Goal: Task Accomplishment & Management: Complete application form

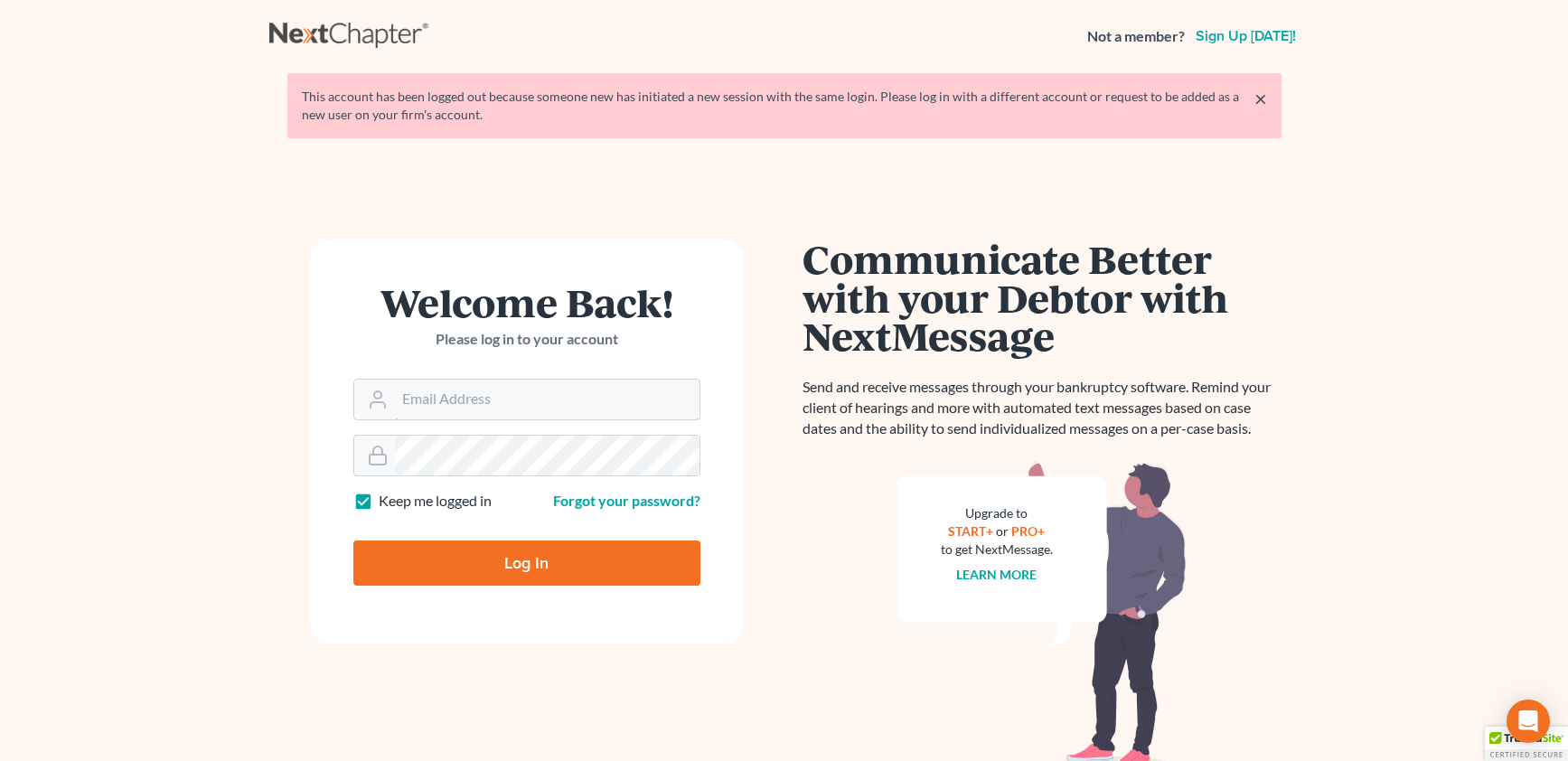
type input "[EMAIL_ADDRESS][DOMAIN_NAME]"
click at [541, 574] on input "Log In" at bounding box center [526, 563] width 347 height 45
type input "Thinking..."
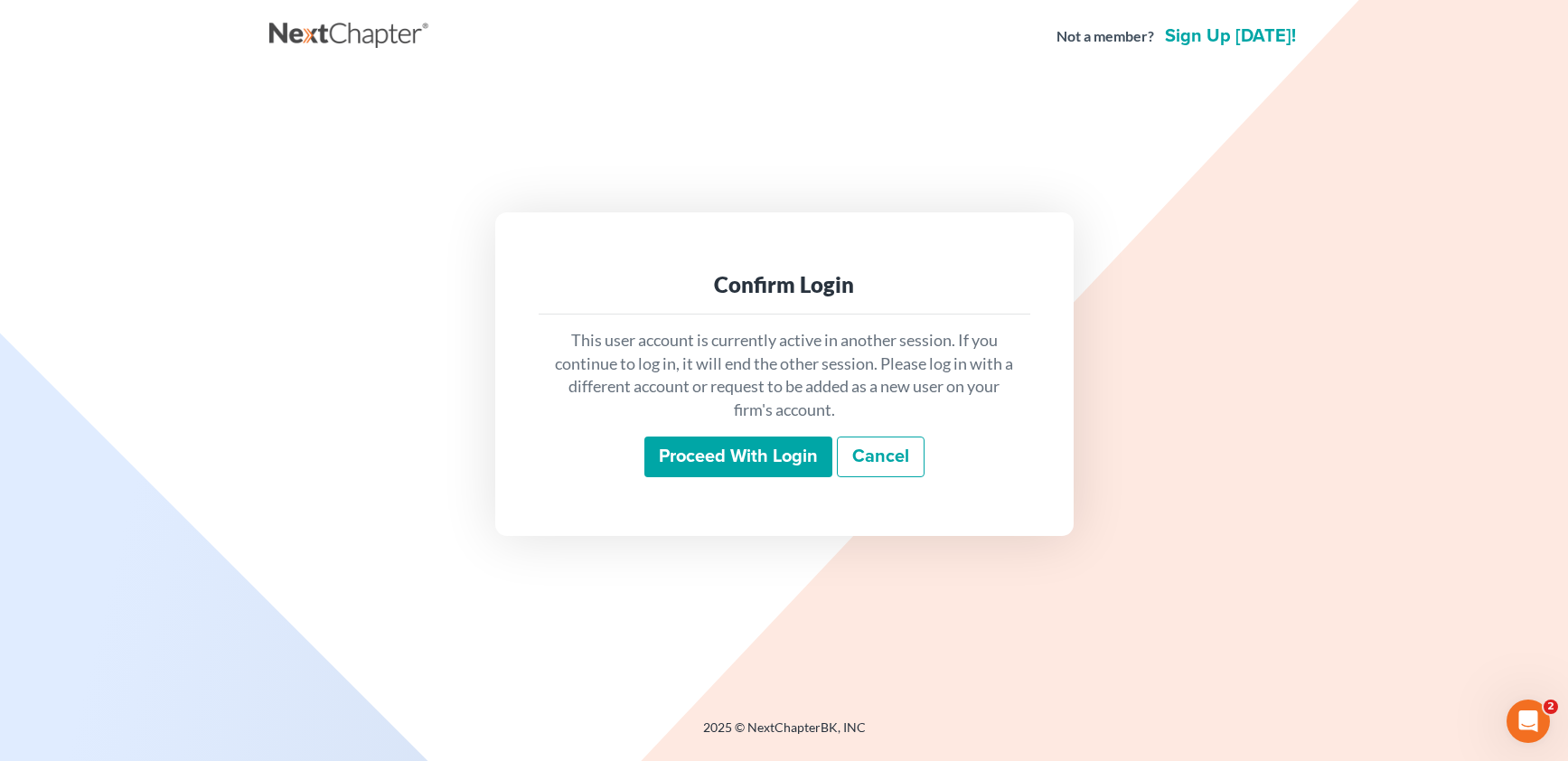
click at [768, 451] on input "Proceed with login" at bounding box center [738, 457] width 188 height 42
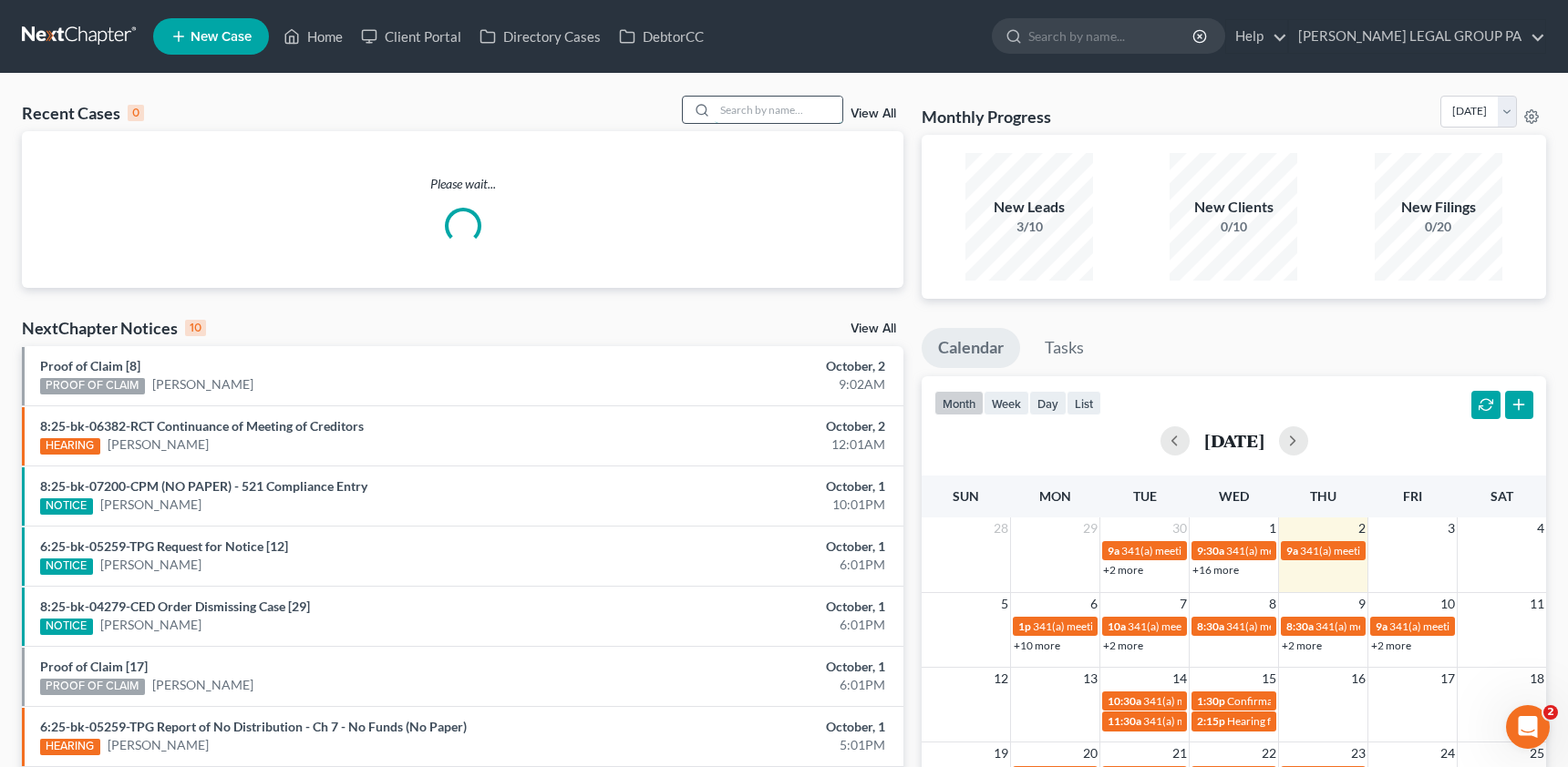
click at [752, 105] on input "search" at bounding box center [779, 109] width 128 height 27
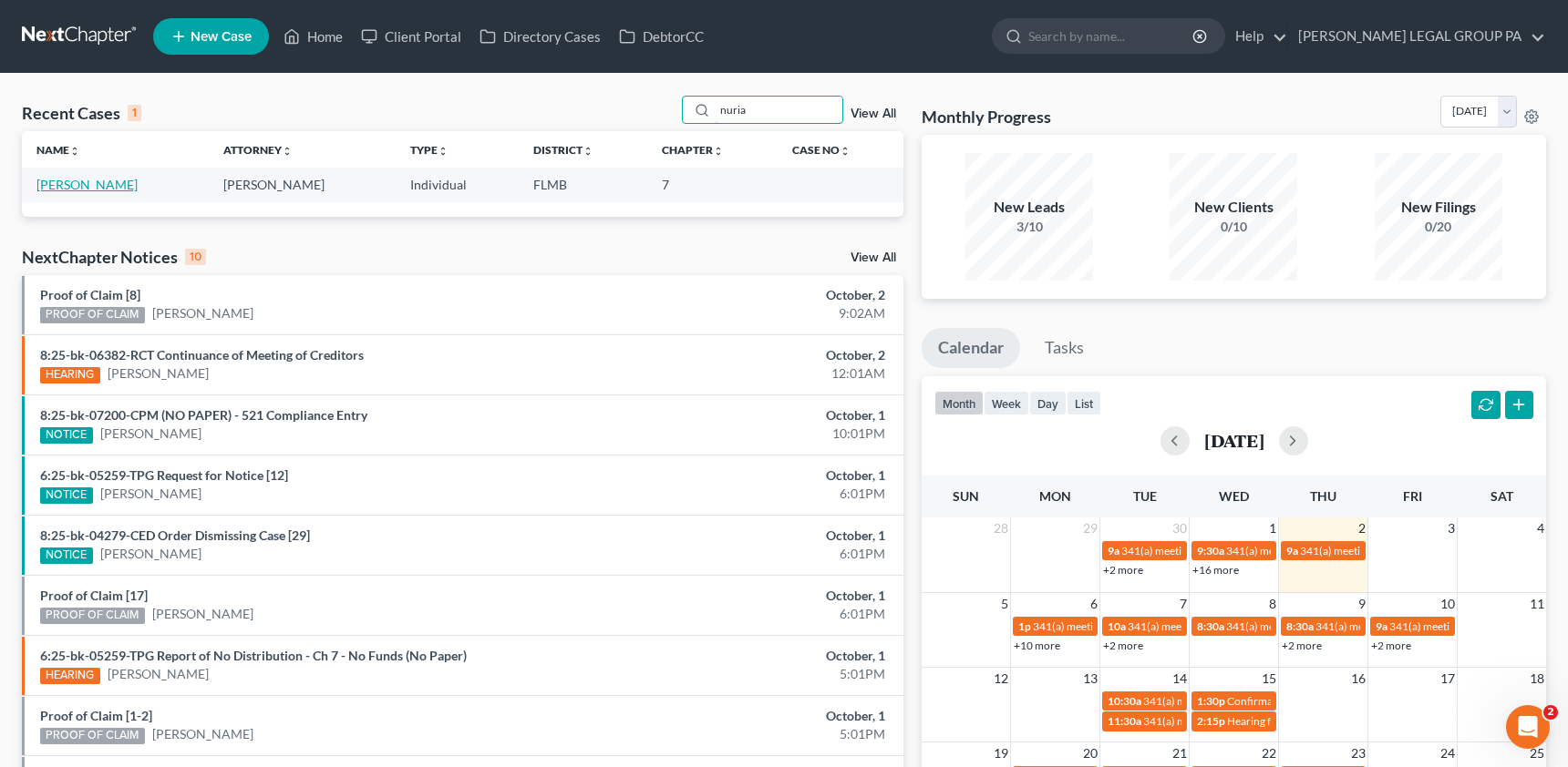
type input "nuria"
click at [71, 179] on link "[PERSON_NAME]" at bounding box center [87, 185] width 101 height 16
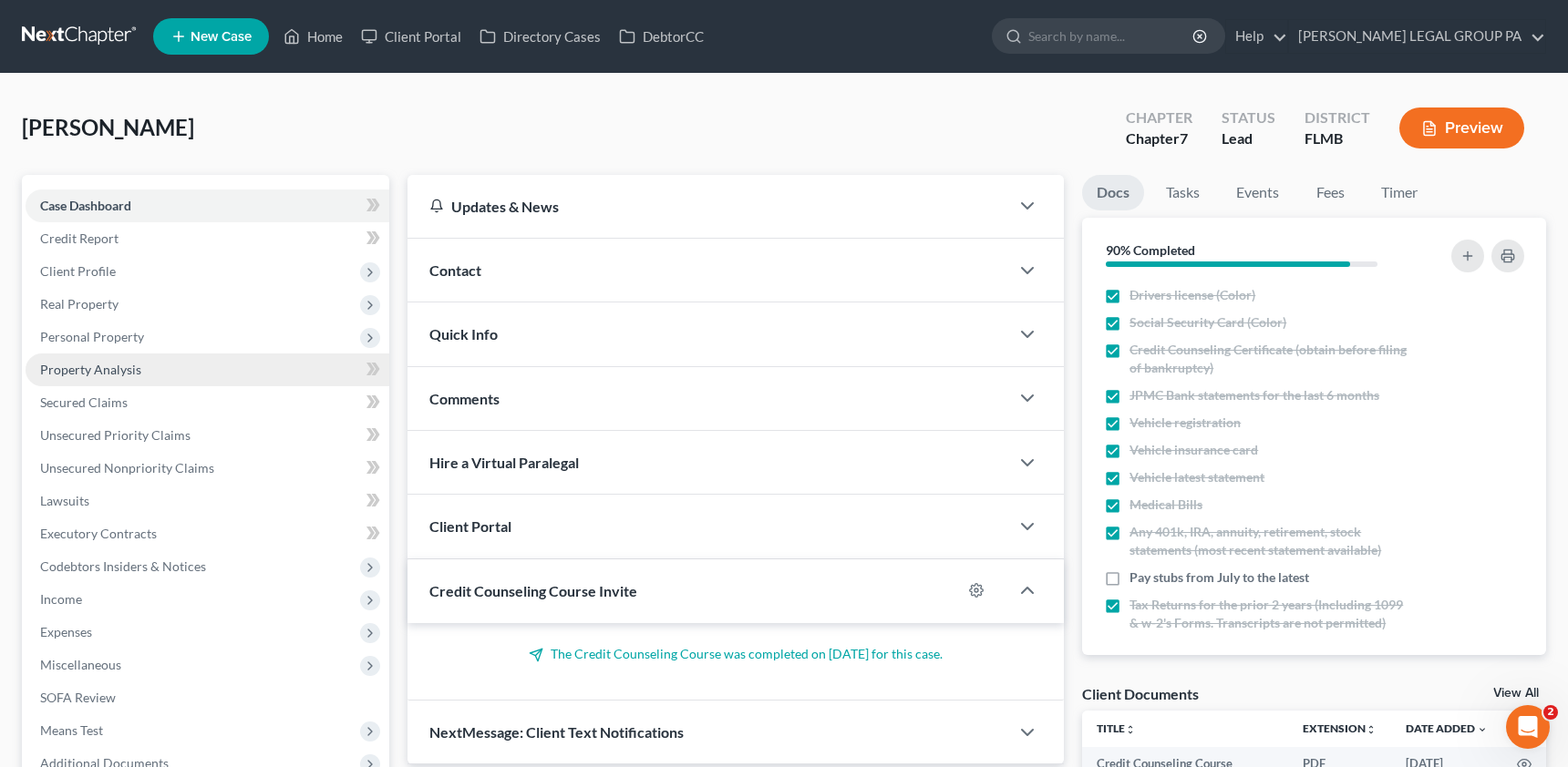
click at [98, 381] on link "Property Analysis" at bounding box center [207, 369] width 363 height 32
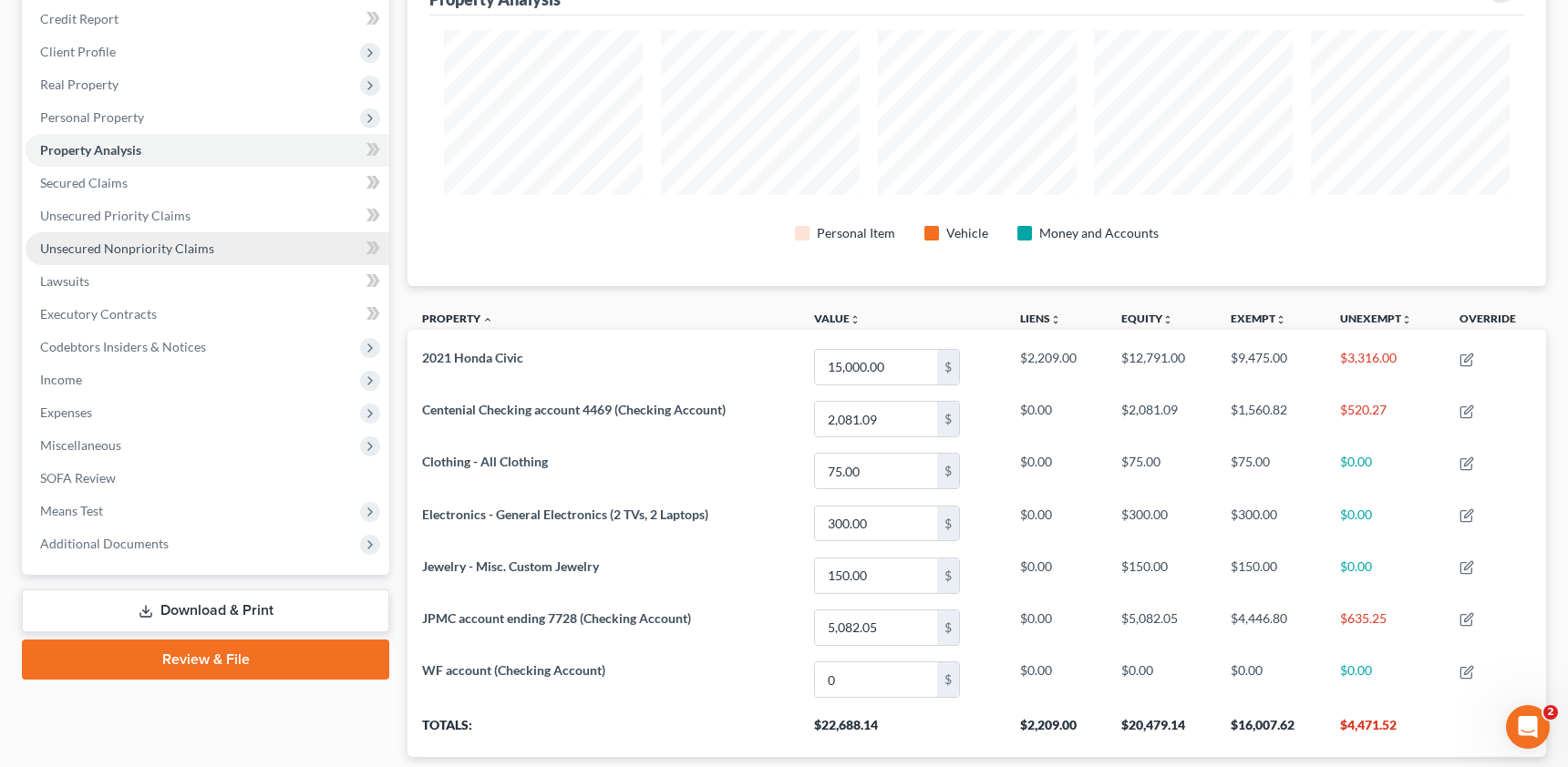
scroll to position [214, 0]
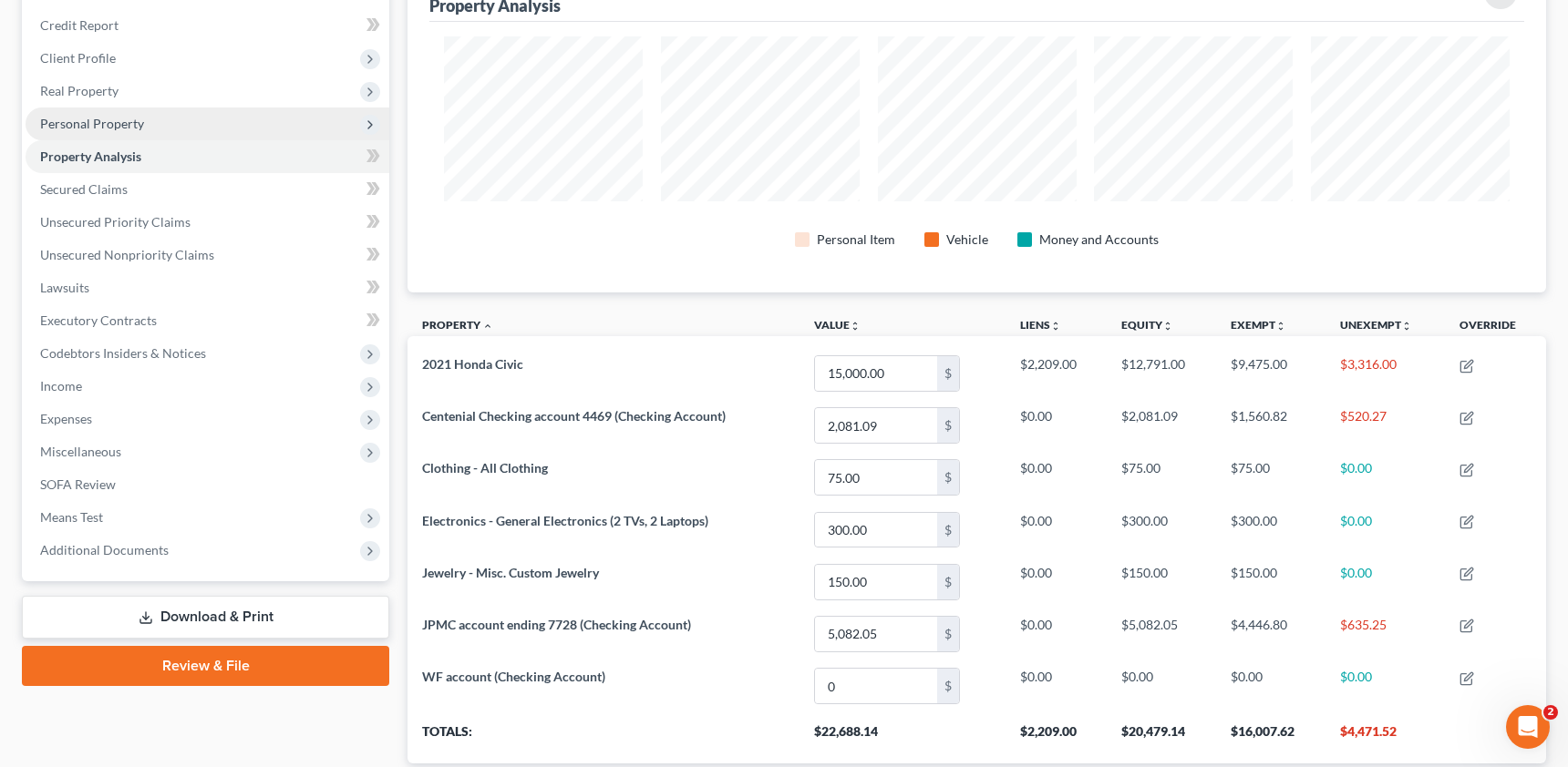
click at [125, 114] on span "Personal Property" at bounding box center [207, 123] width 363 height 32
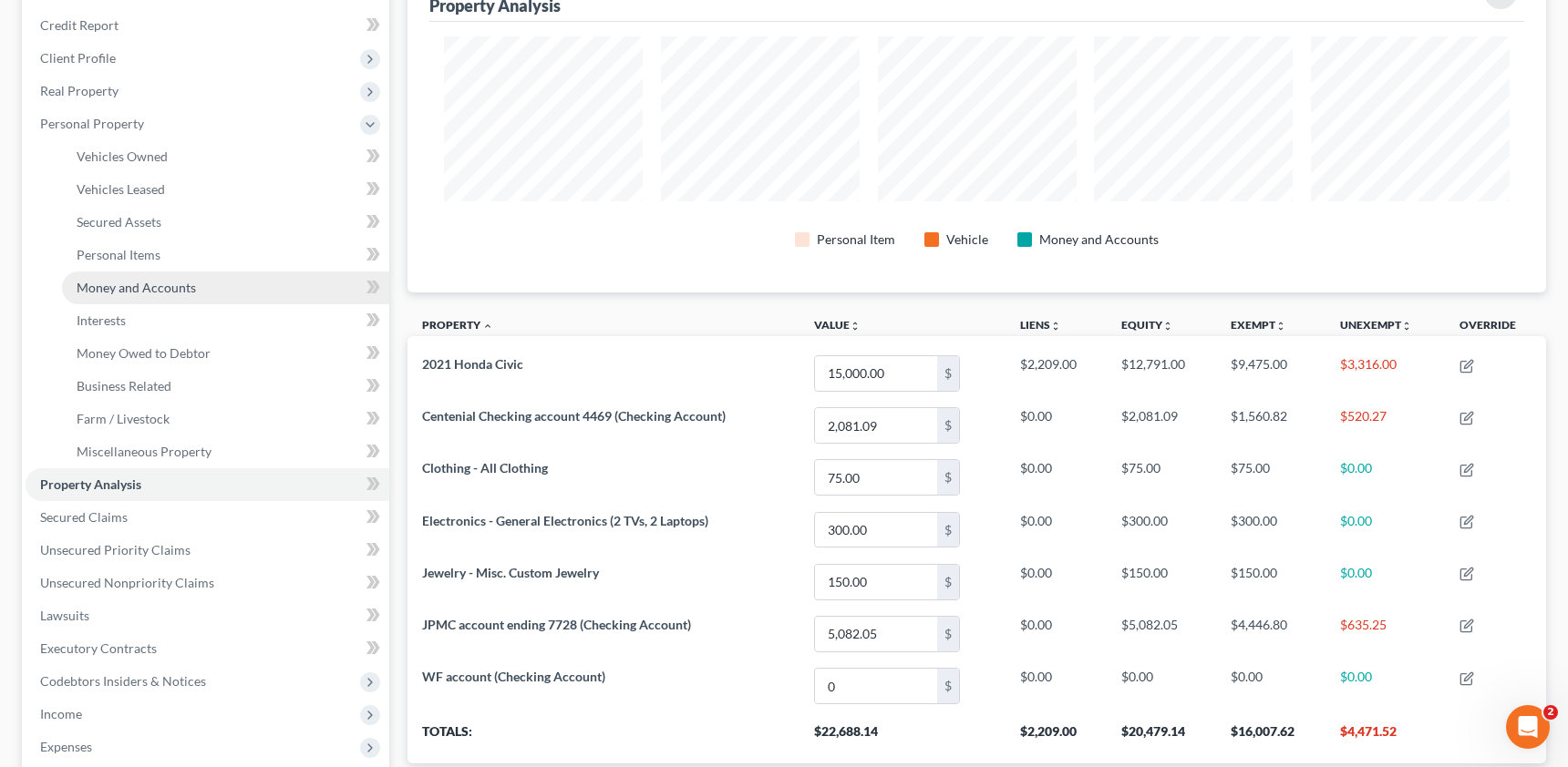
click at [129, 291] on span "Money and Accounts" at bounding box center [136, 288] width 119 height 16
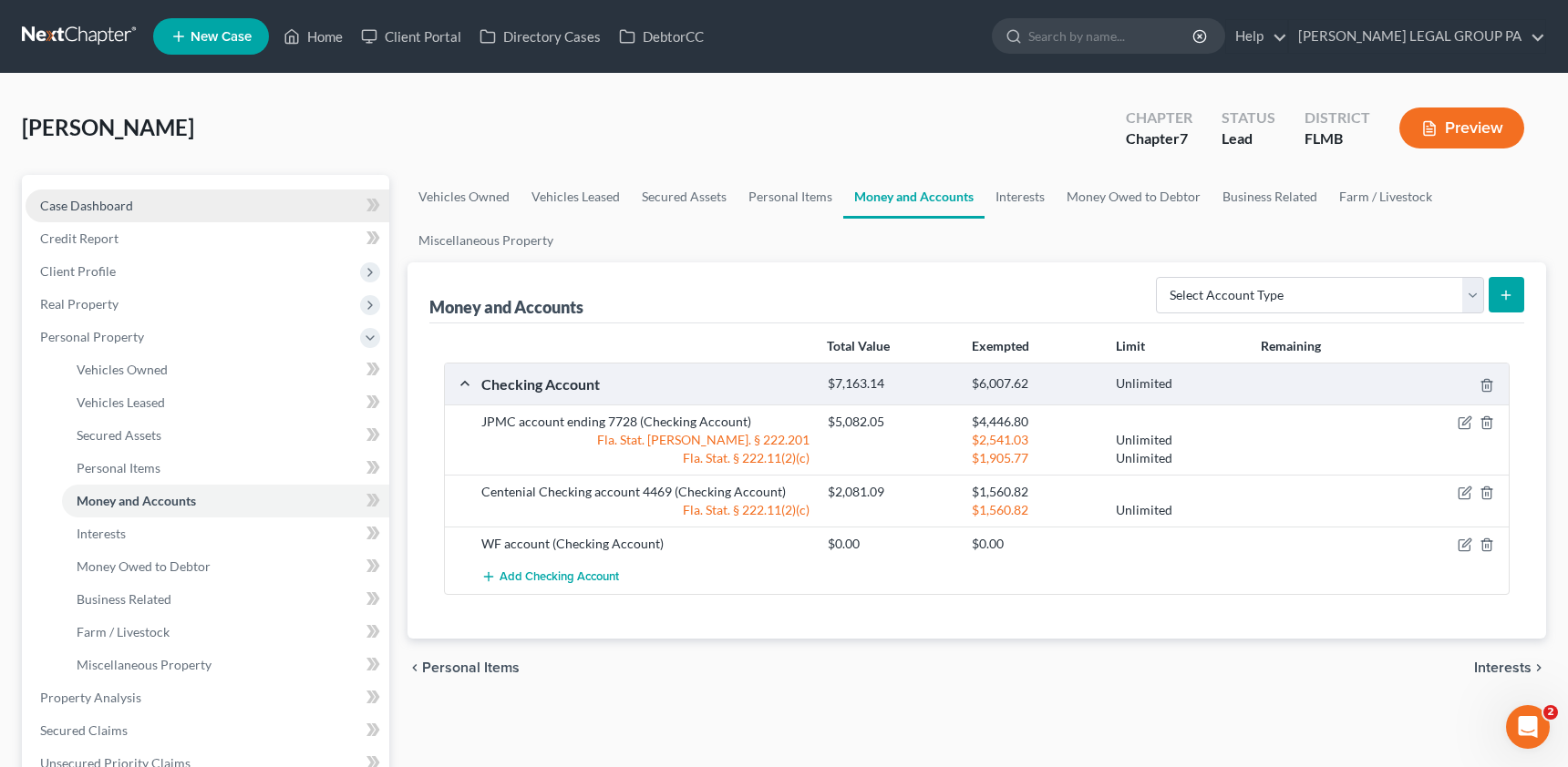
click at [104, 207] on span "Case Dashboard" at bounding box center [87, 206] width 93 height 16
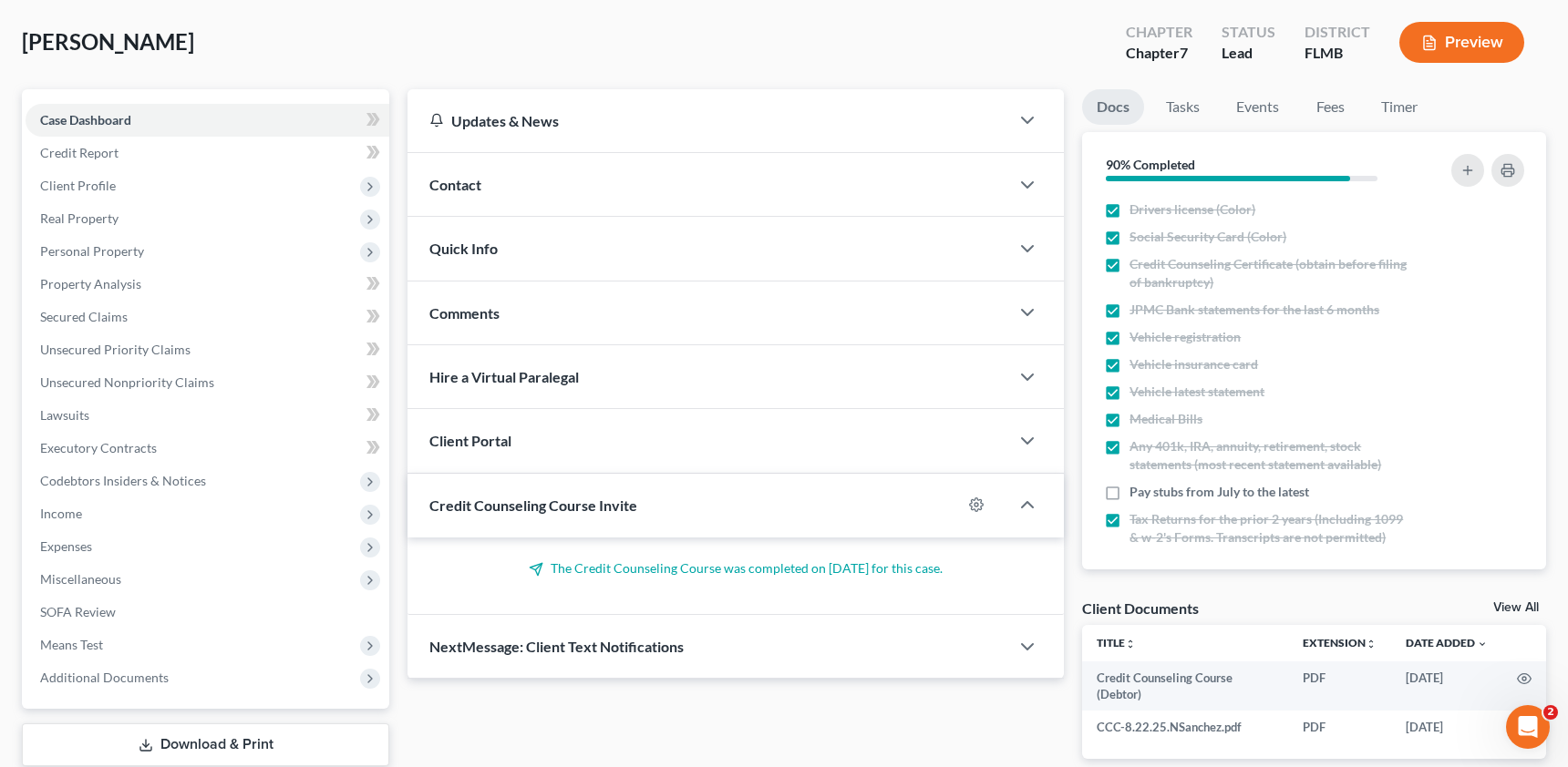
scroll to position [202, 0]
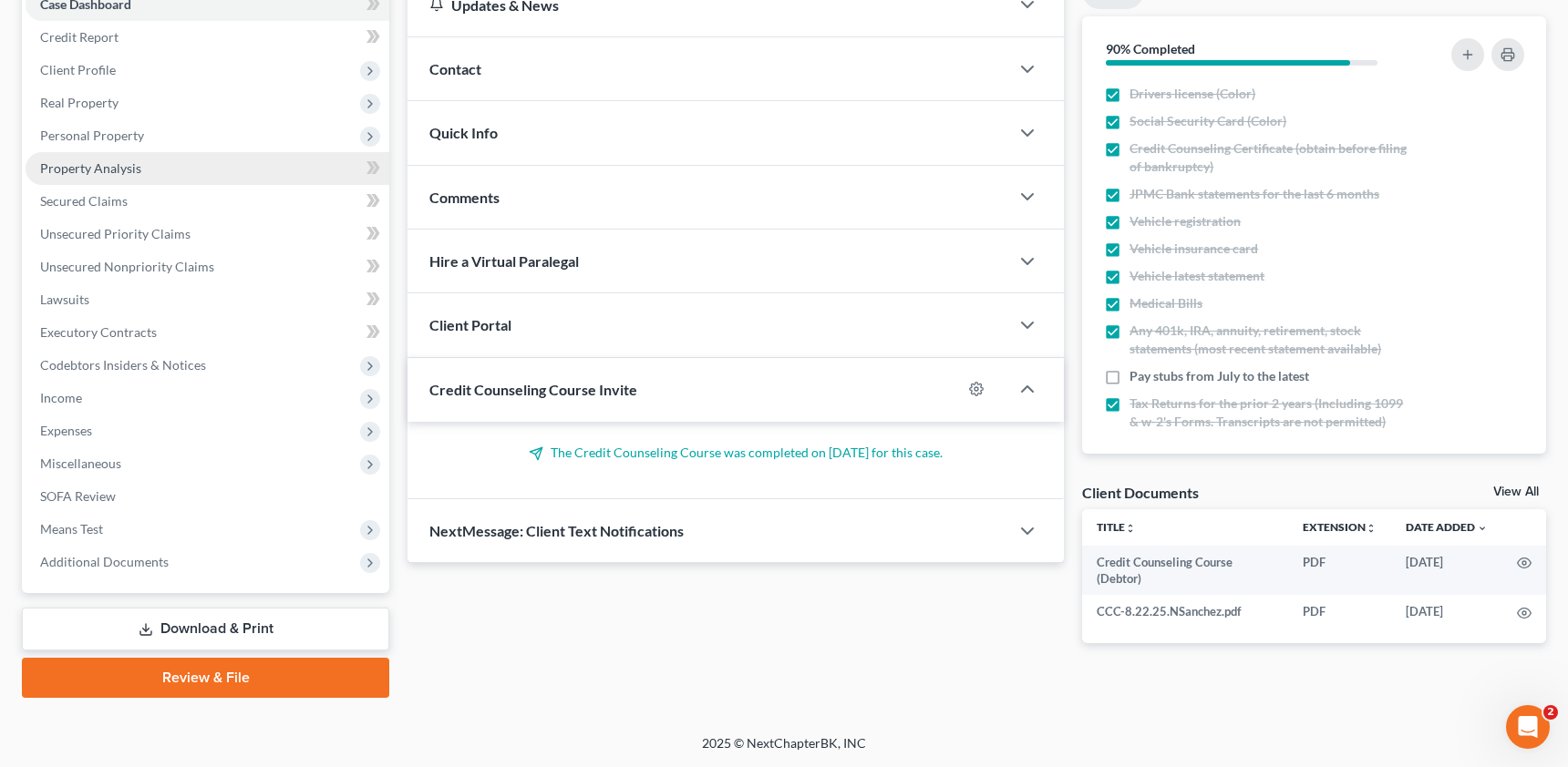
click at [115, 169] on span "Property Analysis" at bounding box center [91, 168] width 101 height 16
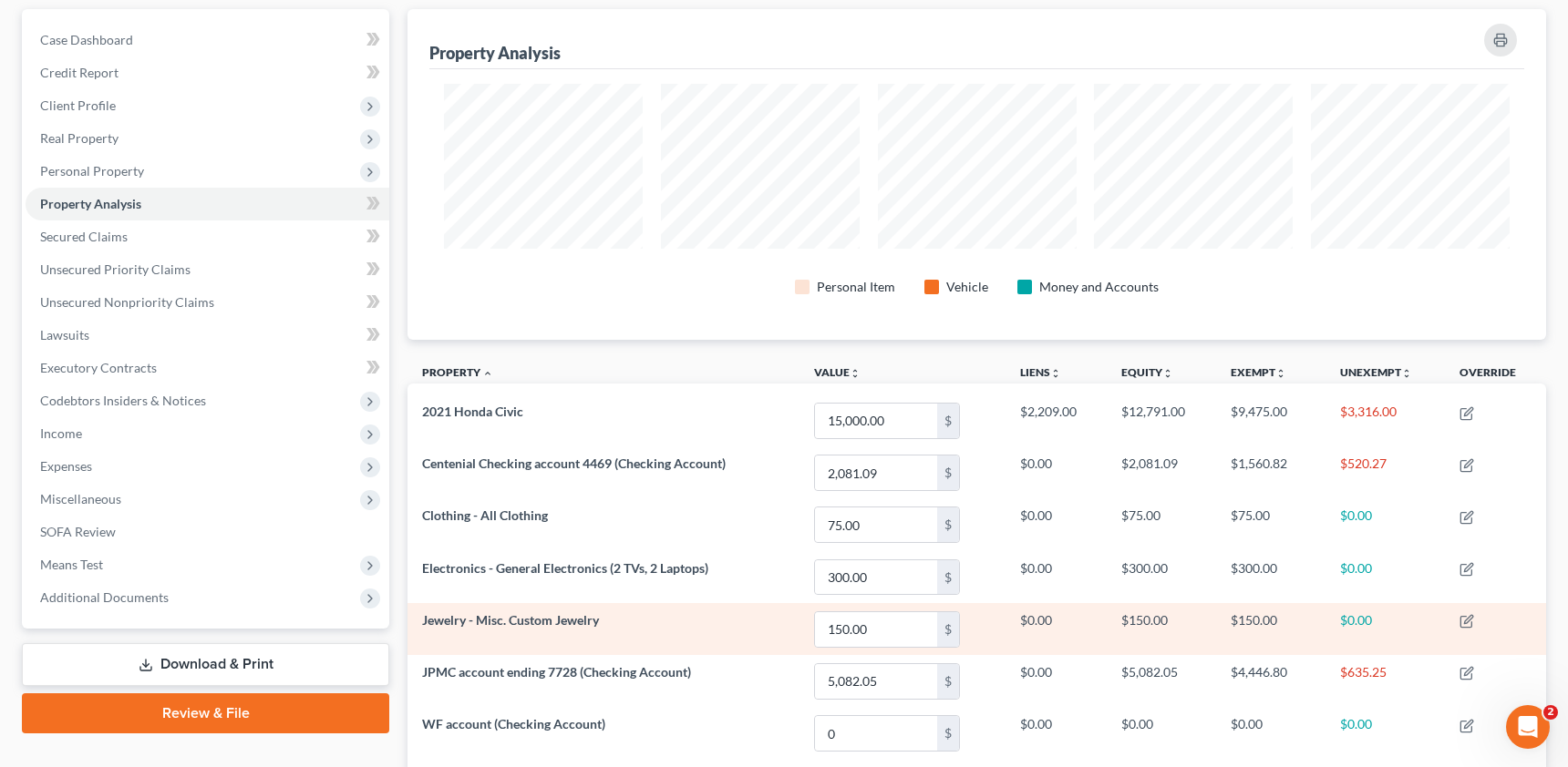
scroll to position [337, 0]
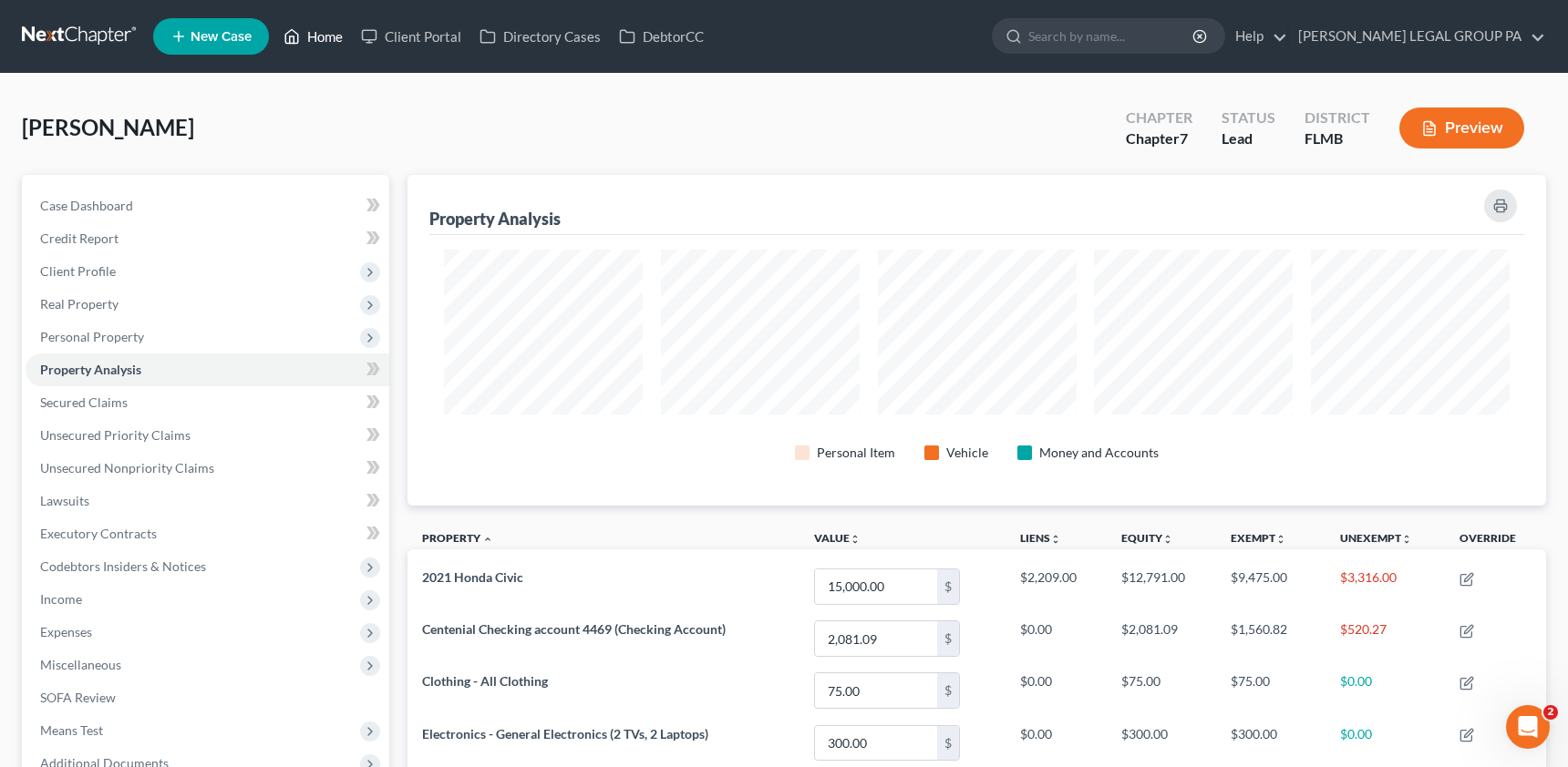
click at [300, 34] on link "Home" at bounding box center [313, 35] width 78 height 32
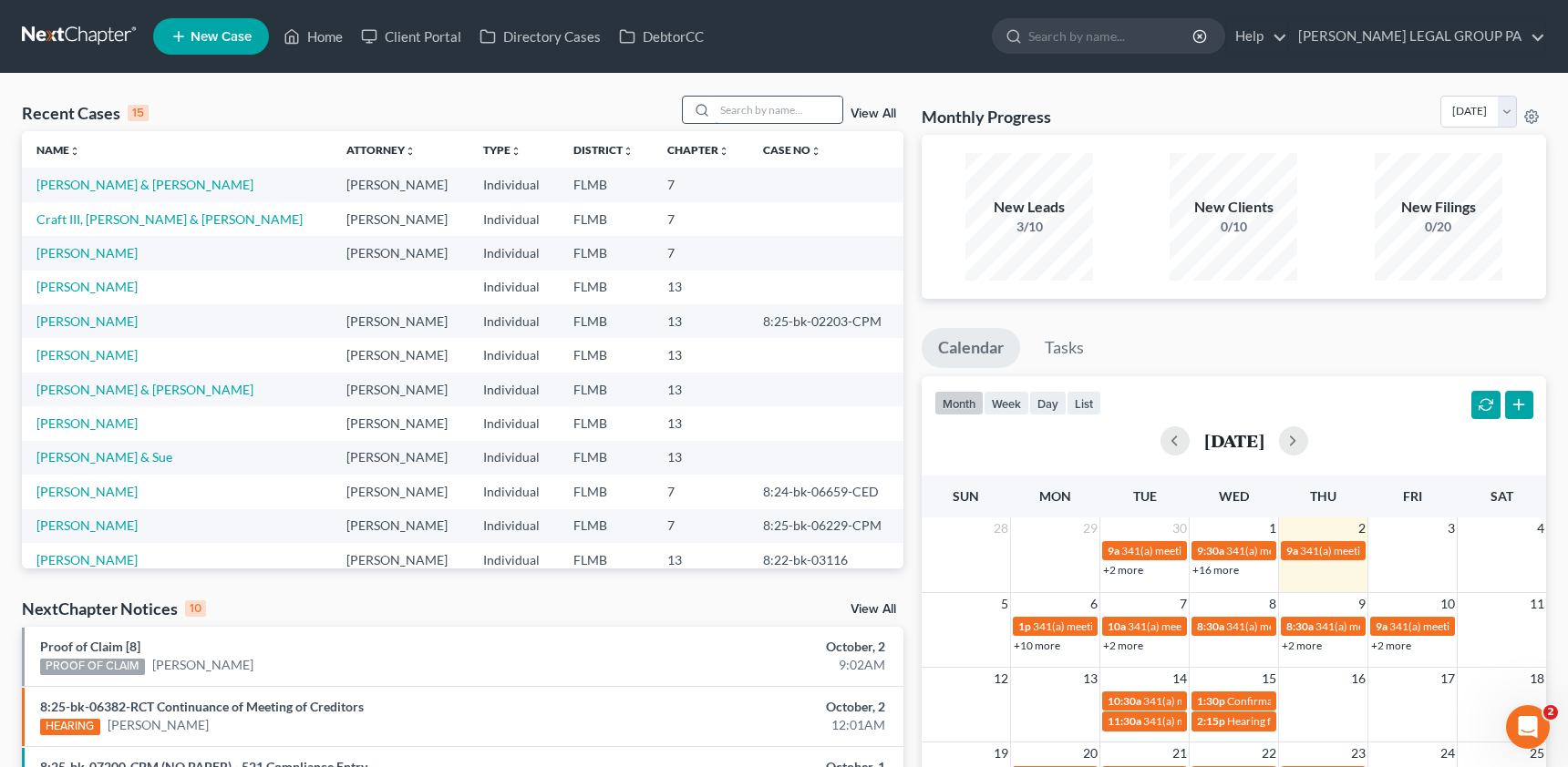
click at [742, 119] on input "search" at bounding box center [779, 109] width 128 height 27
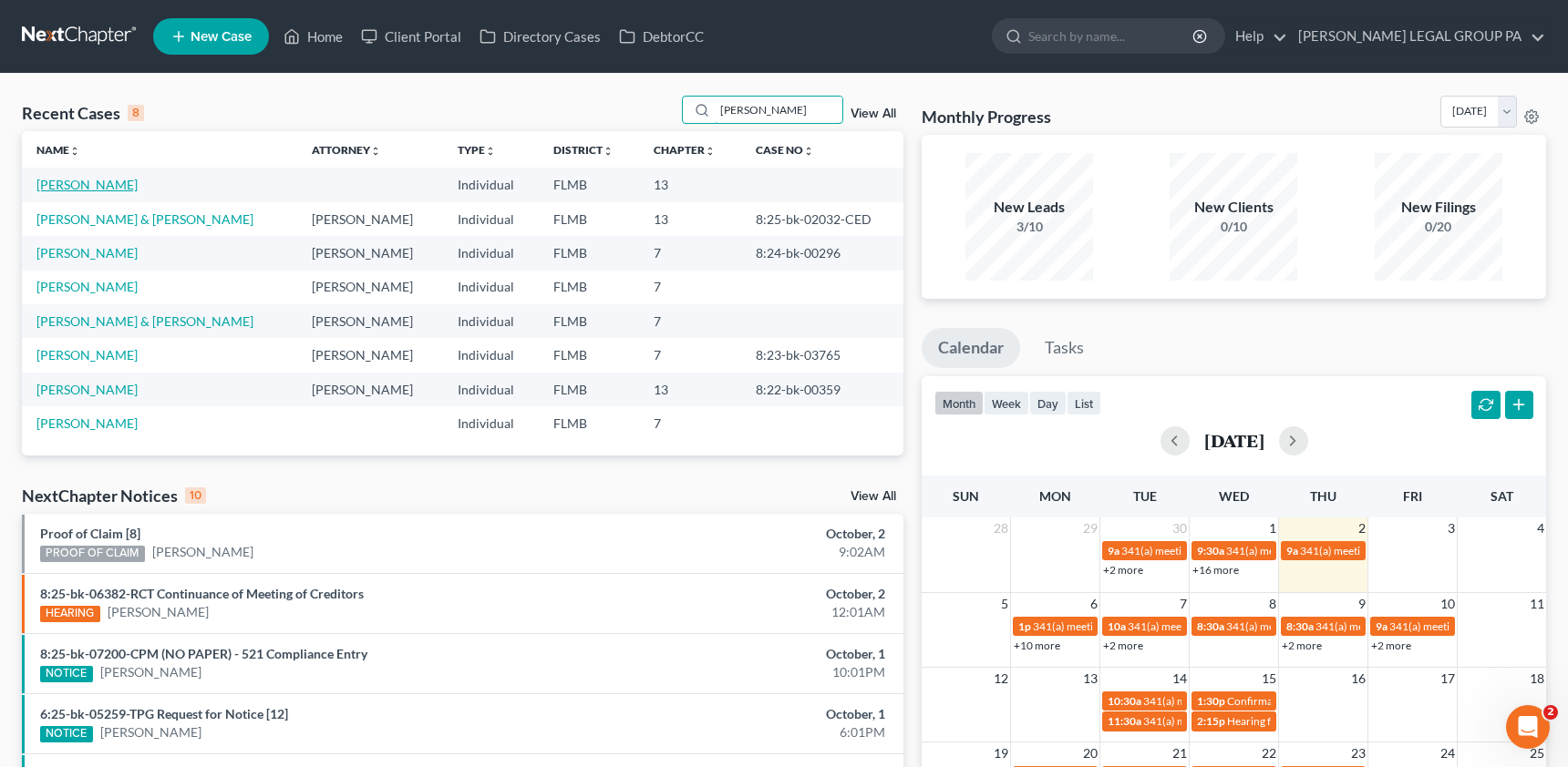
type input "[PERSON_NAME]"
click at [91, 183] on link "[PERSON_NAME]" at bounding box center [87, 185] width 101 height 16
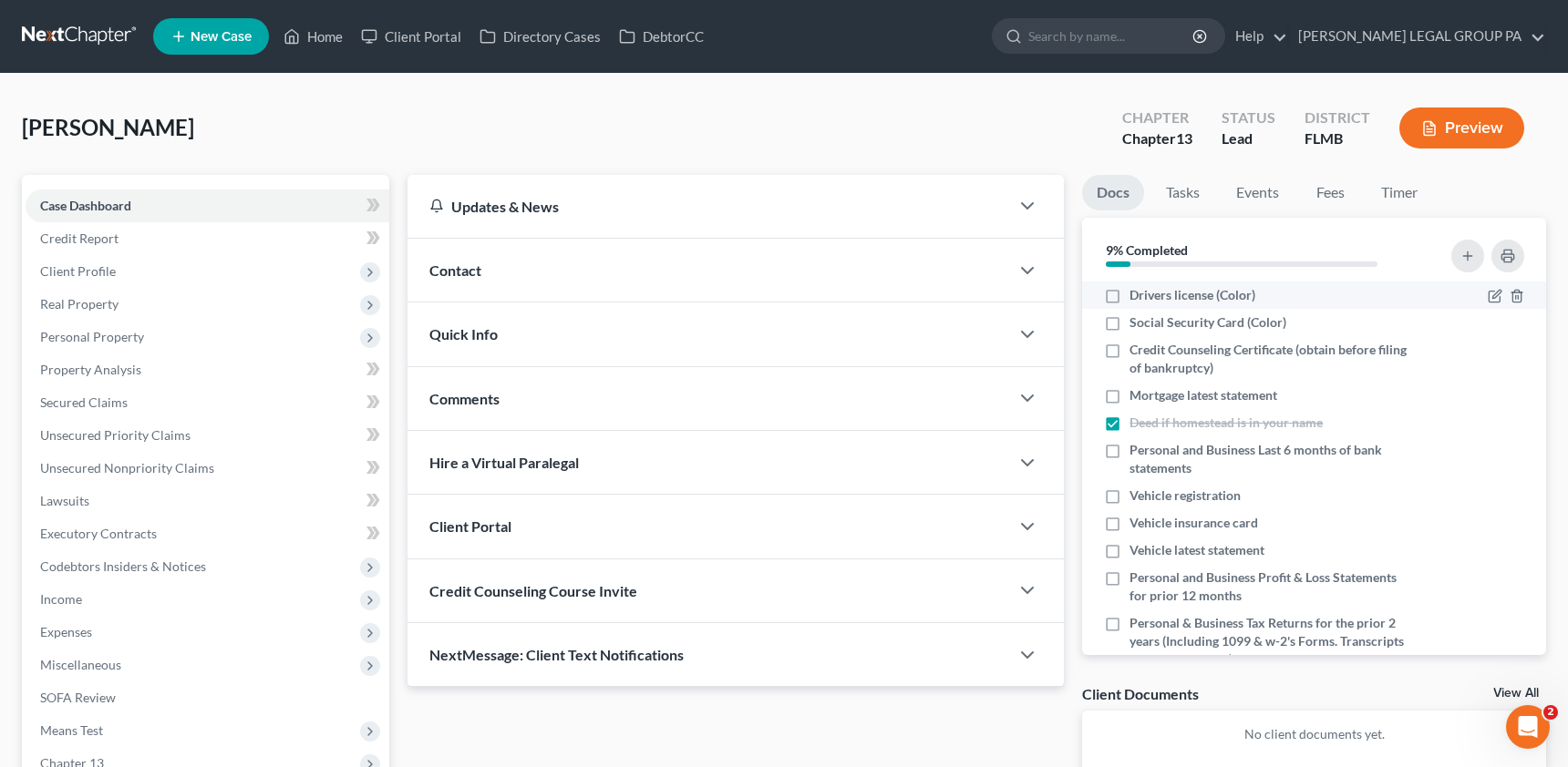
click at [1130, 298] on label "Drivers license (Color)" at bounding box center [1193, 295] width 126 height 19
click at [1137, 298] on input "Drivers license (Color)" at bounding box center [1143, 292] width 12 height 12
checkbox input "true"
click at [1130, 325] on label "Social Security Card (Color)" at bounding box center [1208, 322] width 157 height 19
click at [1137, 325] on input "Social Security Card (Color)" at bounding box center [1143, 319] width 12 height 12
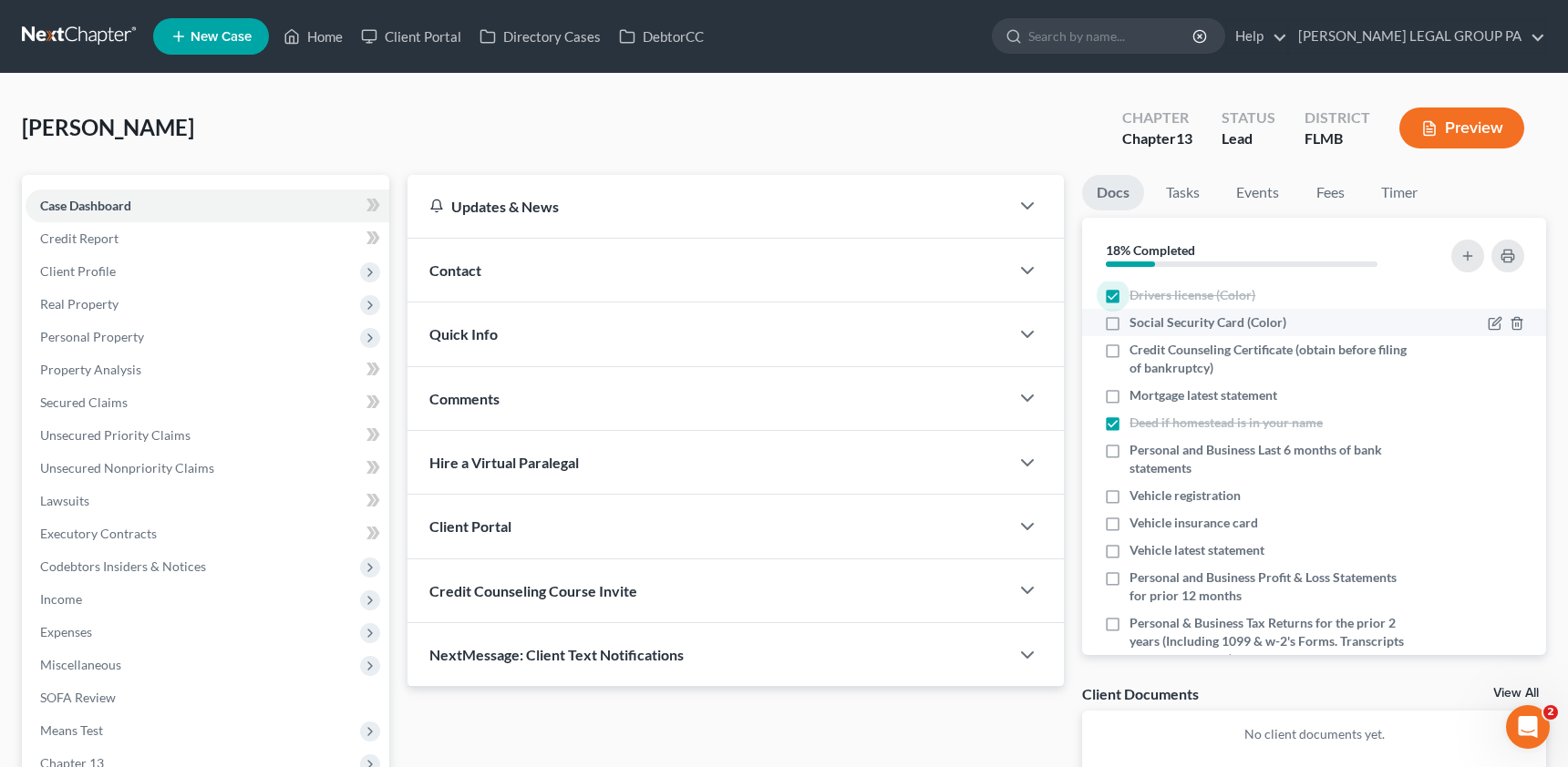
checkbox input "true"
click at [1130, 400] on label "Mortgage latest statement" at bounding box center [1204, 395] width 148 height 19
click at [1137, 398] on input "Mortgage latest statement" at bounding box center [1143, 392] width 12 height 12
checkbox input "true"
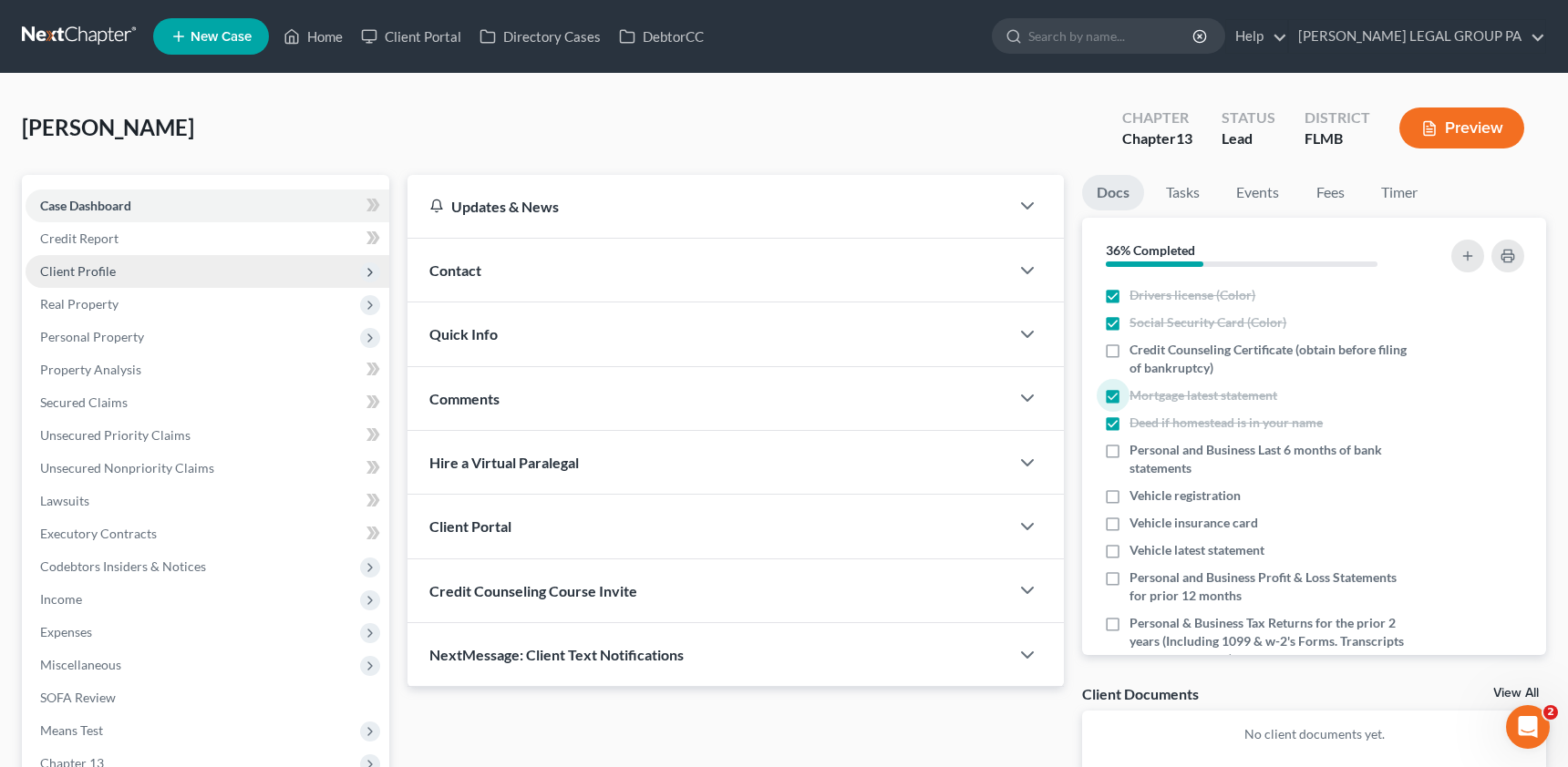
click at [85, 273] on span "Client Profile" at bounding box center [78, 271] width 76 height 16
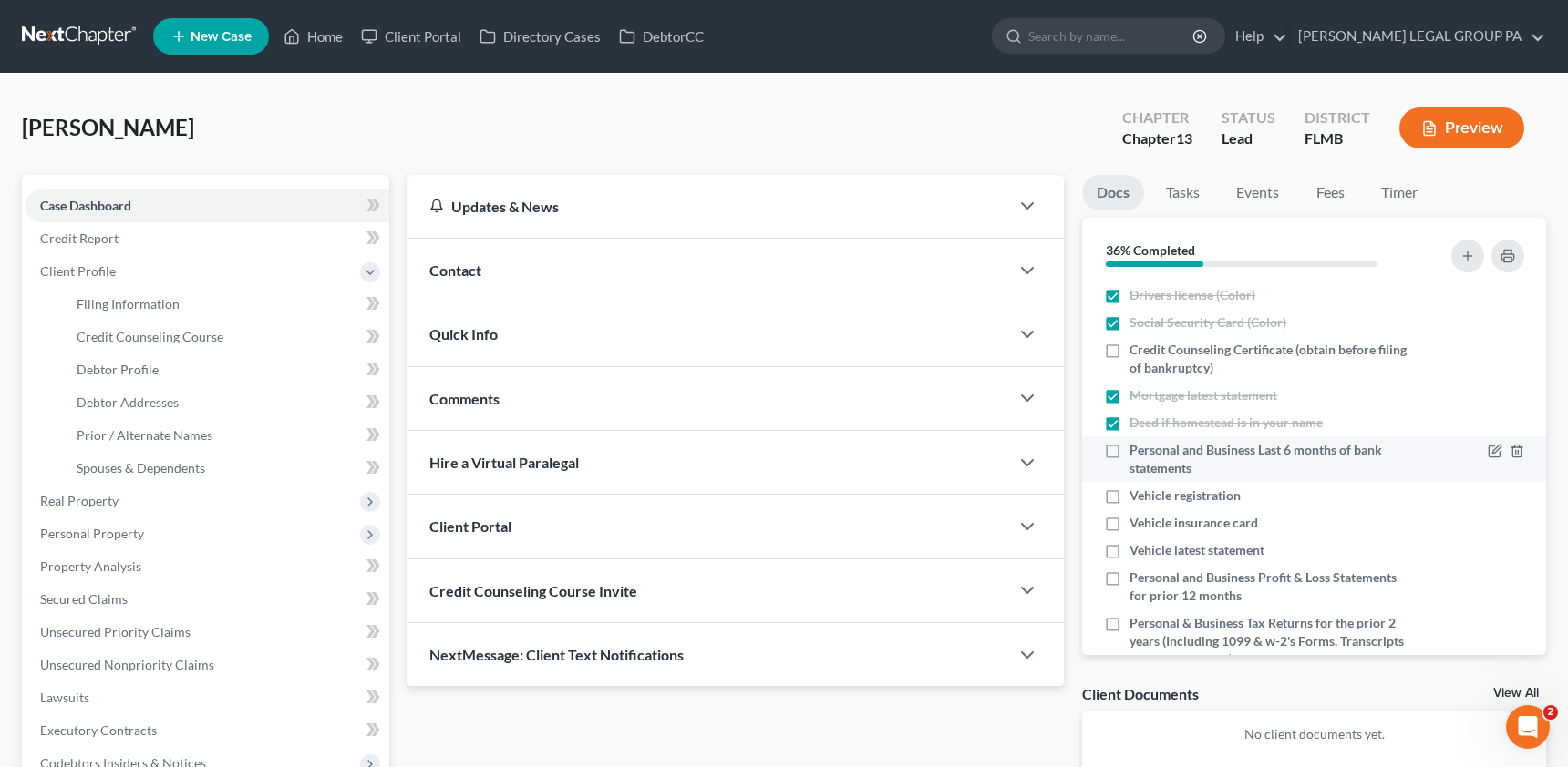
click at [1130, 454] on label "Personal and Business Last 6 months of bank statements" at bounding box center [1273, 459] width 286 height 36
click at [1137, 453] on input "Personal and Business Last 6 months of bank statements" at bounding box center [1143, 447] width 12 height 12
checkbox input "true"
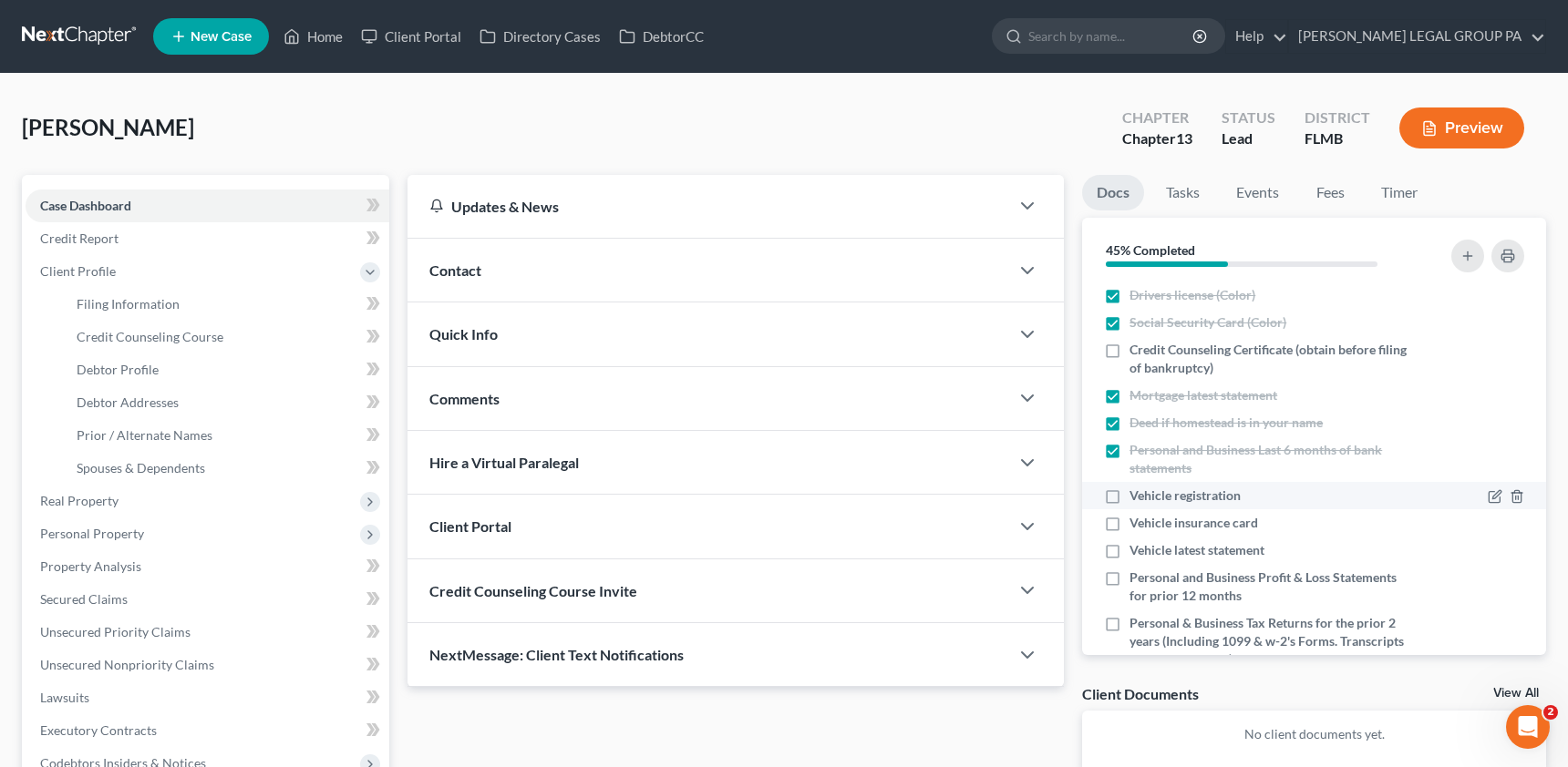
click at [1130, 501] on label "Vehicle registration" at bounding box center [1185, 495] width 111 height 19
click at [1137, 498] on input "Vehicle registration" at bounding box center [1143, 492] width 12 height 12
checkbox input "true"
click at [1130, 530] on label "Vehicle insurance card" at bounding box center [1194, 523] width 128 height 19
click at [1137, 526] on input "Vehicle insurance card" at bounding box center [1143, 520] width 12 height 12
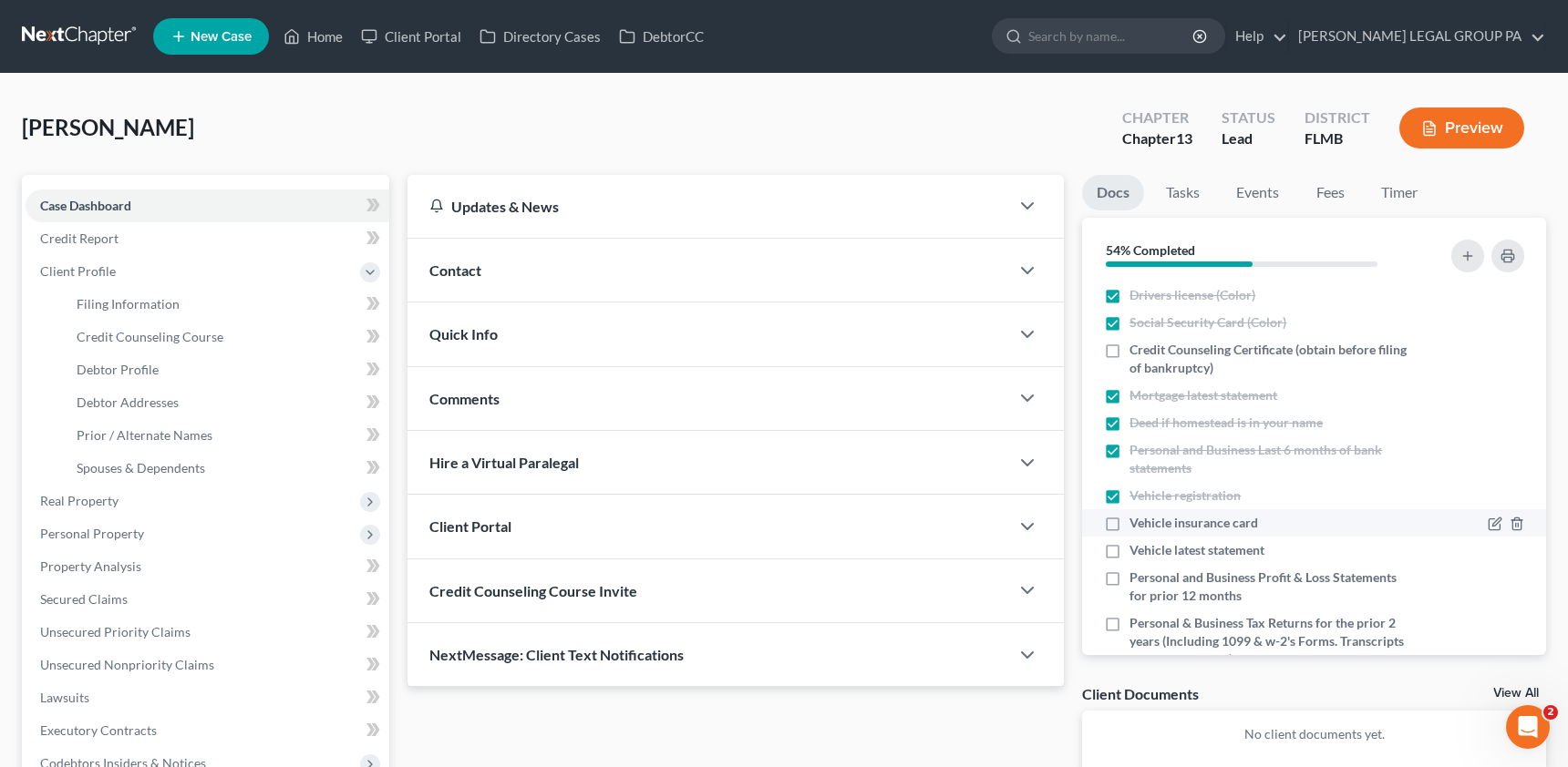
checkbox input "true"
click at [1130, 544] on label "Vehicle latest statement" at bounding box center [1197, 550] width 135 height 19
click at [1137, 544] on input "Vehicle latest statement" at bounding box center [1143, 547] width 12 height 12
checkbox input "true"
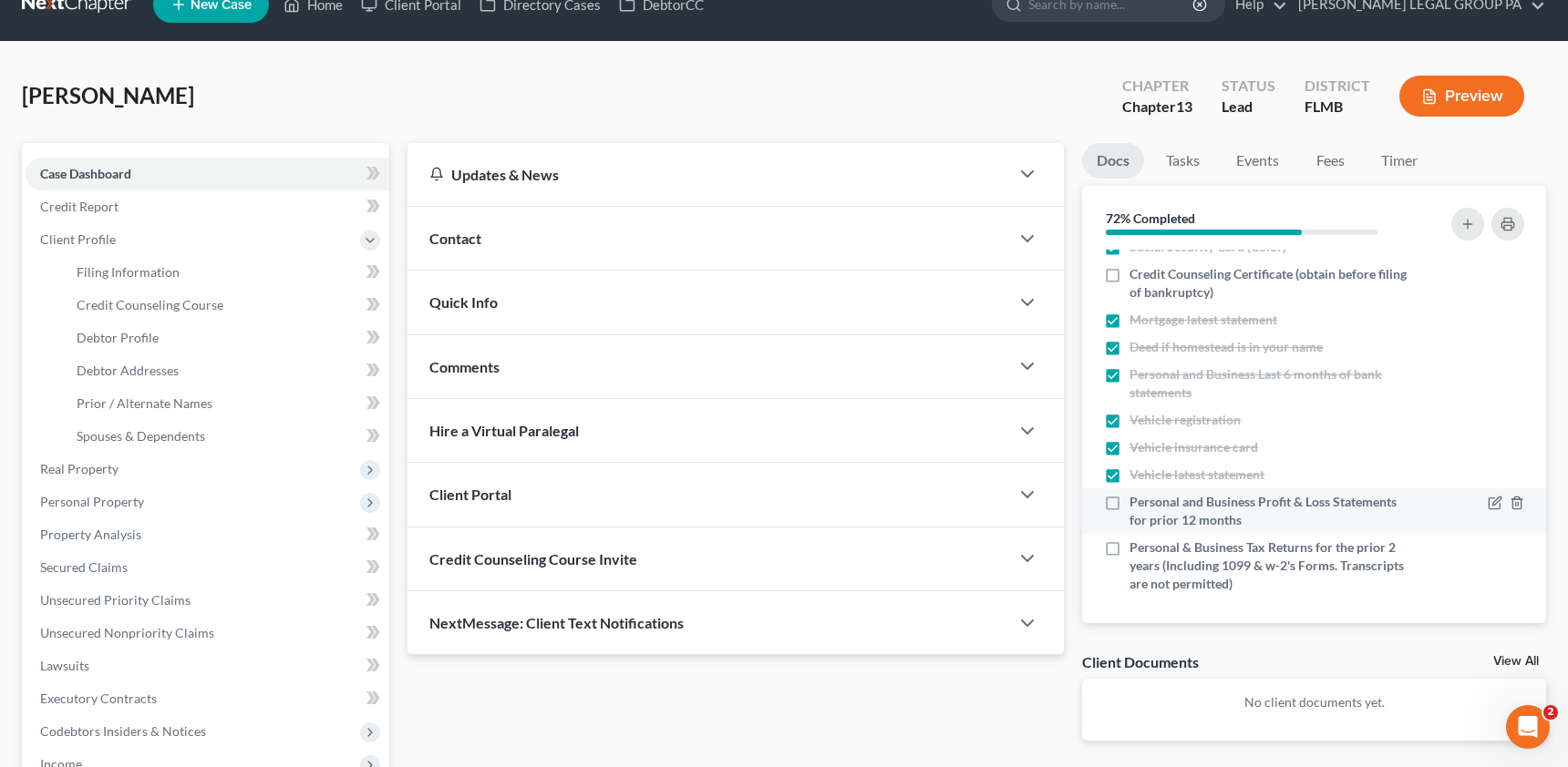
scroll to position [47, 0]
click at [1130, 501] on label "Personal and Business Profit & Loss Statements for prior 12 months" at bounding box center [1273, 507] width 286 height 36
click at [1137, 501] on input "Personal and Business Profit & Loss Statements for prior 12 months" at bounding box center [1143, 495] width 12 height 12
checkbox input "true"
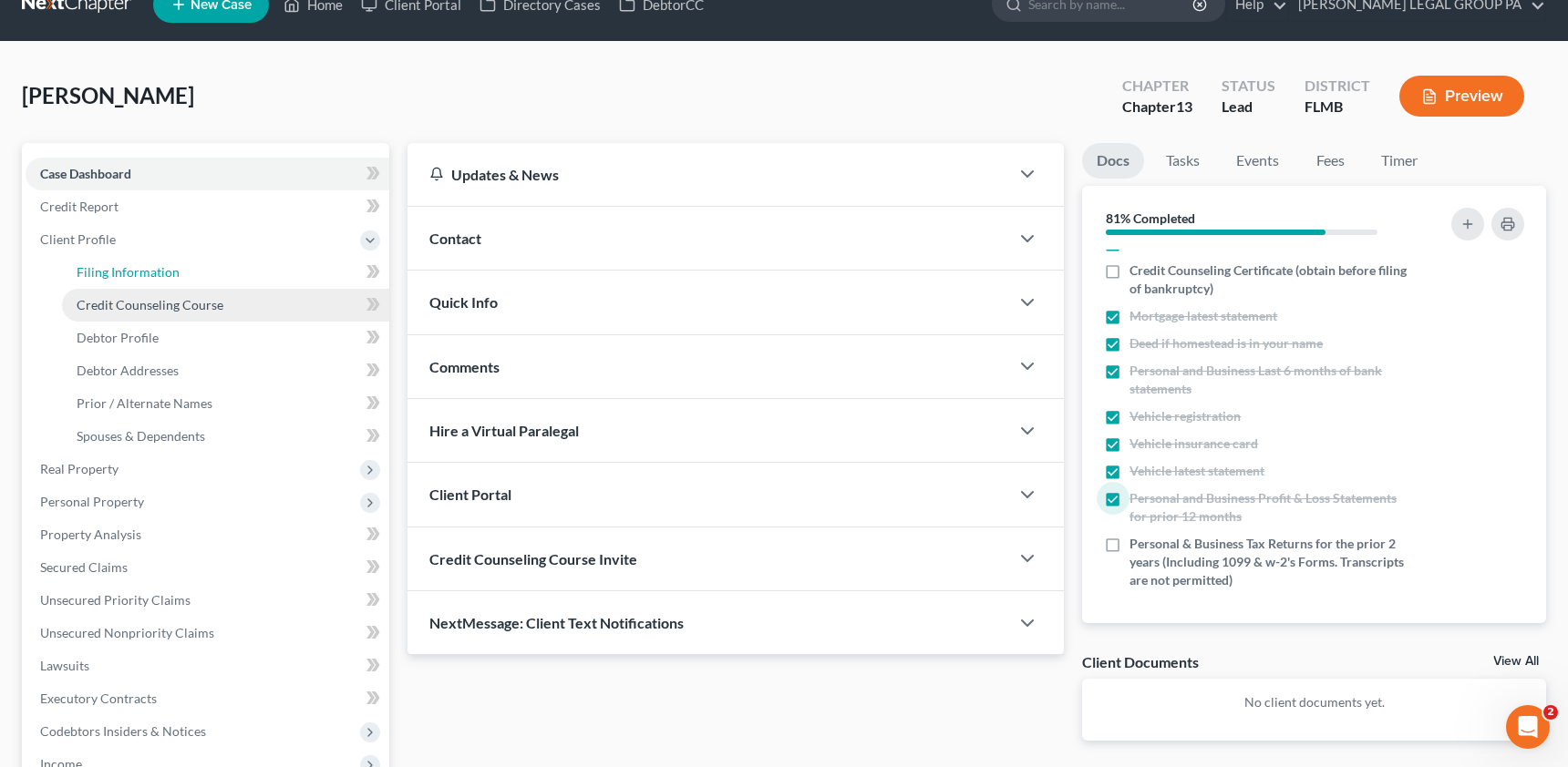
click at [116, 273] on span "Filing Information" at bounding box center [128, 272] width 103 height 16
select select "1"
select select "0"
select select "3"
select select "9"
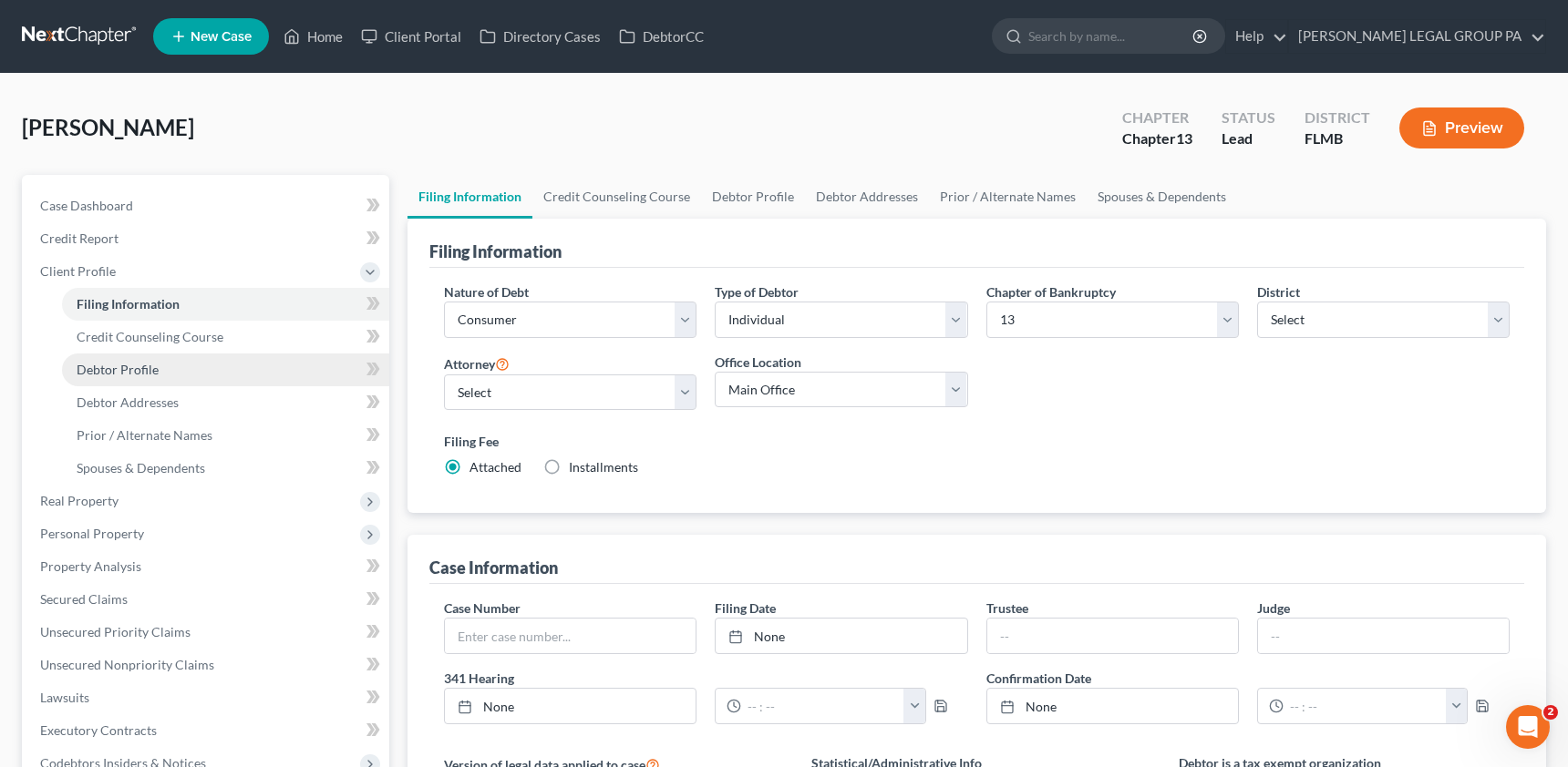
click at [144, 371] on span "Debtor Profile" at bounding box center [117, 369] width 82 height 16
select select "0"
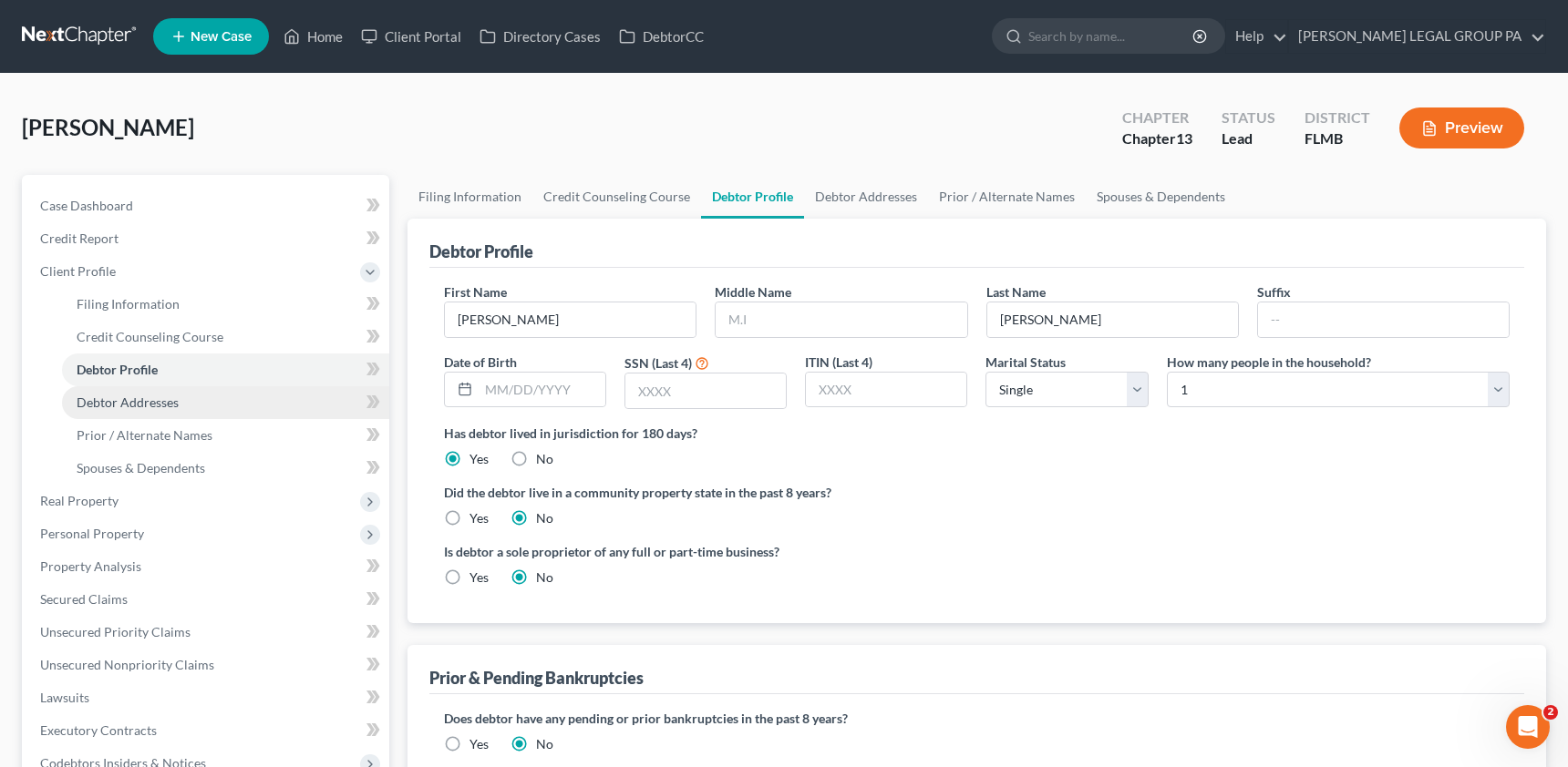
click at [140, 399] on span "Debtor Addresses" at bounding box center [128, 403] width 102 height 16
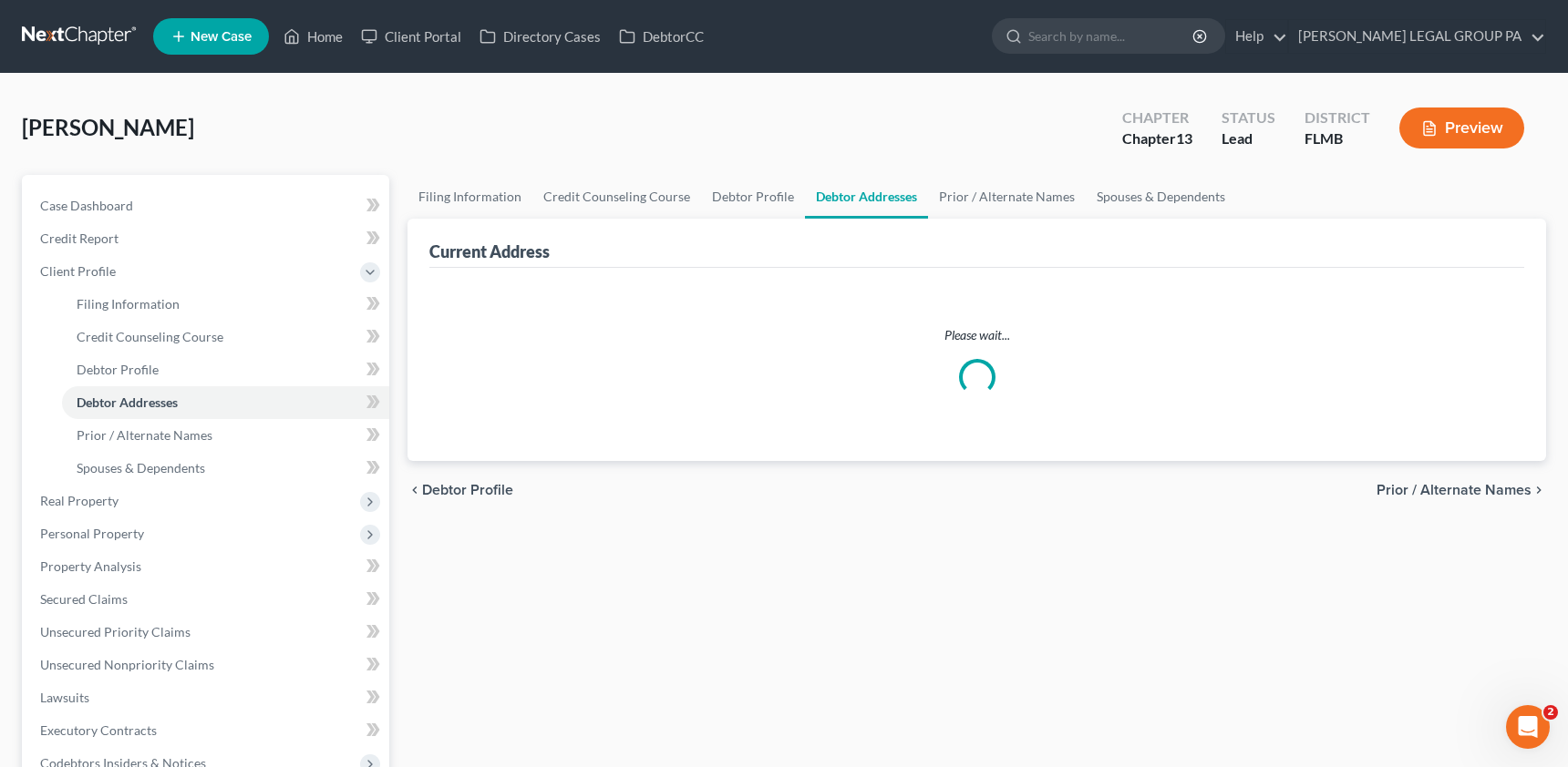
select select "0"
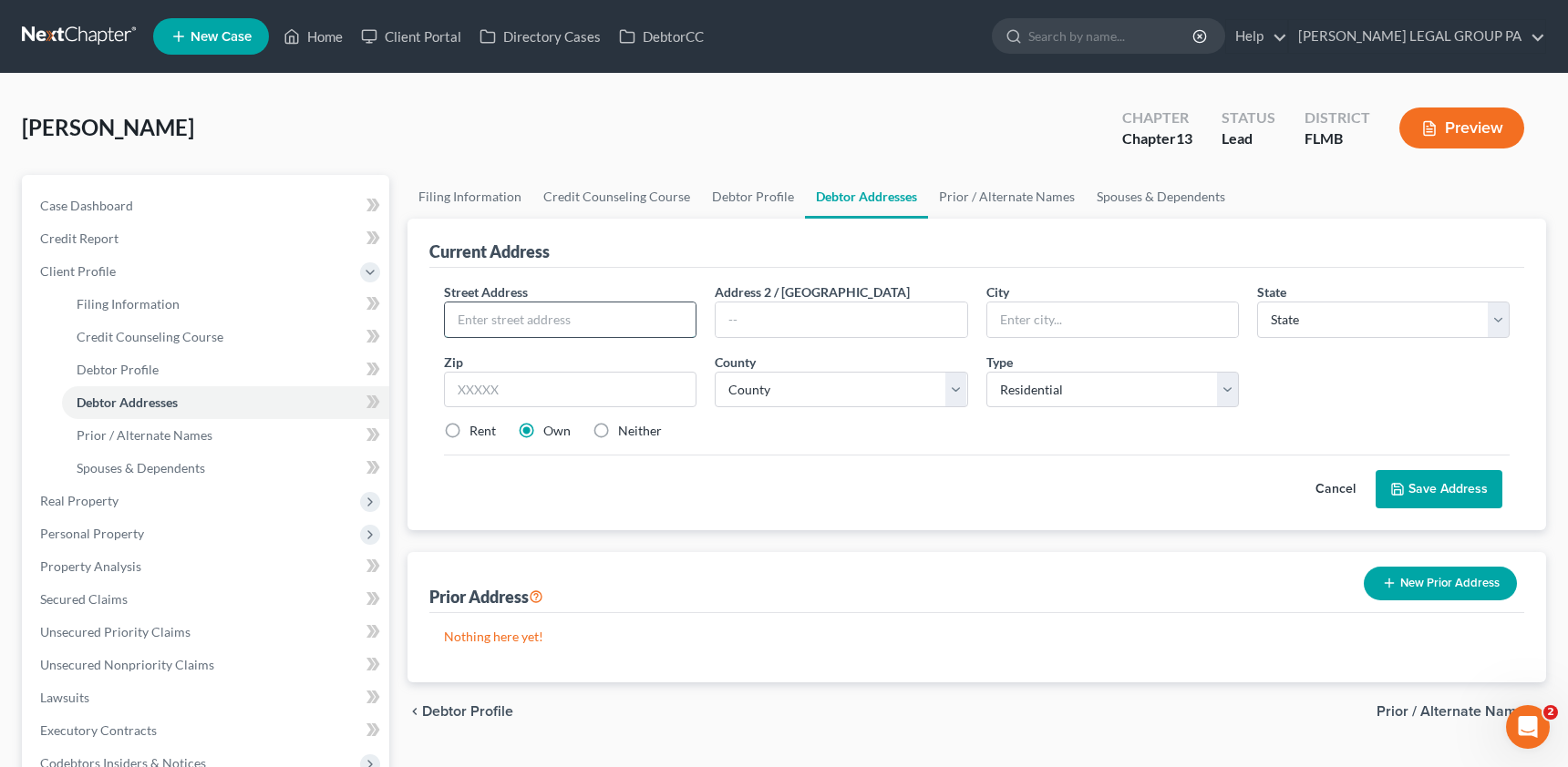
click at [561, 321] on input "text" at bounding box center [570, 319] width 251 height 34
type input "[STREET_ADDRESS][US_STATE]"
type input "34669"
click at [948, 476] on div "Cancel Save Address" at bounding box center [977, 481] width 1066 height 54
type input "[PERSON_NAME]"
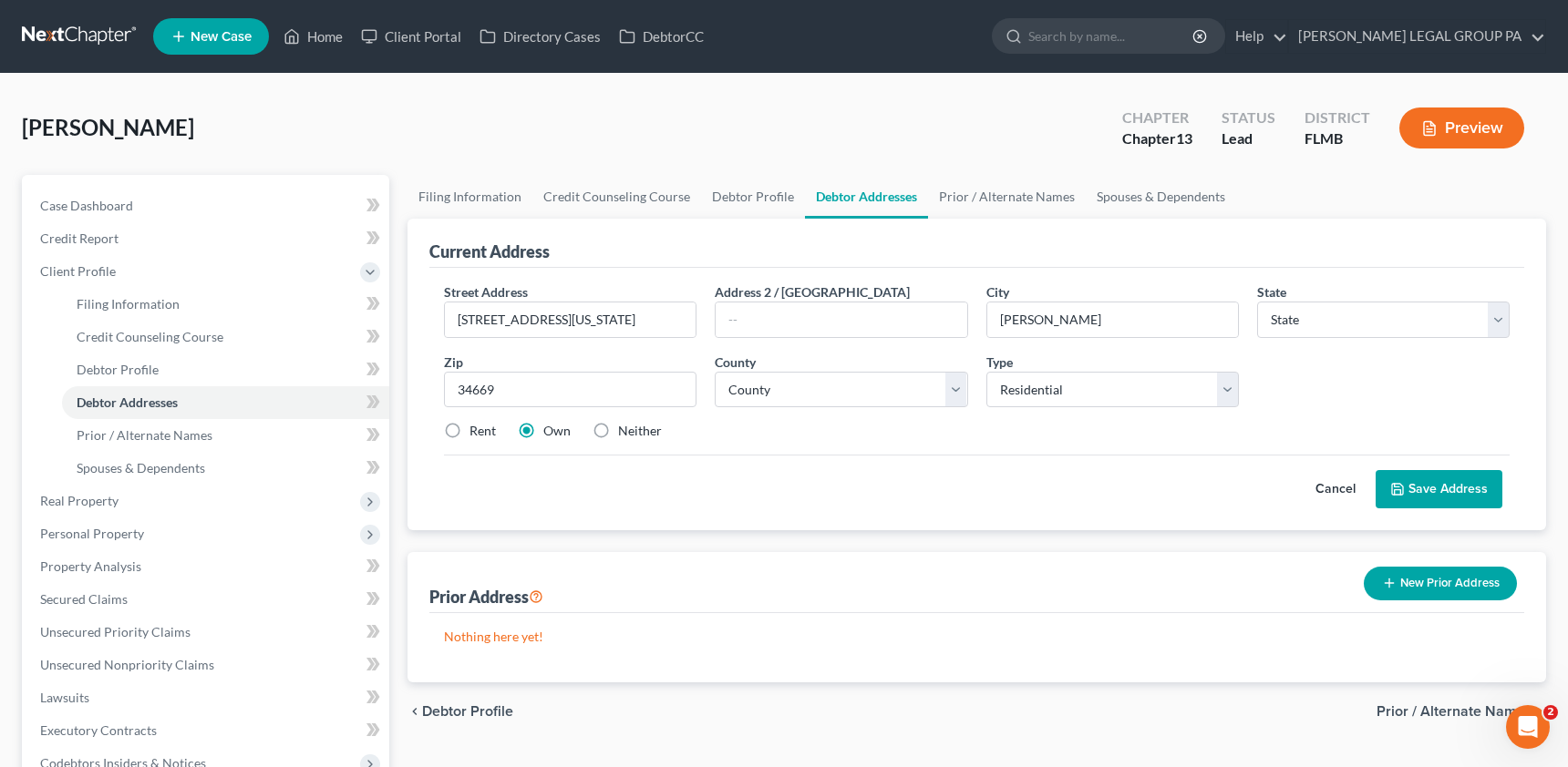
select select "9"
click at [825, 398] on select "County" at bounding box center [841, 390] width 252 height 36
select select "50"
click at [715, 372] on select "County [GEOGRAPHIC_DATA] [GEOGRAPHIC_DATA] [GEOGRAPHIC_DATA] [GEOGRAPHIC_DATA] …" at bounding box center [841, 390] width 252 height 36
click at [1418, 496] on button "Save Address" at bounding box center [1439, 489] width 127 height 38
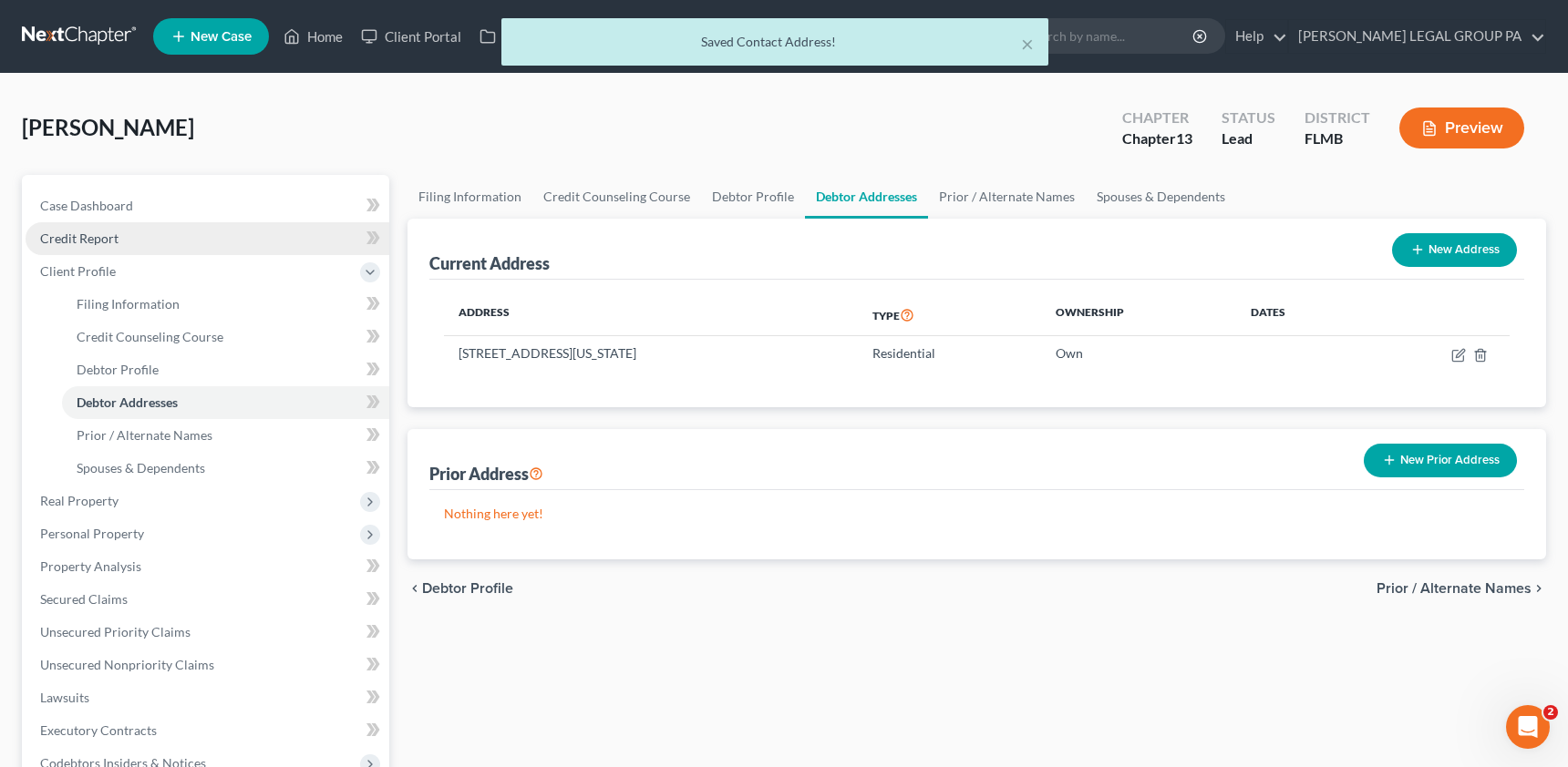
click at [108, 242] on span "Credit Report" at bounding box center [80, 238] width 79 height 16
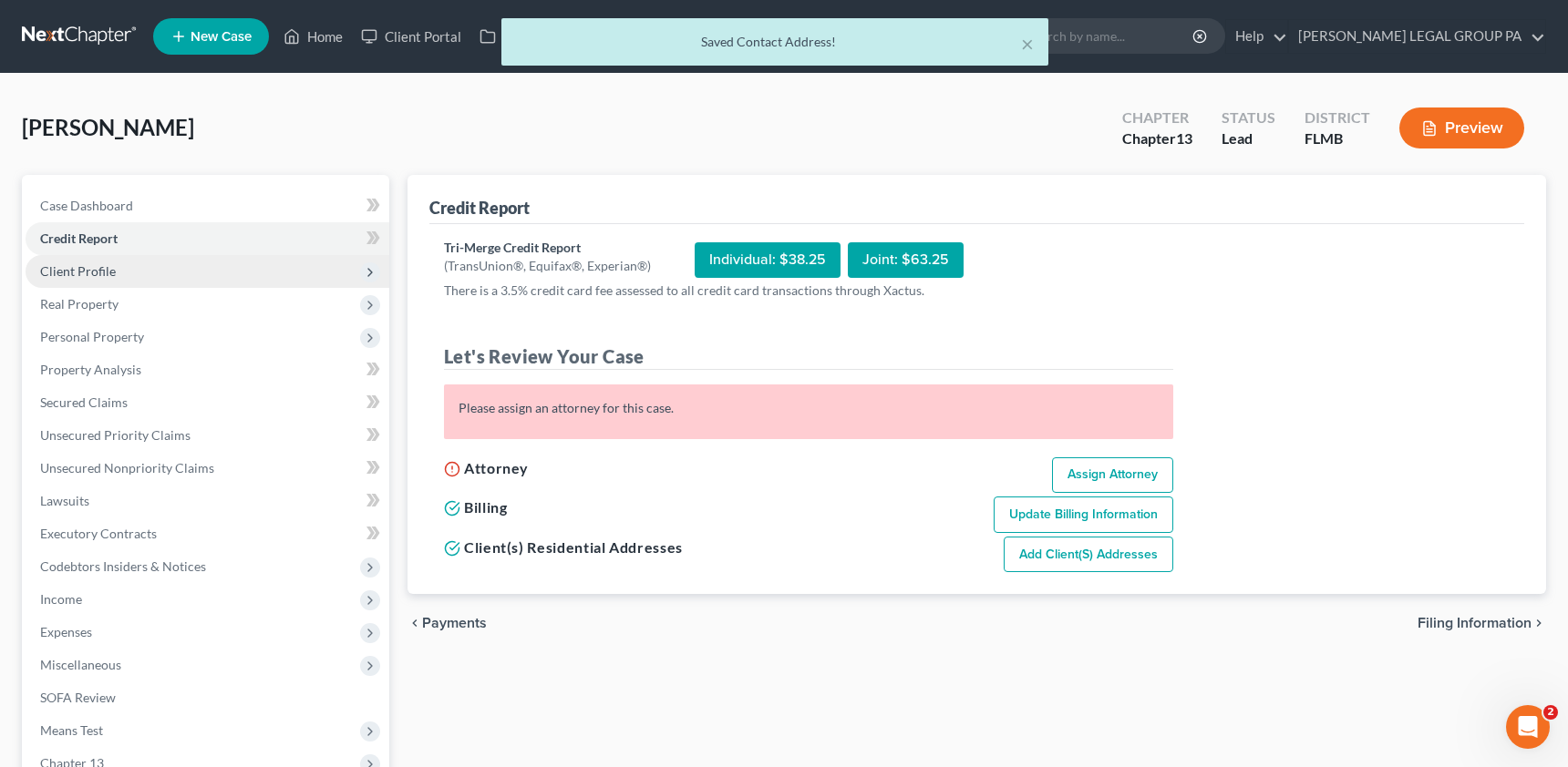
click at [80, 282] on span "Client Profile" at bounding box center [207, 271] width 363 height 32
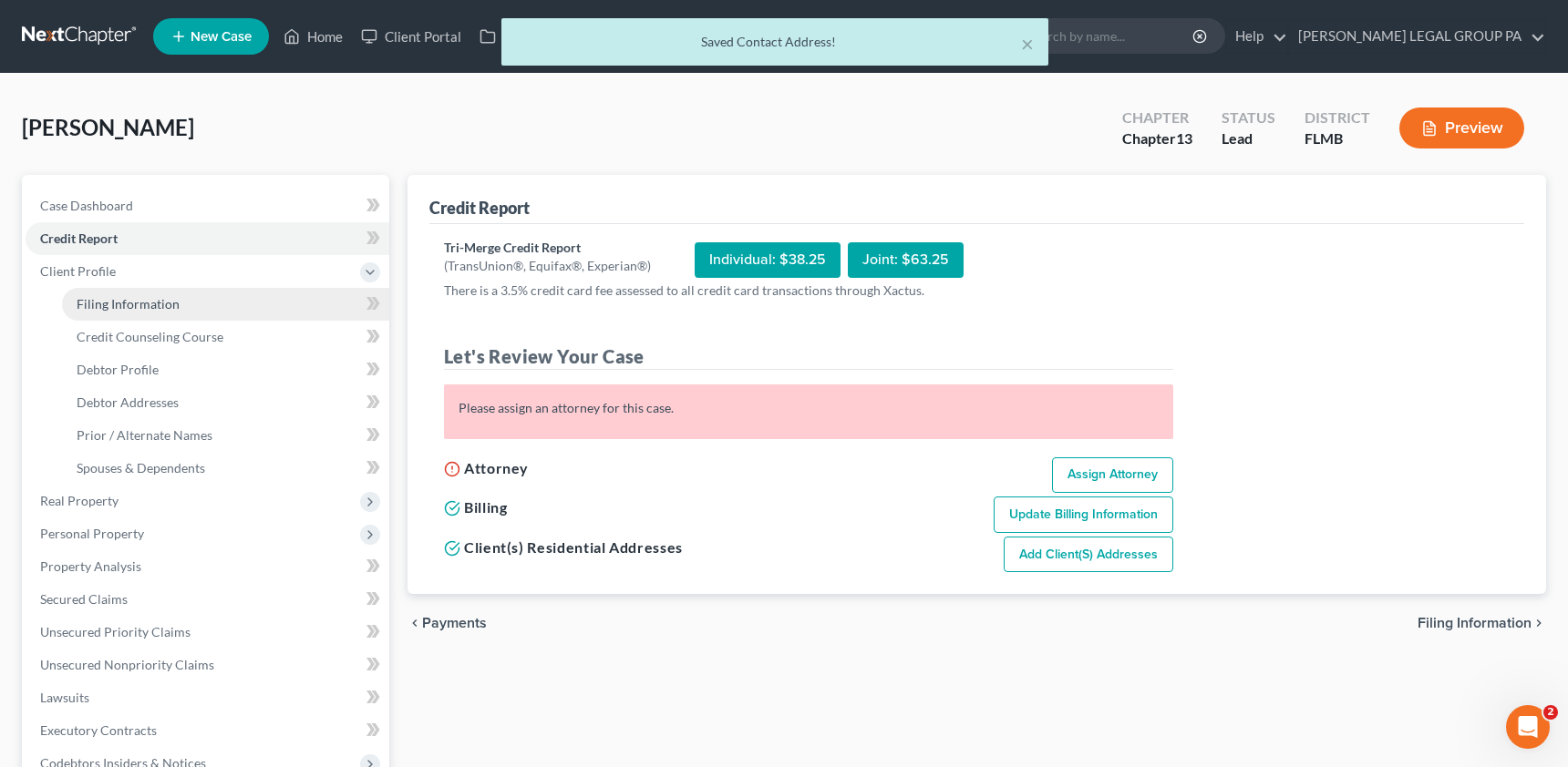
click at [114, 298] on span "Filing Information" at bounding box center [128, 304] width 103 height 16
select select "1"
select select "0"
select select "3"
select select "15"
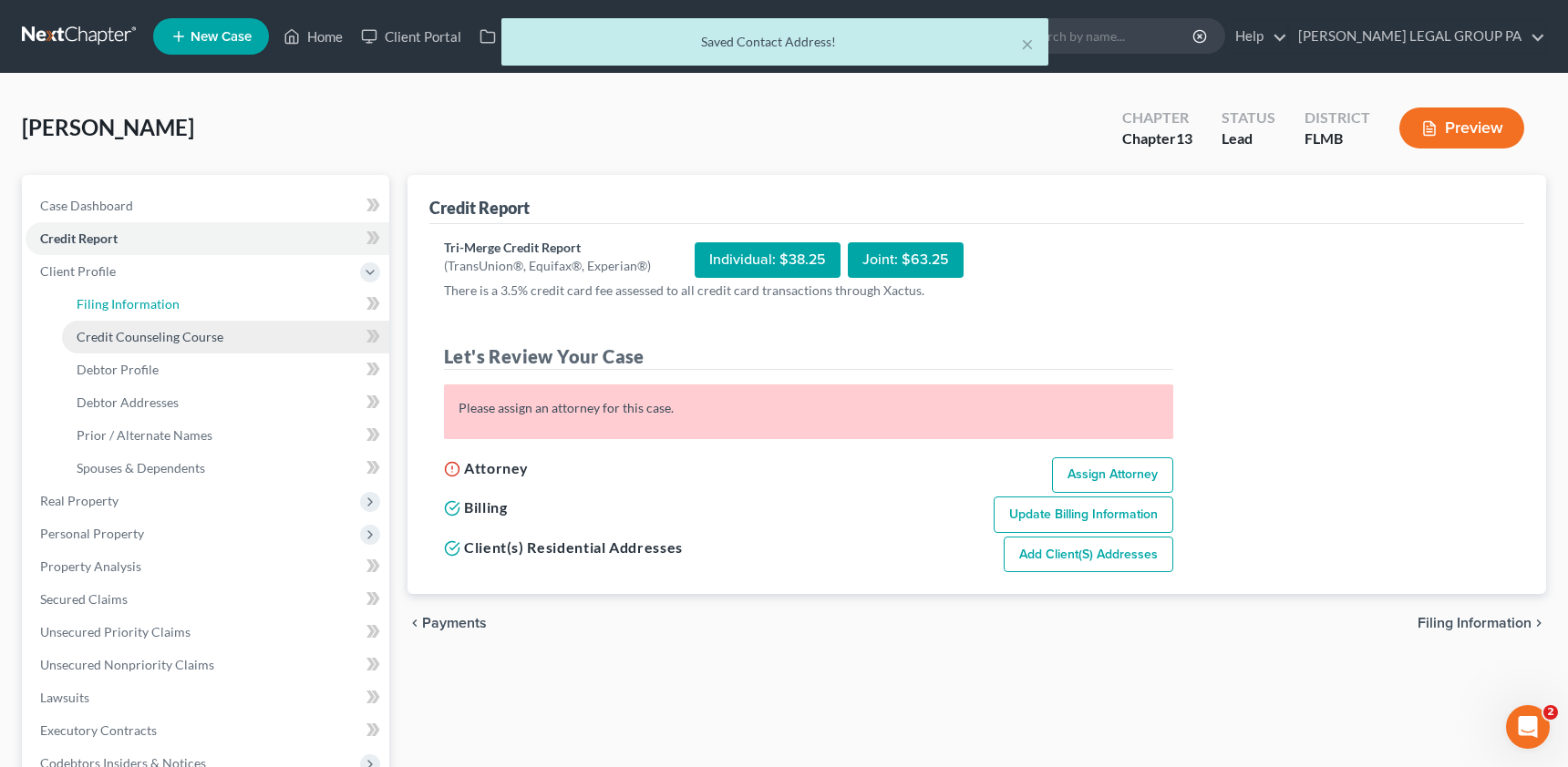
select select "9"
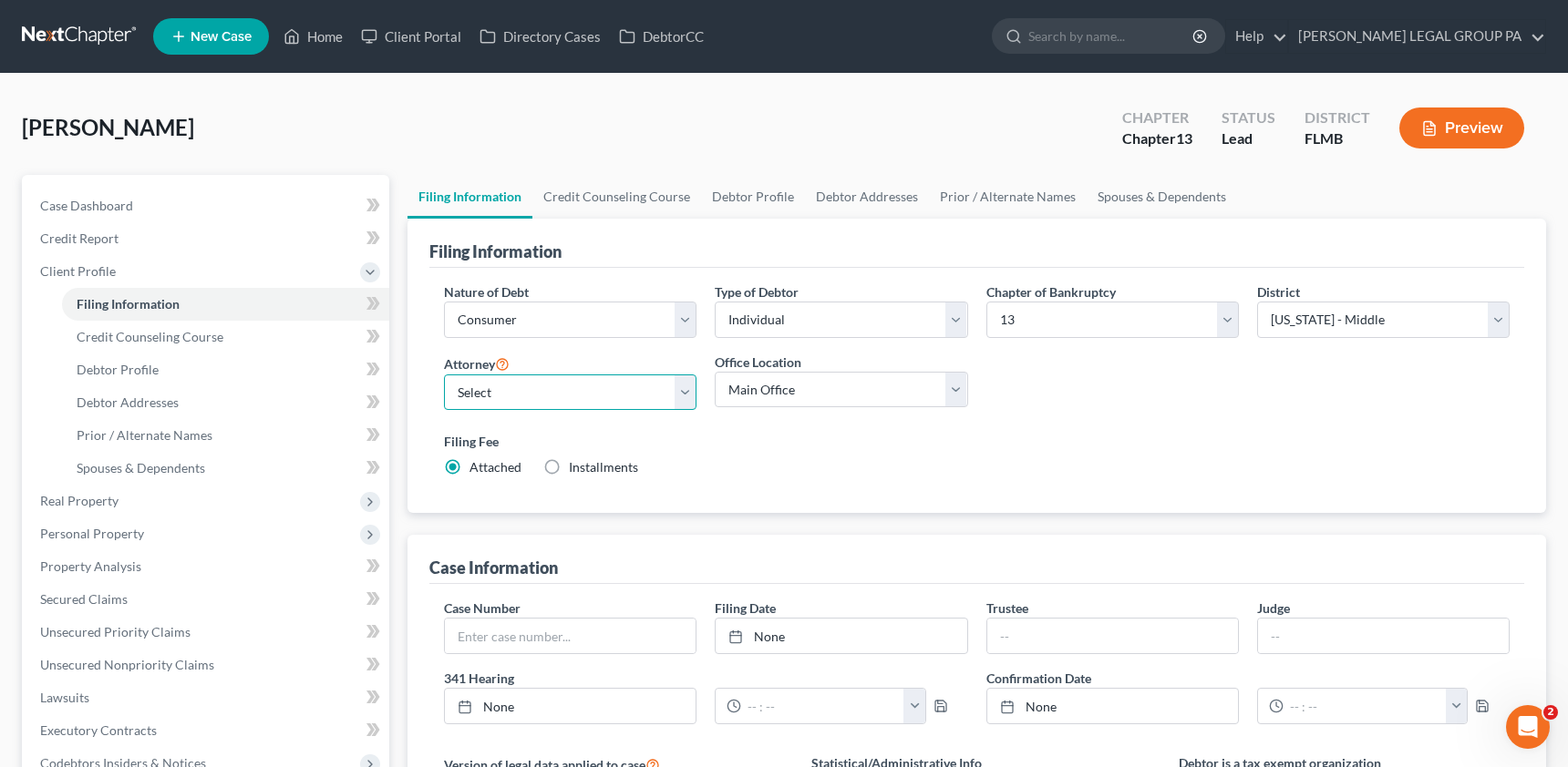
click at [484, 386] on select "Select [PERSON_NAME] - FLMB [PERSON_NAME] - FLMB" at bounding box center [570, 392] width 252 height 36
select select "0"
click at [444, 374] on select "Select [PERSON_NAME] - FLMB [PERSON_NAME] - FLMB" at bounding box center [570, 392] width 252 height 36
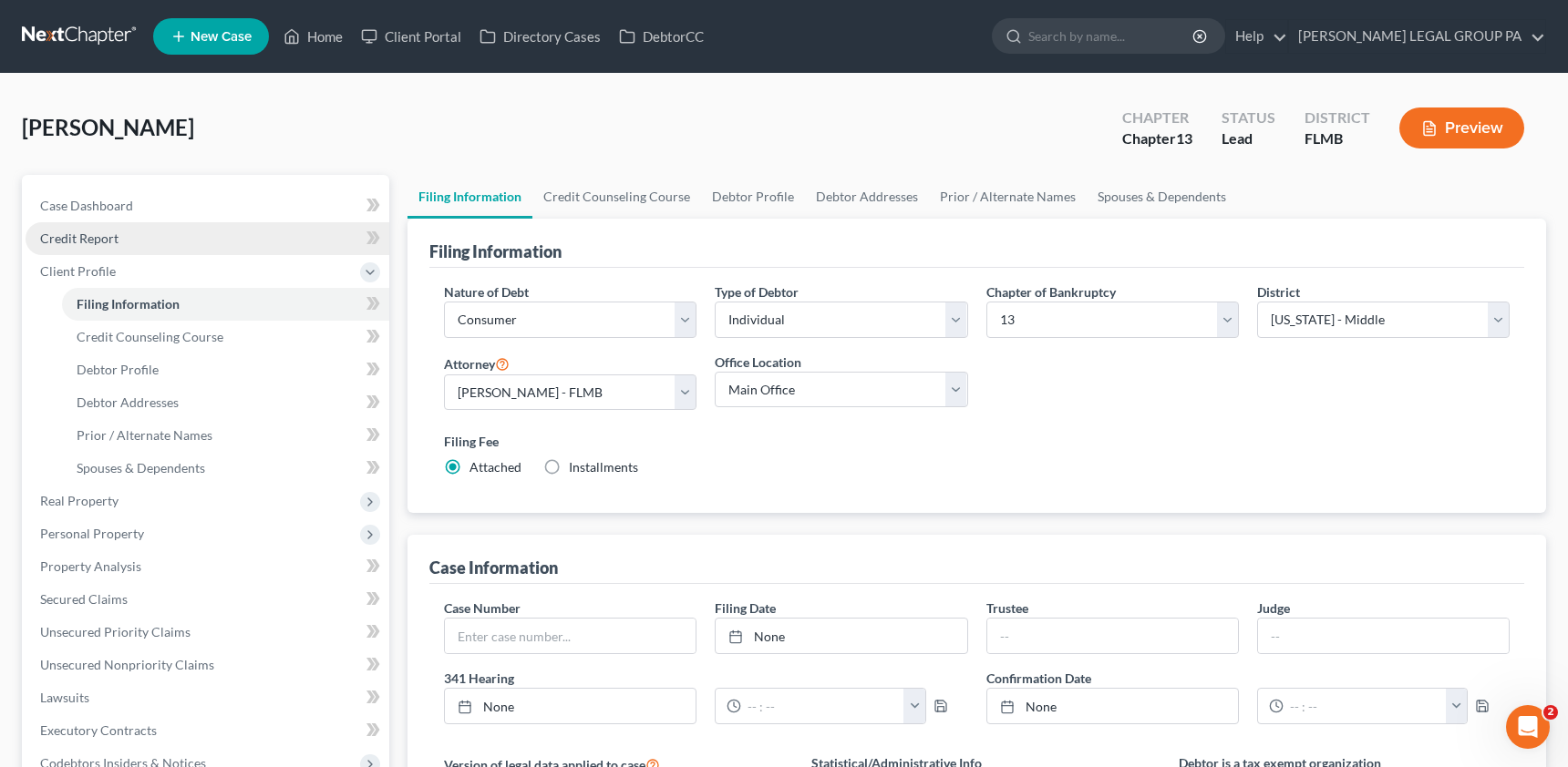
click at [95, 237] on span "Credit Report" at bounding box center [80, 238] width 79 height 16
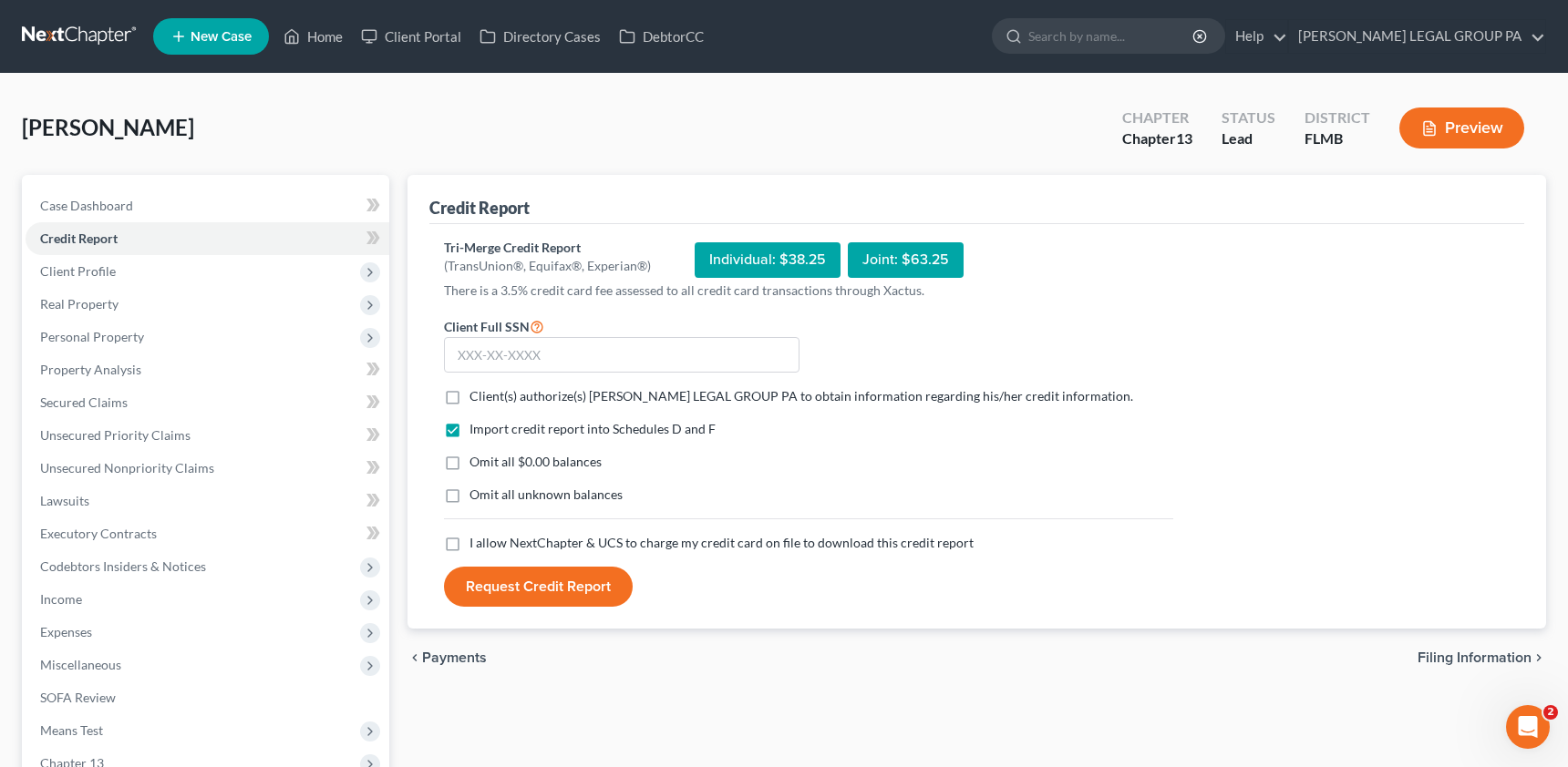
click at [470, 399] on label "Client(s) authorize(s) [PERSON_NAME] LEGAL GROUP PA to obtain information regar…" at bounding box center [802, 396] width 664 height 19
click at [477, 399] on input "Client(s) authorize(s) [PERSON_NAME] LEGAL GROUP PA to obtain information regar…" at bounding box center [483, 393] width 12 height 12
checkbox input "true"
click at [470, 463] on label "Omit all $0.00 balances" at bounding box center [536, 462] width 132 height 19
click at [477, 463] on input "Omit all $0.00 balances" at bounding box center [483, 459] width 12 height 12
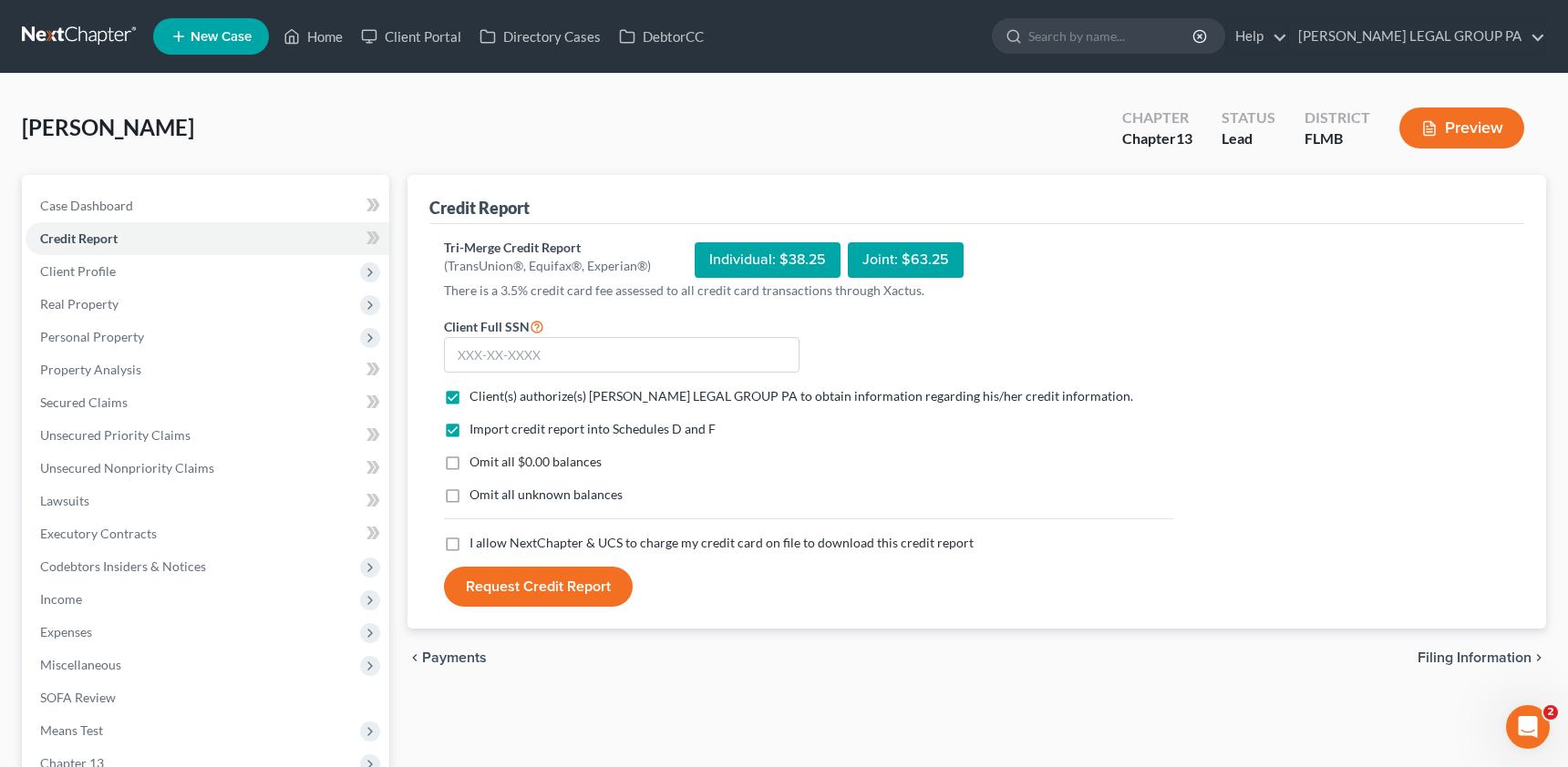
checkbox input "true"
click at [470, 495] on label "Omit all unknown balances" at bounding box center [546, 494] width 153 height 19
click at [477, 495] on input "Omit all unknown balances" at bounding box center [483, 491] width 12 height 12
checkbox input "true"
click at [470, 539] on label "I allow NextChapter & UCS to charge my credit card on file to download this cre…" at bounding box center [722, 543] width 504 height 19
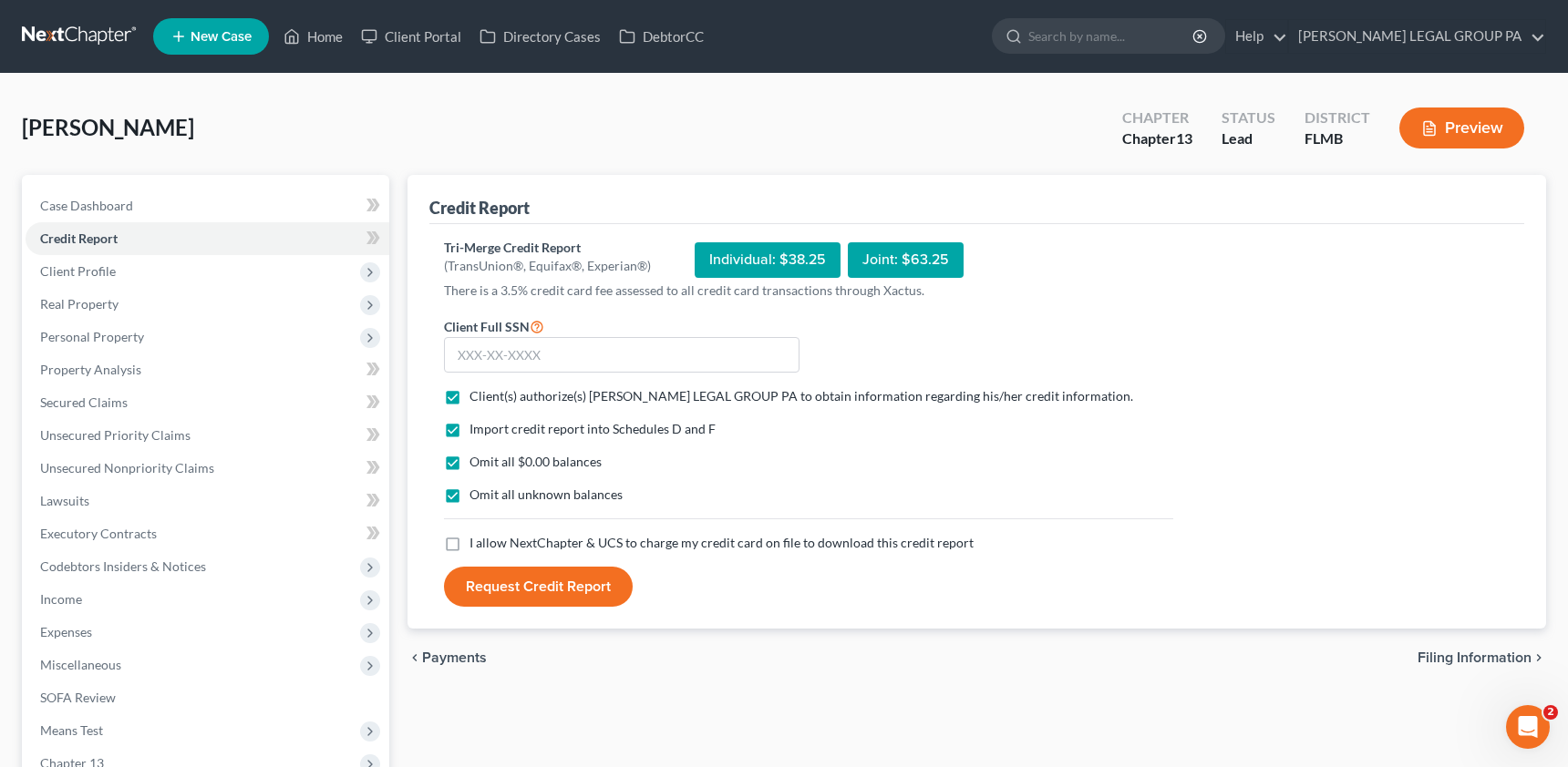
click at [477, 539] on input "I allow NextChapter & UCS to charge my credit card on file to download this cre…" at bounding box center [483, 540] width 12 height 12
checkbox input "true"
click at [486, 360] on input "text" at bounding box center [621, 354] width 356 height 36
type input "270-56-0318"
click at [534, 572] on button "Request Credit Report" at bounding box center [539, 587] width 189 height 40
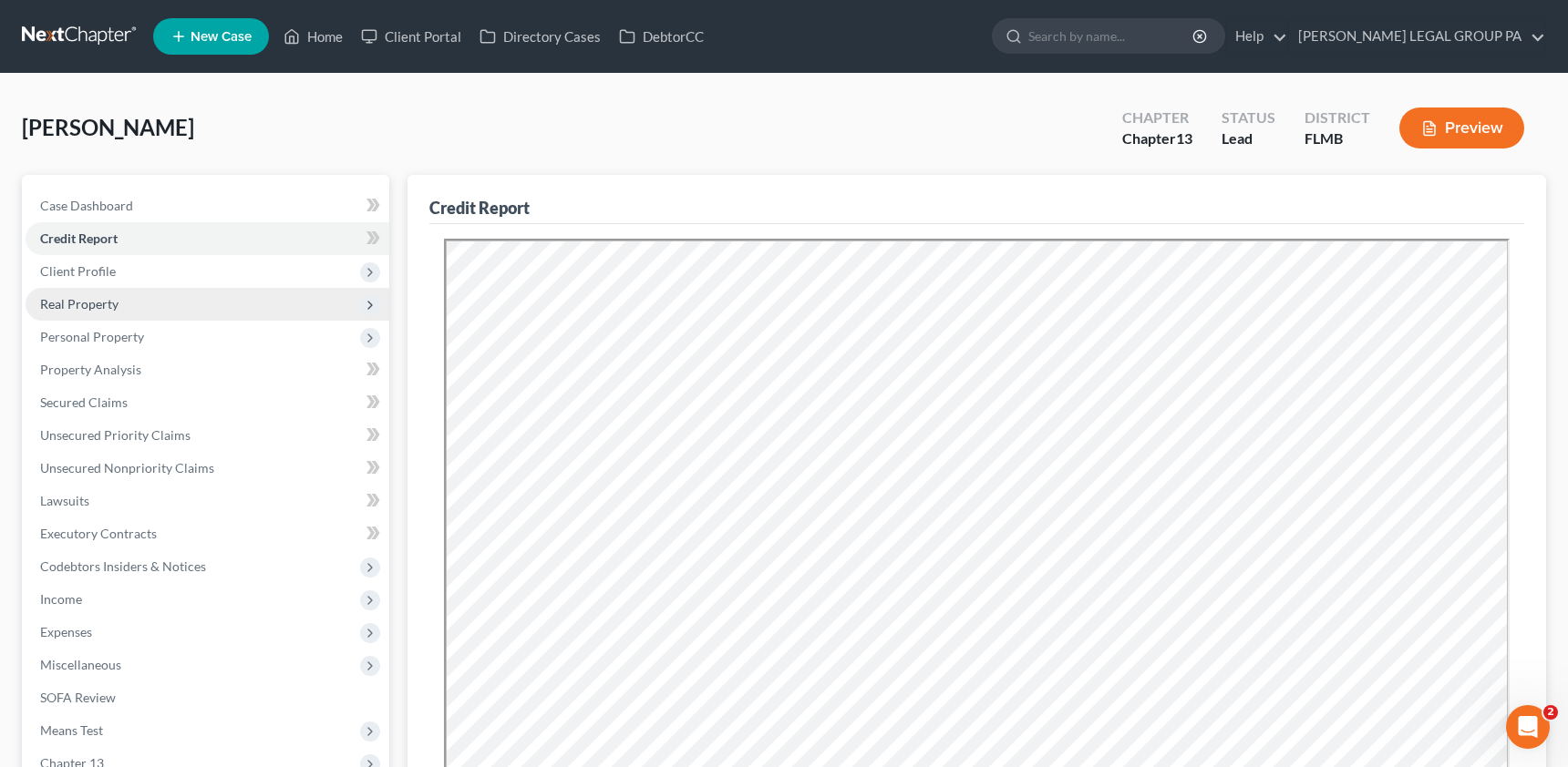
click at [87, 309] on span "Real Property" at bounding box center [80, 304] width 79 height 16
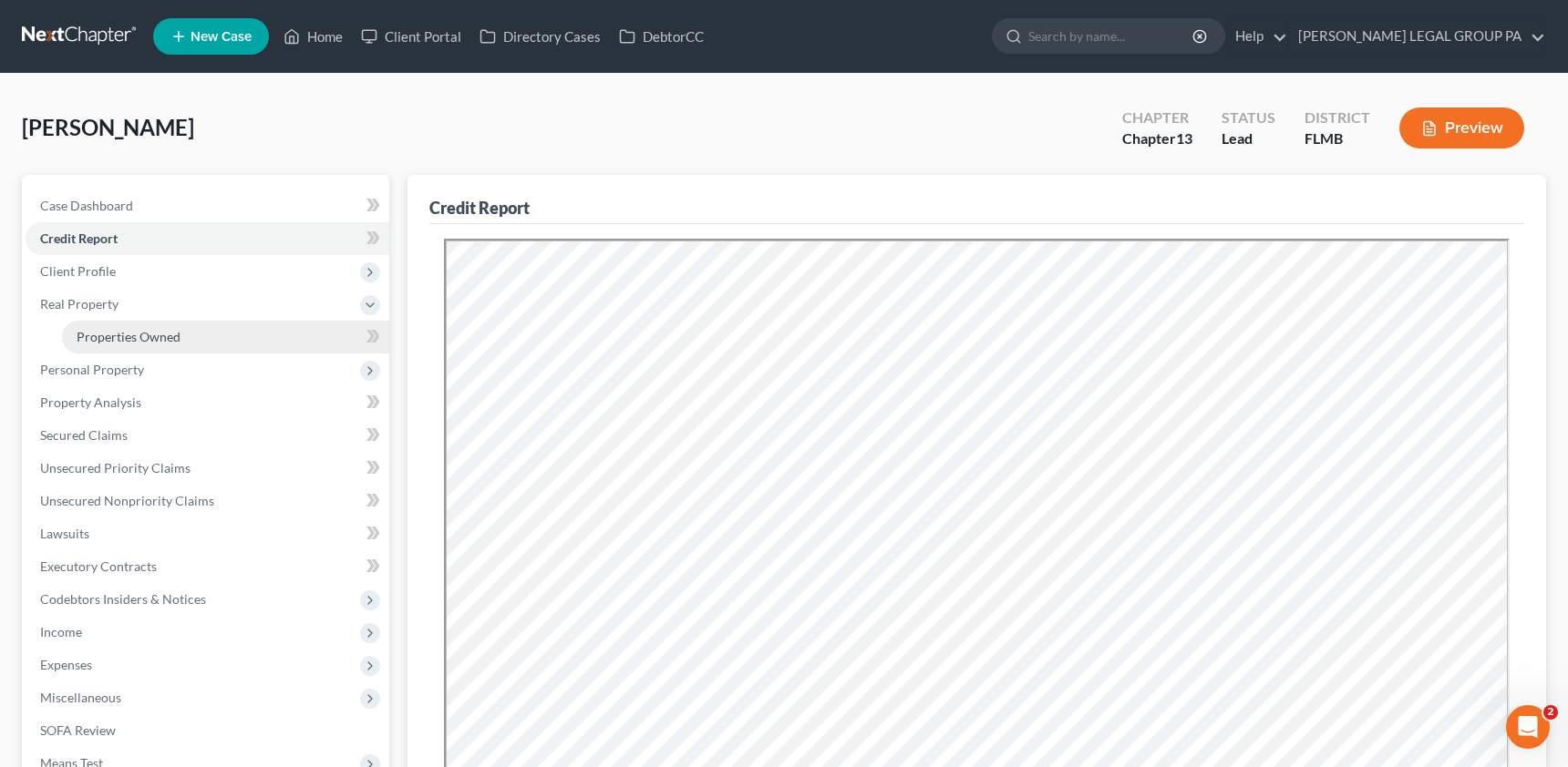
click at [108, 333] on span "Properties Owned" at bounding box center [129, 337] width 104 height 16
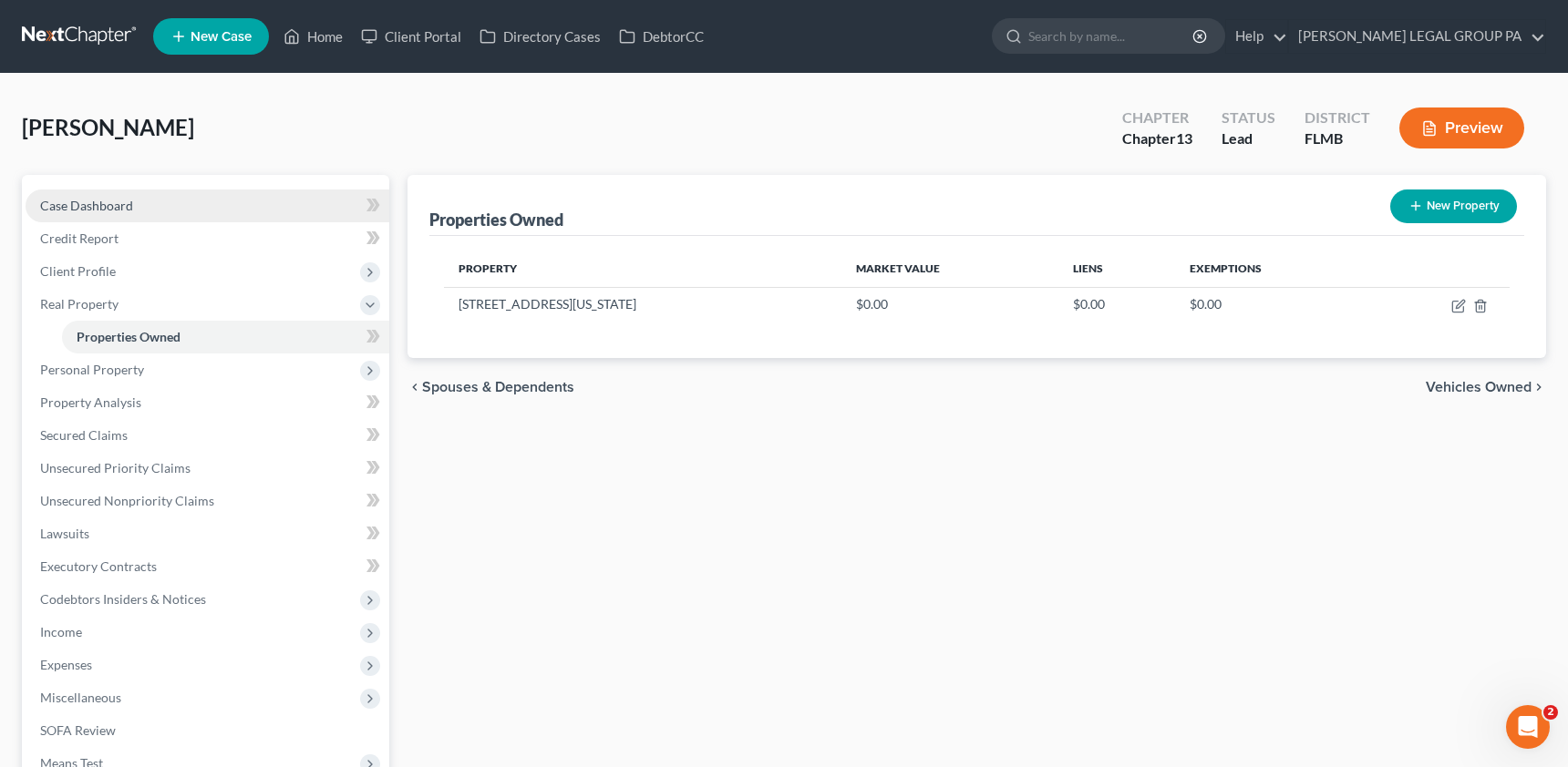
click at [116, 218] on link "Case Dashboard" at bounding box center [207, 206] width 363 height 32
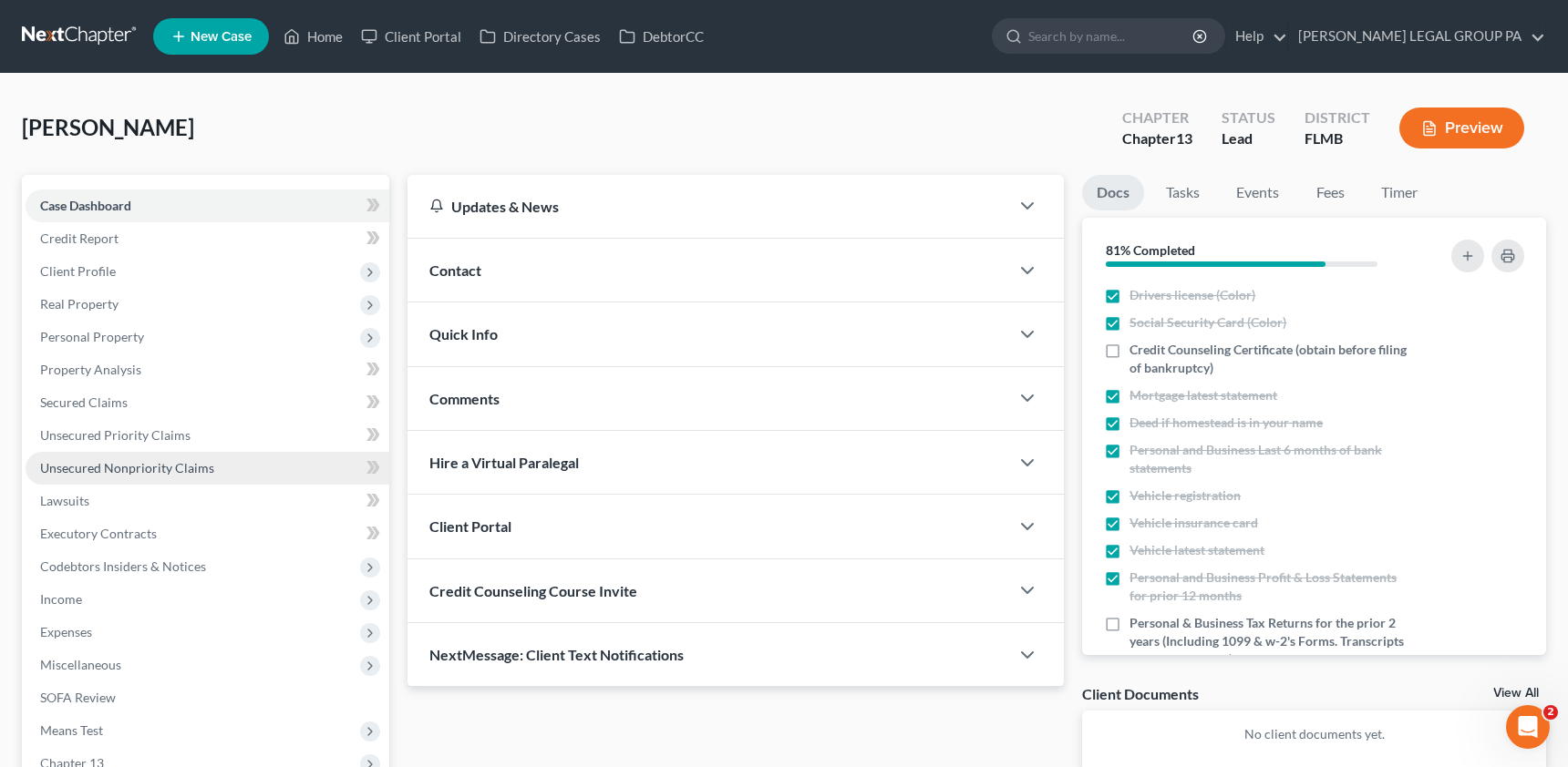
click at [165, 472] on span "Unsecured Nonpriority Claims" at bounding box center [127, 468] width 174 height 16
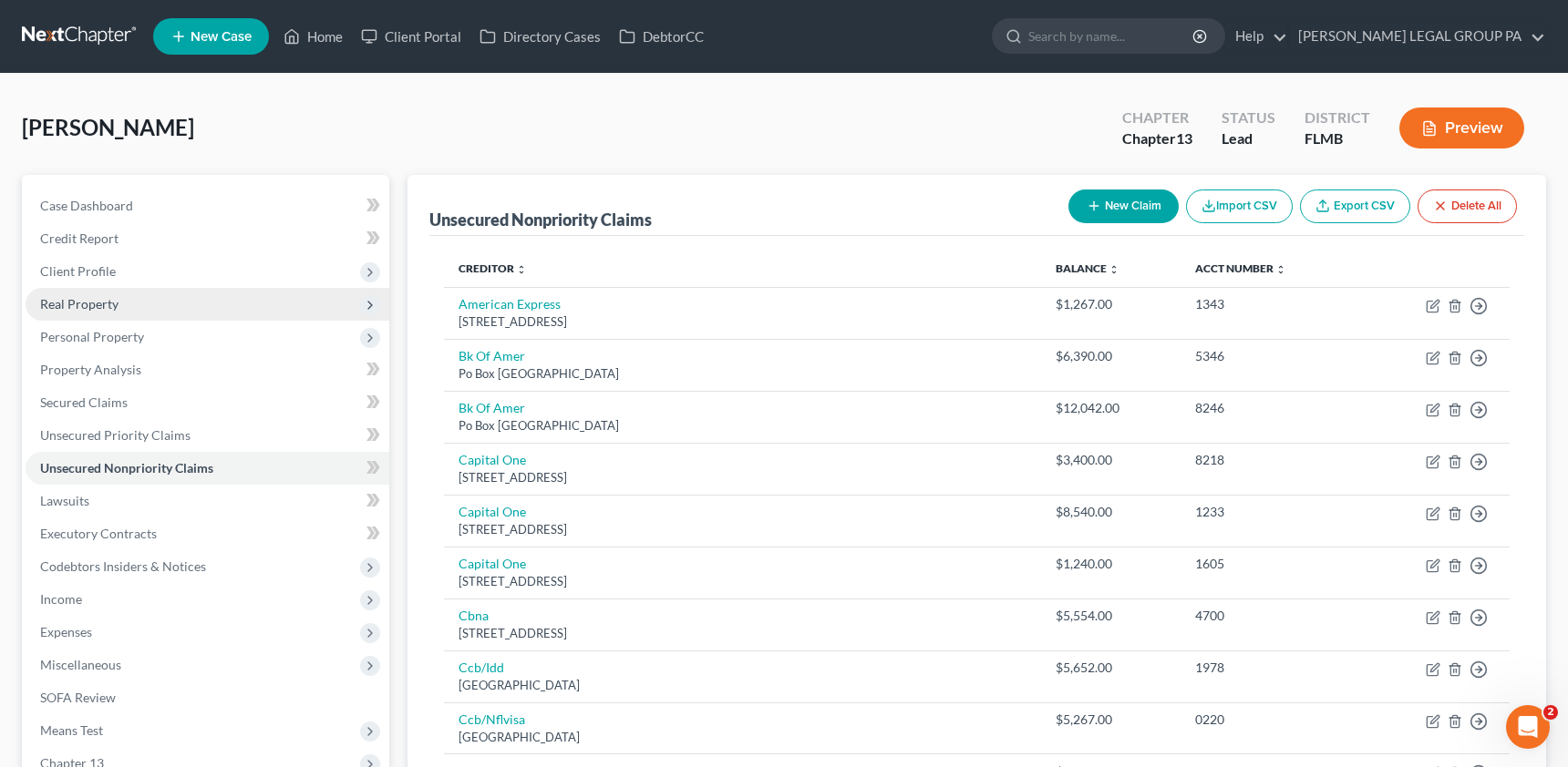
click at [77, 307] on span "Real Property" at bounding box center [80, 304] width 79 height 16
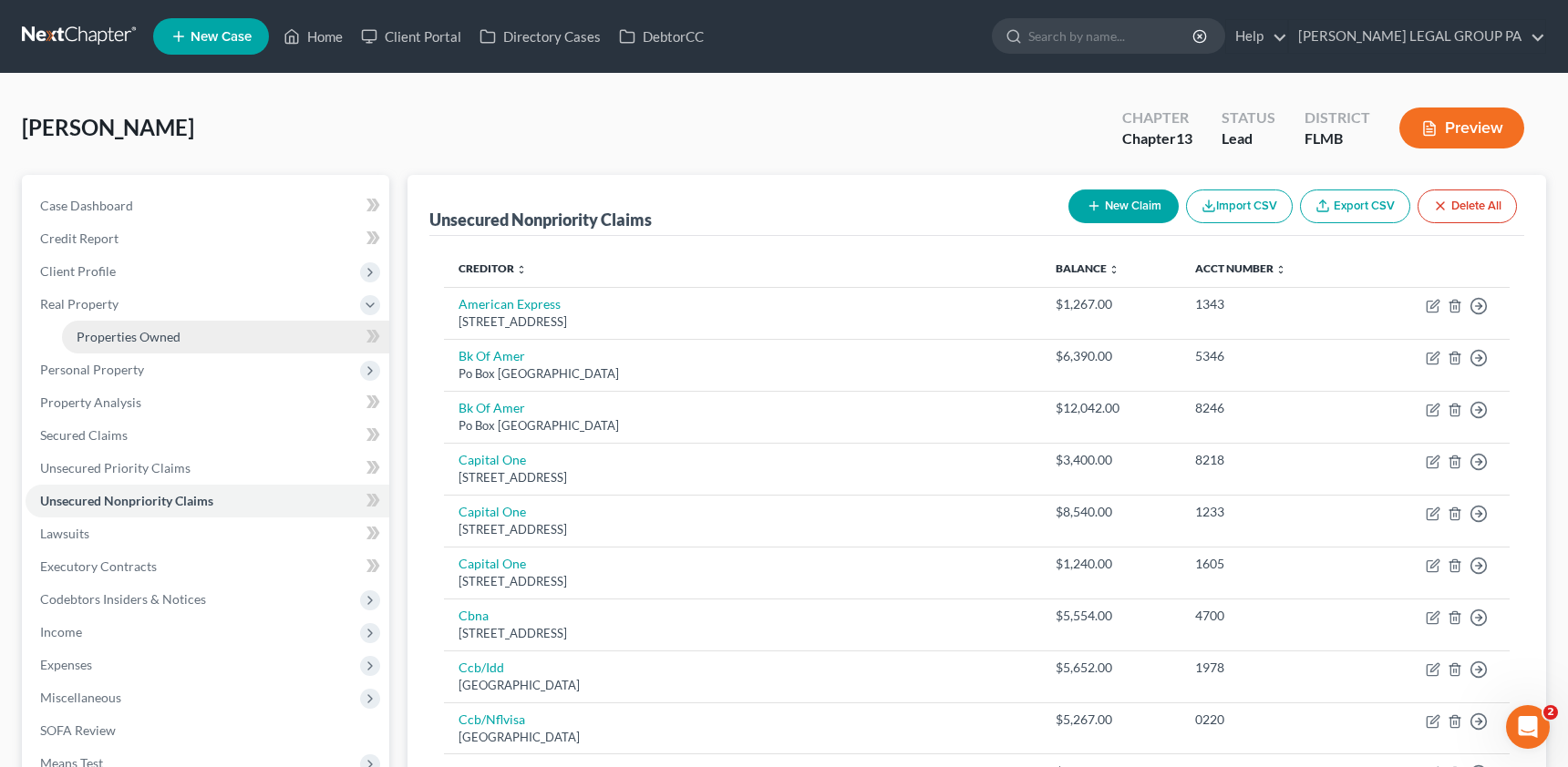
click at [117, 338] on span "Properties Owned" at bounding box center [129, 337] width 104 height 16
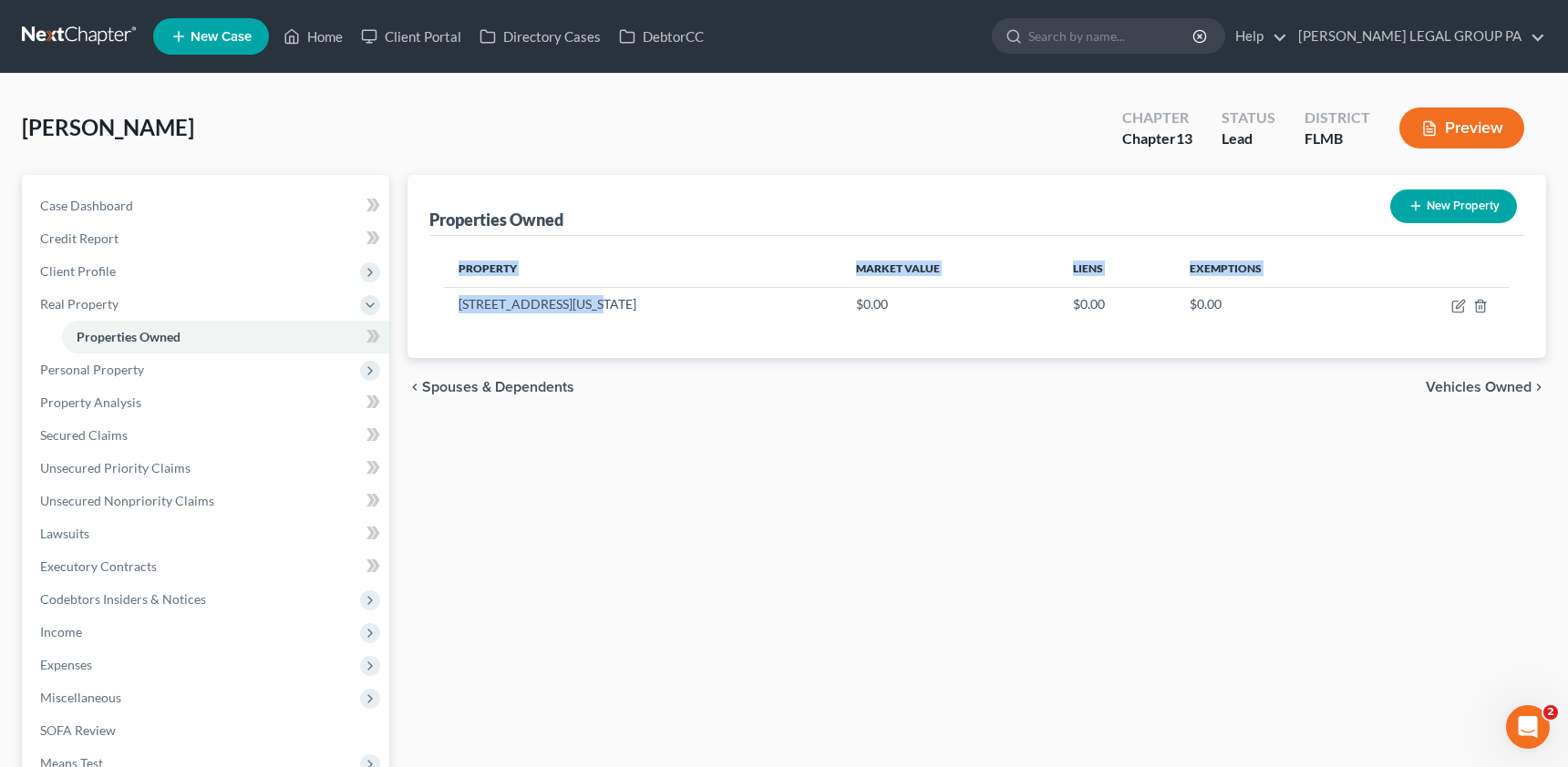
drag, startPoint x: 482, startPoint y: 289, endPoint x: 425, endPoint y: 286, distance: 57.1
click at [425, 286] on div "Properties Owned New Property Property Market Value Liens Exemptions [STREET_AD…" at bounding box center [977, 267] width 1139 height 183
copy table "Property Market Value Liens Exemptions [STREET_ADDRESS][US_STATE]"
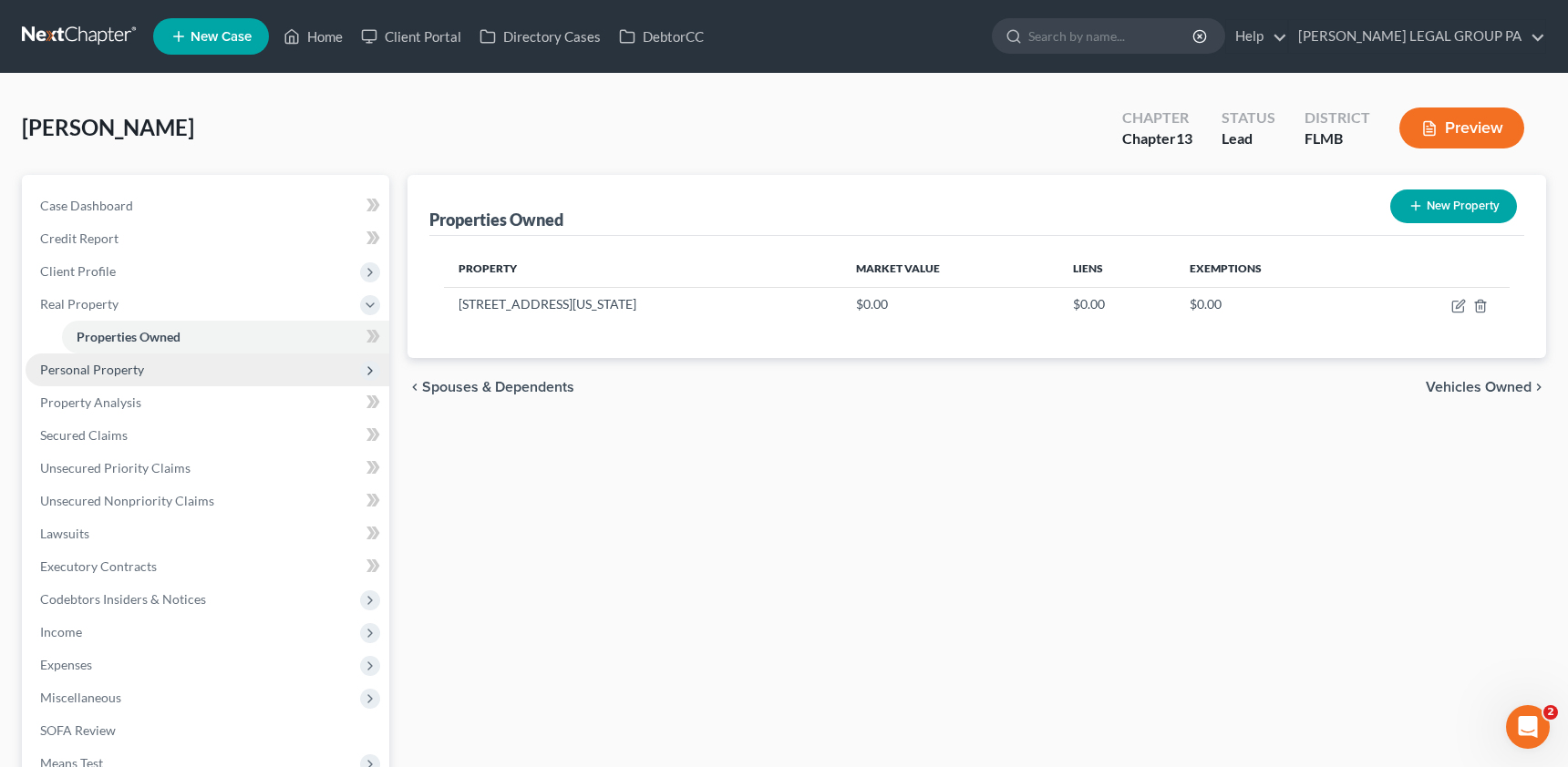
click at [109, 375] on span "Personal Property" at bounding box center [93, 369] width 104 height 16
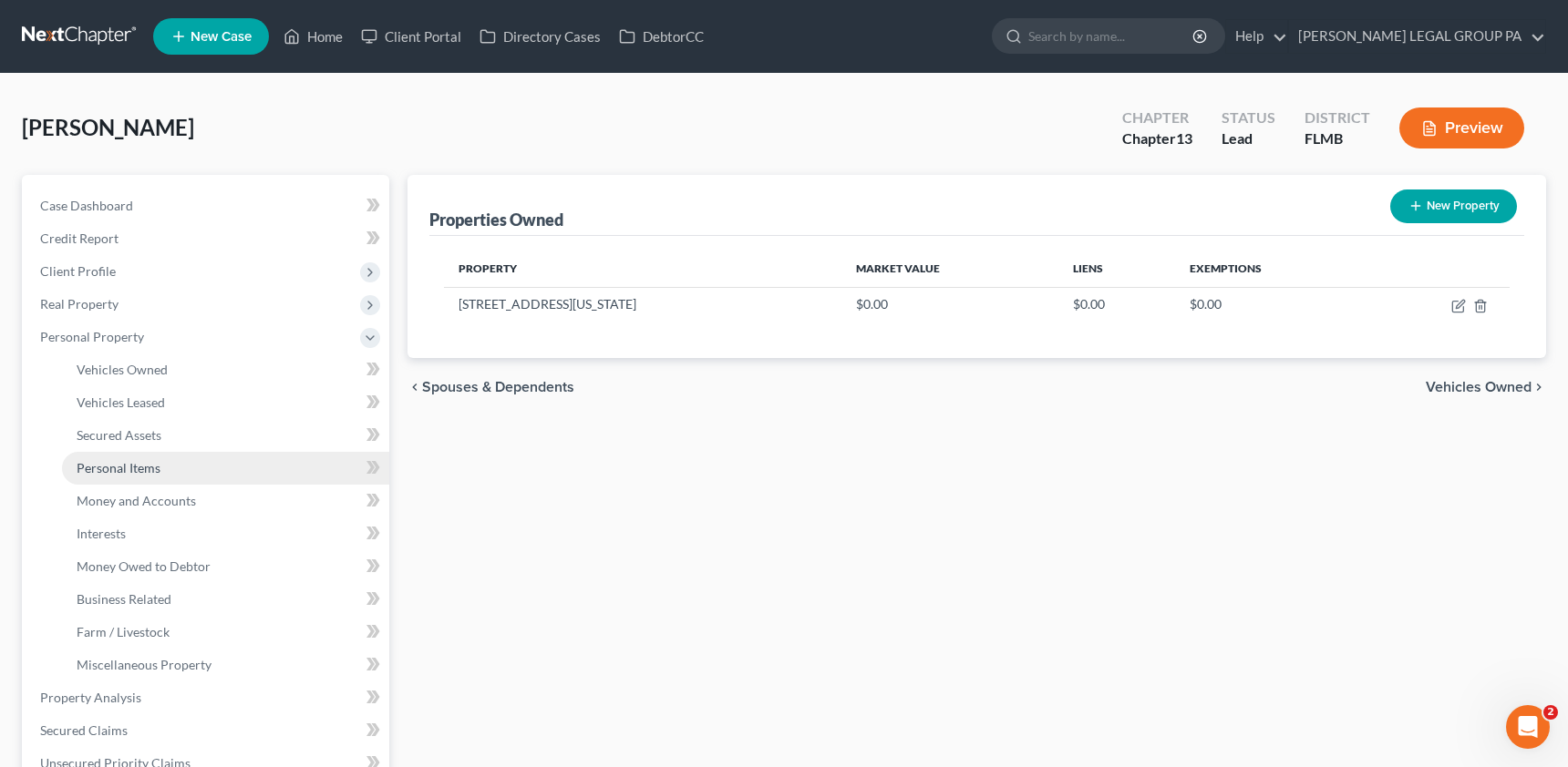
drag, startPoint x: 129, startPoint y: 471, endPoint x: 153, endPoint y: 468, distance: 24.2
click at [129, 471] on span "Personal Items" at bounding box center [118, 468] width 84 height 16
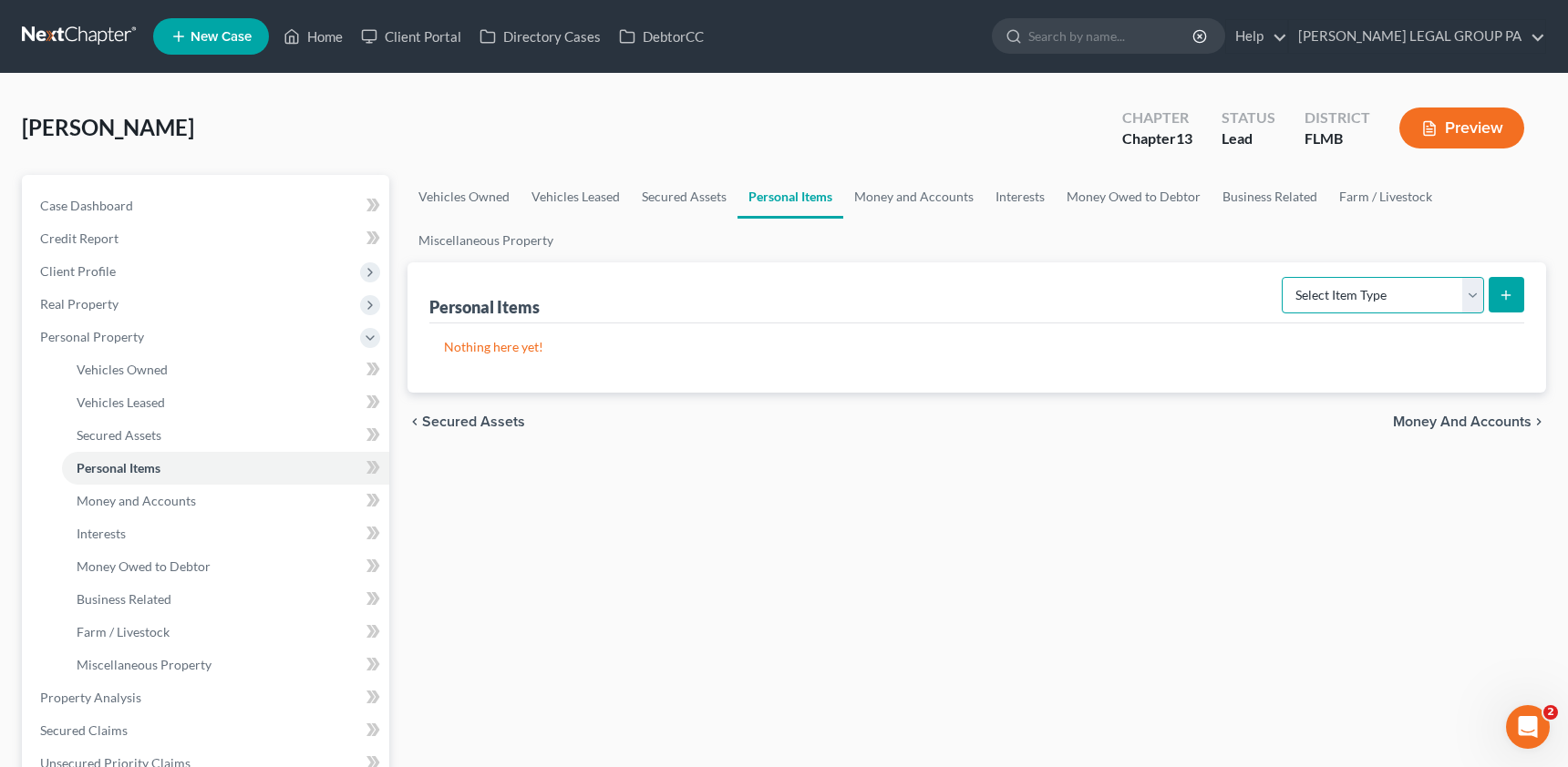
click at [1381, 294] on select "Select Item Type Clothing Collectibles Of Value Electronics Firearms Household …" at bounding box center [1382, 294] width 202 height 36
click at [1499, 297] on icon "submit" at bounding box center [1506, 294] width 15 height 15
click at [1362, 297] on select "Select Item Type Clothing Collectibles Of Value Electronics Firearms Household …" at bounding box center [1382, 294] width 202 height 36
select select "clothing"
click at [1283, 277] on select "Select Item Type Clothing Collectibles Of Value Electronics Firearms Household …" at bounding box center [1382, 294] width 202 height 36
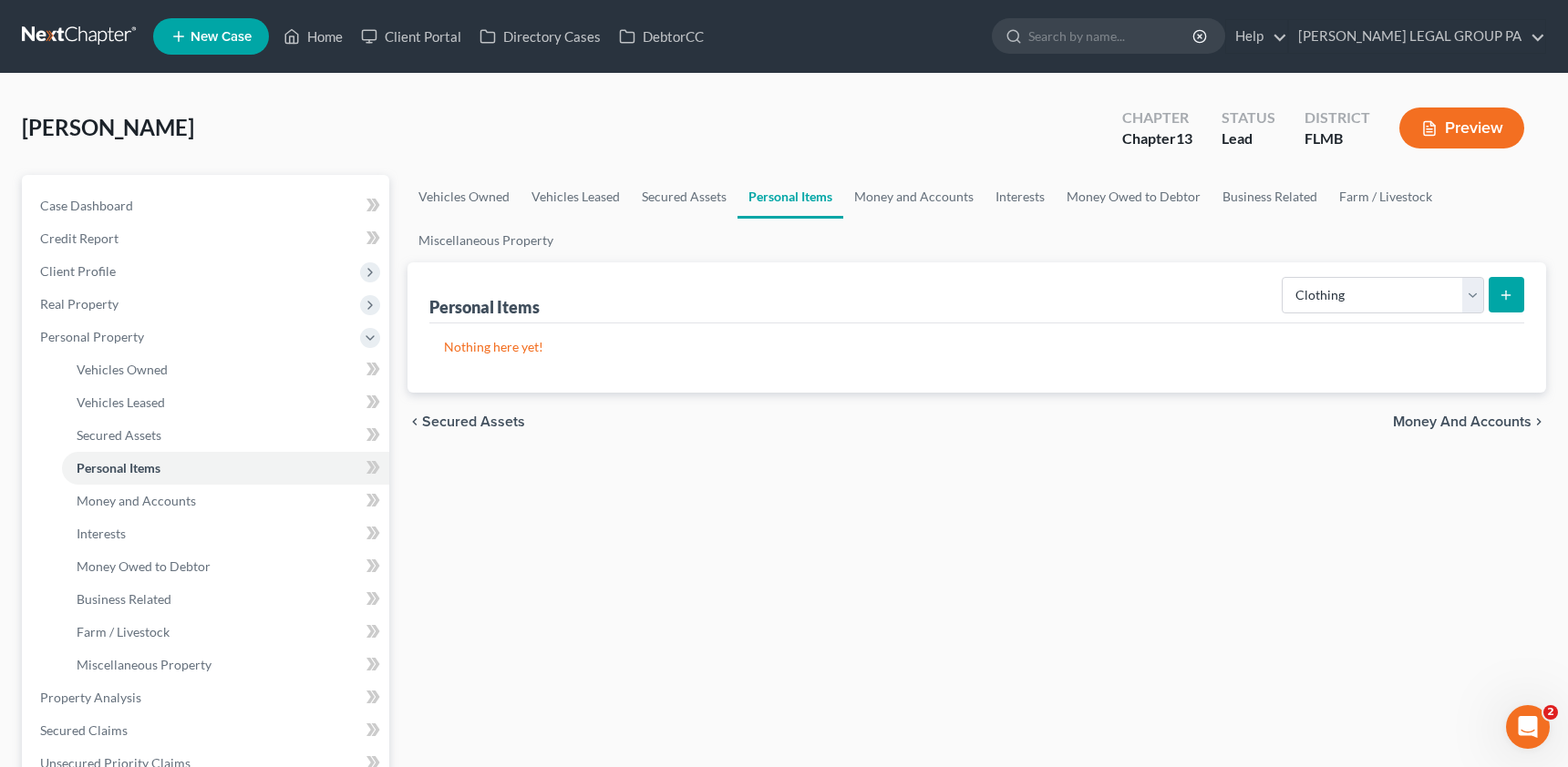
click at [1515, 289] on button "submit" at bounding box center [1506, 294] width 35 height 35
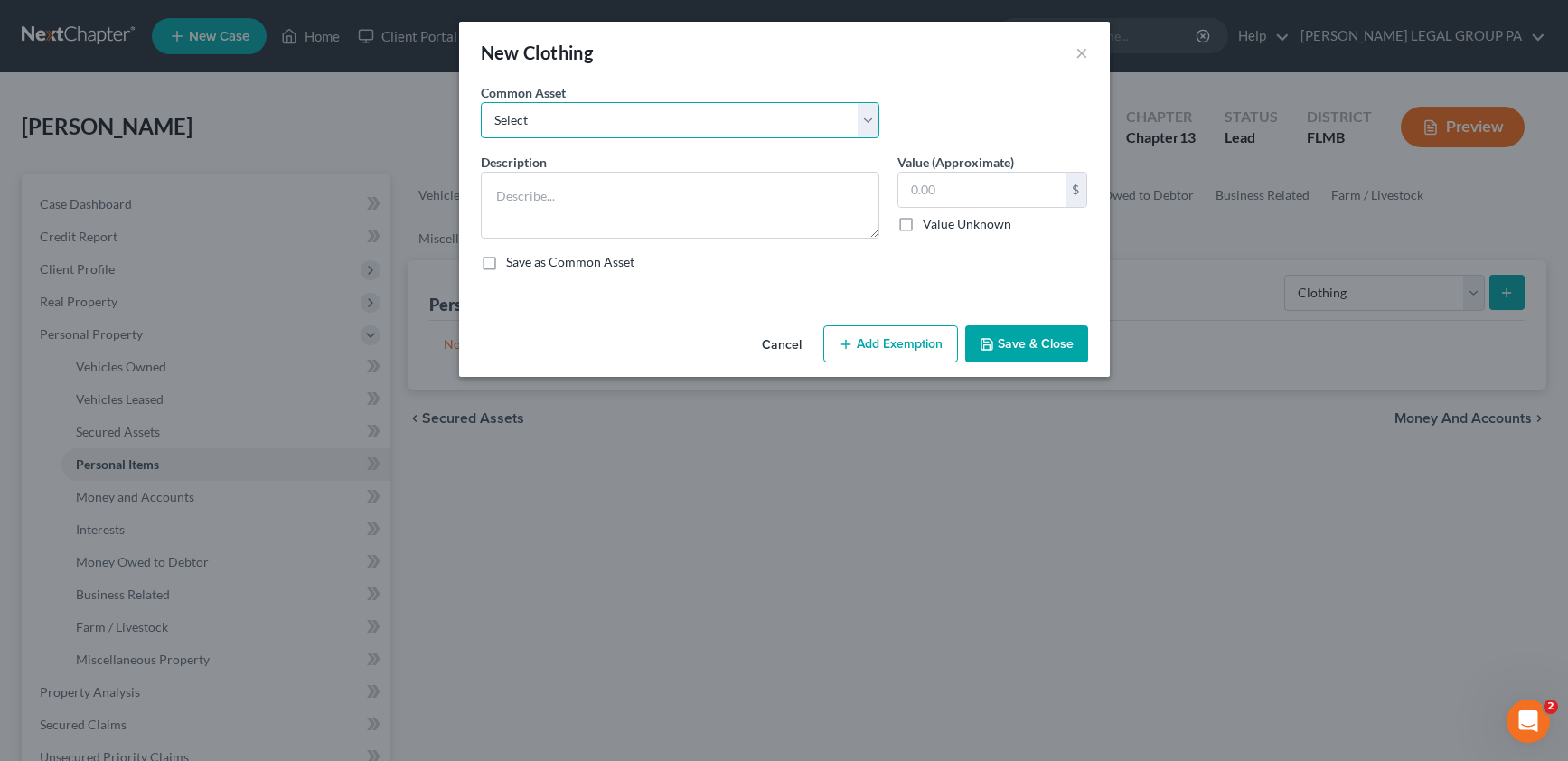
click at [622, 118] on select "Select All Clothing General Clothes Various Clothing Apparel Various Clothing A…" at bounding box center [680, 120] width 398 height 36
select select "0"
click at [480, 103] on select "Select All Clothing General Clothes Various Clothing Apparel Various Clothing A…" at bounding box center [680, 120] width 398 height 36
type textarea "All Clothing"
click at [948, 203] on input "text" at bounding box center [981, 190] width 167 height 34
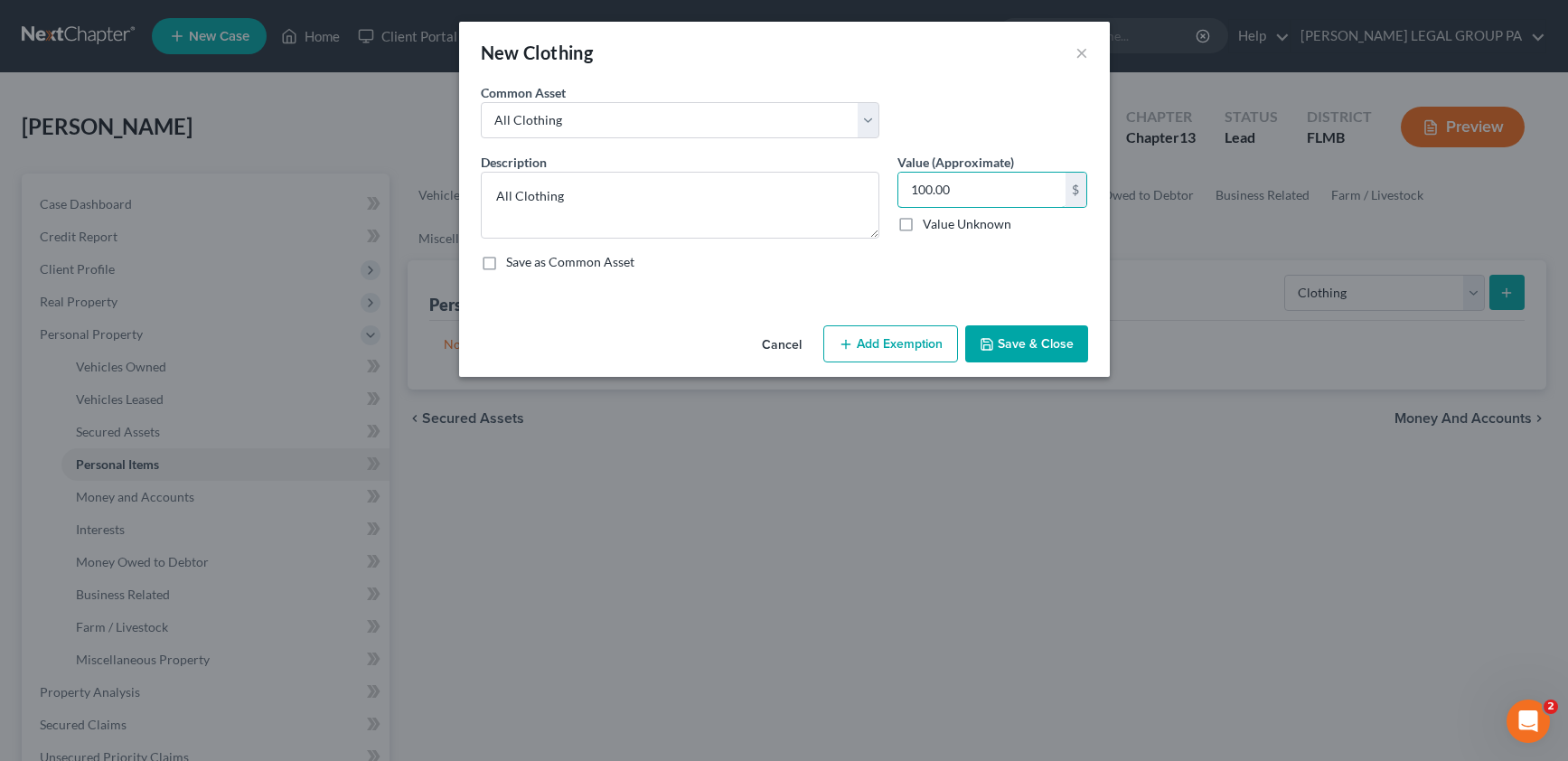
type input "100.00"
click at [1053, 334] on button "Save & Close" at bounding box center [1026, 344] width 123 height 38
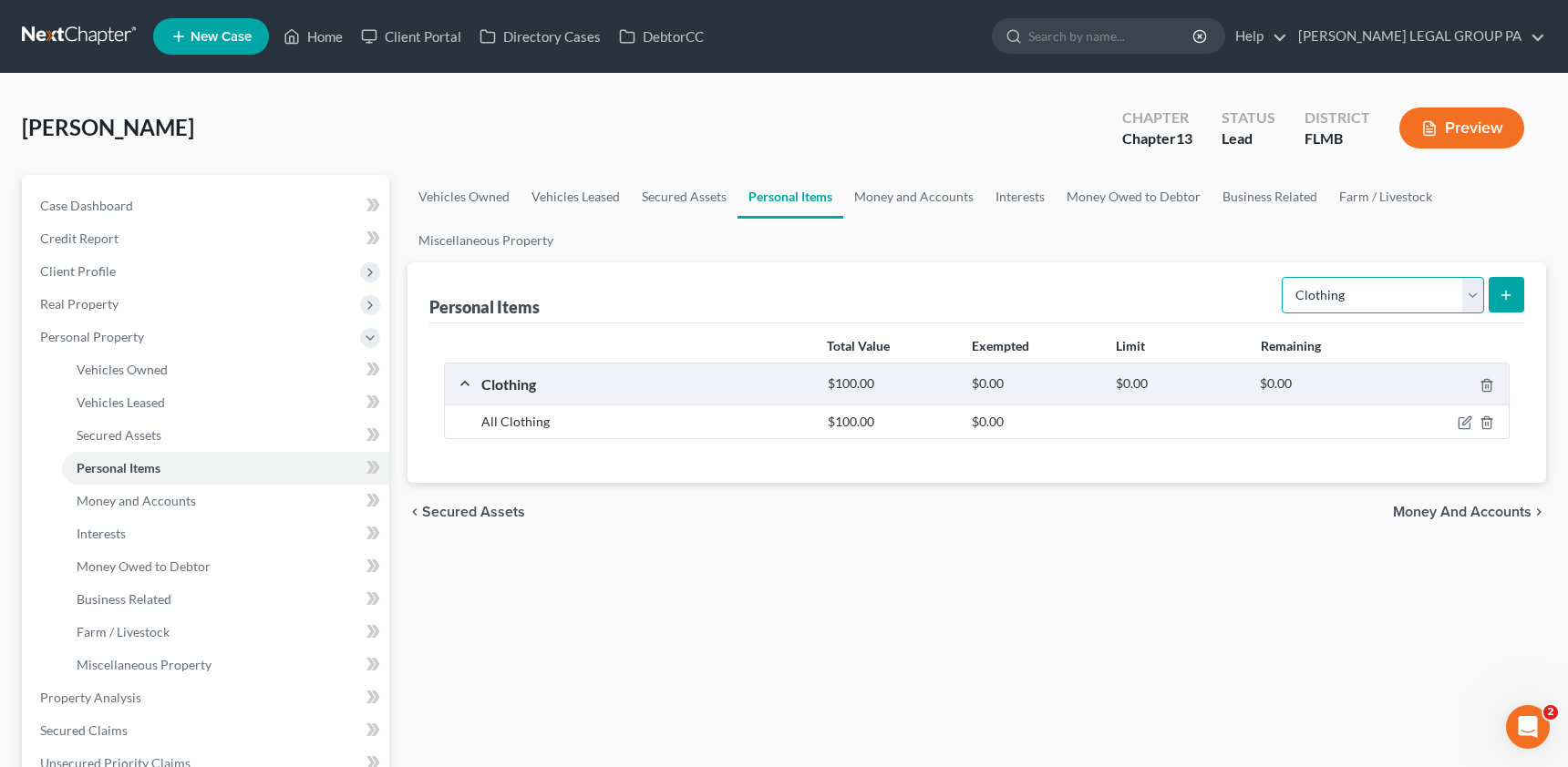
click at [1364, 302] on select "Select Item Type Clothing Collectibles Of Value Electronics Firearms Household …" at bounding box center [1382, 294] width 202 height 36
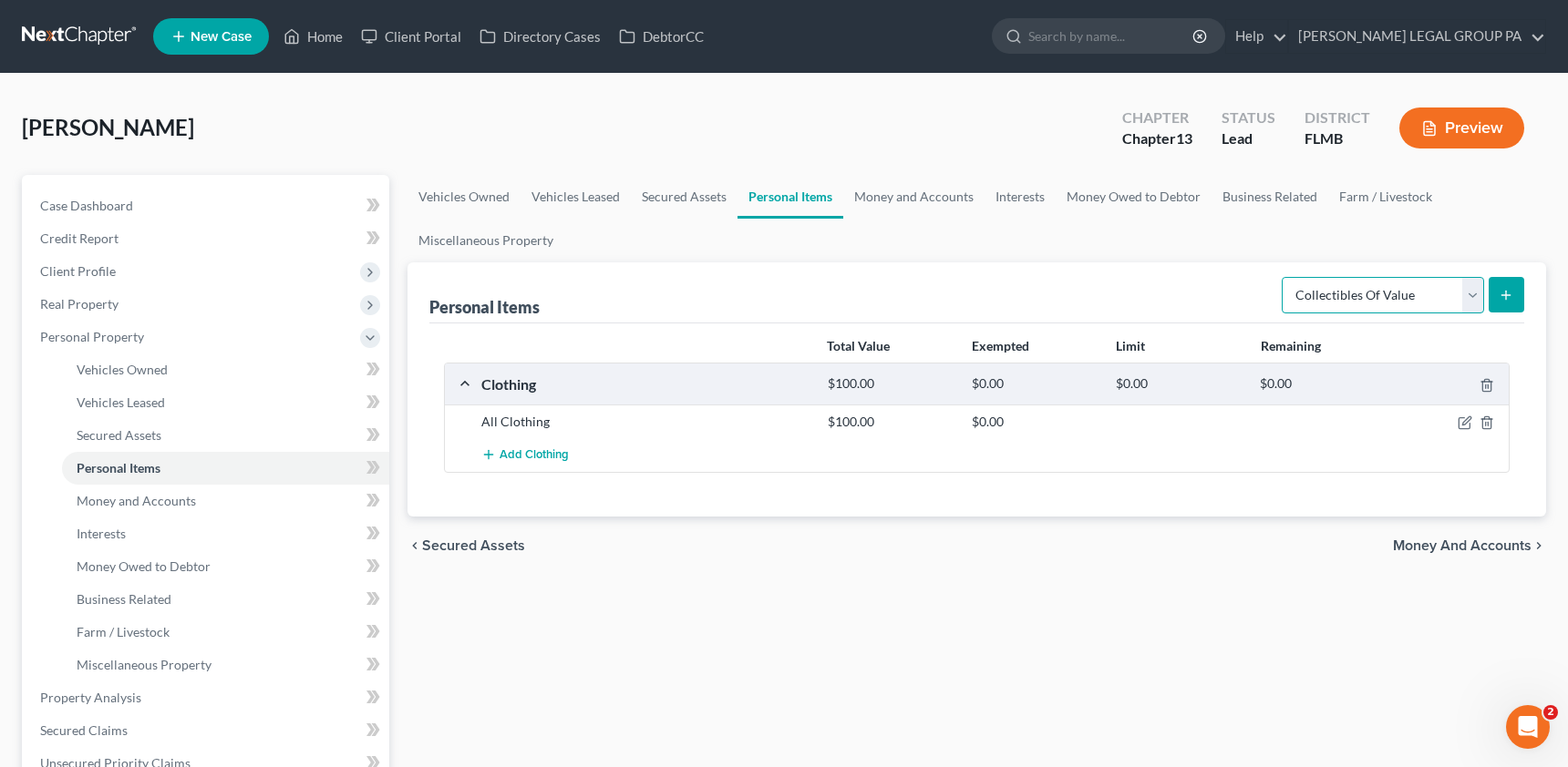
click at [1283, 277] on select "Select Item Type Clothing Collectibles Of Value Electronics Firearms Household …" at bounding box center [1382, 294] width 202 height 36
click at [1401, 300] on select "Select Item Type Clothing Collectibles Of Value Electronics Firearms Household …" at bounding box center [1382, 294] width 202 height 36
select select "electronics"
click at [1283, 277] on select "Select Item Type Clothing Collectibles Of Value Electronics Firearms Household …" at bounding box center [1382, 294] width 202 height 36
click at [1501, 306] on button "submit" at bounding box center [1506, 294] width 35 height 35
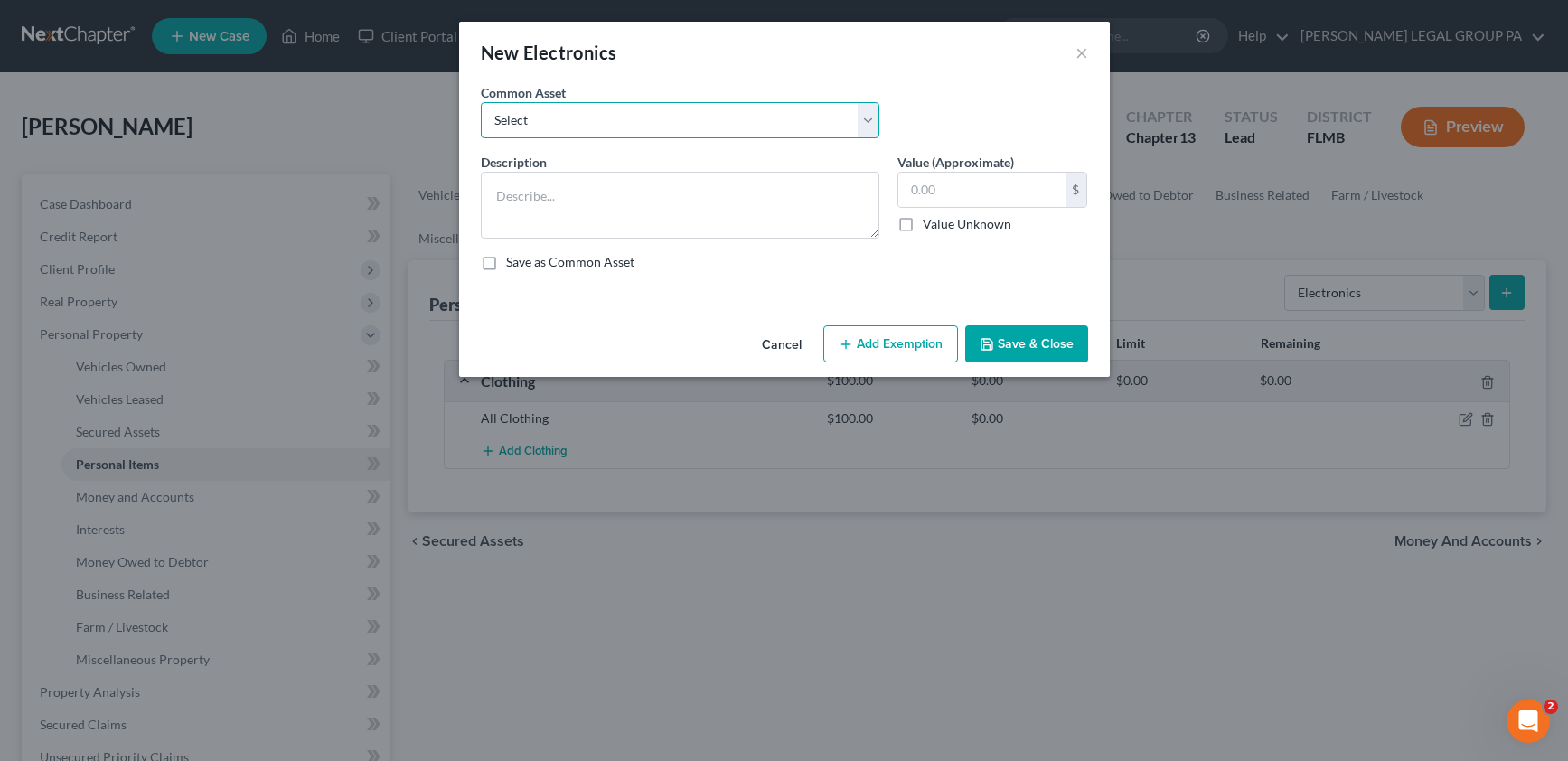
click at [588, 112] on select "Select 2 televisions & 2 cell phones General Electronics (TV, Cellphone, Comput…" at bounding box center [680, 120] width 398 height 36
select select "1"
click at [480, 103] on select "Select 2 televisions & 2 cell phones General Electronics (TV, Cellphone, Comput…" at bounding box center [680, 120] width 398 height 36
type textarea "General Electronics (TV, Cellphone, Computer/Tablet)"
type input "500.00"
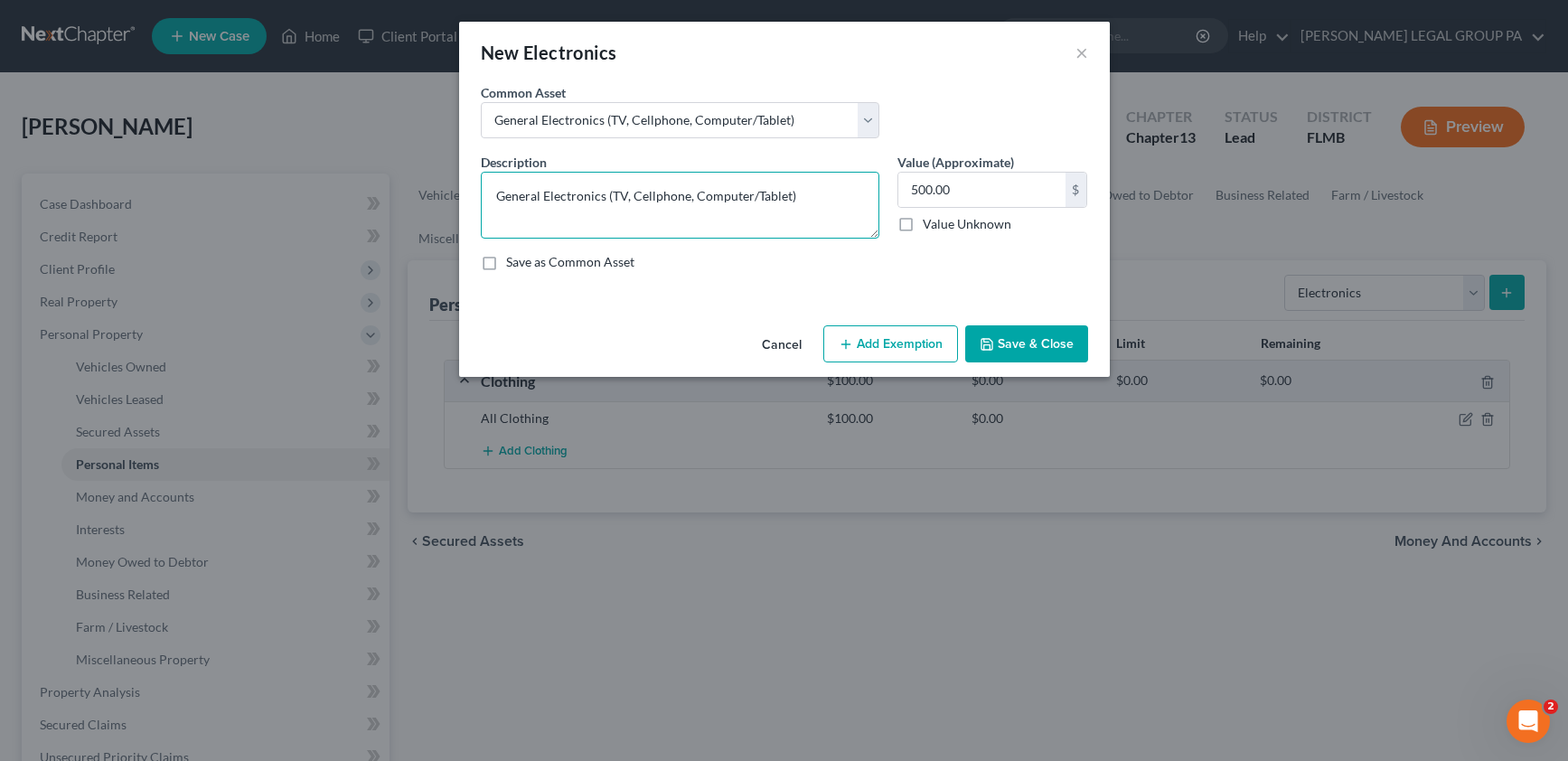
click at [777, 208] on textarea "General Electronics (TV, Cellphone, Computer/Tablet)" at bounding box center [680, 205] width 398 height 66
drag, startPoint x: 626, startPoint y: 195, endPoint x: 712, endPoint y: 194, distance: 86.0
click at [708, 193] on textarea "General Electronics (TV, Cellphone, Computer/Tablet)" at bounding box center [680, 205] width 398 height 66
drag, startPoint x: 788, startPoint y: 200, endPoint x: 625, endPoint y: 191, distance: 163.2
click at [625, 191] on textarea "General Electronics (TV, Cellphone, Computer/Tablet)" at bounding box center [680, 205] width 398 height 66
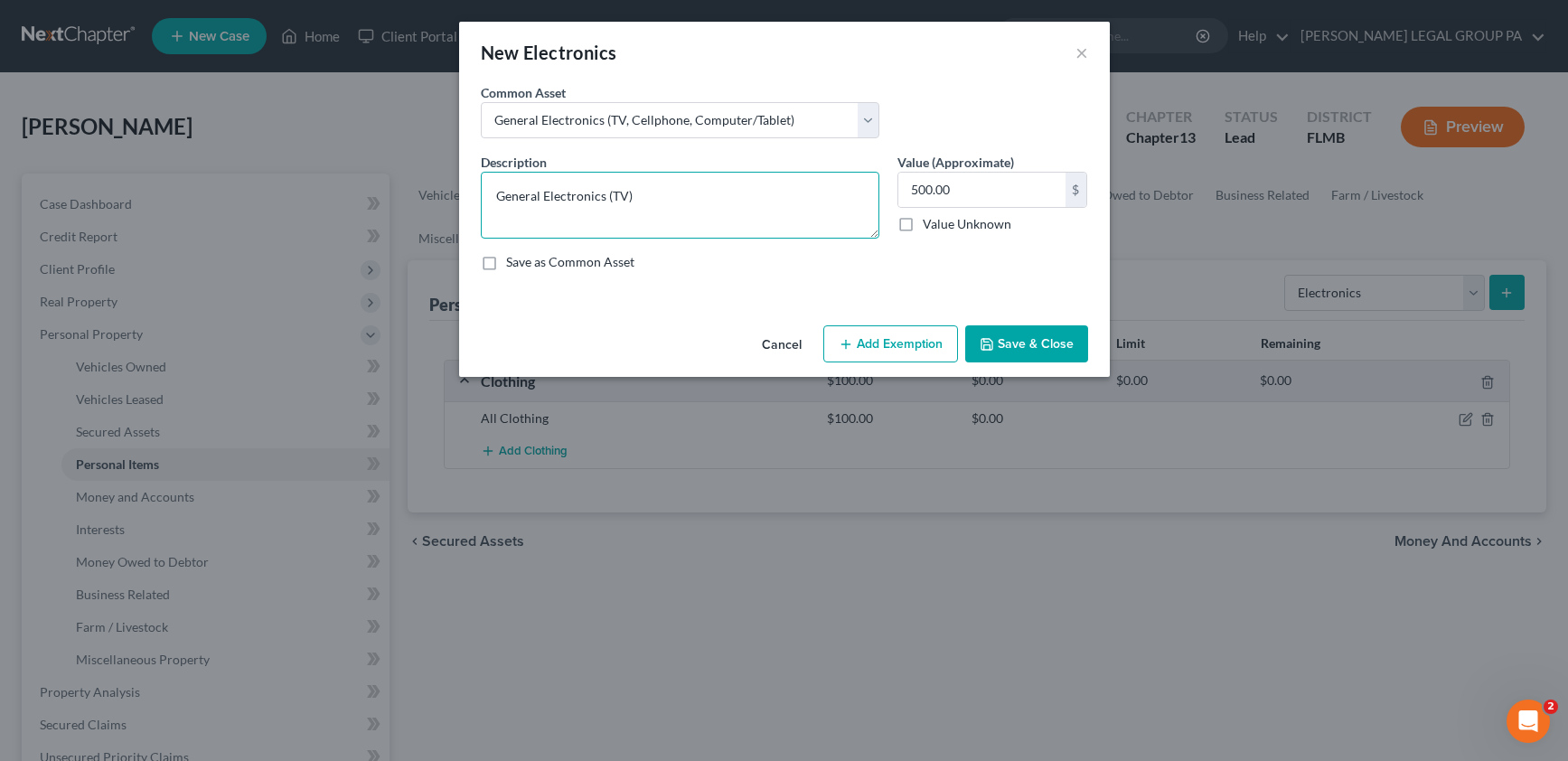
drag, startPoint x: 612, startPoint y: 195, endPoint x: 632, endPoint y: 191, distance: 20.4
click at [612, 195] on textarea "General Electronics (TV)" at bounding box center [680, 205] width 398 height 66
type textarea "General Electronics (3 TVs and Laptop)"
click at [1037, 345] on button "Save & Close" at bounding box center [1026, 344] width 123 height 38
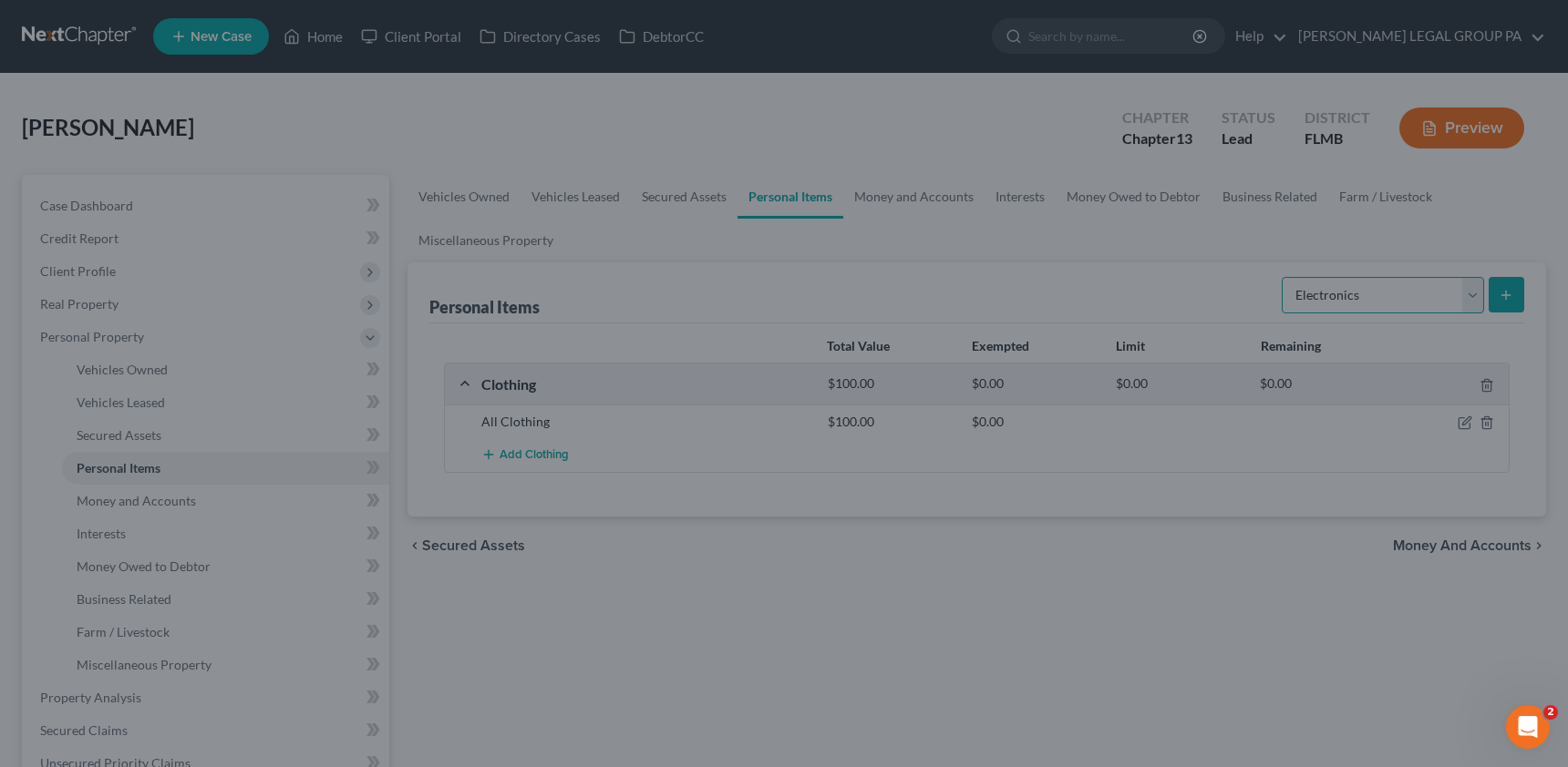
click at [1364, 291] on select "Select Item Type Clothing Collectibles Of Value Electronics Firearms Household …" at bounding box center [1382, 294] width 202 height 36
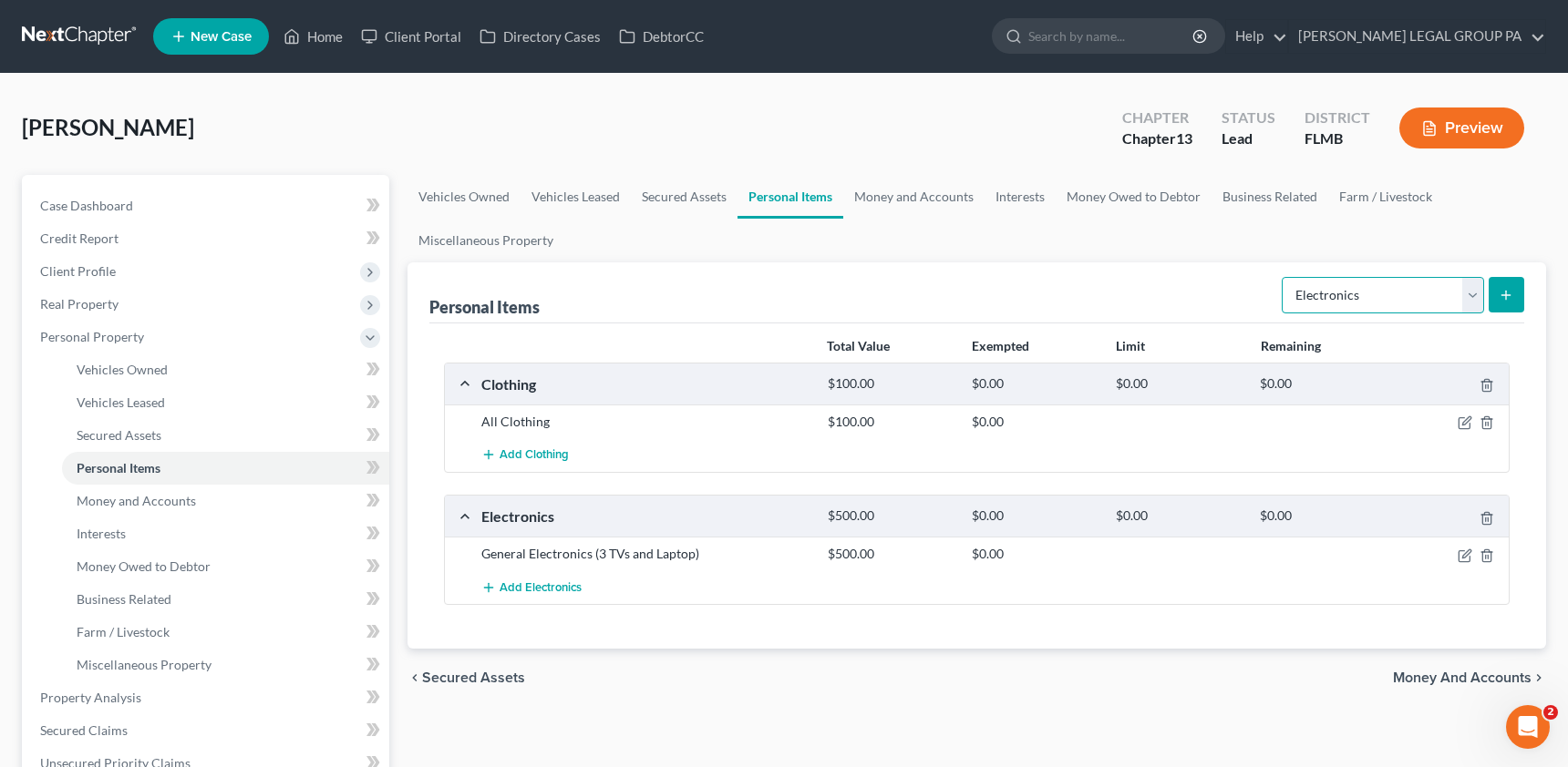
select select "firearms"
click at [1283, 277] on select "Select Item Type Clothing Collectibles Of Value Electronics Firearms Household …" at bounding box center [1382, 294] width 202 height 36
click at [1511, 299] on icon "submit" at bounding box center [1506, 294] width 15 height 15
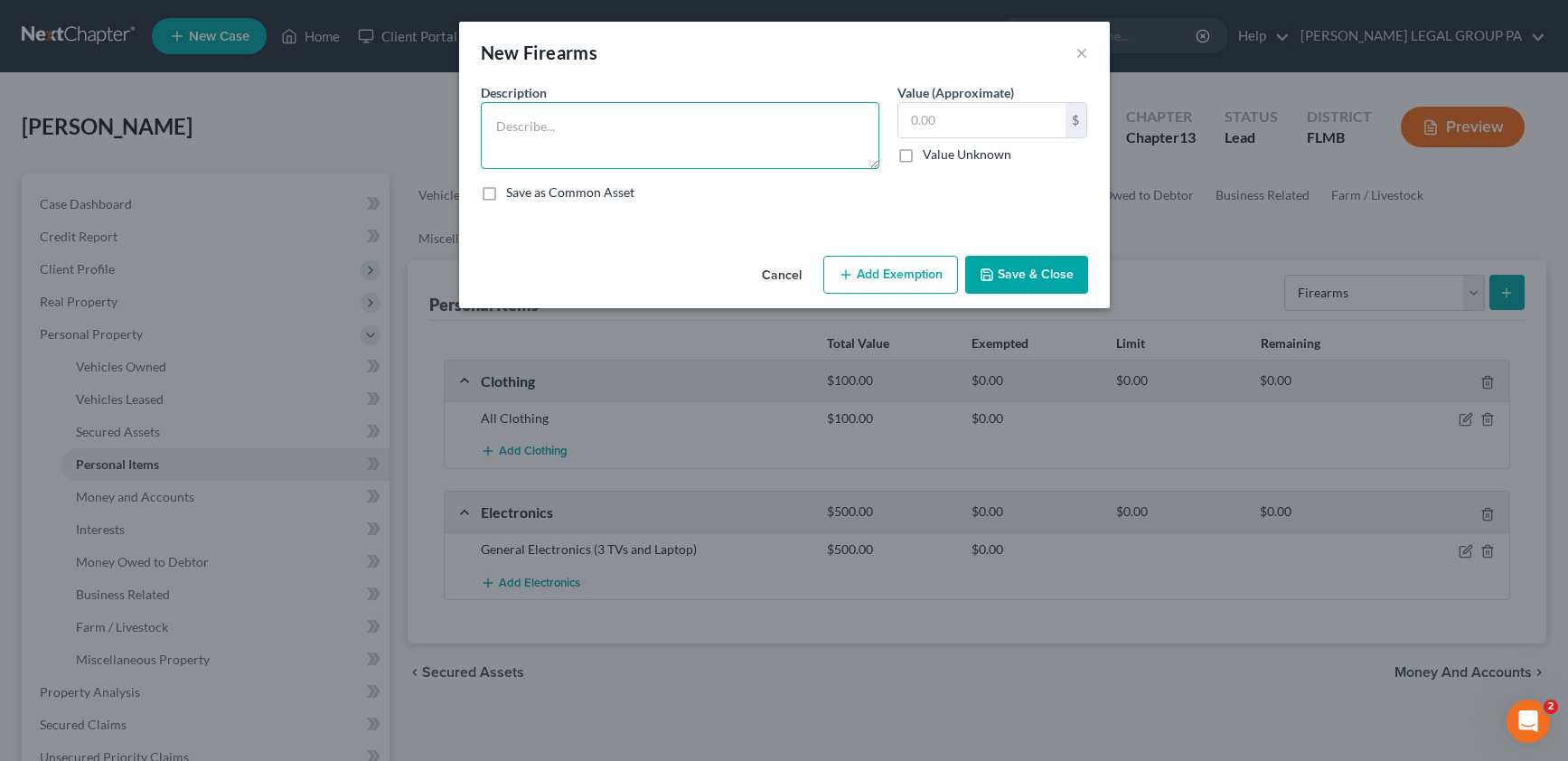
click at [577, 128] on textarea at bounding box center [680, 136] width 398 height 66
click at [564, 135] on textarea "Mini 14 [PERSON_NAME], Mini 30 [PERSON_NAME], AR 15, Shotgun and Magnum, 9 [PER…" at bounding box center [680, 136] width 398 height 66
click at [637, 152] on textarea "Mini 14 [PERSON_NAME], Mini 30 [PERSON_NAME], AR 15, Shotgun and Magnum, 9 [PER…" at bounding box center [680, 136] width 398 height 66
click at [551, 121] on textarea "Mini 14 [PERSON_NAME], Mini 30 [PERSON_NAME], AR 15, Shotgun and Magnum, 9 [PER…" at bounding box center [680, 136] width 398 height 66
click at [551, 122] on textarea "Mini 14 [PERSON_NAME], Mini 30 [PERSON_NAME], AR 15, Shotgun and Magnum, 9 [PER…" at bounding box center [680, 136] width 398 height 66
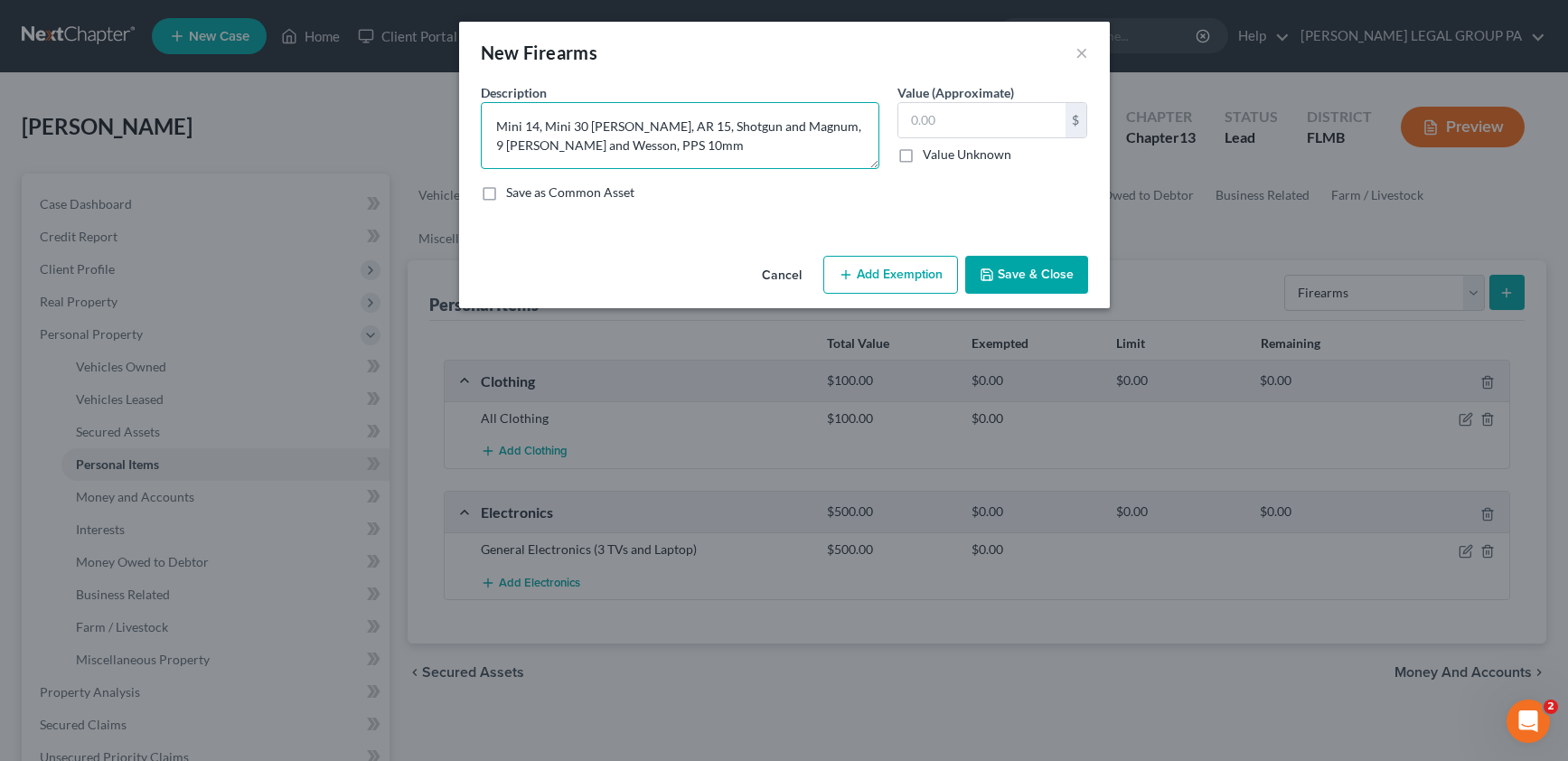
click at [498, 127] on textarea "Mini 14, Mini 30 [PERSON_NAME], AR 15, Shotgun and Magnum, 9 [PERSON_NAME] and …" at bounding box center [680, 136] width 398 height 66
paste textarea "[PERSON_NAME]"
click at [654, 128] on textarea "[PERSON_NAME] Mini 14, Mini 30 [PERSON_NAME], AR 15, Shotgun and Magnum, 9 [PER…" at bounding box center [680, 136] width 398 height 66
click at [588, 127] on textarea "[PERSON_NAME] Mini 14, Mini 30, AR 15, Shotgun and Magnum, 9 [PERSON_NAME] and …" at bounding box center [680, 136] width 398 height 66
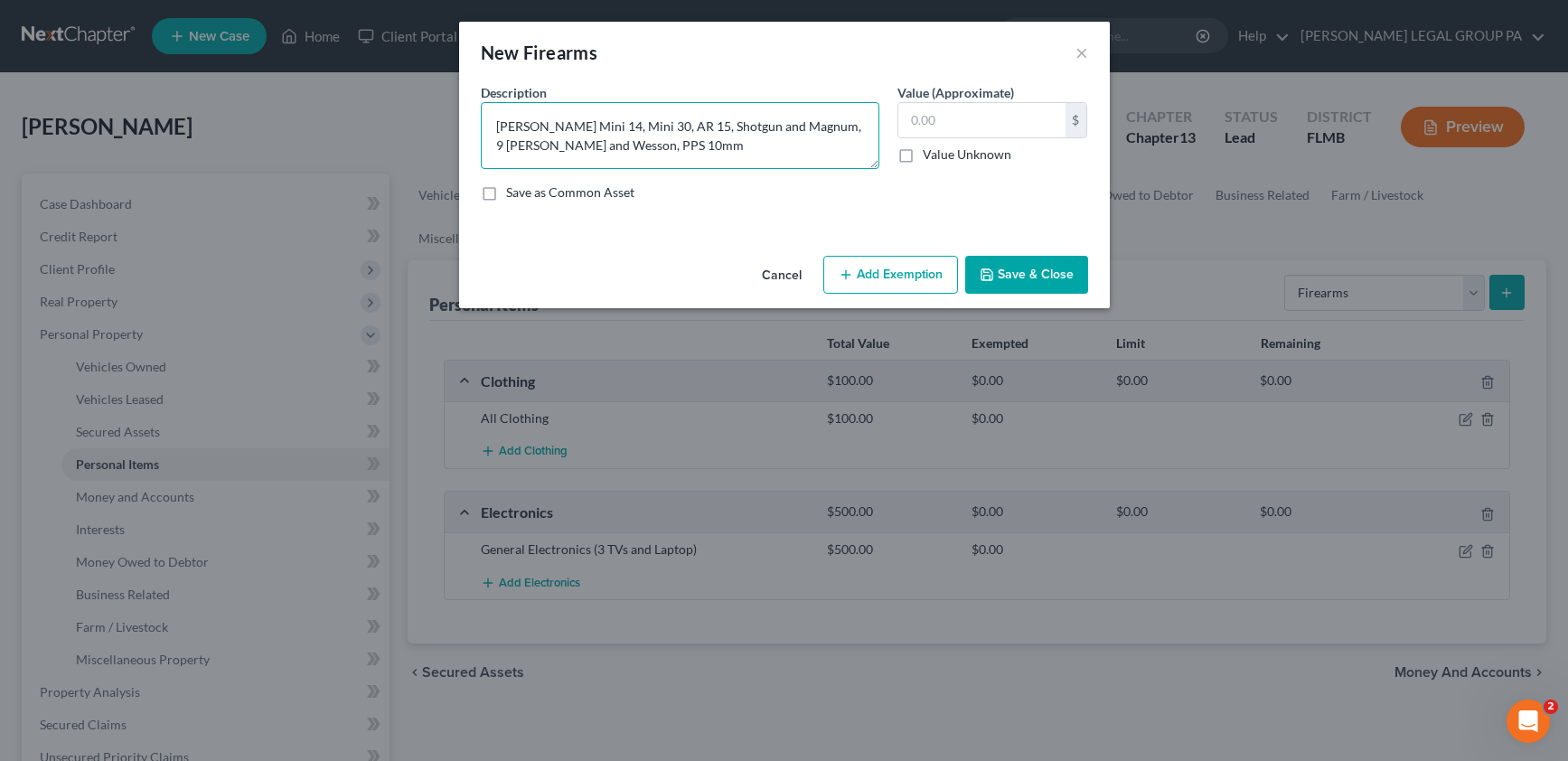
paste textarea "[PERSON_NAME]"
drag, startPoint x: 521, startPoint y: 147, endPoint x: 618, endPoint y: 150, distance: 97.0
click at [618, 150] on textarea "[PERSON_NAME] Mini 14, [PERSON_NAME] Mini 30, AR 15, Shotgun and Magnum, 9 [PER…" at bounding box center [680, 136] width 398 height 66
click at [843, 125] on textarea "[PERSON_NAME] Mini 14, [PERSON_NAME] Mini 30, AR 15, Shotgun and Magnum, 9 mm ,…" at bounding box center [680, 136] width 398 height 66
paste textarea "[PERSON_NAME] and [PERSON_NAME]"
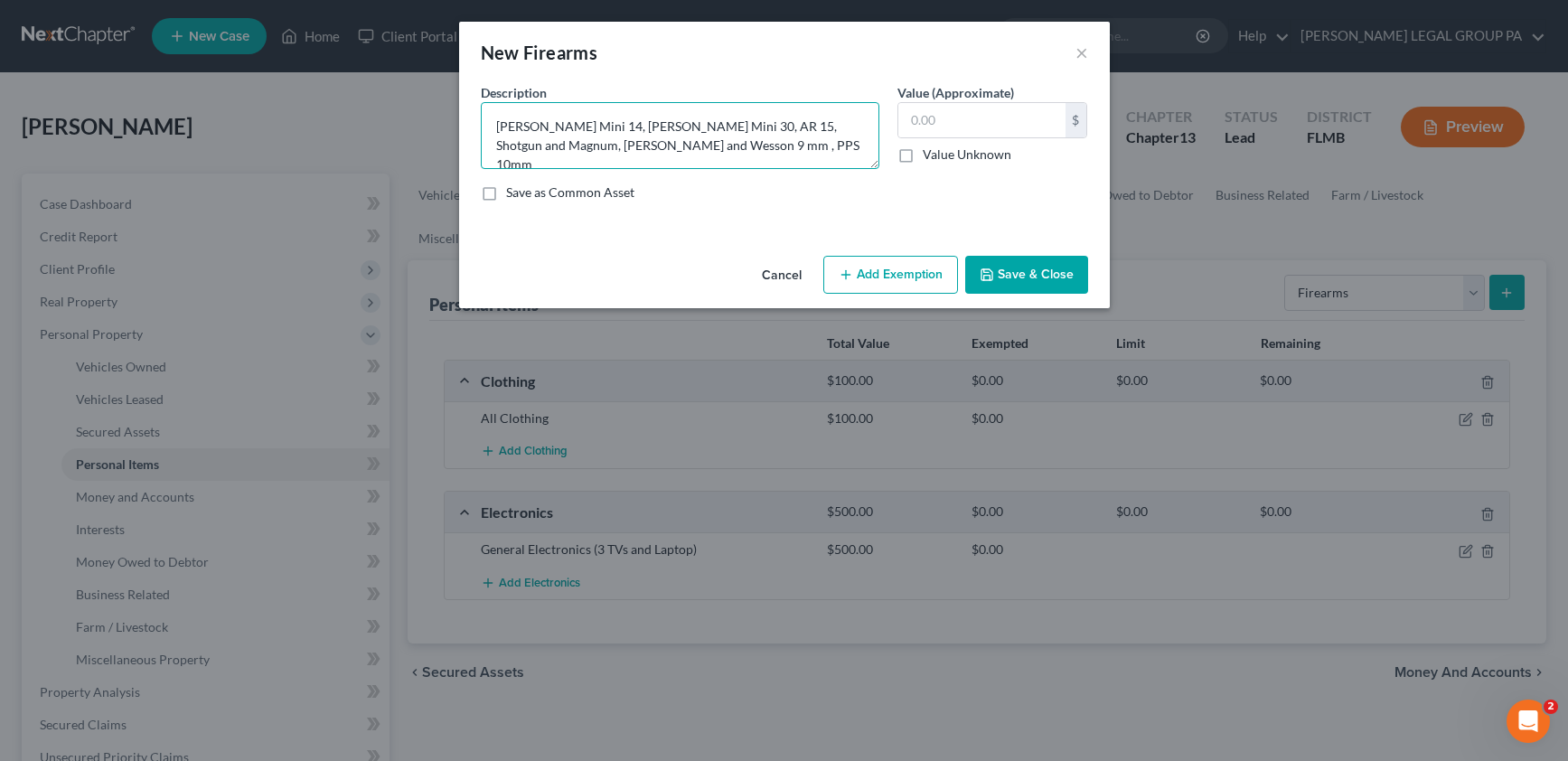
click at [661, 147] on textarea "[PERSON_NAME] Mini 14, [PERSON_NAME] Mini 30, AR 15, Shotgun and Magnum, [PERSO…" at bounding box center [680, 136] width 398 height 66
drag, startPoint x: 696, startPoint y: 147, endPoint x: 640, endPoint y: 148, distance: 56.0
click at [640, 148] on textarea "[PERSON_NAME] Mini 14, [PERSON_NAME] Mini 30, AR 15, Shotgun and Magnum, [PERSO…" at bounding box center [680, 136] width 398 height 66
type textarea "[PERSON_NAME] Mini 14, [PERSON_NAME] Mini 30, AR 15, Shotgun and Magnum, [PERSO…"
click at [942, 113] on input "text" at bounding box center [981, 120] width 167 height 34
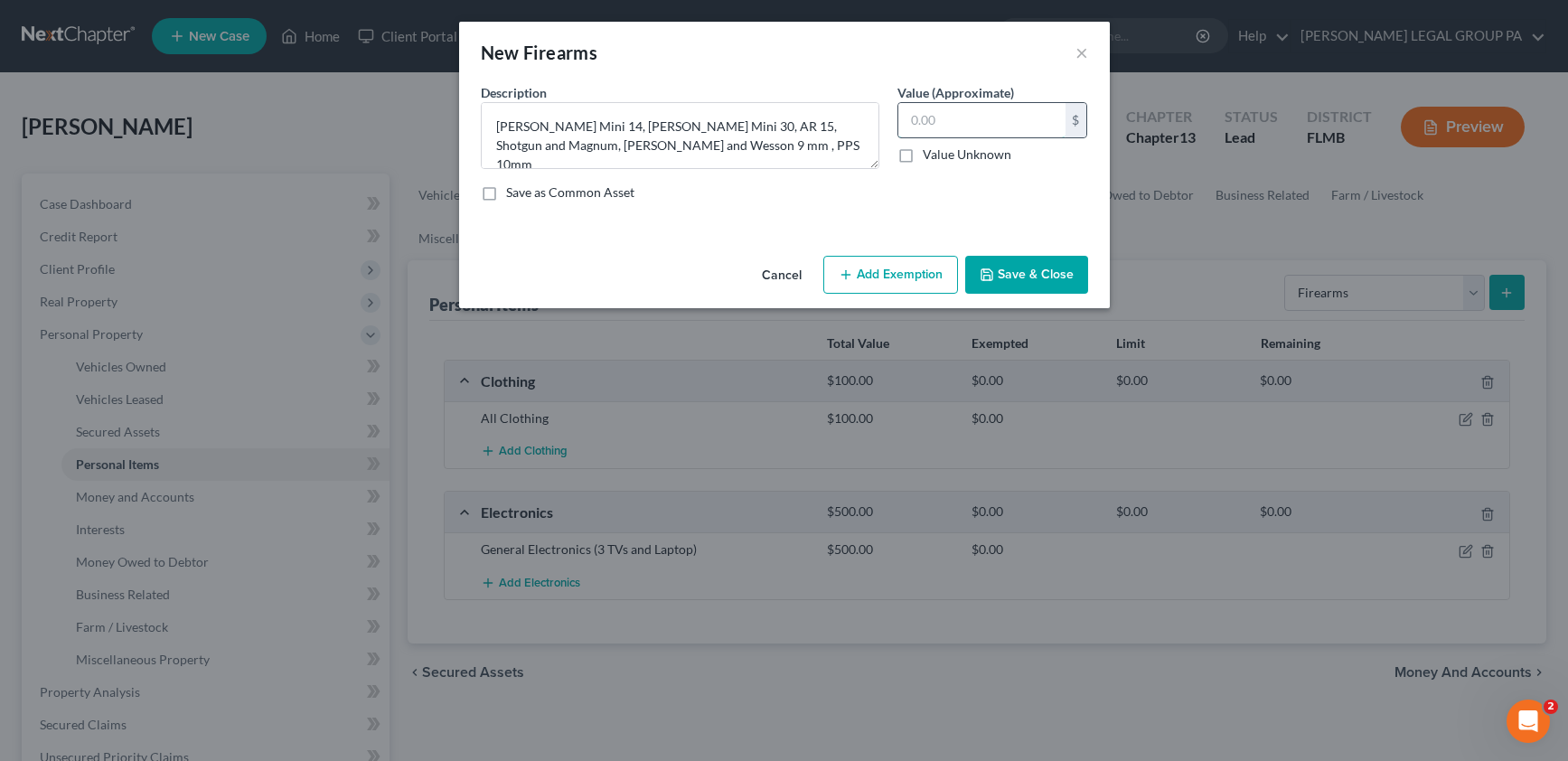
click at [941, 117] on input "text" at bounding box center [981, 120] width 167 height 34
drag, startPoint x: 942, startPoint y: 111, endPoint x: 896, endPoint y: 108, distance: 46.1
click at [897, 108] on div "3,000.00 $" at bounding box center [992, 120] width 190 height 36
type input "2,000.00"
click at [1034, 269] on button "Save & Close" at bounding box center [1026, 275] width 123 height 38
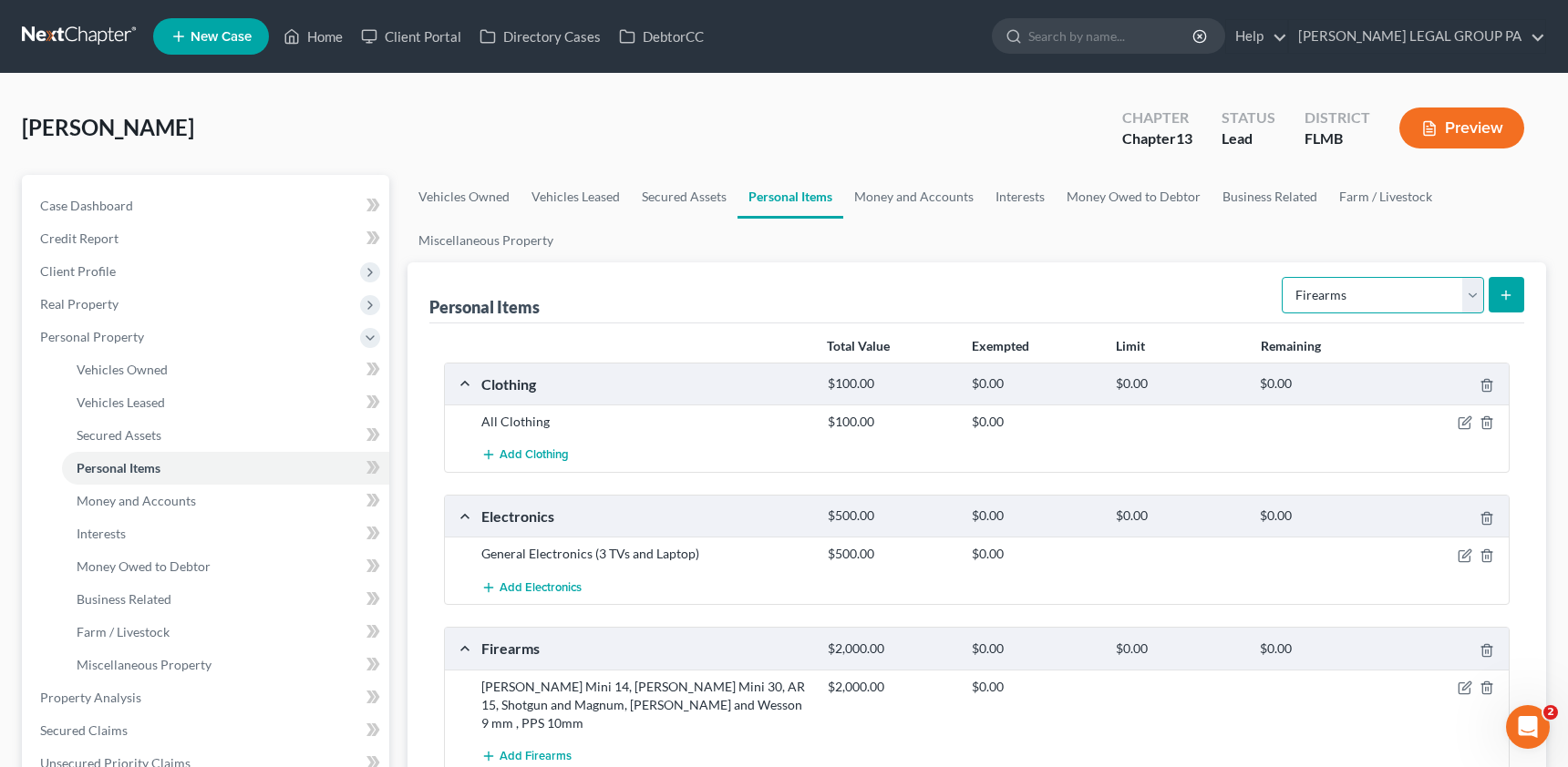
click at [1315, 289] on select "Select Item Type Clothing Collectibles Of Value Electronics Firearms Household …" at bounding box center [1382, 294] width 202 height 36
select select "household_goods"
click at [1283, 277] on select "Select Item Type Clothing Collectibles Of Value Electronics Firearms Household …" at bounding box center [1382, 294] width 202 height 36
click at [1503, 299] on icon "submit" at bounding box center [1506, 294] width 15 height 15
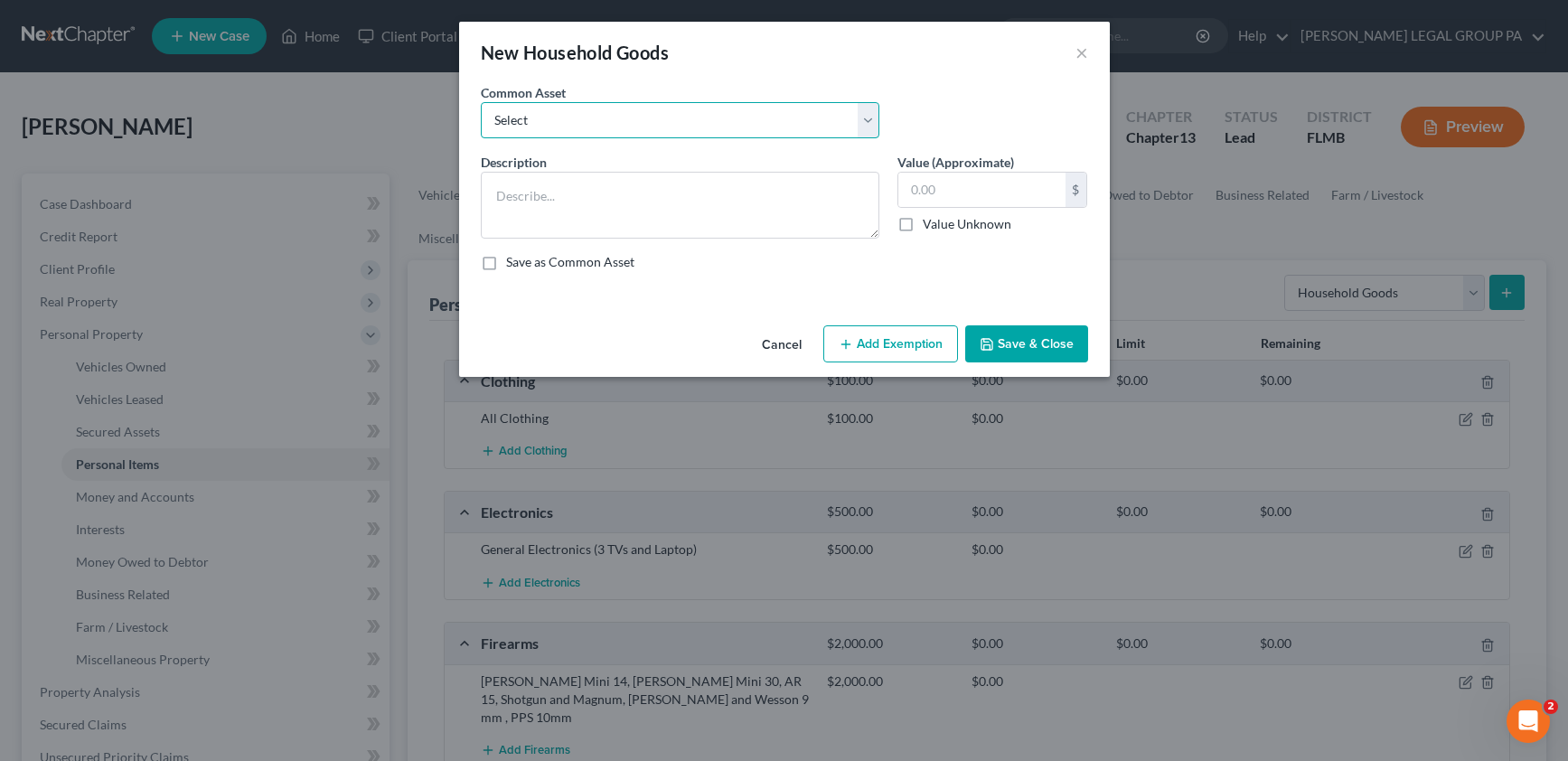
click at [598, 125] on select "Select Washer & Dryer Knick Knacks Patio Chaise Living room set, dining room se…" at bounding box center [680, 120] width 398 height 36
select select "3"
click at [480, 103] on select "Select Washer & Dryer Knick Knacks Patio Chaise Living room set, dining room se…" at bounding box center [680, 120] width 398 height 36
type textarea "Living room set, dining room set, bedroom set, microwave & misc. kitchenware"
type input "500.00"
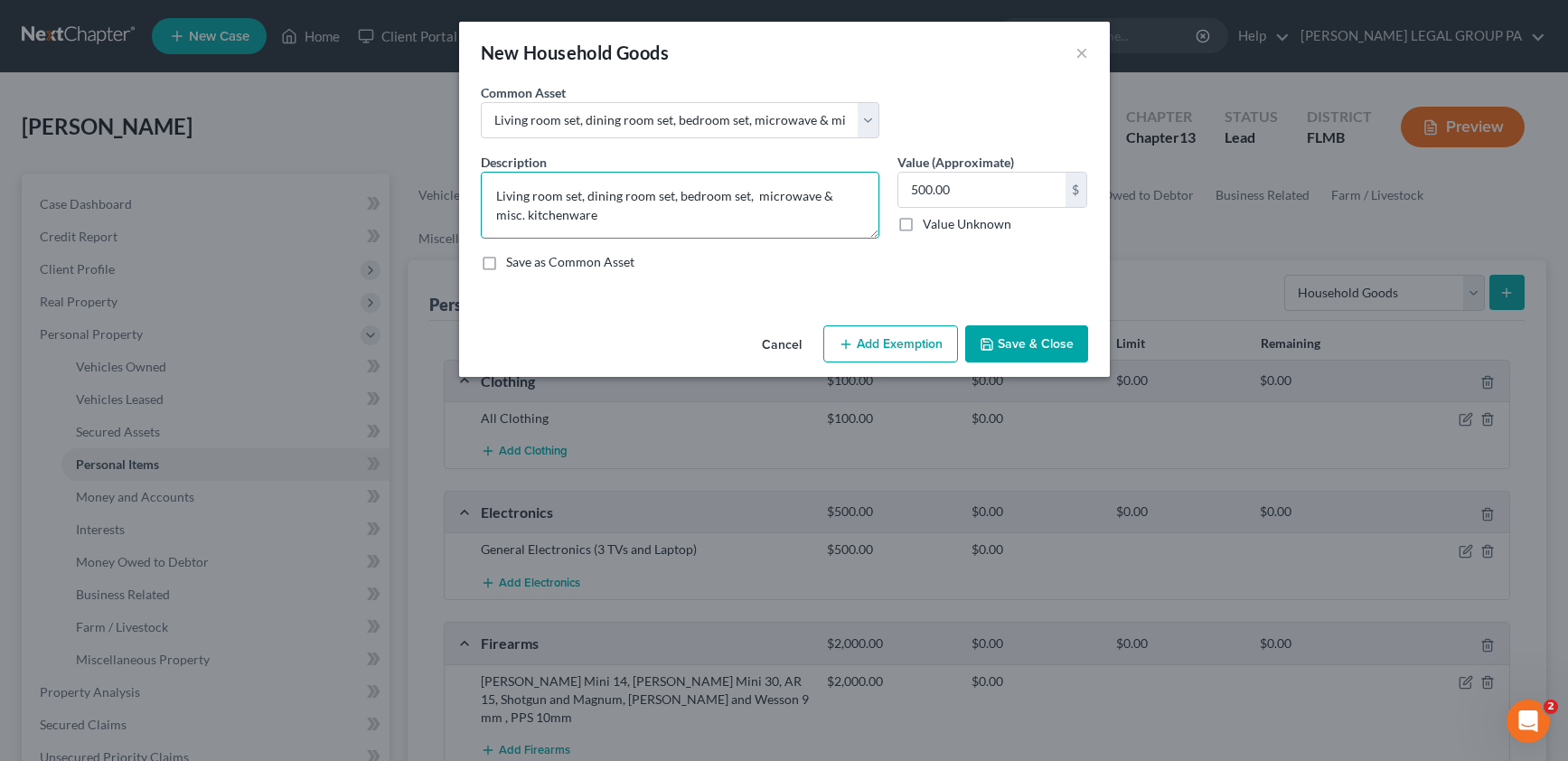
click at [674, 198] on textarea "Living room set, dining room set, bedroom set, microwave & misc. kitchenware" at bounding box center [680, 205] width 398 height 66
click at [752, 194] on textarea "Living room set, dining room set, 3 bedroom set, microwave & misc. kitchenware" at bounding box center [680, 205] width 398 height 66
click at [756, 194] on textarea "Living room set, dining room set, 3 bedroom set, microwave & misc. kitchenware" at bounding box center [680, 205] width 398 height 66
type textarea "Living room set, dining room set, 3 bedroom sets, microwave & misc. kitchenware"
click at [957, 195] on input "500.00" at bounding box center [981, 190] width 167 height 34
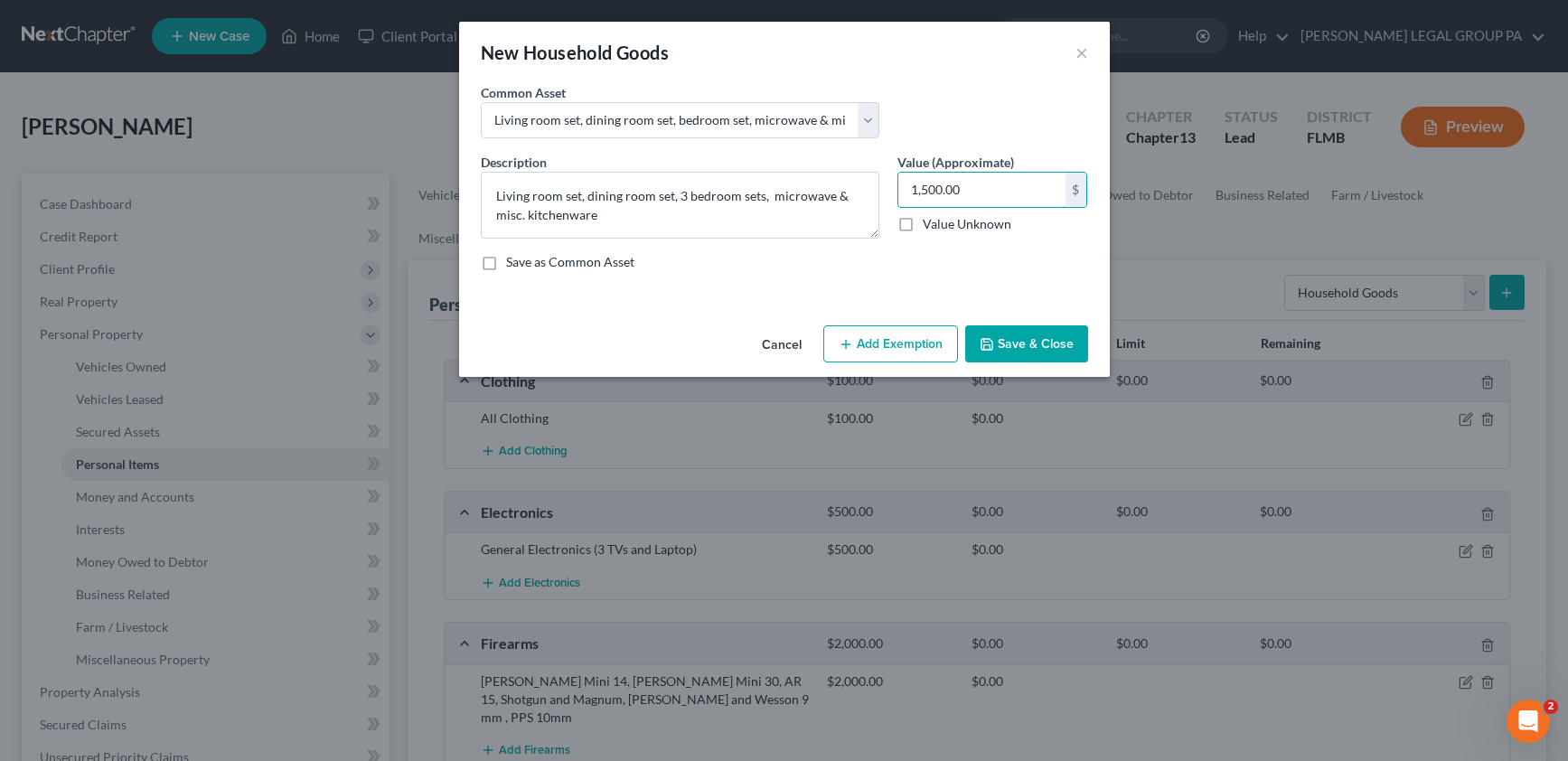
type input "1,500.00"
click at [1012, 339] on button "Save & Close" at bounding box center [1026, 344] width 123 height 38
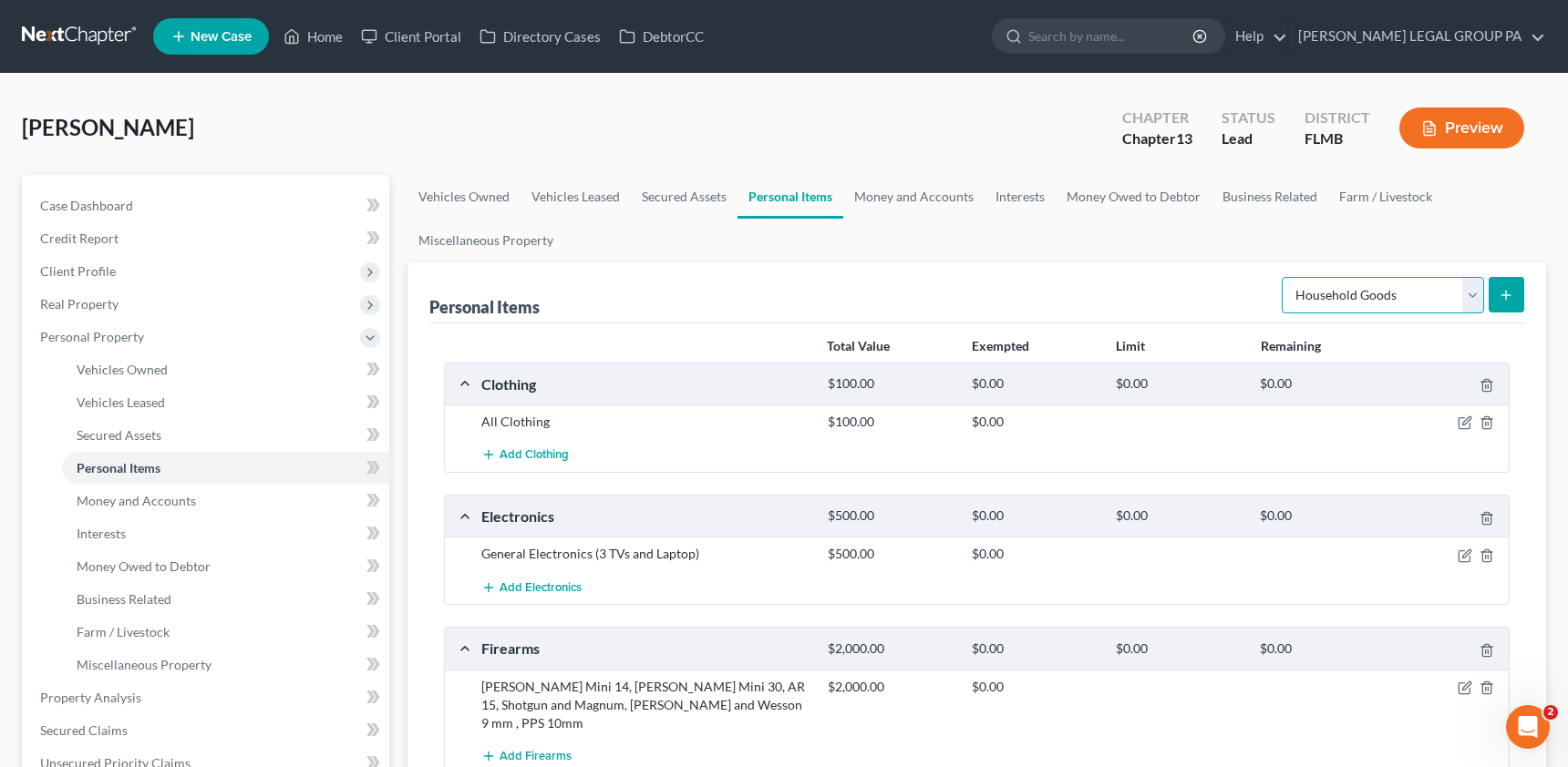
click at [1362, 288] on select "Select Item Type Clothing Collectibles Of Value Electronics Firearms Household …" at bounding box center [1382, 294] width 202 height 36
select select "jewelry"
click at [1283, 277] on select "Select Item Type Clothing Collectibles Of Value Electronics Firearms Household …" at bounding box center [1382, 294] width 202 height 36
click at [1437, 285] on select "Select Item Type Clothing Collectibles Of Value Electronics Firearms Household …" at bounding box center [1382, 294] width 202 height 36
click at [1494, 298] on button "submit" at bounding box center [1506, 294] width 35 height 35
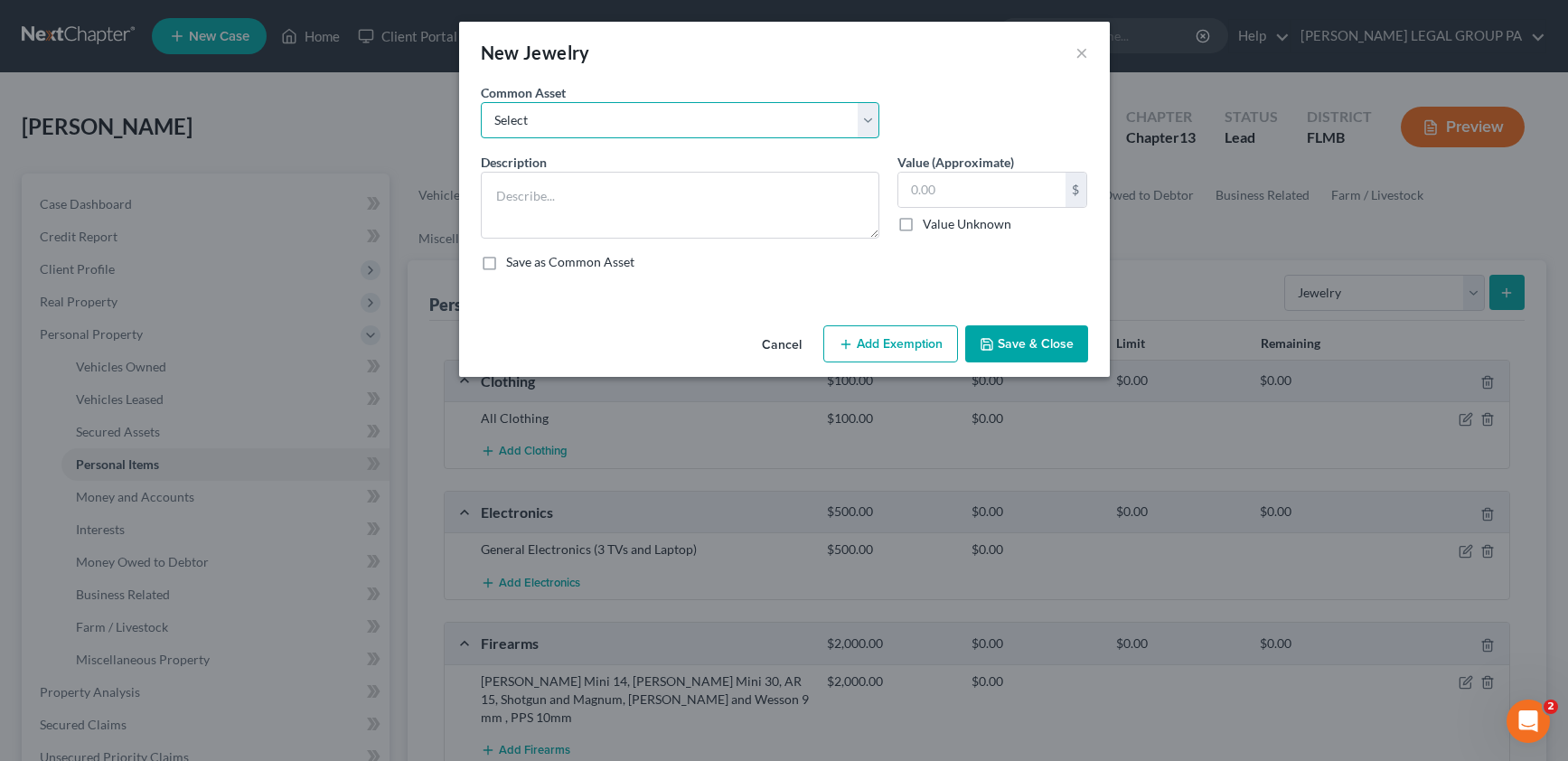
click at [544, 107] on select "Select High School Class Ring Wedding Ring Various Custom Jewelry Watch Misc. C…" at bounding box center [680, 120] width 398 height 36
select select "1"
click at [480, 103] on select "Select High School Class Ring Wedding Ring Various Custom Jewelry Watch Misc. C…" at bounding box center [680, 120] width 398 height 36
type textarea "Wedding Ring"
click at [938, 188] on input "50.00" at bounding box center [981, 190] width 167 height 34
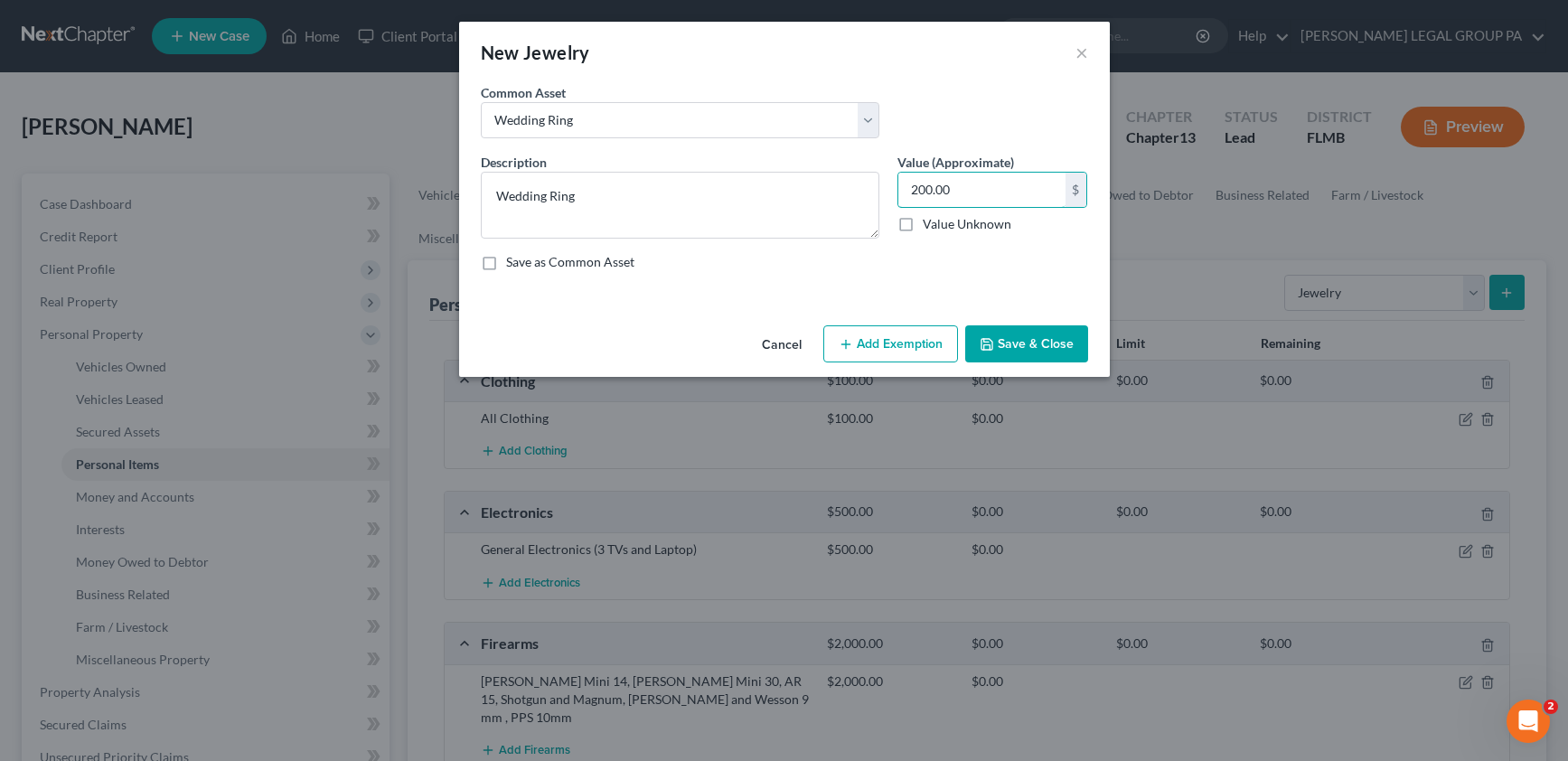
type input "200.00"
click at [1018, 346] on button "Save & Close" at bounding box center [1026, 344] width 123 height 38
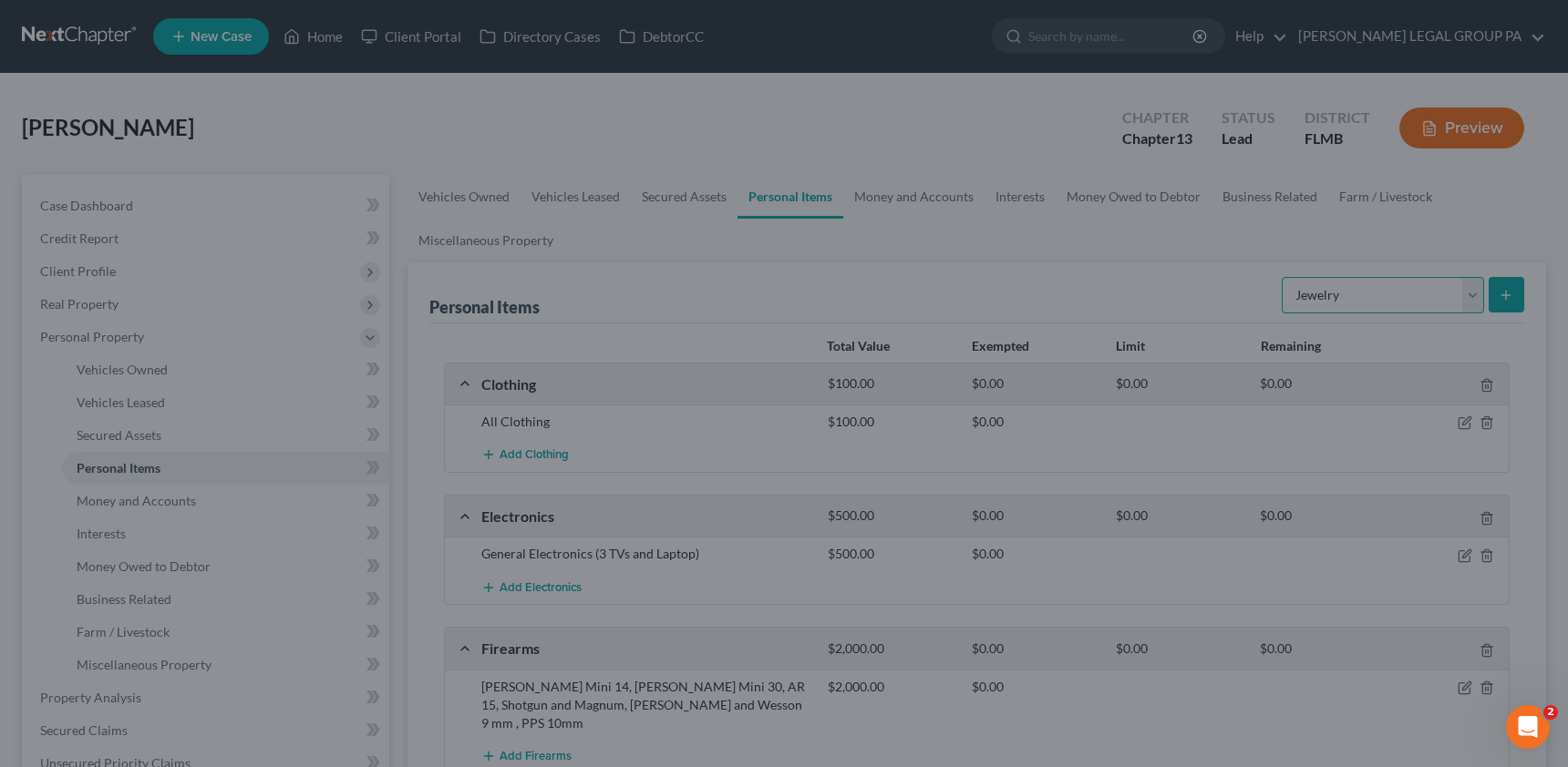
click at [1335, 288] on select "Select Item Type Clothing Collectibles Of Value Electronics Firearms Household …" at bounding box center [1382, 294] width 202 height 36
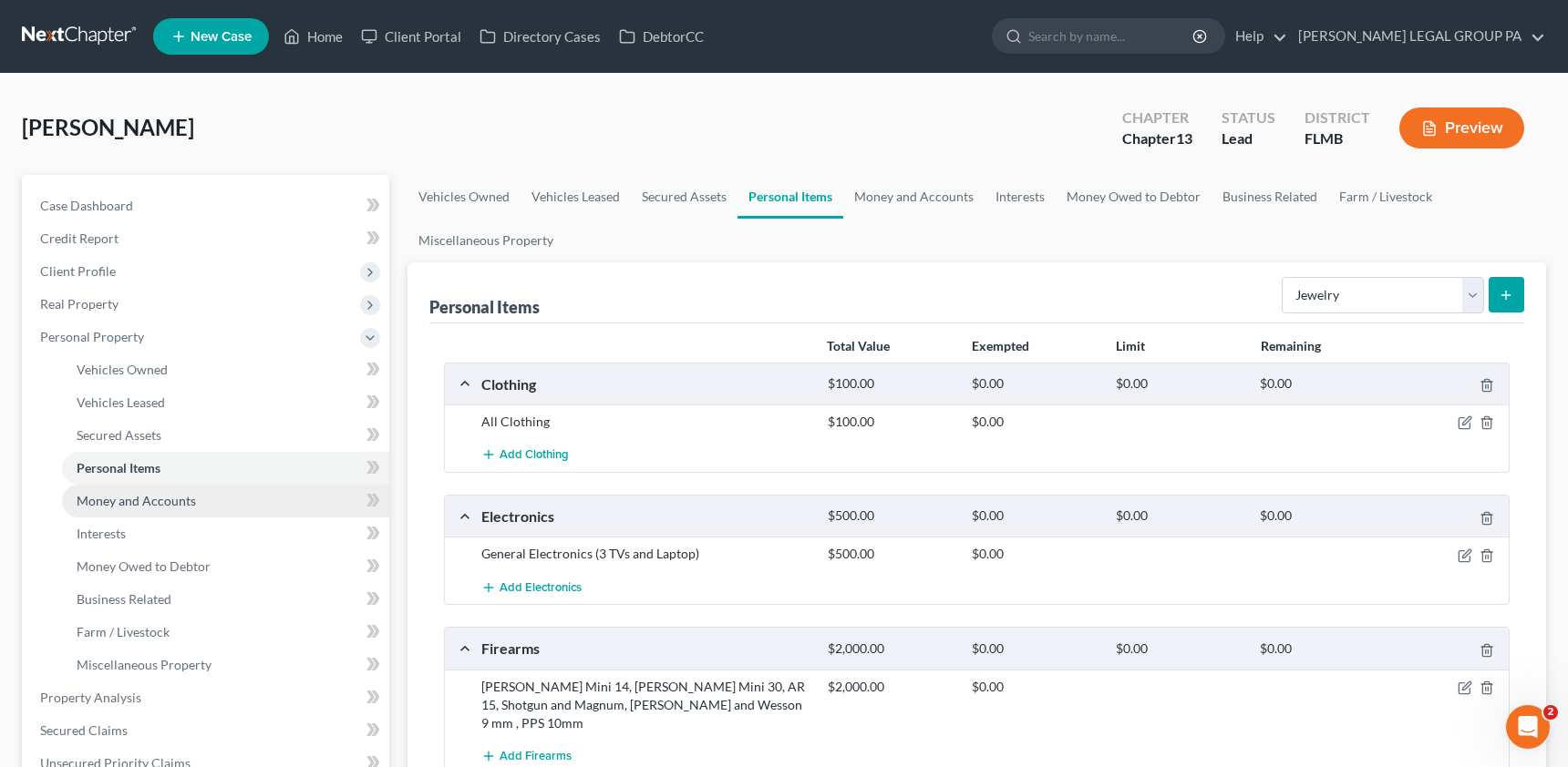
click at [126, 498] on span "Money and Accounts" at bounding box center [136, 501] width 119 height 16
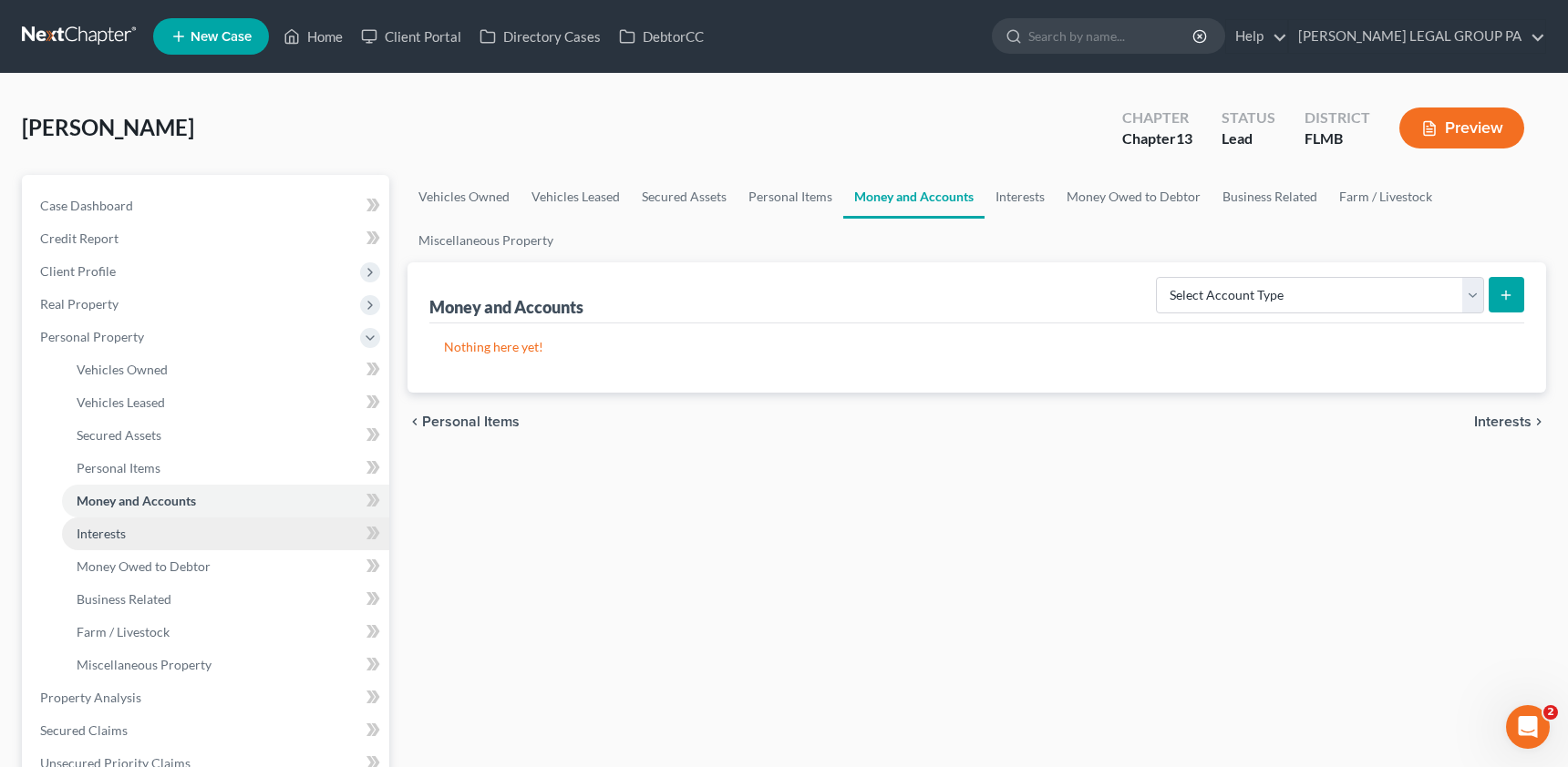
click at [118, 541] on span "Interests" at bounding box center [101, 534] width 49 height 16
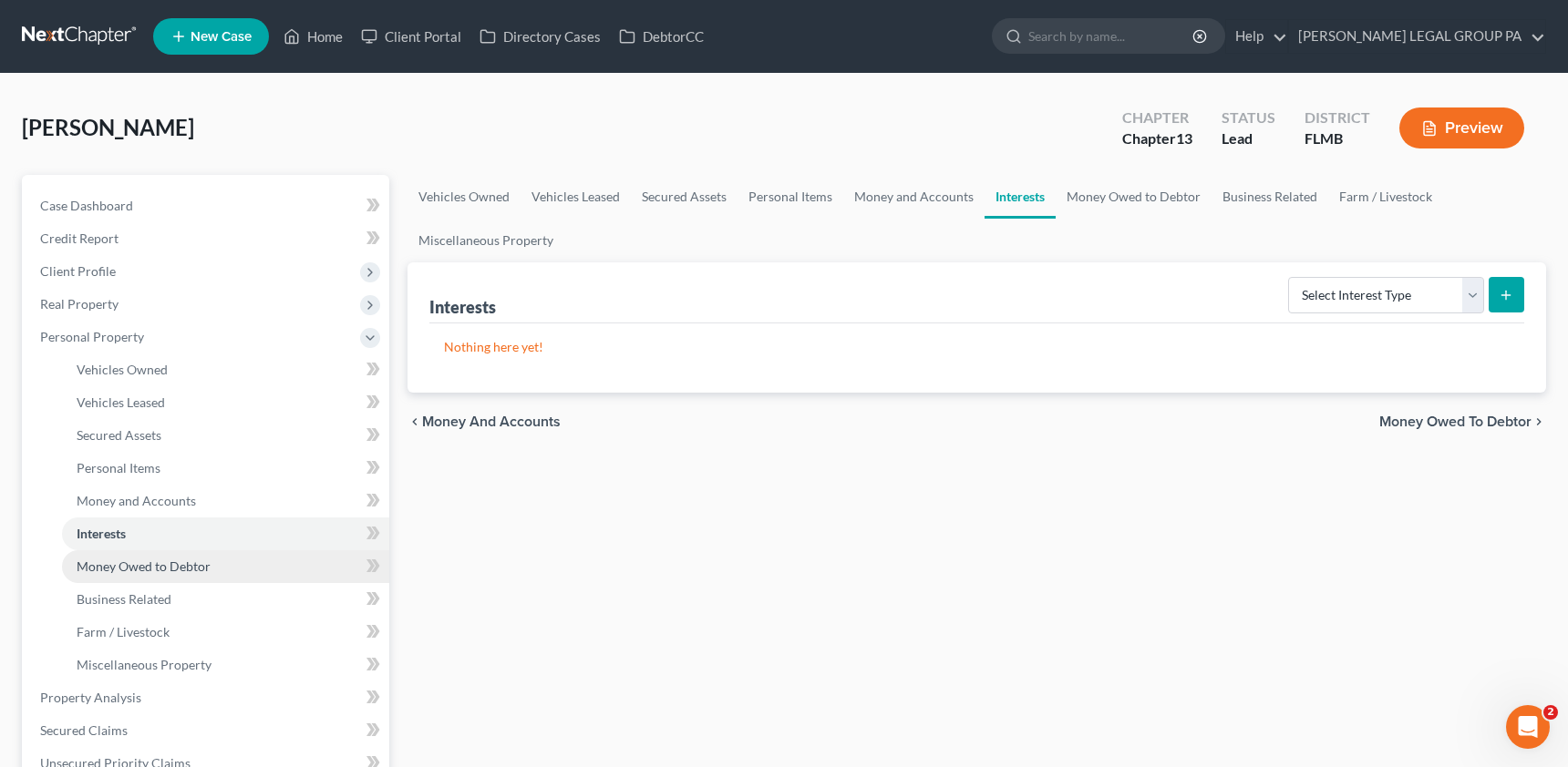
click at [138, 579] on link "Money Owed to Debtor" at bounding box center [226, 566] width 327 height 32
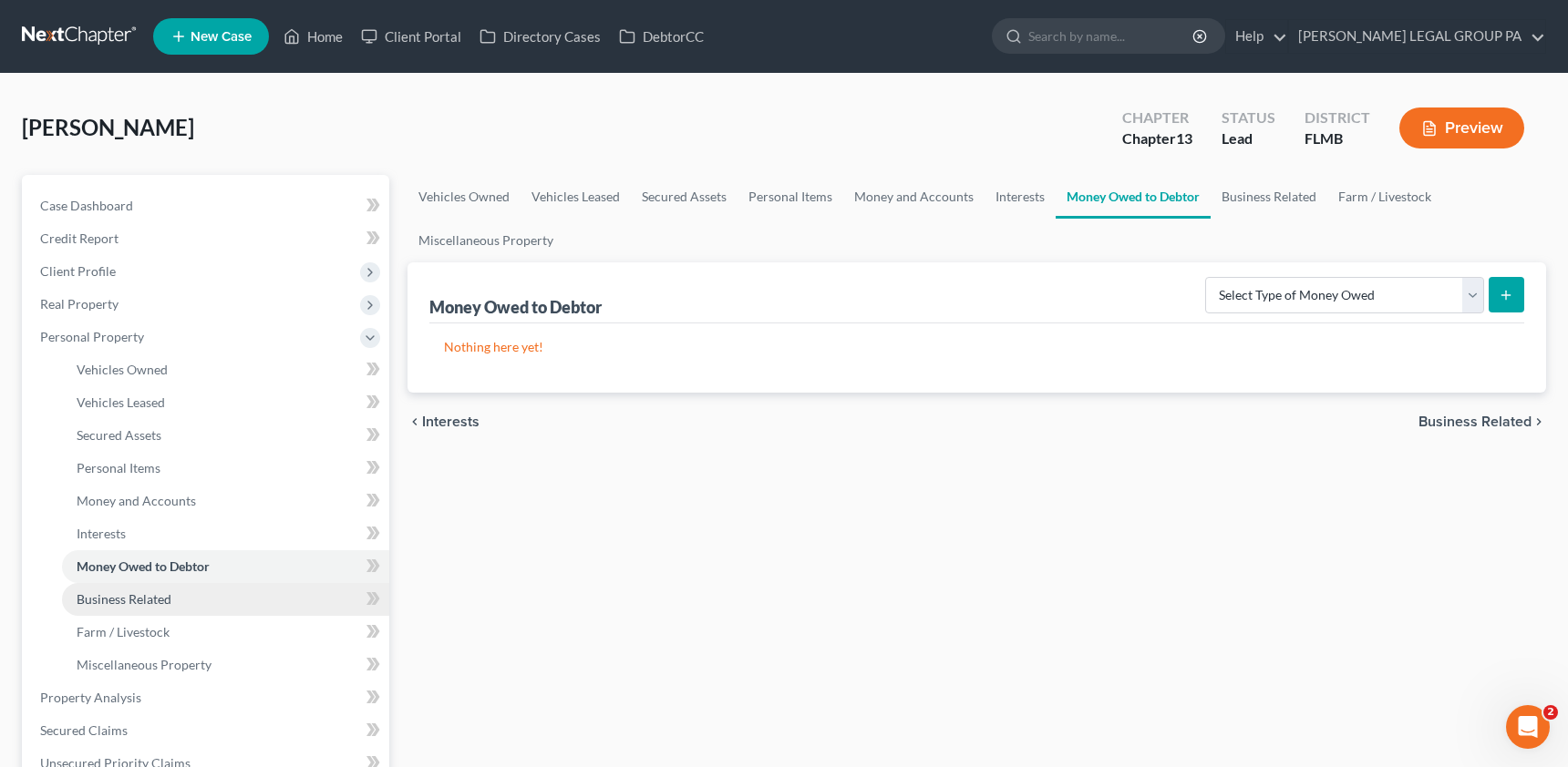
click at [148, 592] on span "Business Related" at bounding box center [124, 600] width 95 height 16
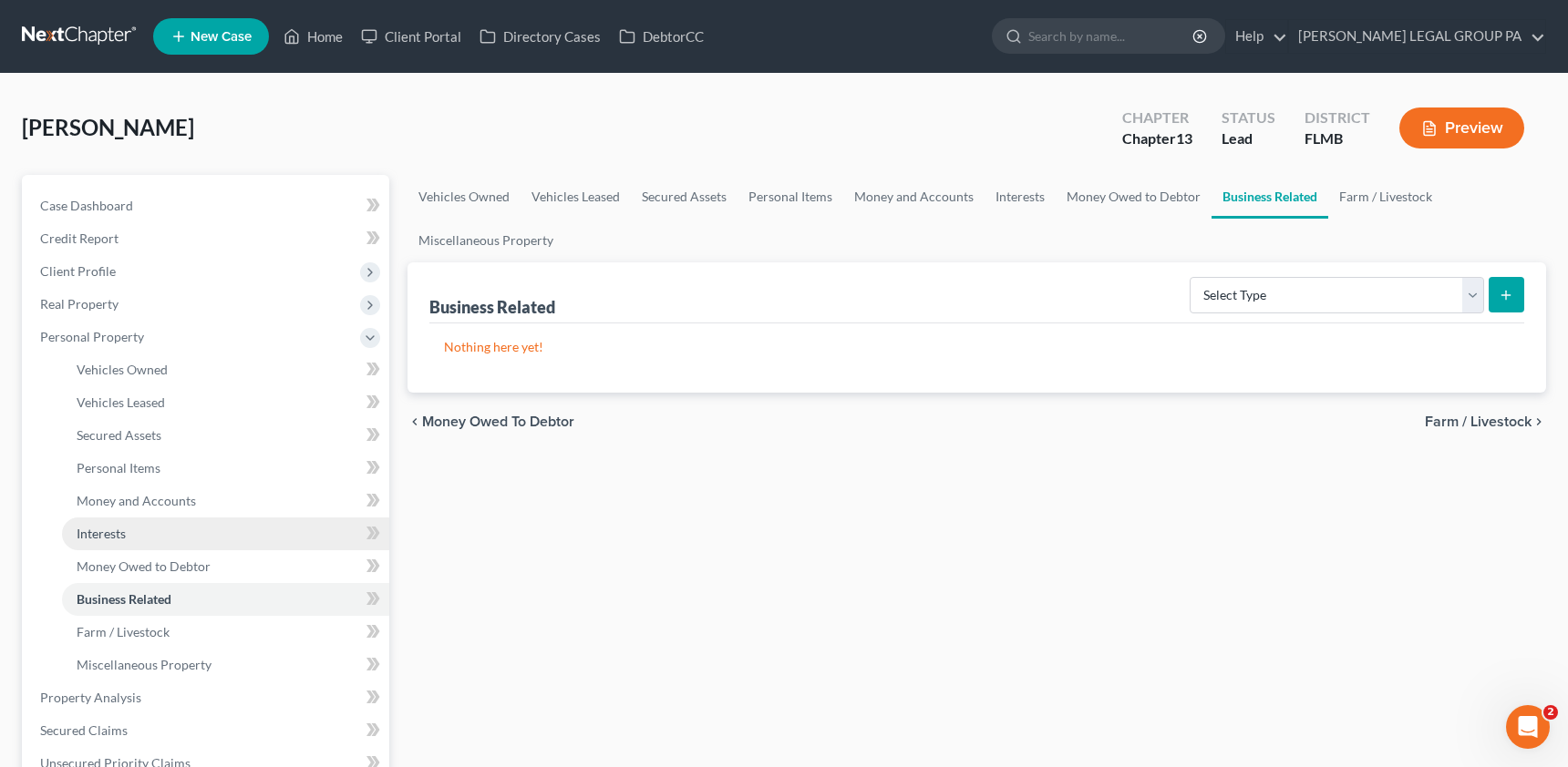
click at [155, 538] on link "Interests" at bounding box center [226, 534] width 327 height 32
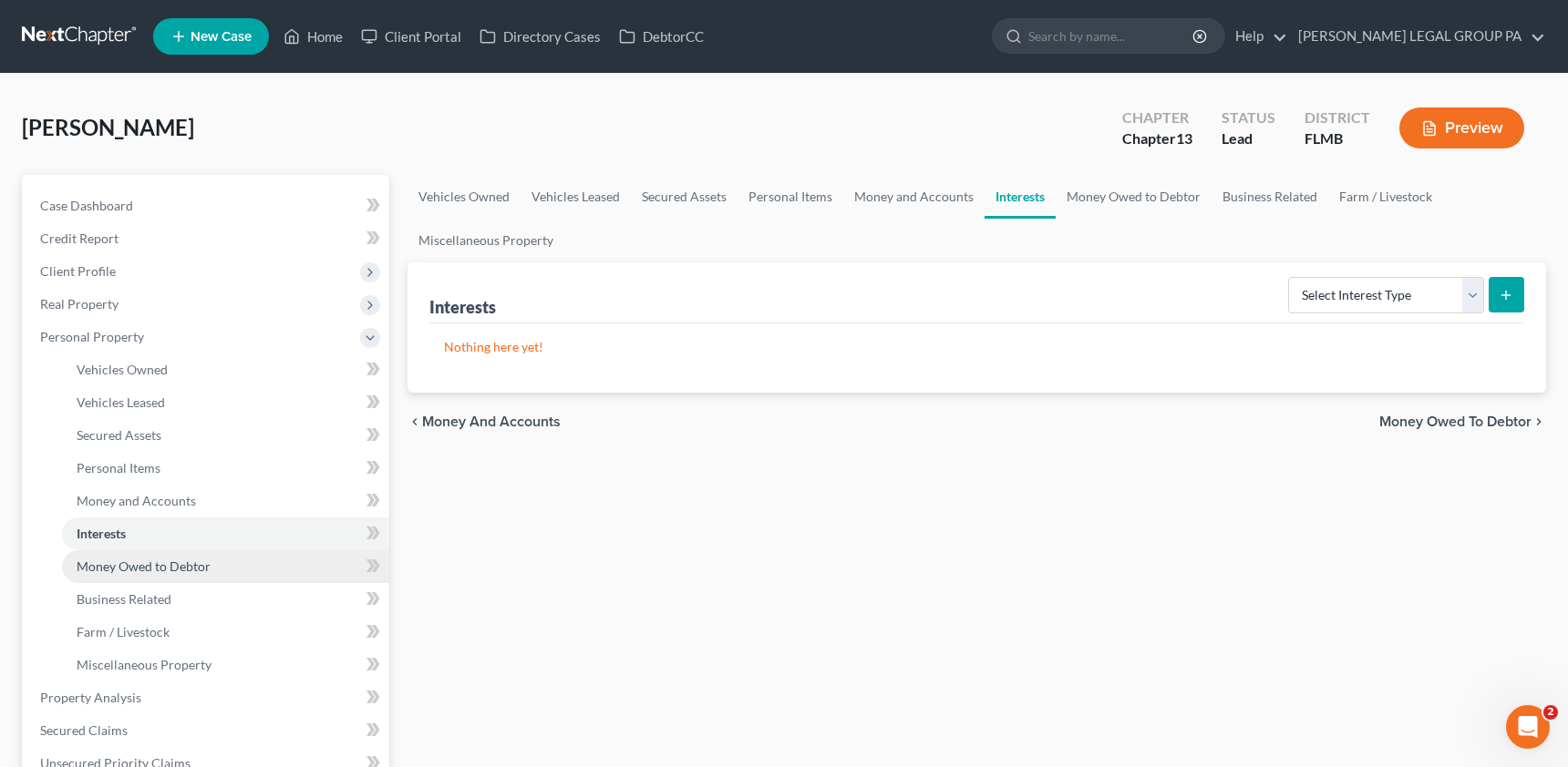
click at [165, 571] on span "Money Owed to Debtor" at bounding box center [144, 566] width 134 height 16
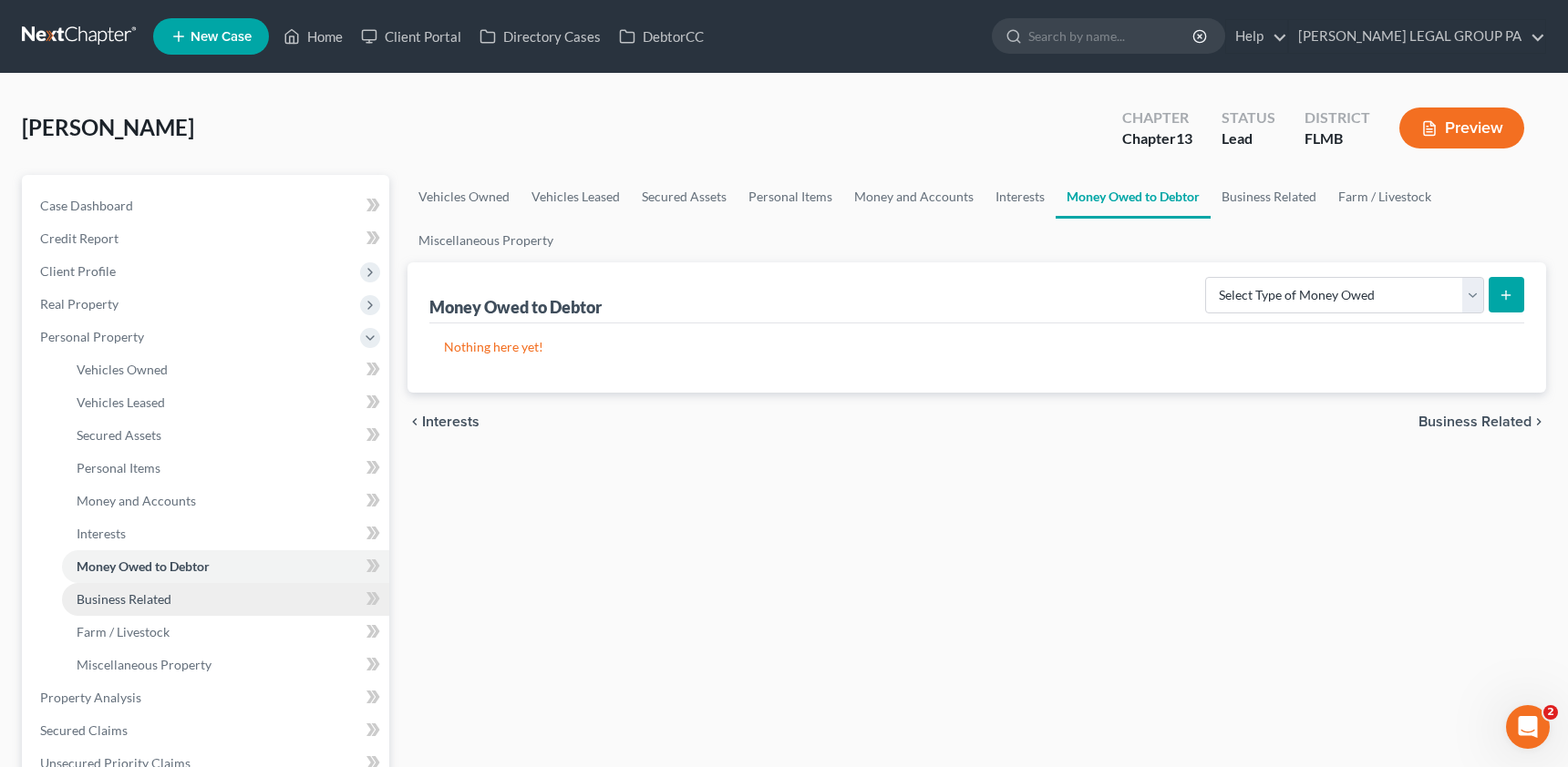
click at [111, 608] on link "Business Related" at bounding box center [226, 599] width 327 height 32
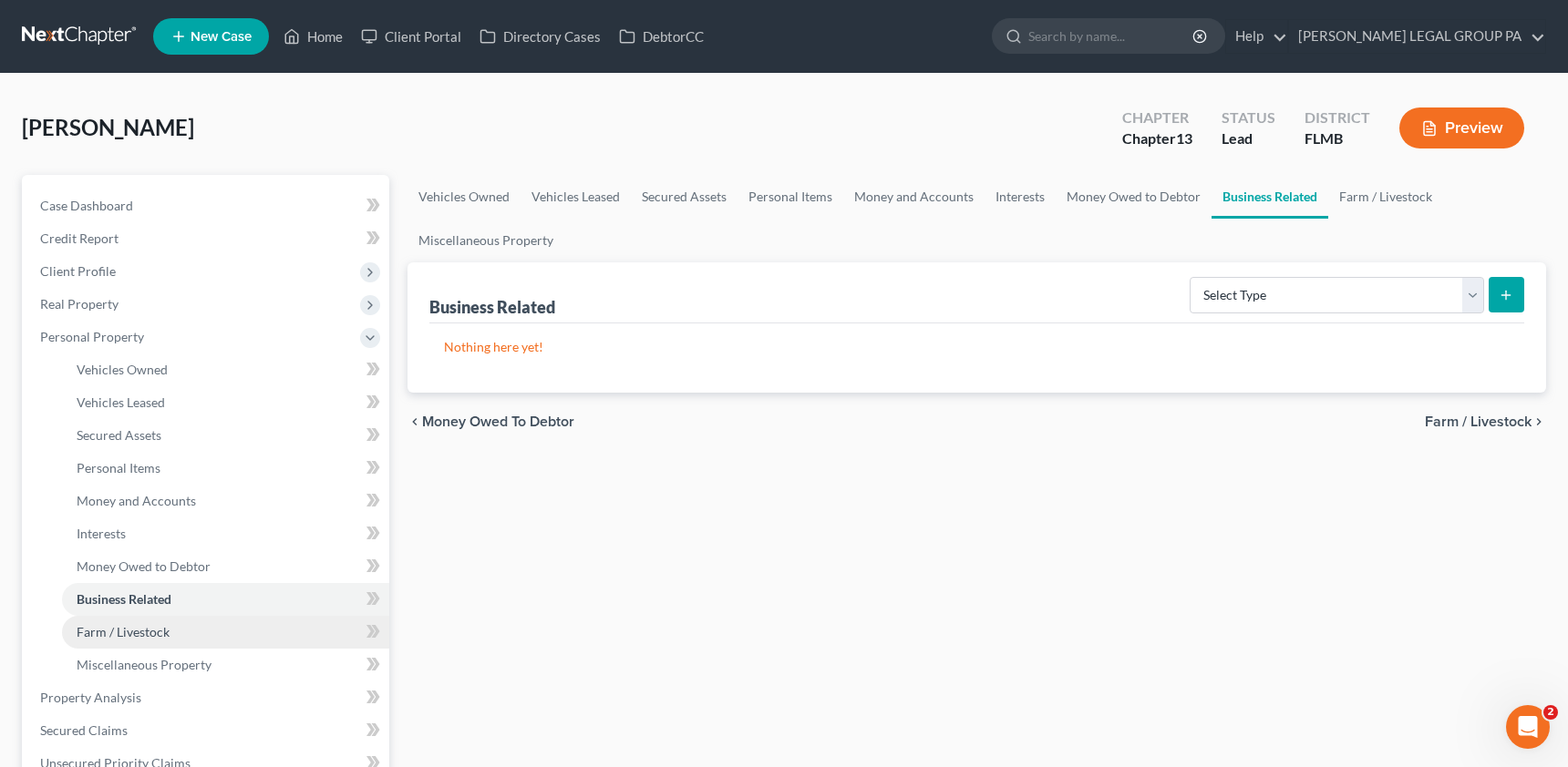
click at [123, 641] on link "Farm / Livestock" at bounding box center [226, 632] width 327 height 32
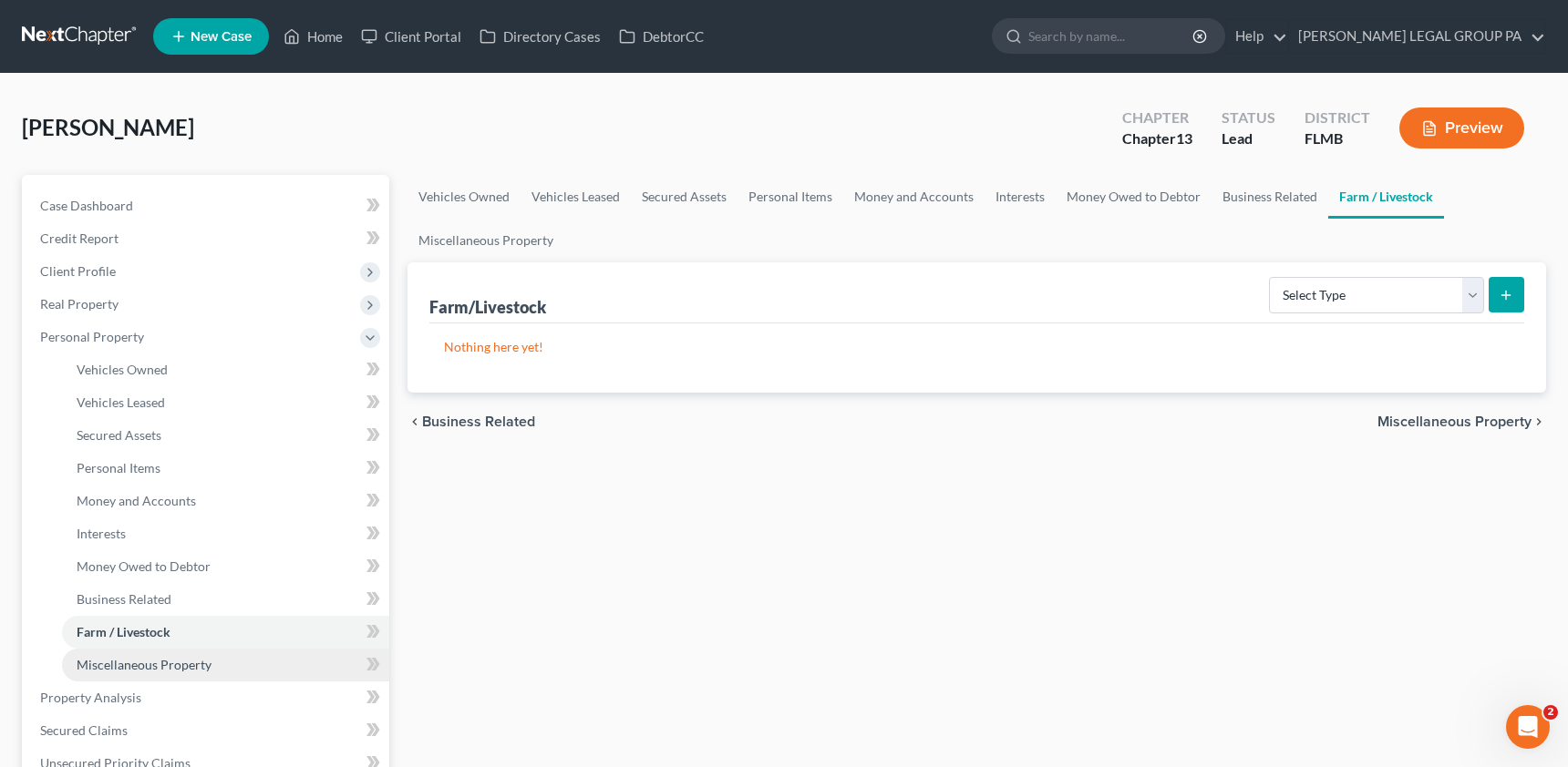
click at [150, 664] on span "Miscellaneous Property" at bounding box center [144, 665] width 135 height 16
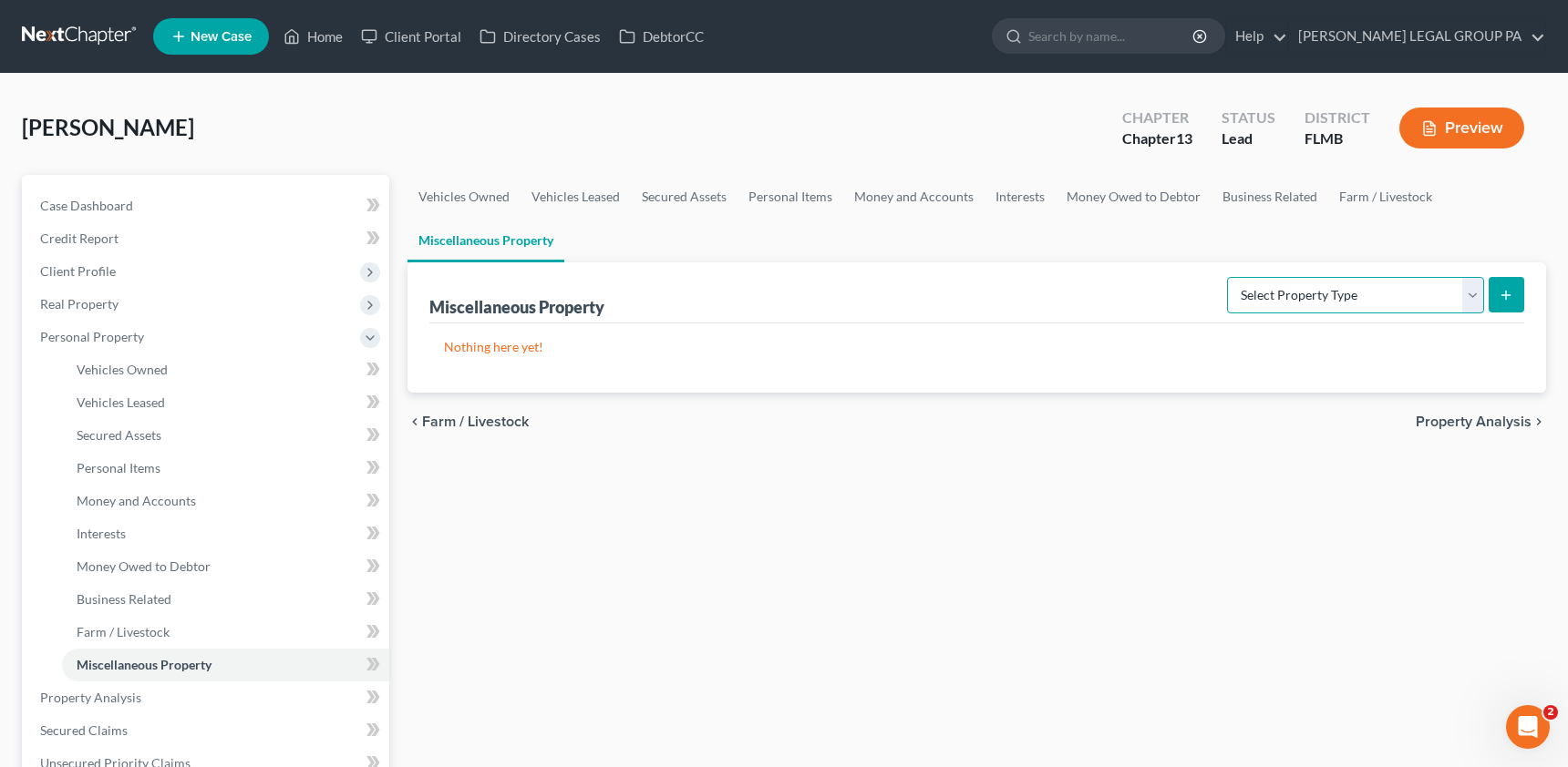
click at [1300, 308] on select "Select Property Type Assigned for Creditor Benefit [DATE] Holding for Another N…" at bounding box center [1355, 294] width 257 height 36
click at [1227, 277] on select "Select Property Type Assigned for Creditor Benefit [DATE] Holding for Another N…" at bounding box center [1355, 294] width 257 height 36
drag, startPoint x: 1332, startPoint y: 313, endPoint x: 1303, endPoint y: 299, distance: 32.2
click at [1331, 312] on div "Select Property Type Assigned for Creditor Benefit [DATE] Holding for Another N…" at bounding box center [1371, 293] width 304 height 48
click at [1303, 299] on select "Select Property Type Assigned for Creditor Benefit [DATE] Holding for Another N…" at bounding box center [1355, 294] width 257 height 36
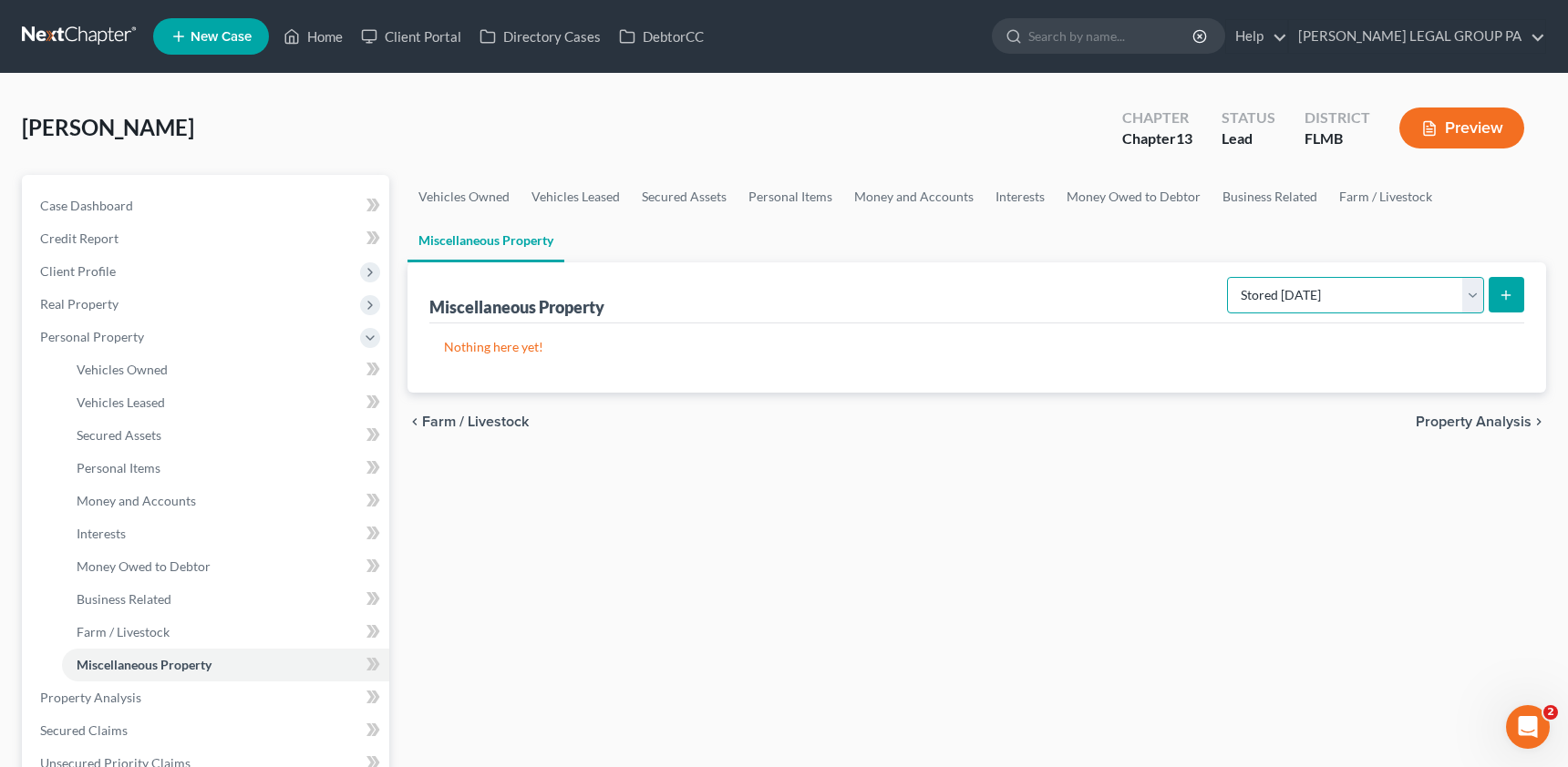
click at [1227, 277] on select "Select Property Type Assigned for Creditor Benefit [DATE] Holding for Another N…" at bounding box center [1355, 294] width 257 height 36
click at [1278, 306] on select "Select Property Type Assigned for Creditor Benefit [DATE] Holding for Another N…" at bounding box center [1355, 294] width 257 height 36
select select "transferred"
click at [1227, 277] on select "Select Property Type Assigned for Creditor Benefit [DATE] Holding for Another N…" at bounding box center [1355, 294] width 257 height 36
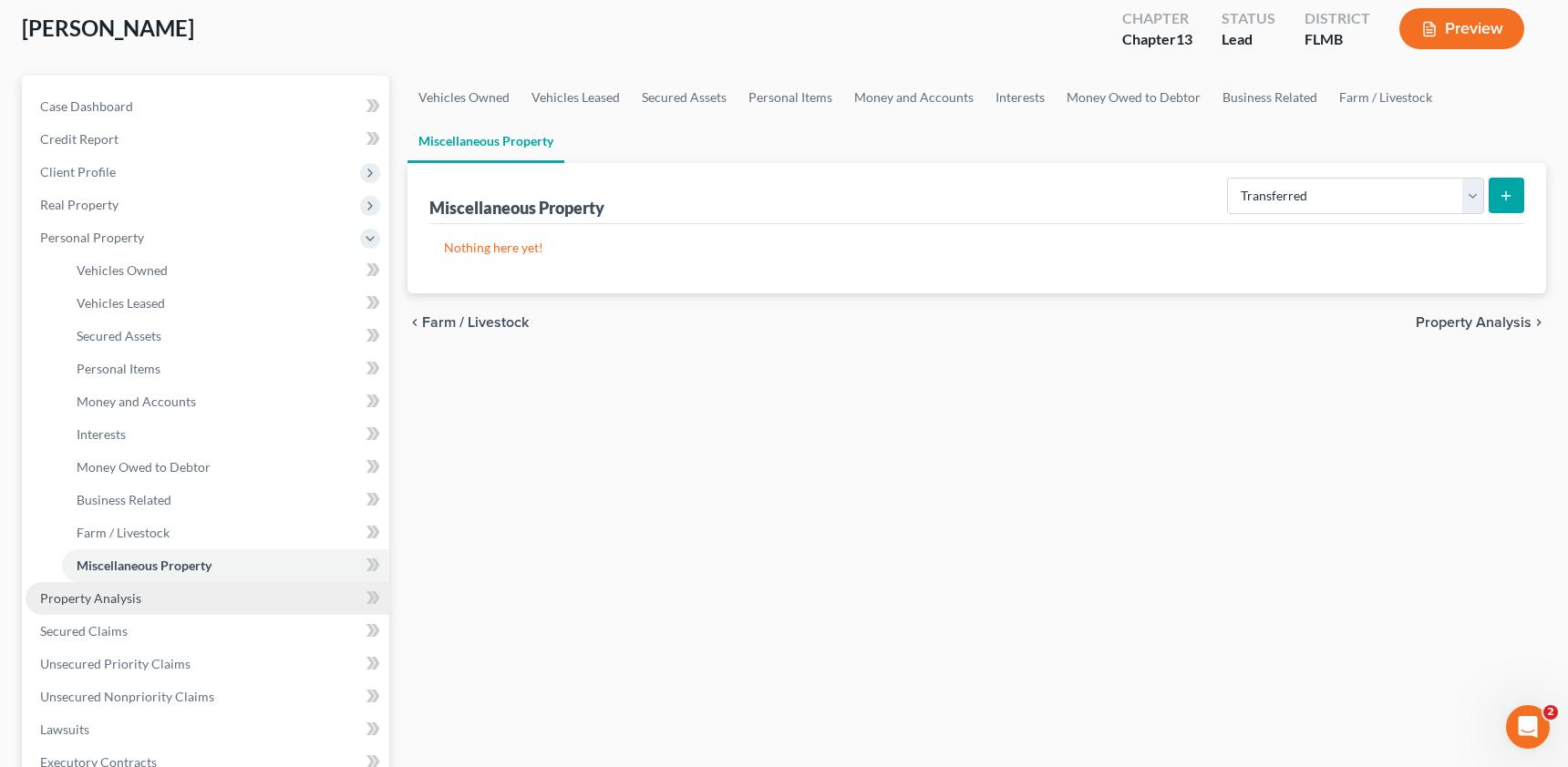
click at [104, 604] on span "Property Analysis" at bounding box center [91, 599] width 101 height 16
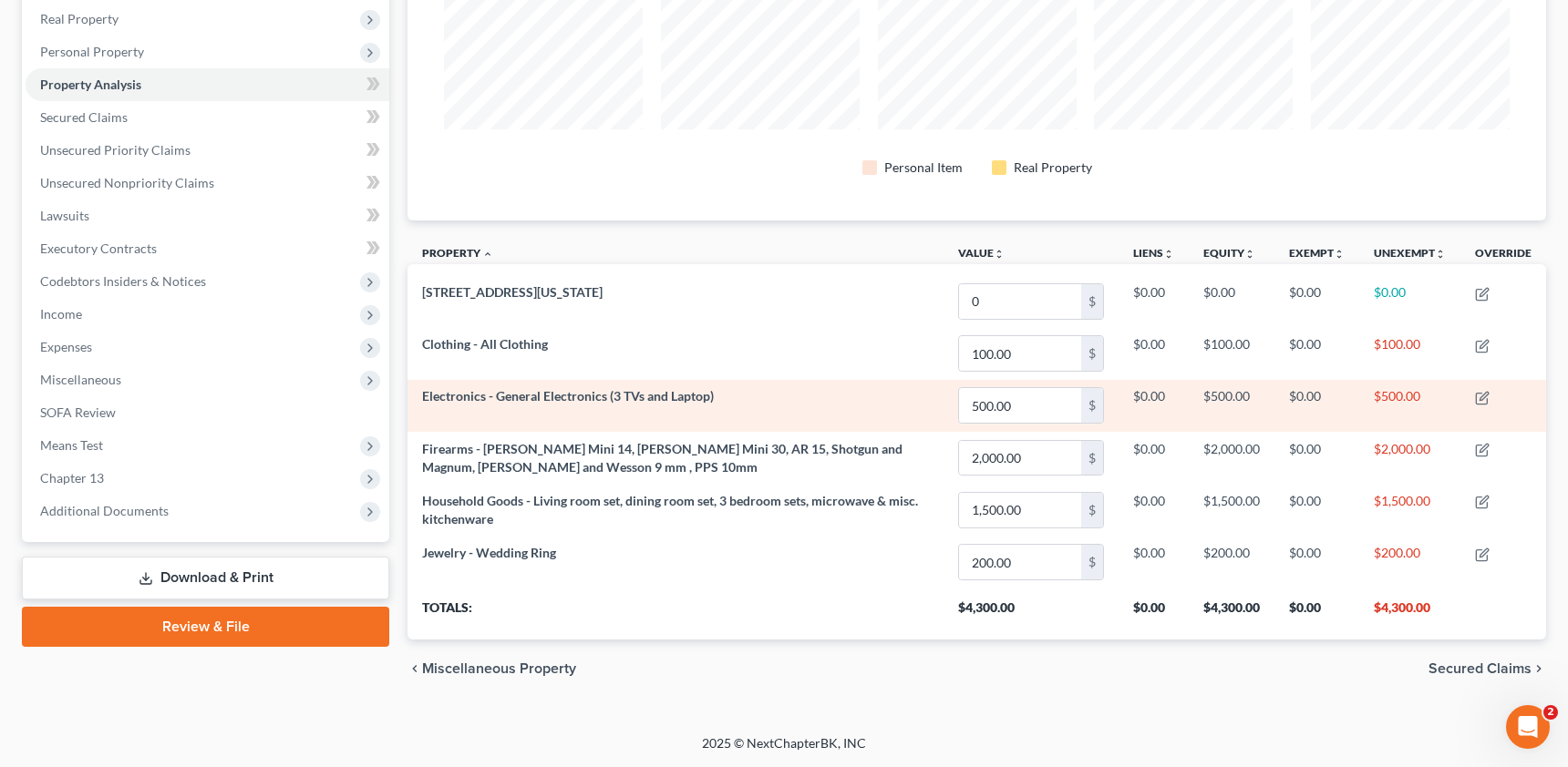
scroll to position [910909, 910406]
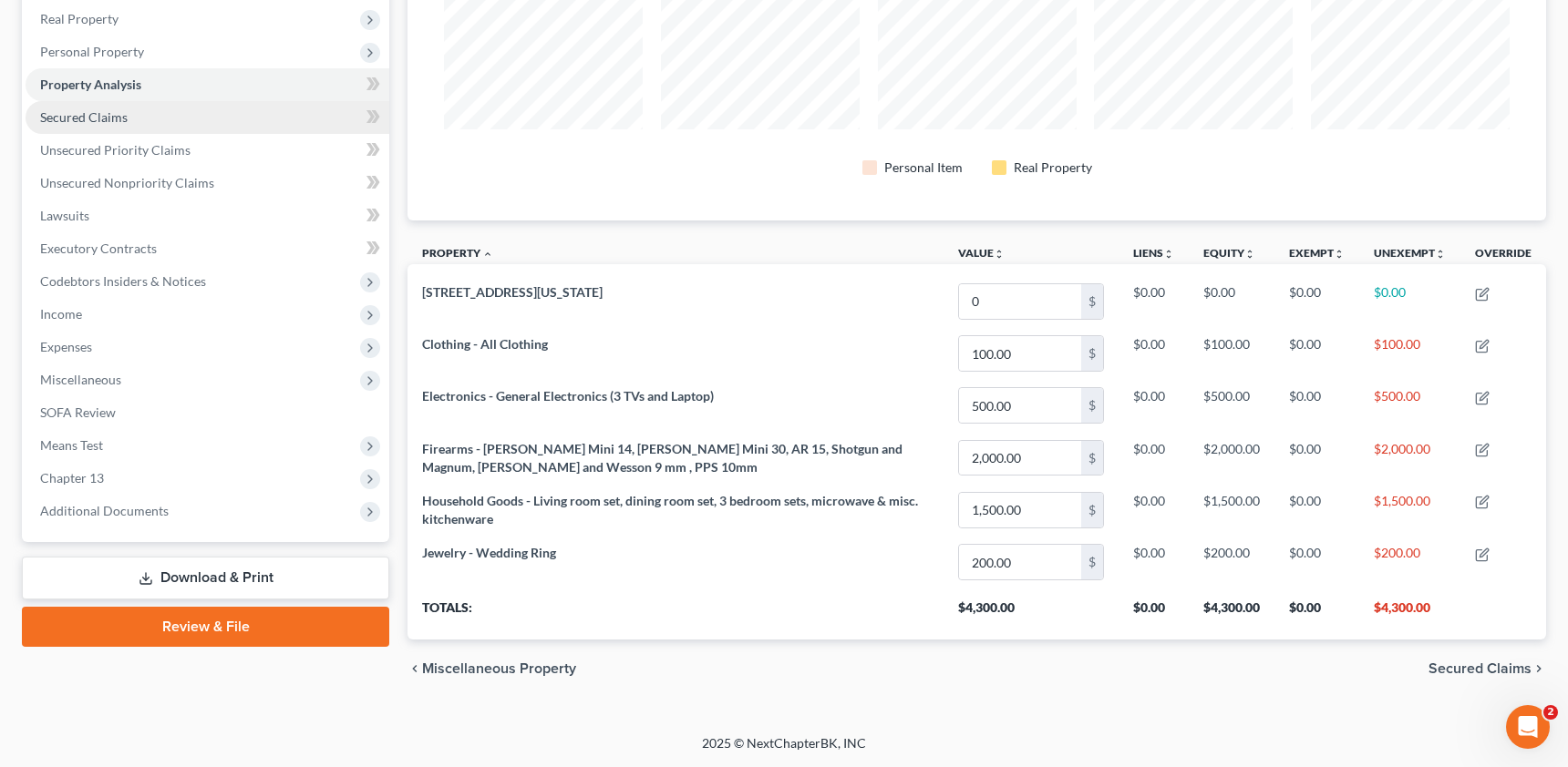
drag, startPoint x: 74, startPoint y: 113, endPoint x: 91, endPoint y: 118, distance: 17.7
click at [74, 113] on span "Secured Claims" at bounding box center [84, 117] width 88 height 16
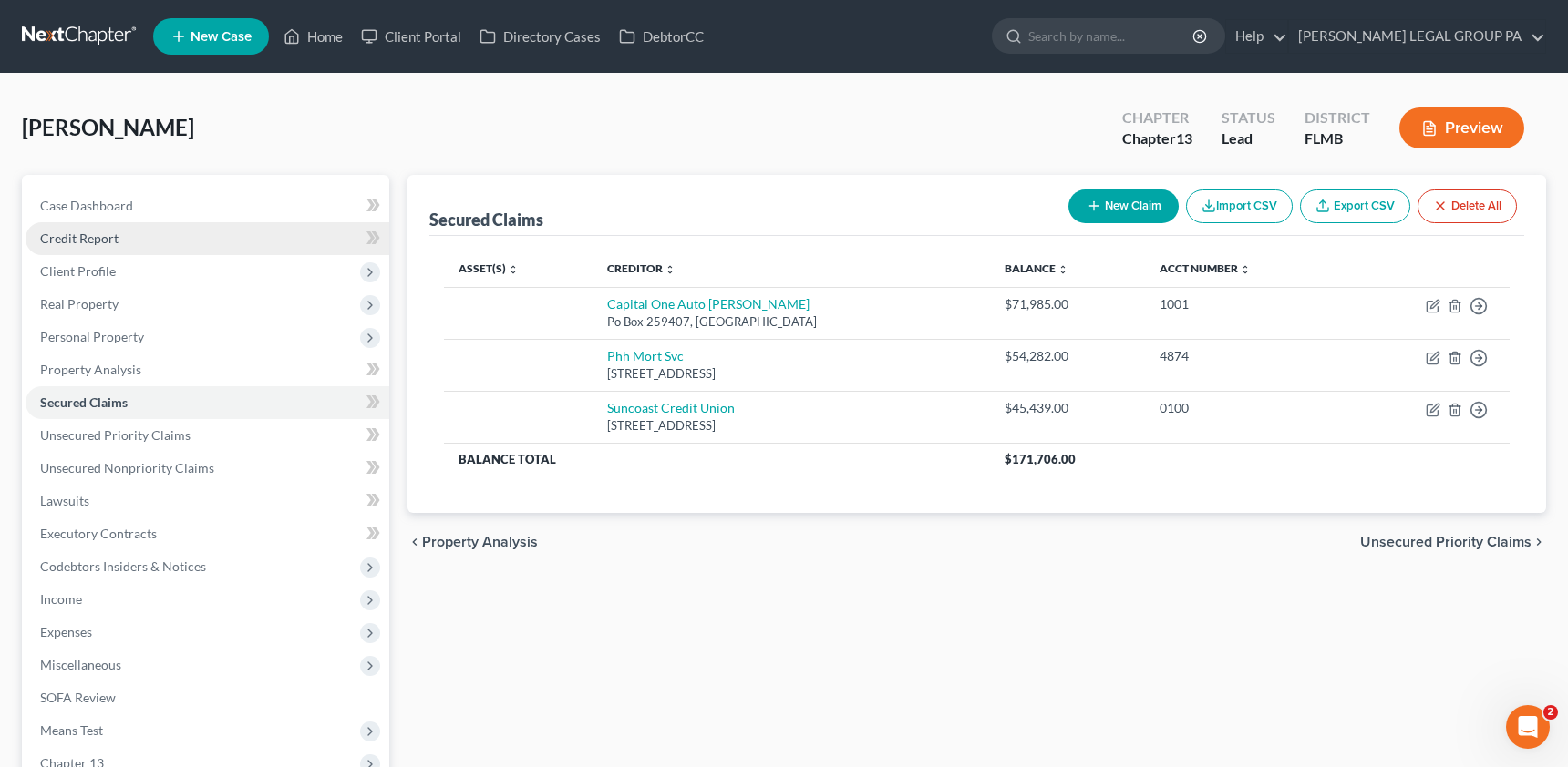
click at [63, 244] on span "Credit Report" at bounding box center [80, 238] width 79 height 16
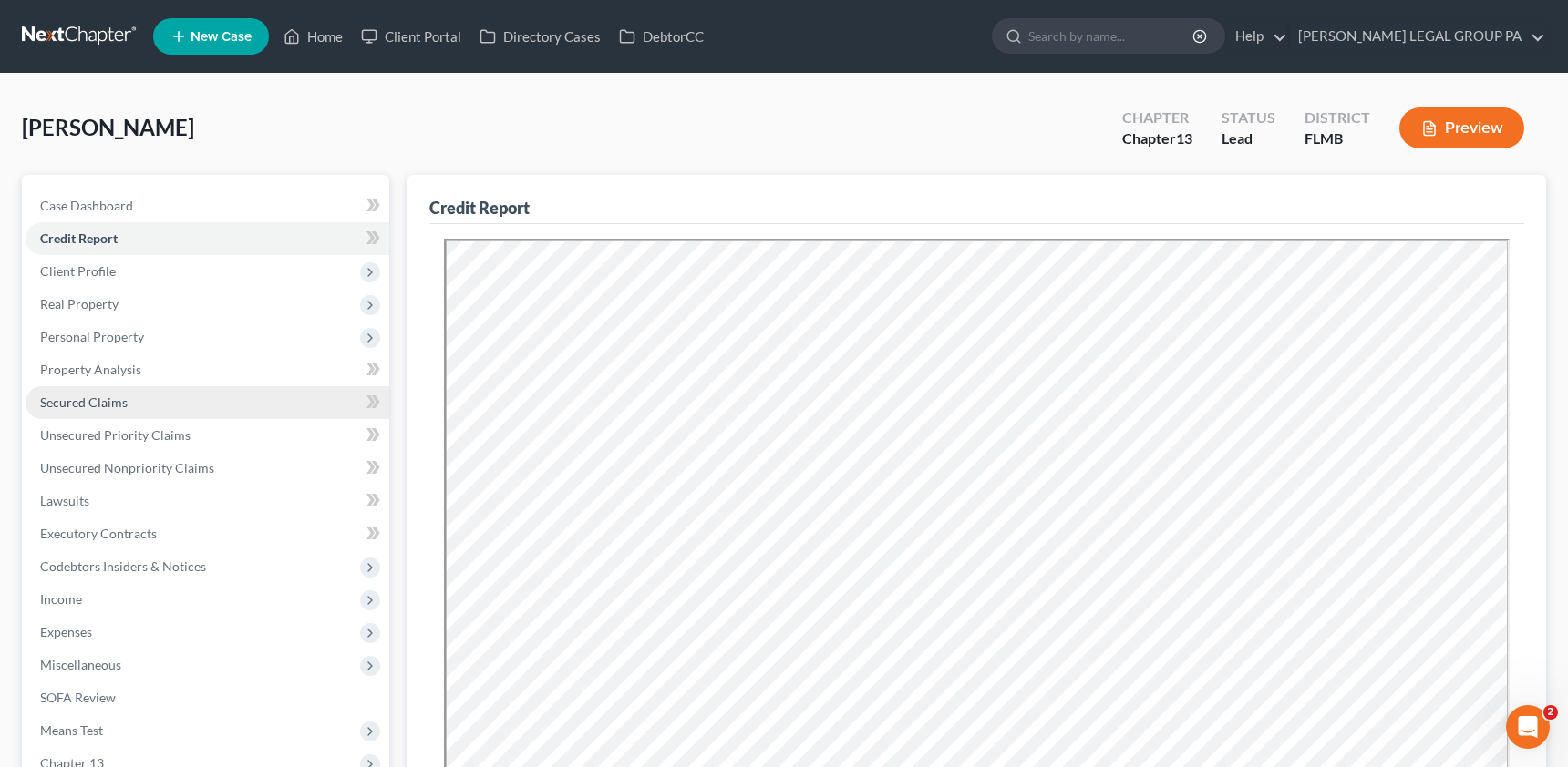
click at [80, 399] on span "Secured Claims" at bounding box center [84, 403] width 88 height 16
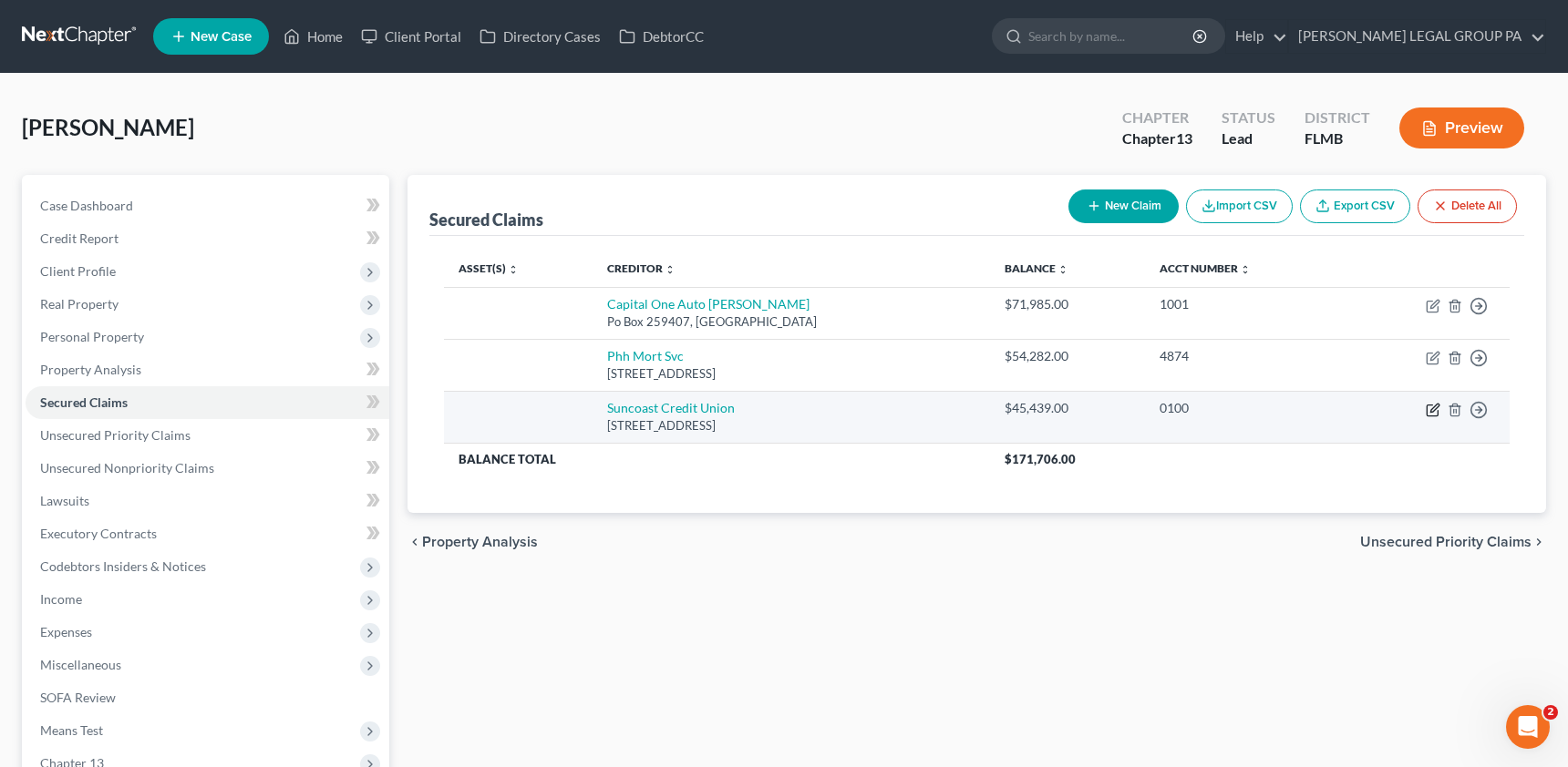
click at [1434, 413] on icon "button" at bounding box center [1432, 410] width 15 height 15
select select "9"
select select "0"
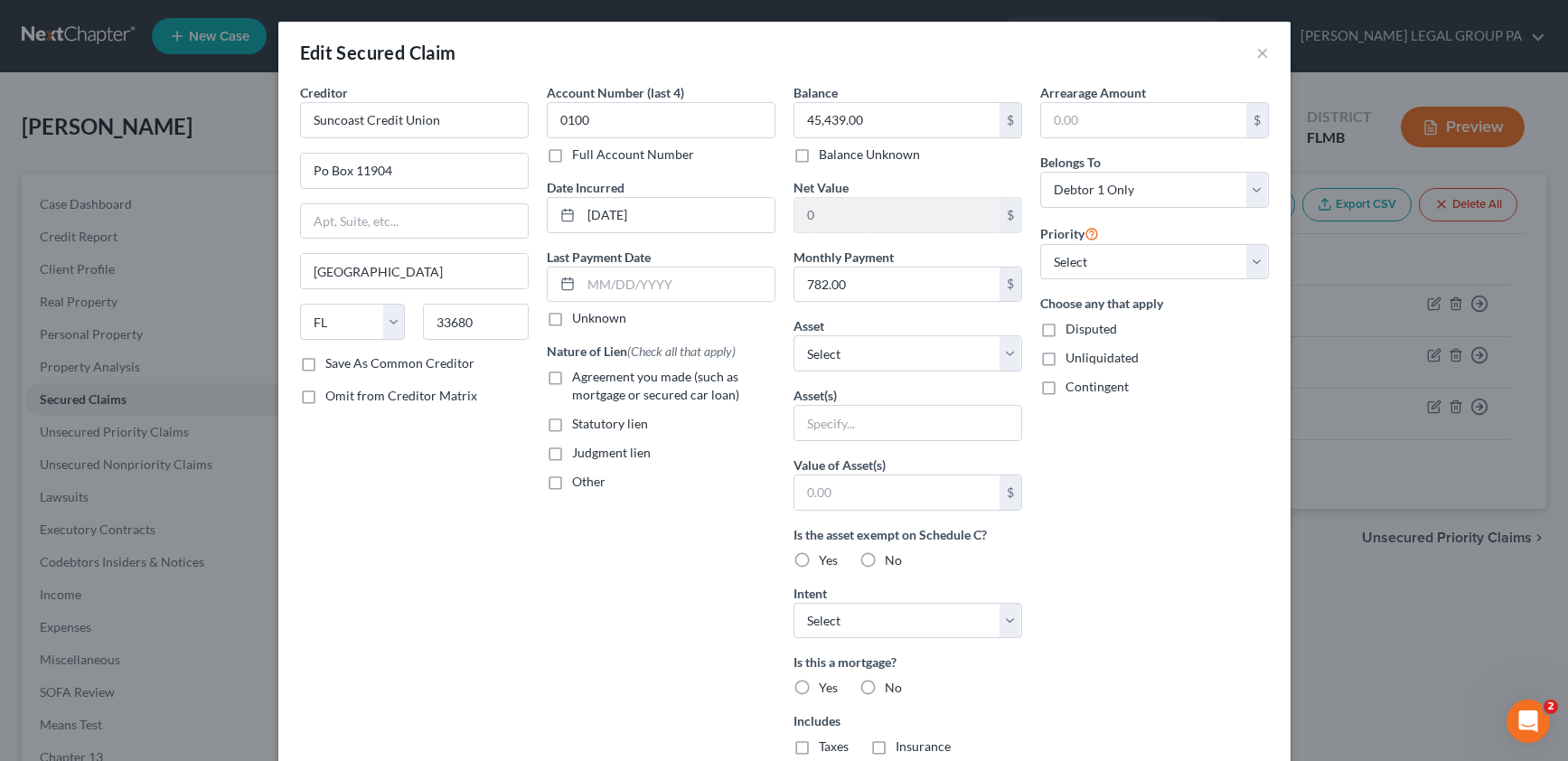
click at [572, 377] on label "Agreement you made (such as mortgage or secured car loan)" at bounding box center [674, 386] width 203 height 36
click at [579, 377] on input "Agreement you made (such as mortgage or secured car loan)" at bounding box center [585, 374] width 12 height 12
checkbox input "true"
click at [928, 353] on select "Select Other Multiple Assets Firearms - [PERSON_NAME] Mini 14, [PERSON_NAME] Mi…" at bounding box center [908, 353] width 228 height 36
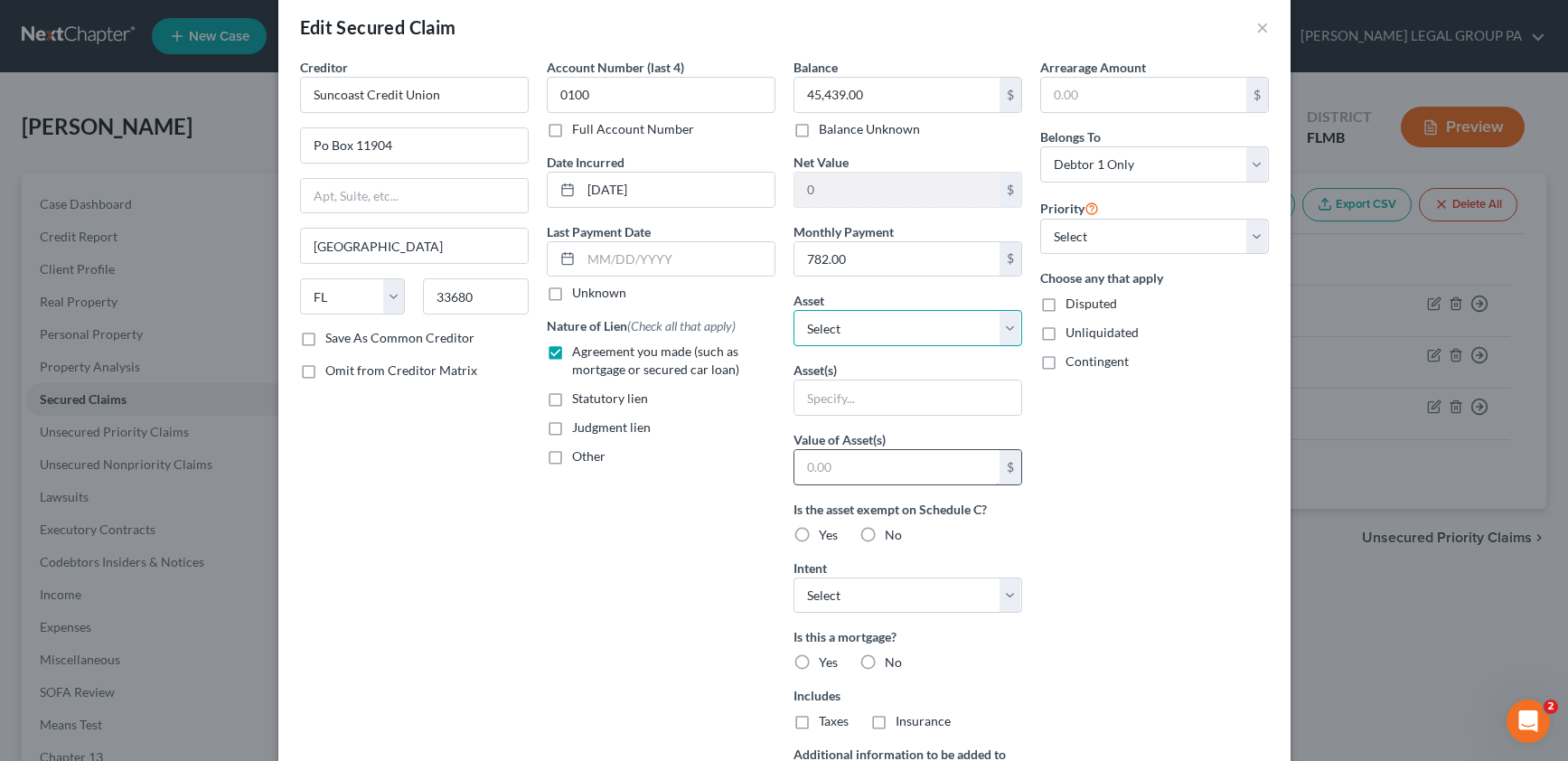
scroll to position [26, 0]
click at [1085, 231] on select "Select 1st 2nd 3rd 4th 5th 6th 7th 8th 9th 10th 11th 12th 13th 14th 15th 16th 1…" at bounding box center [1154, 235] width 228 height 36
select select "0"
click at [1040, 218] on select "Select 1st 2nd 3rd 4th 5th 6th 7th 8th 9th 10th 11th 12th 13th 14th 15th 16th 1…" at bounding box center [1154, 235] width 228 height 36
click at [1074, 176] on select "Select Debtor 1 Only Debtor 2 Only Debtor 1 And Debtor 2 Only At Least One Of T…" at bounding box center [1154, 163] width 228 height 36
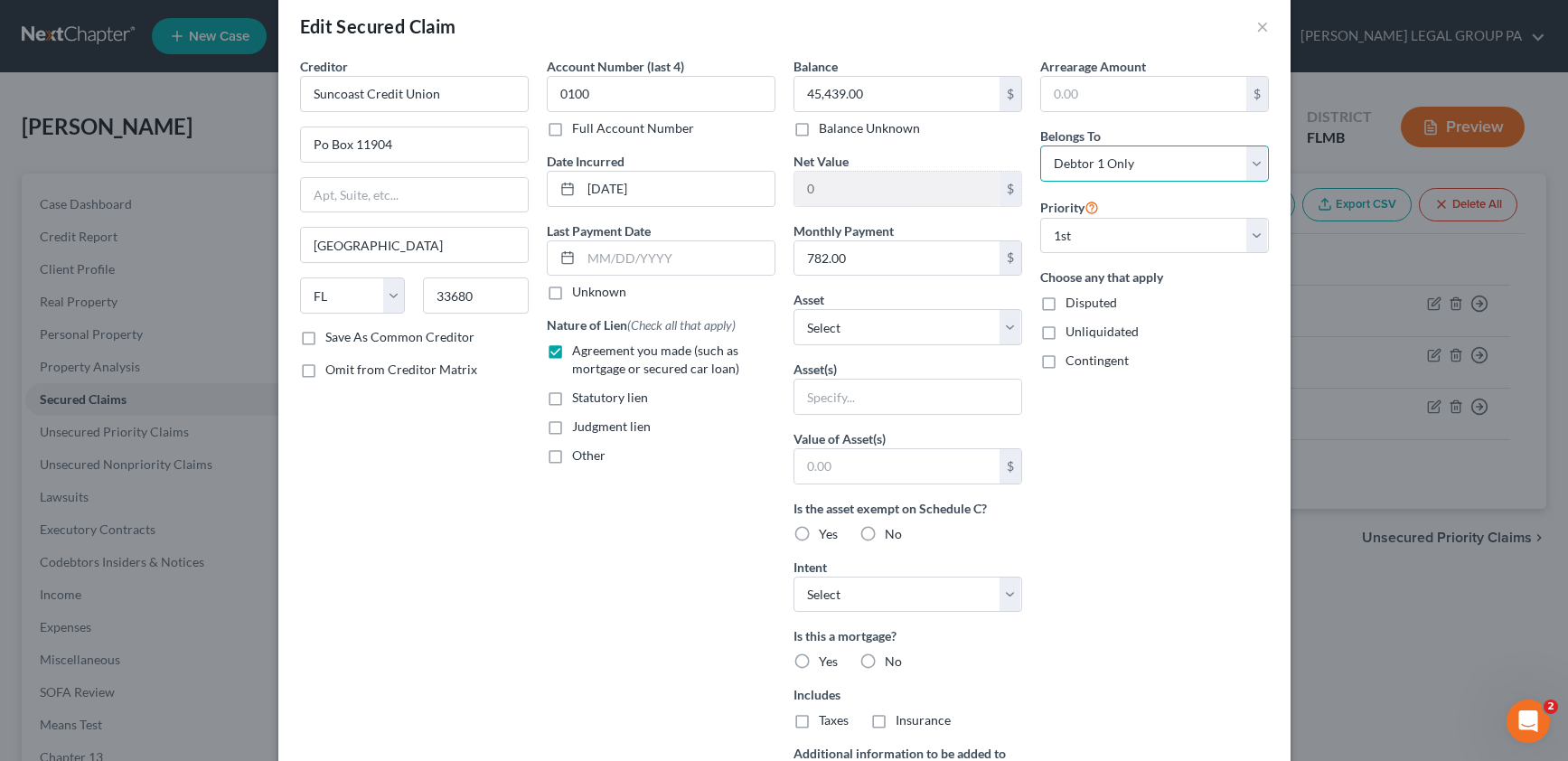
select select "3"
click at [1040, 146] on select "Select Debtor 1 Only Debtor 2 Only Debtor 1 And Debtor 2 Only At Least One Of T…" at bounding box center [1154, 163] width 228 height 36
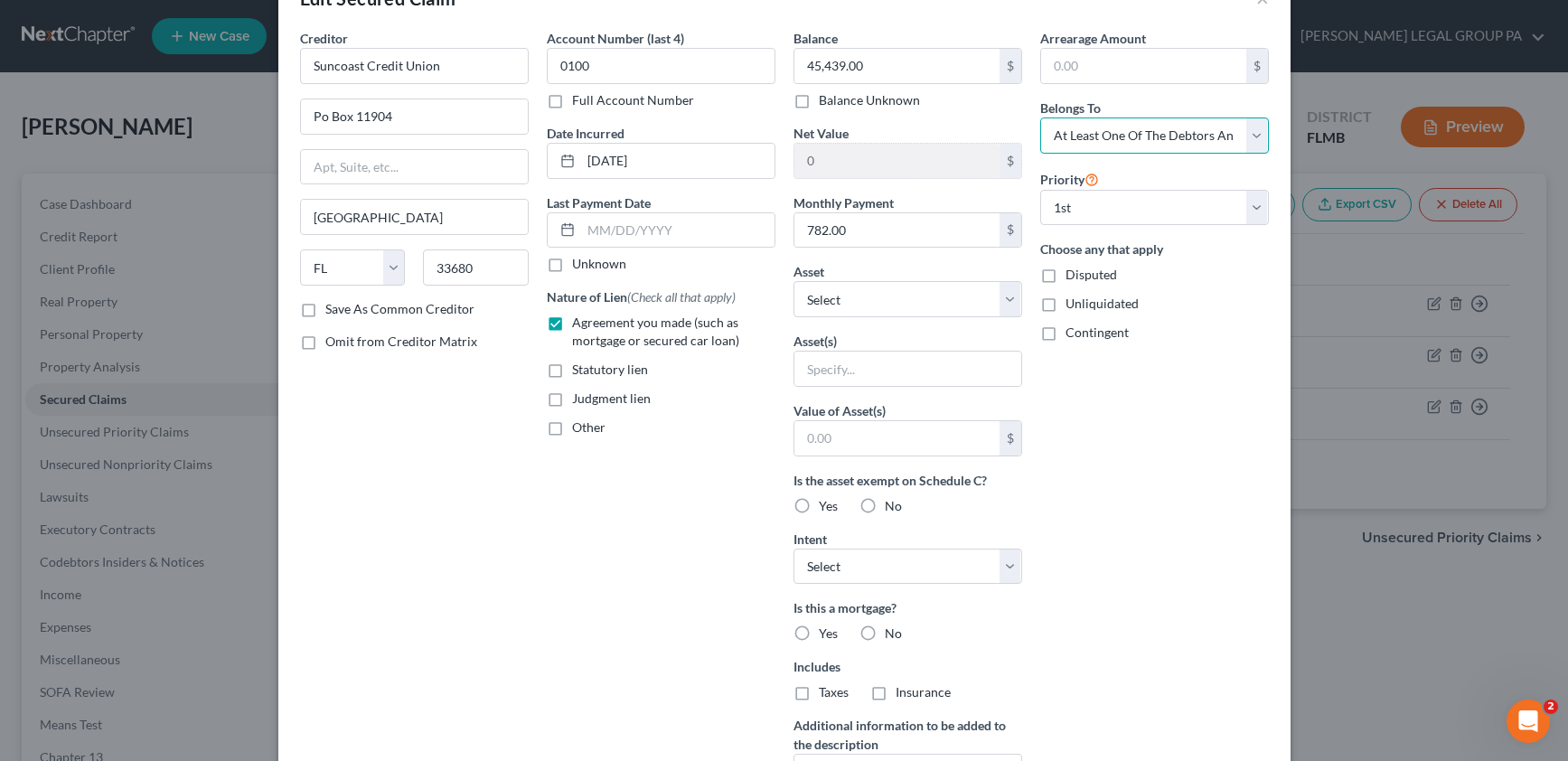
scroll to position [156, 0]
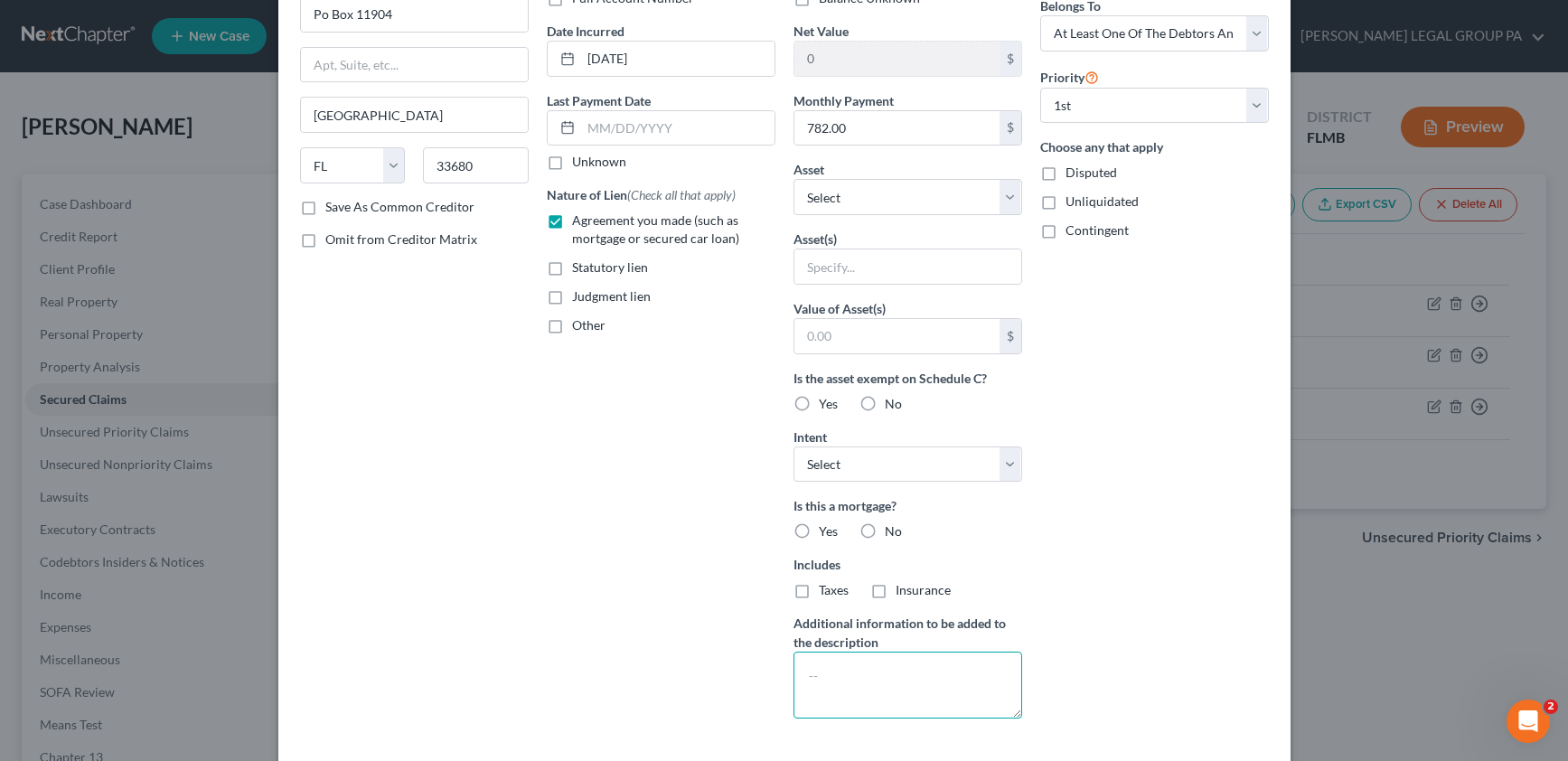
click at [840, 688] on textarea at bounding box center [908, 685] width 228 height 66
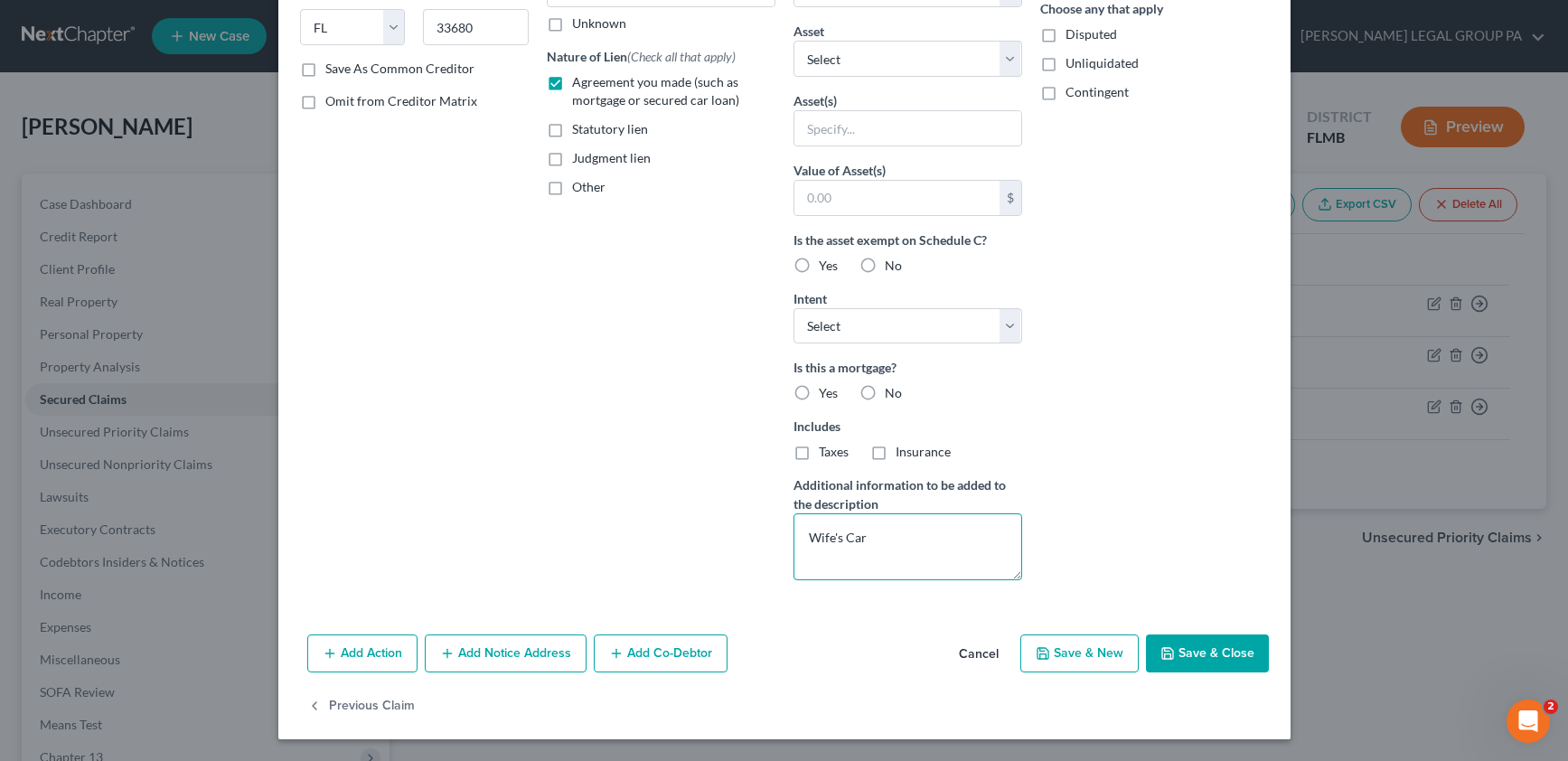
type textarea "Wife's Car"
drag, startPoint x: 1200, startPoint y: 678, endPoint x: 1203, endPoint y: 655, distance: 23.2
click at [1200, 676] on div "Add Action Add Notice Address Add Co-Debtor Cancel Save & New Save & Close" at bounding box center [784, 656] width 1012 height 60
click at [1203, 652] on button "Save & Close" at bounding box center [1208, 654] width 123 height 38
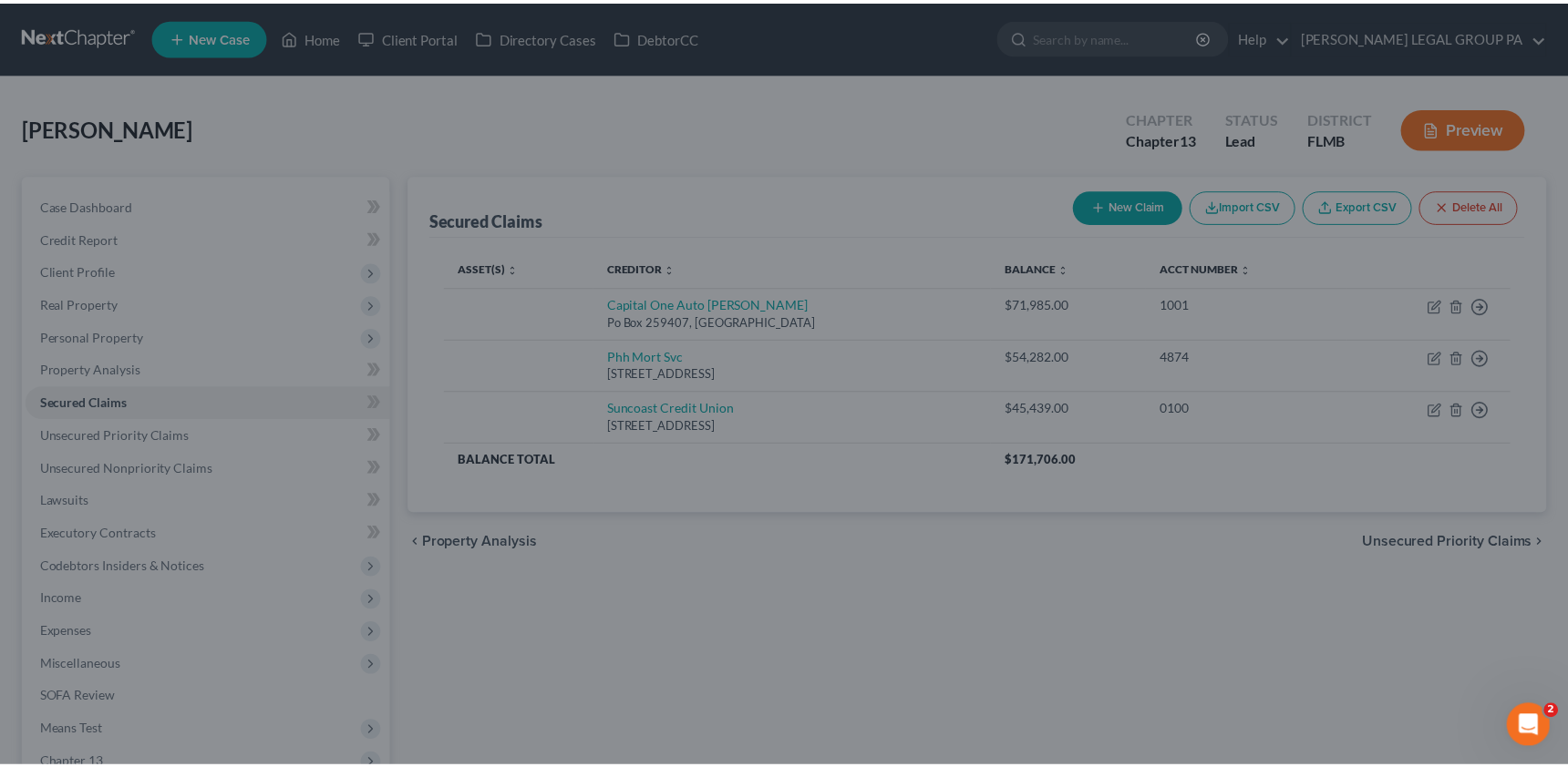
scroll to position [97, 0]
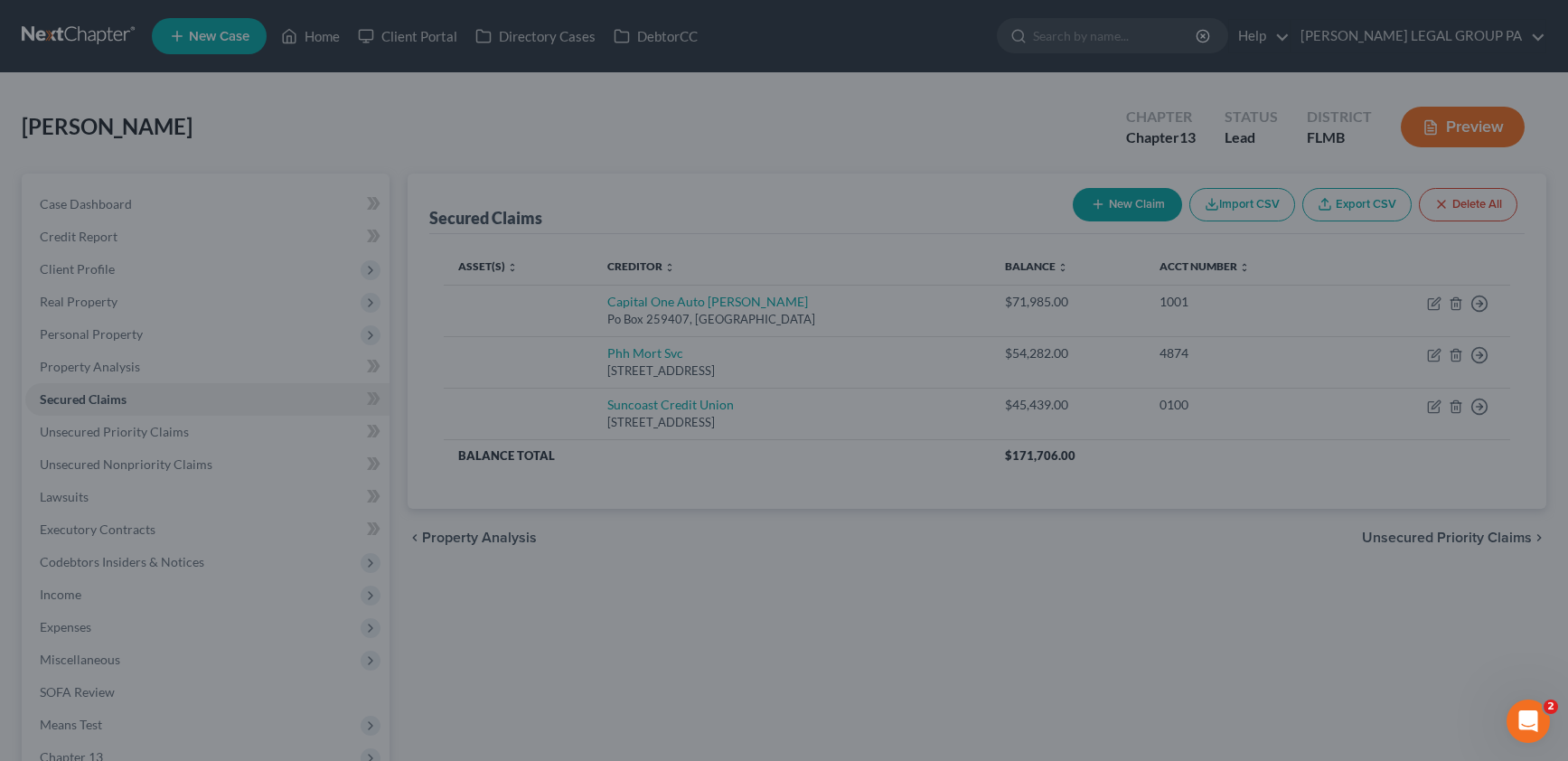
type input "0"
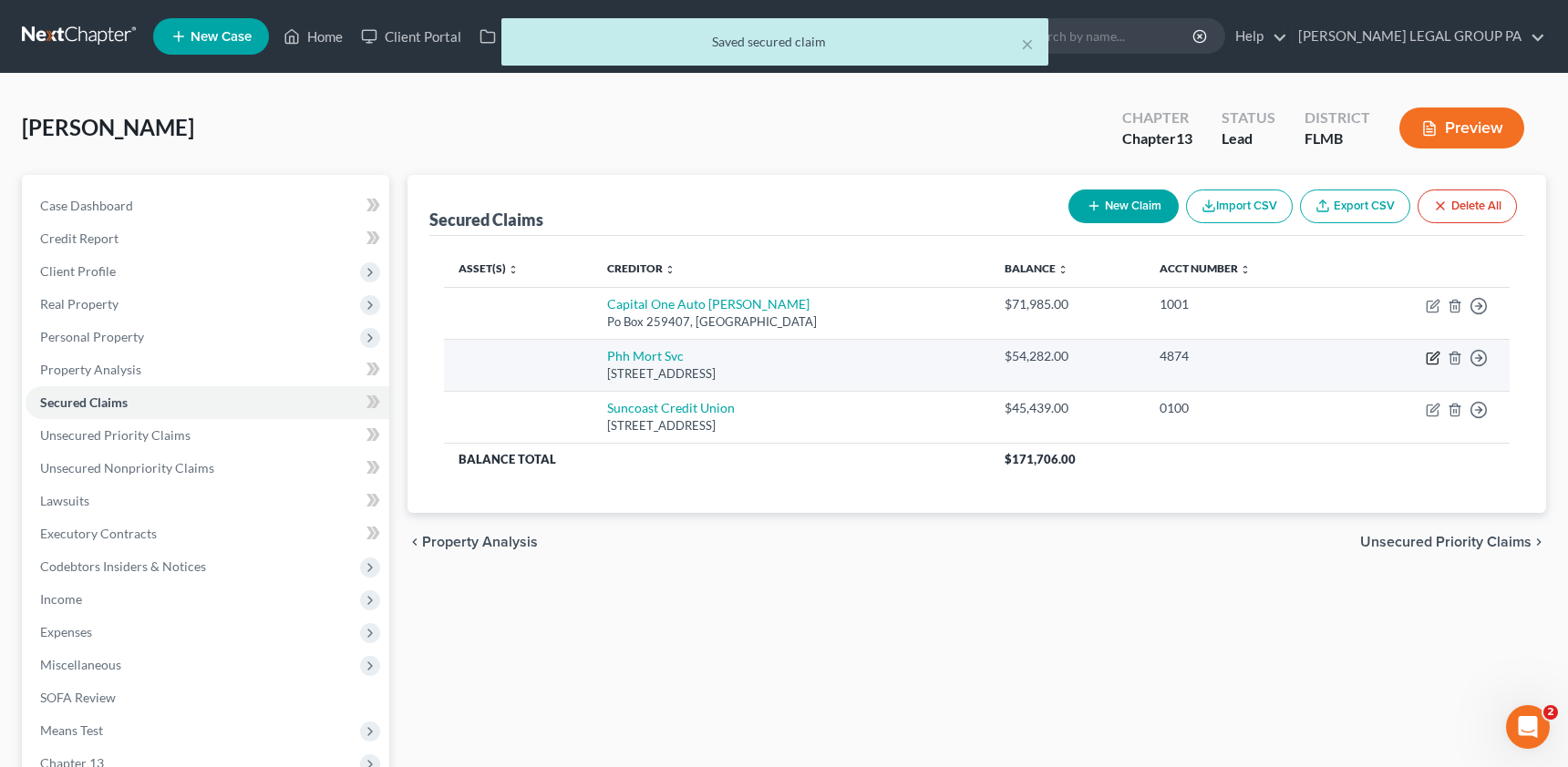
click at [1428, 353] on icon "button" at bounding box center [1432, 357] width 15 height 15
select select "33"
select select "0"
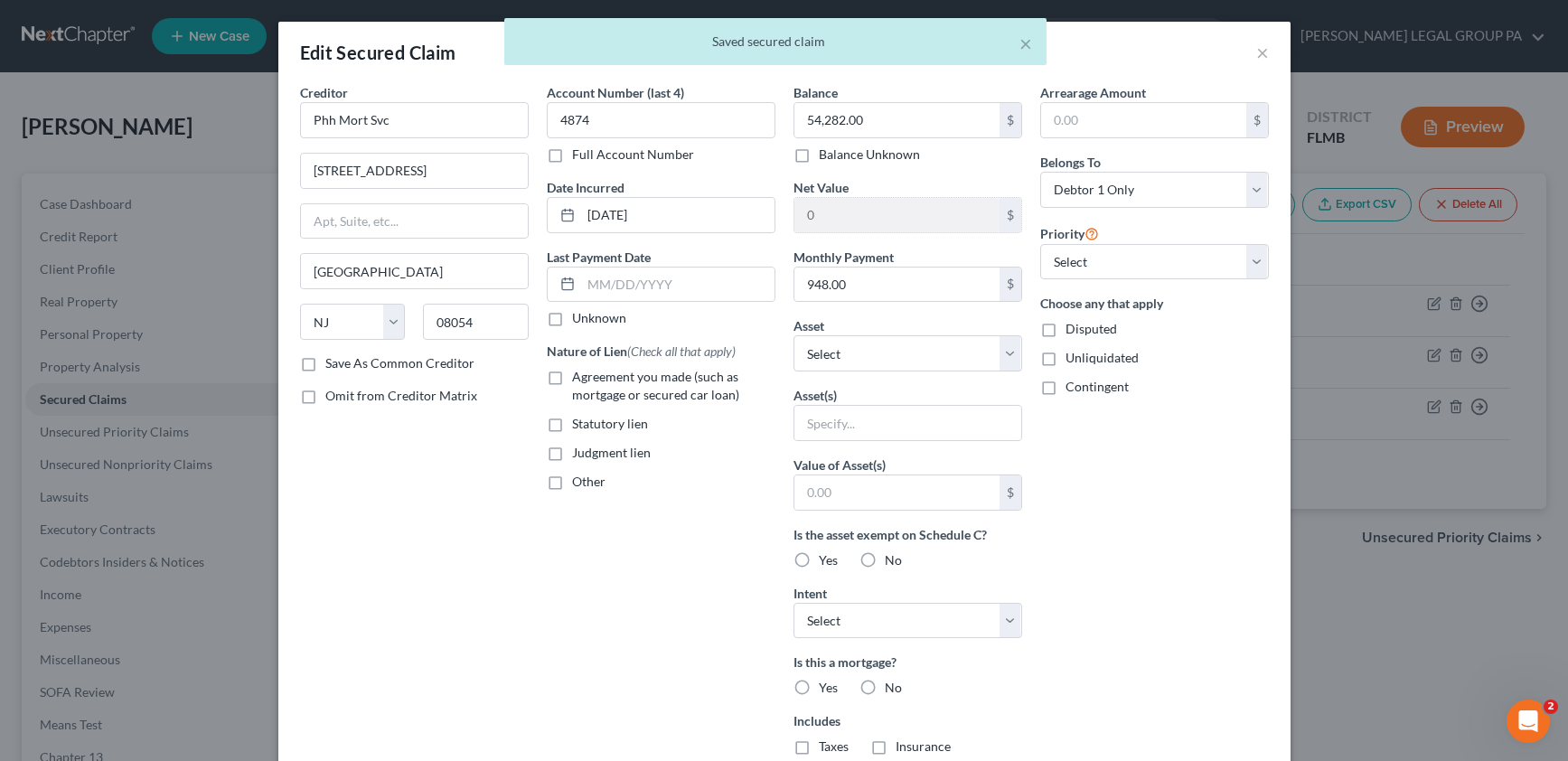
click at [572, 374] on label "Agreement you made (such as mortgage or secured car loan)" at bounding box center [674, 386] width 203 height 36
click at [579, 374] on input "Agreement you made (such as mortgage or secured car loan)" at bounding box center [585, 374] width 12 height 12
checkbox input "true"
click at [887, 345] on select "Select Other Multiple Assets Firearms - [PERSON_NAME] Mini 14, [PERSON_NAME] Mi…" at bounding box center [908, 353] width 228 height 36
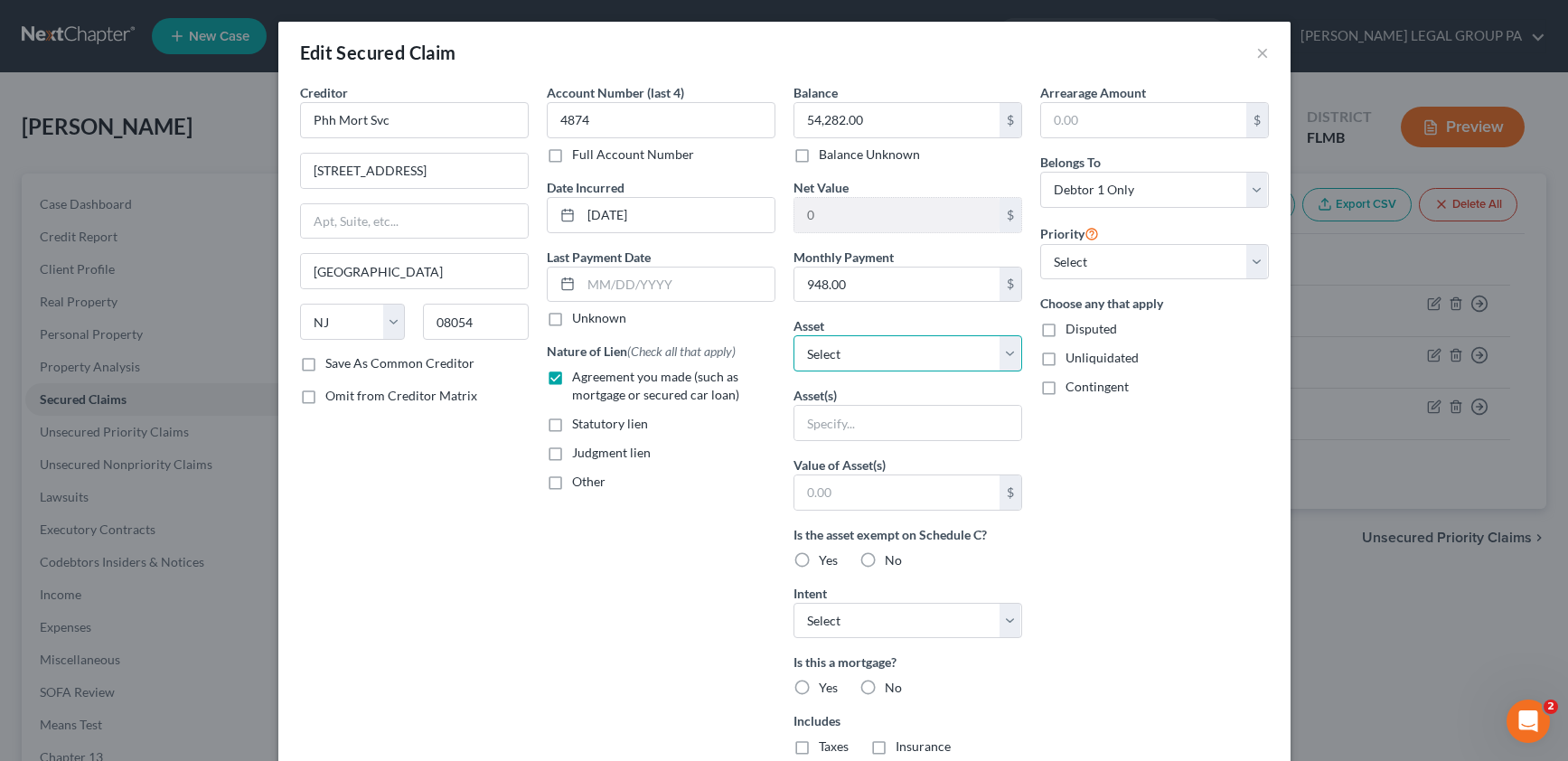
select select "4"
click at [794, 335] on select "Select Other Multiple Assets Firearms - [PERSON_NAME] Mini 14, [PERSON_NAME] Mi…" at bounding box center [908, 353] width 228 height 36
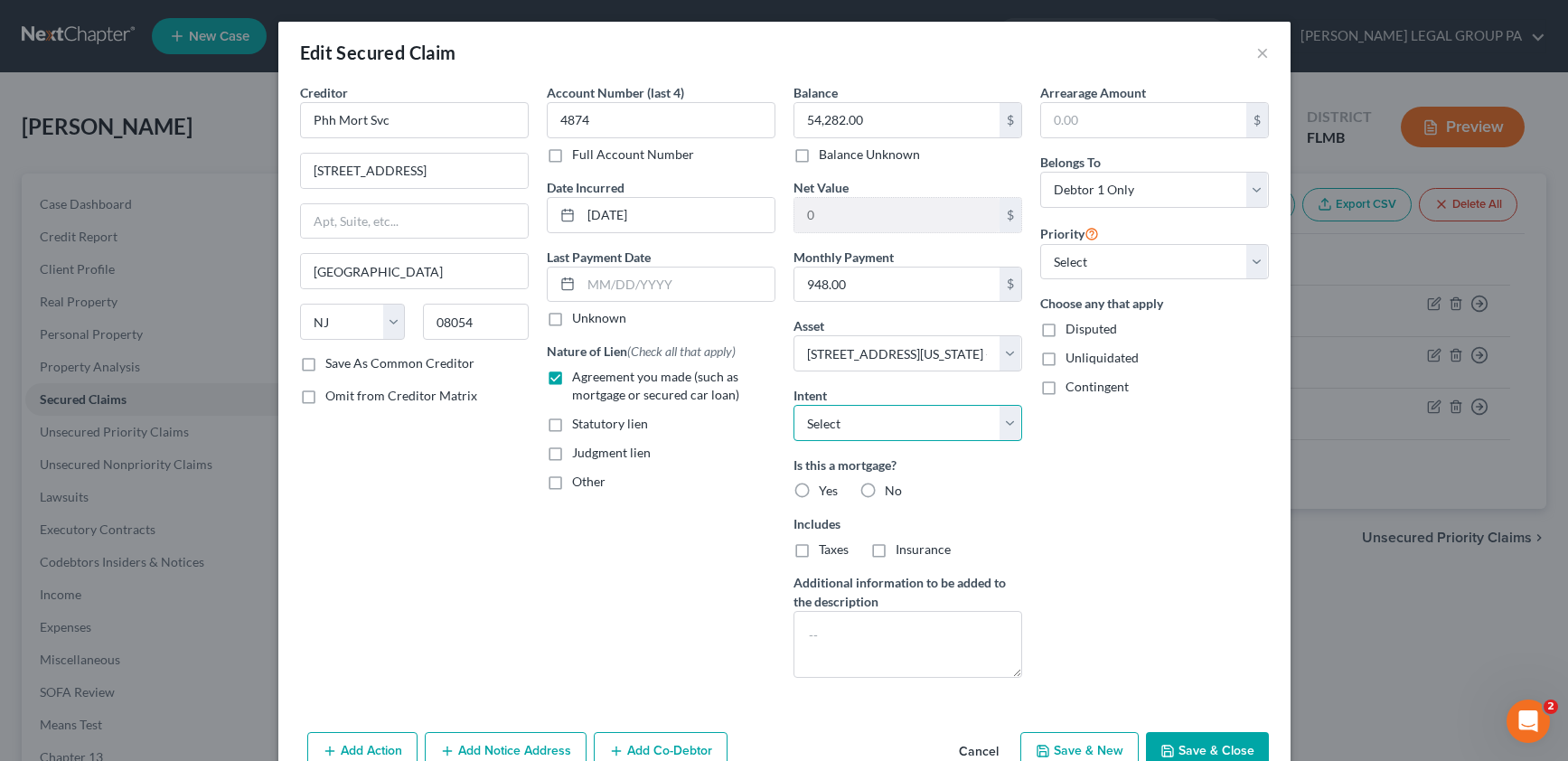
click at [861, 430] on select "Select Surrender Redeem Reaffirm Avoid Other" at bounding box center [908, 423] width 228 height 36
select select "2"
click at [794, 405] on select "Select Surrender Redeem Reaffirm Avoid Other" at bounding box center [908, 423] width 228 height 36
click at [818, 489] on label "Yes" at bounding box center [827, 490] width 19 height 19
click at [826, 489] on input "Yes" at bounding box center [832, 487] width 12 height 12
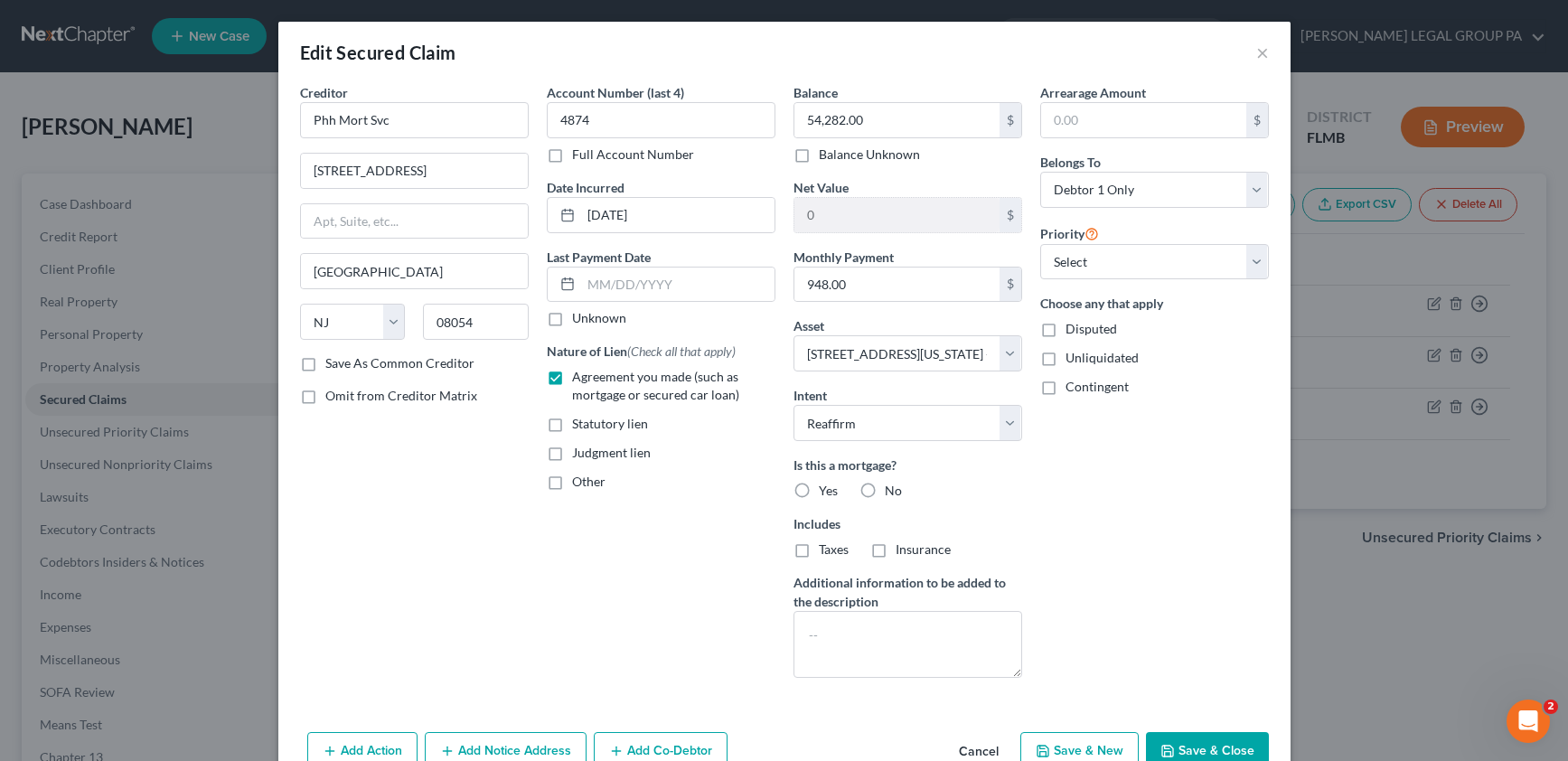
radio input "true"
drag, startPoint x: 804, startPoint y: 551, endPoint x: 827, endPoint y: 552, distance: 23.0
click at [818, 550] on label "Taxes" at bounding box center [833, 549] width 30 height 19
click at [826, 550] on input "Taxes" at bounding box center [832, 546] width 12 height 12
checkbox input "true"
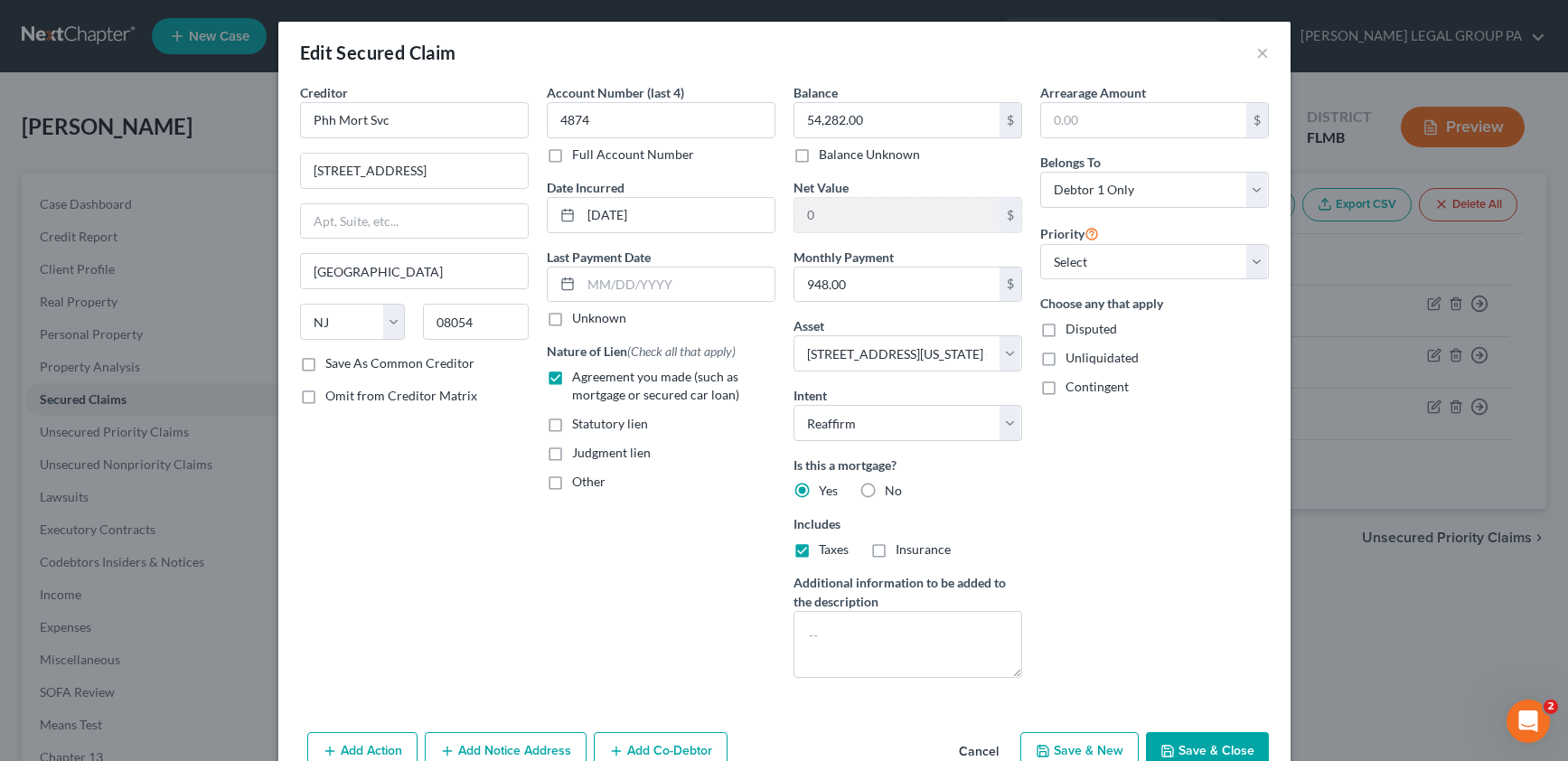
drag, startPoint x: 873, startPoint y: 553, endPoint x: 1061, endPoint y: 352, distance: 275.2
click at [895, 553] on label "Insurance" at bounding box center [923, 549] width 55 height 19
click at [903, 552] on input "Insurance" at bounding box center [909, 546] width 12 height 12
checkbox input "true"
click at [1092, 260] on select "Select 1st 2nd 3rd 4th 5th 6th 7th 8th 9th 10th 11th 12th 13th 14th 15th 16th 1…" at bounding box center [1154, 262] width 228 height 36
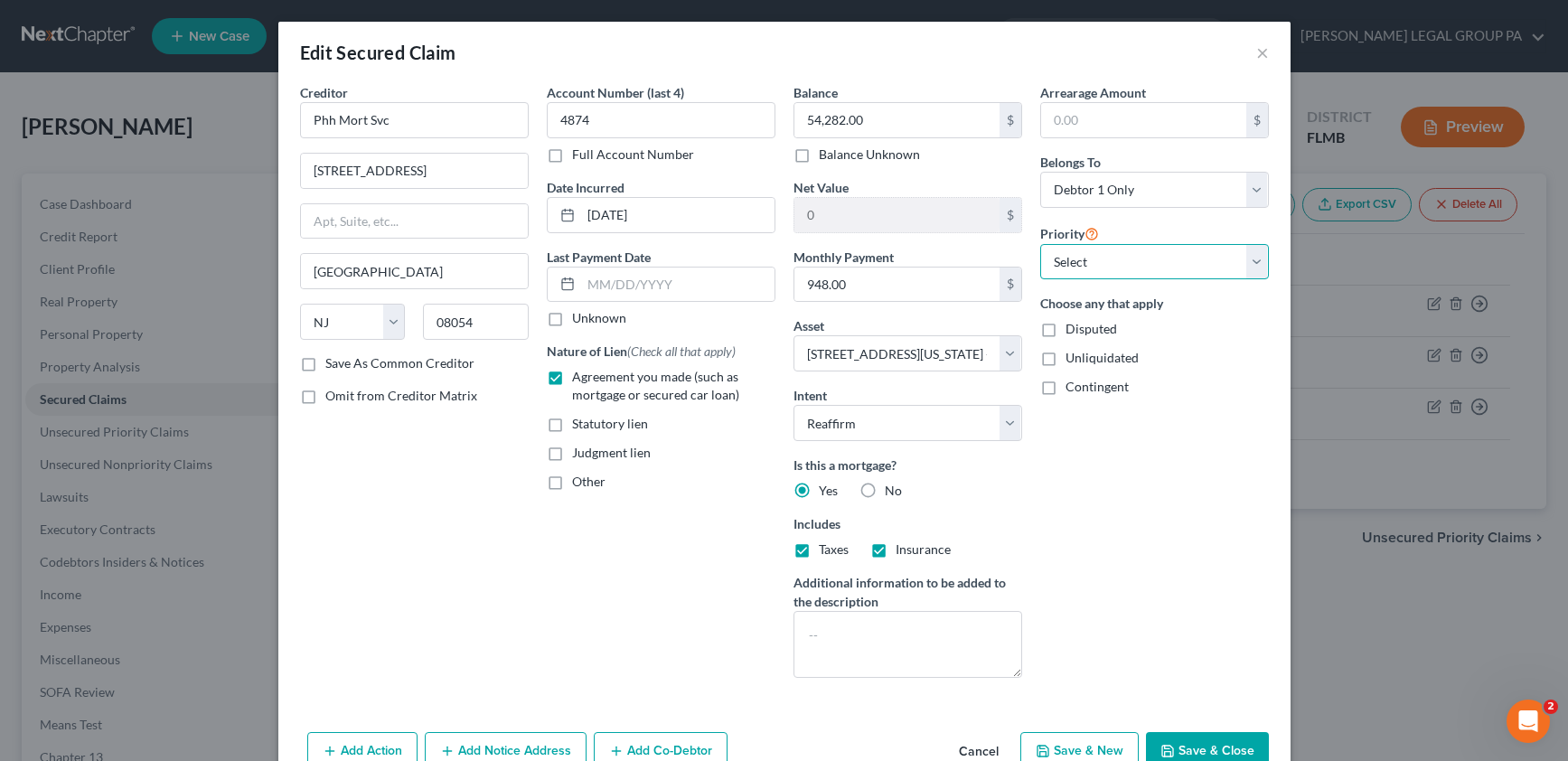
select select "0"
click at [1040, 244] on select "Select 1st 2nd 3rd 4th 5th 6th 7th 8th 9th 10th 11th 12th 13th 14th 15th 16th 1…" at bounding box center [1154, 262] width 228 height 36
click at [1208, 748] on button "Save & Close" at bounding box center [1208, 751] width 123 height 38
select select
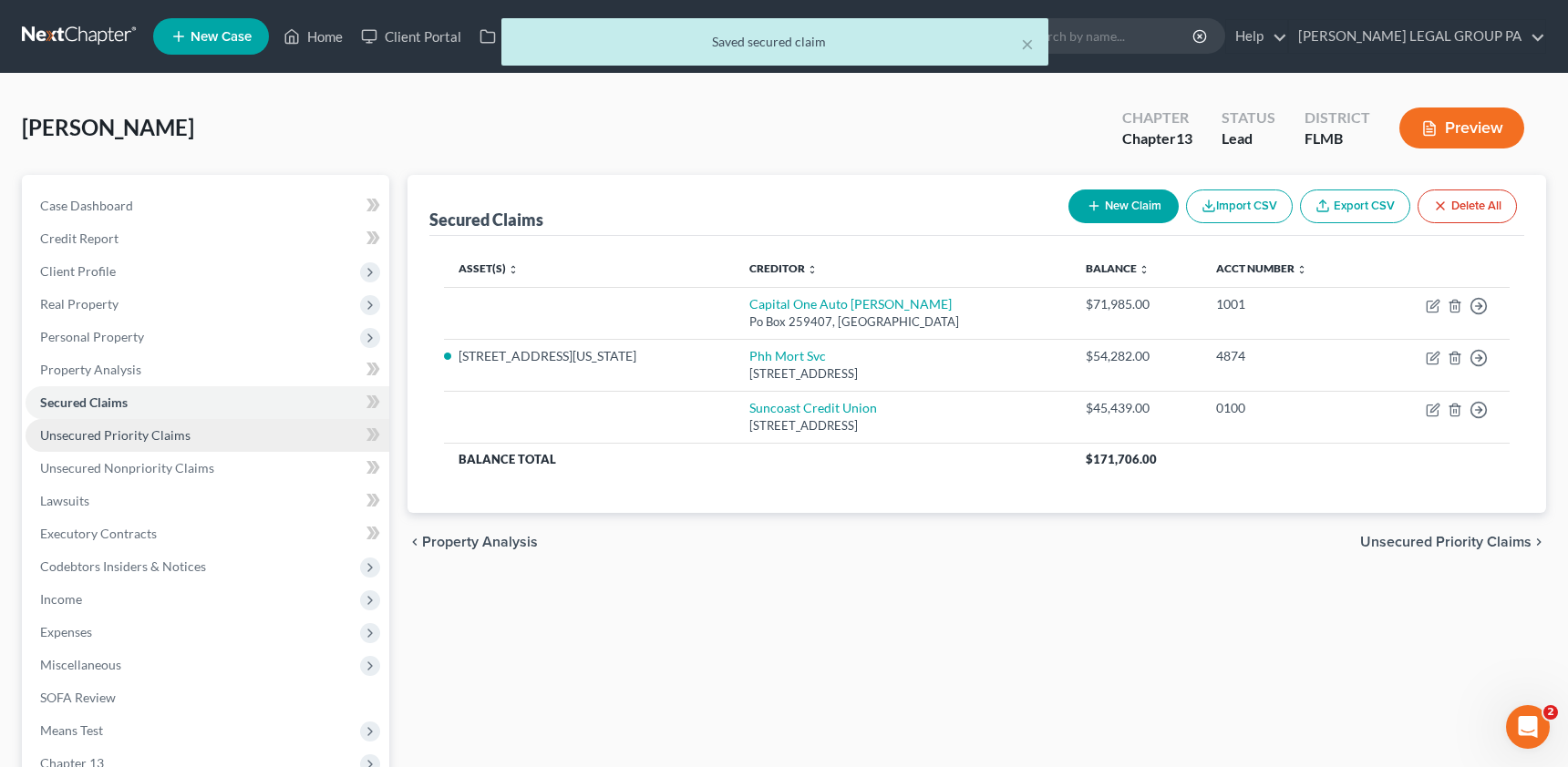
click at [115, 438] on span "Unsecured Priority Claims" at bounding box center [115, 435] width 151 height 16
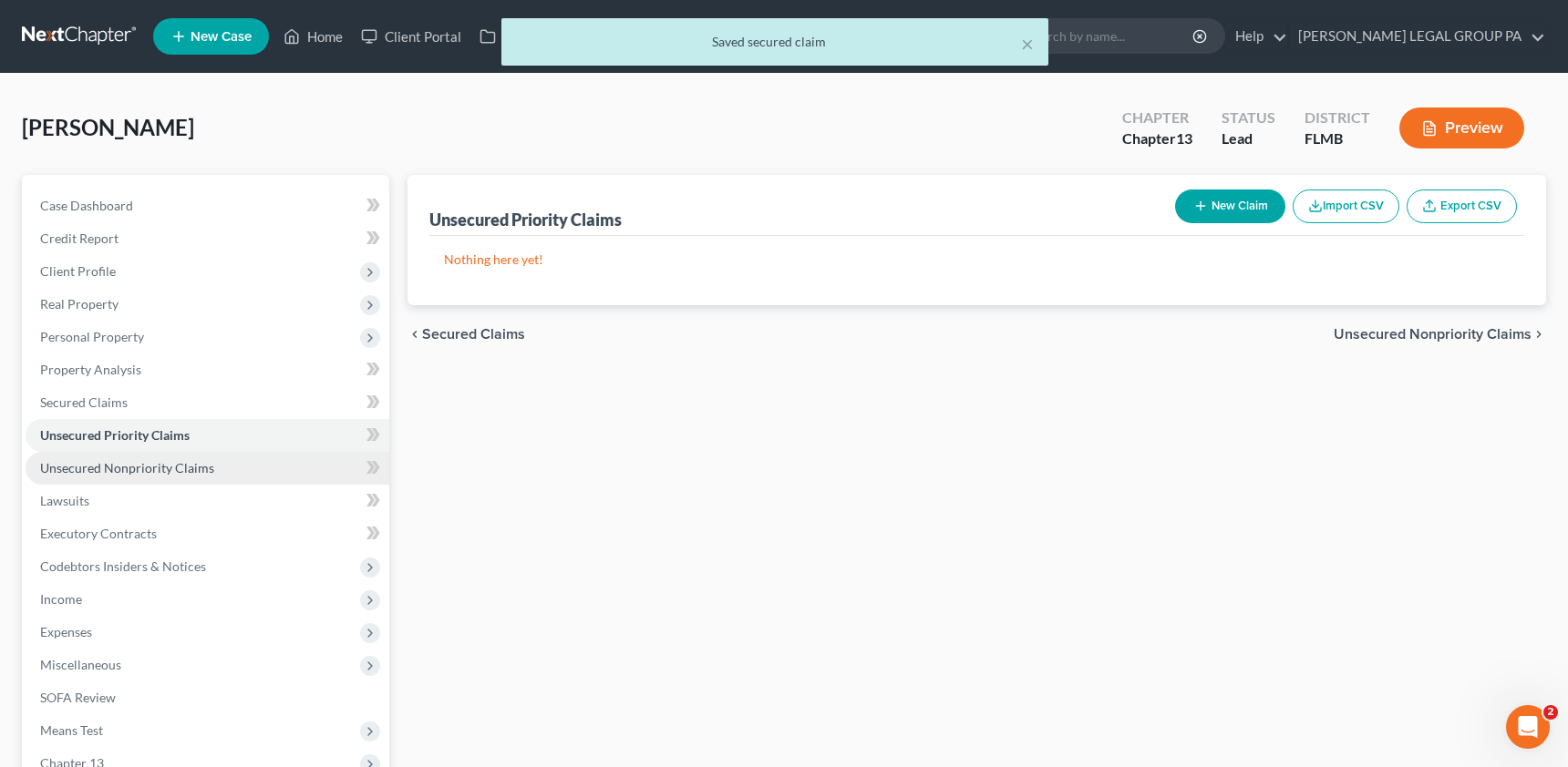
click at [116, 463] on span "Unsecured Nonpriority Claims" at bounding box center [127, 468] width 174 height 16
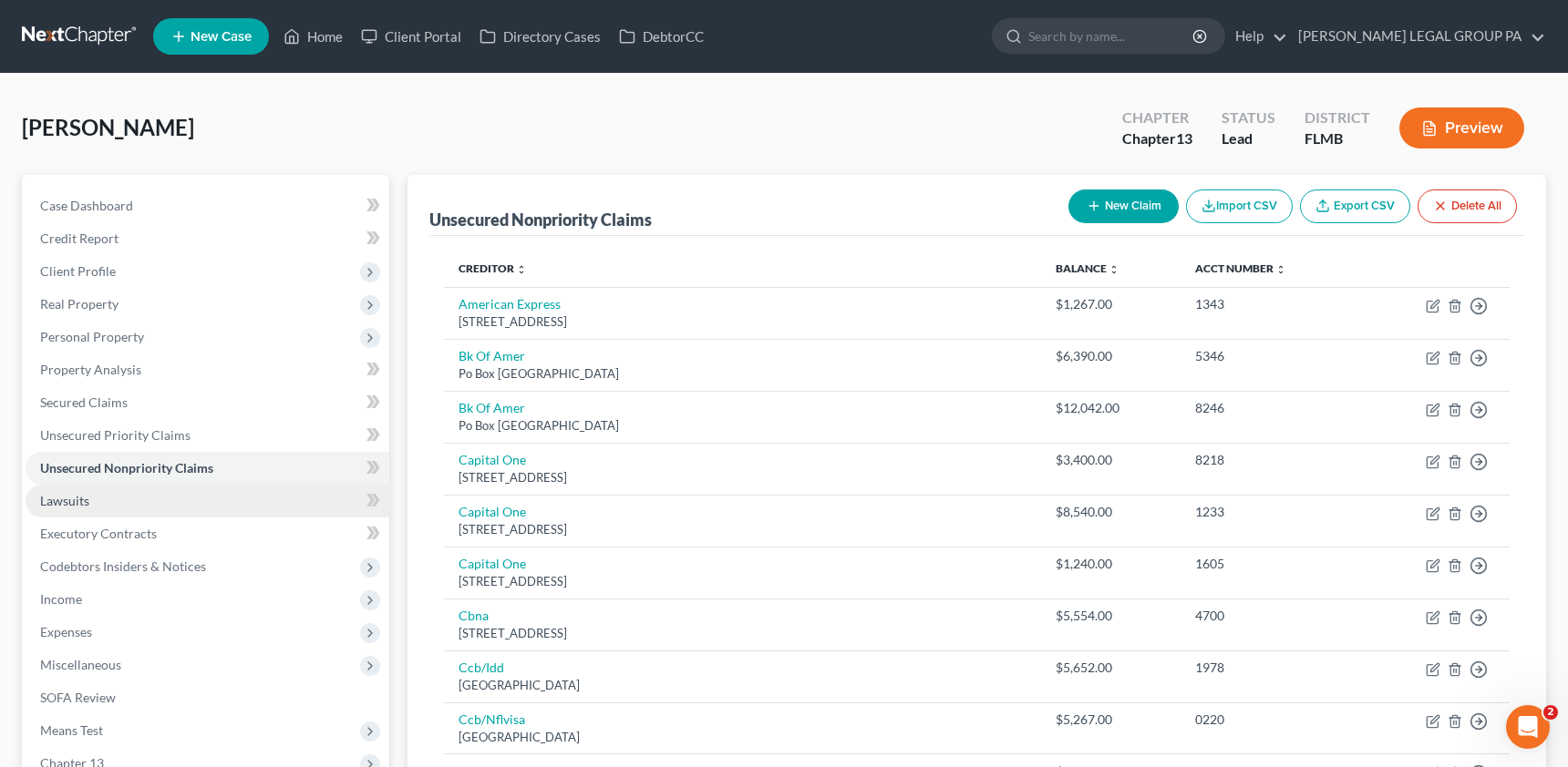
click at [95, 497] on link "Lawsuits" at bounding box center [207, 500] width 363 height 32
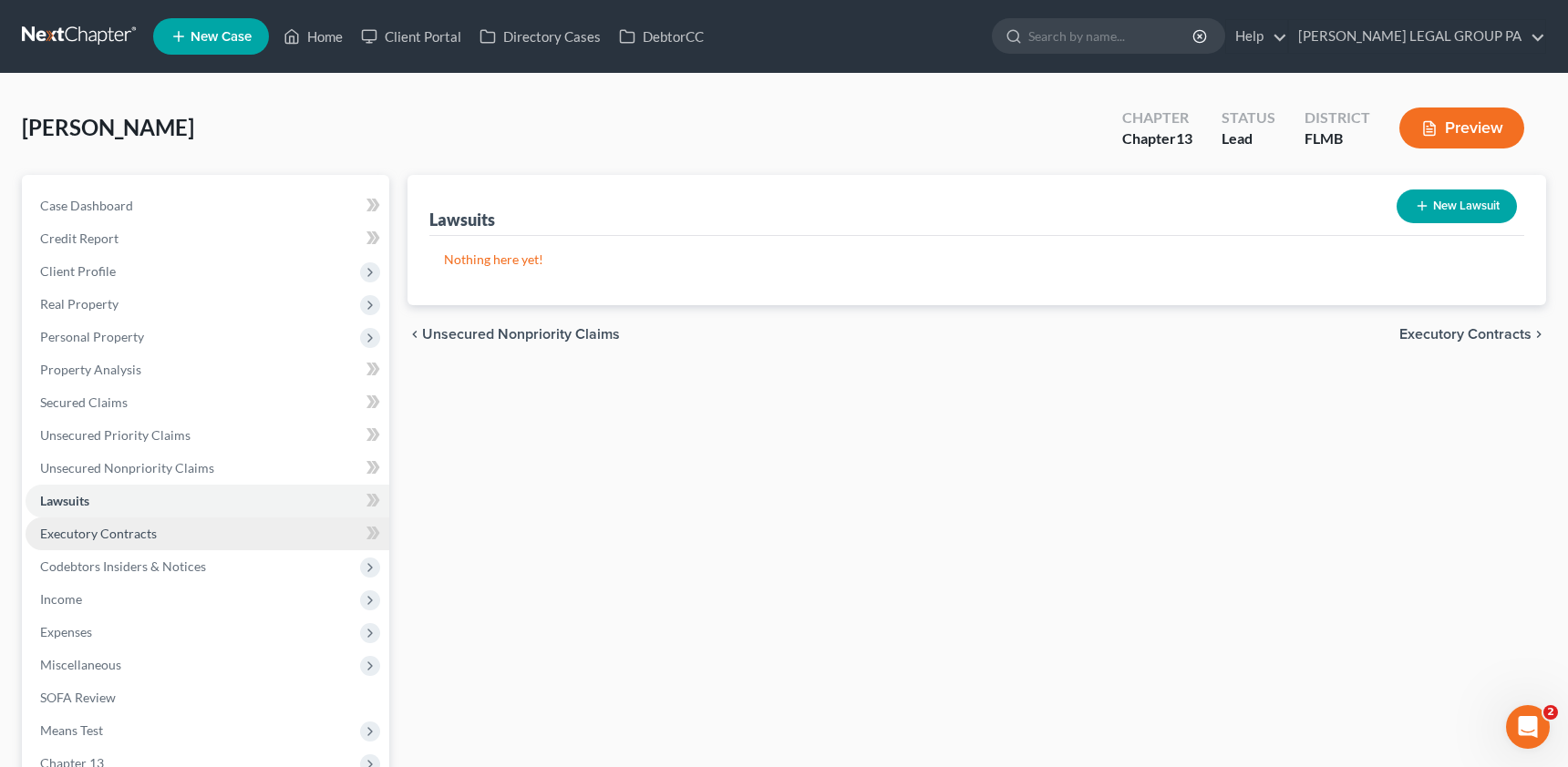
click at [105, 543] on link "Executory Contracts" at bounding box center [207, 534] width 363 height 32
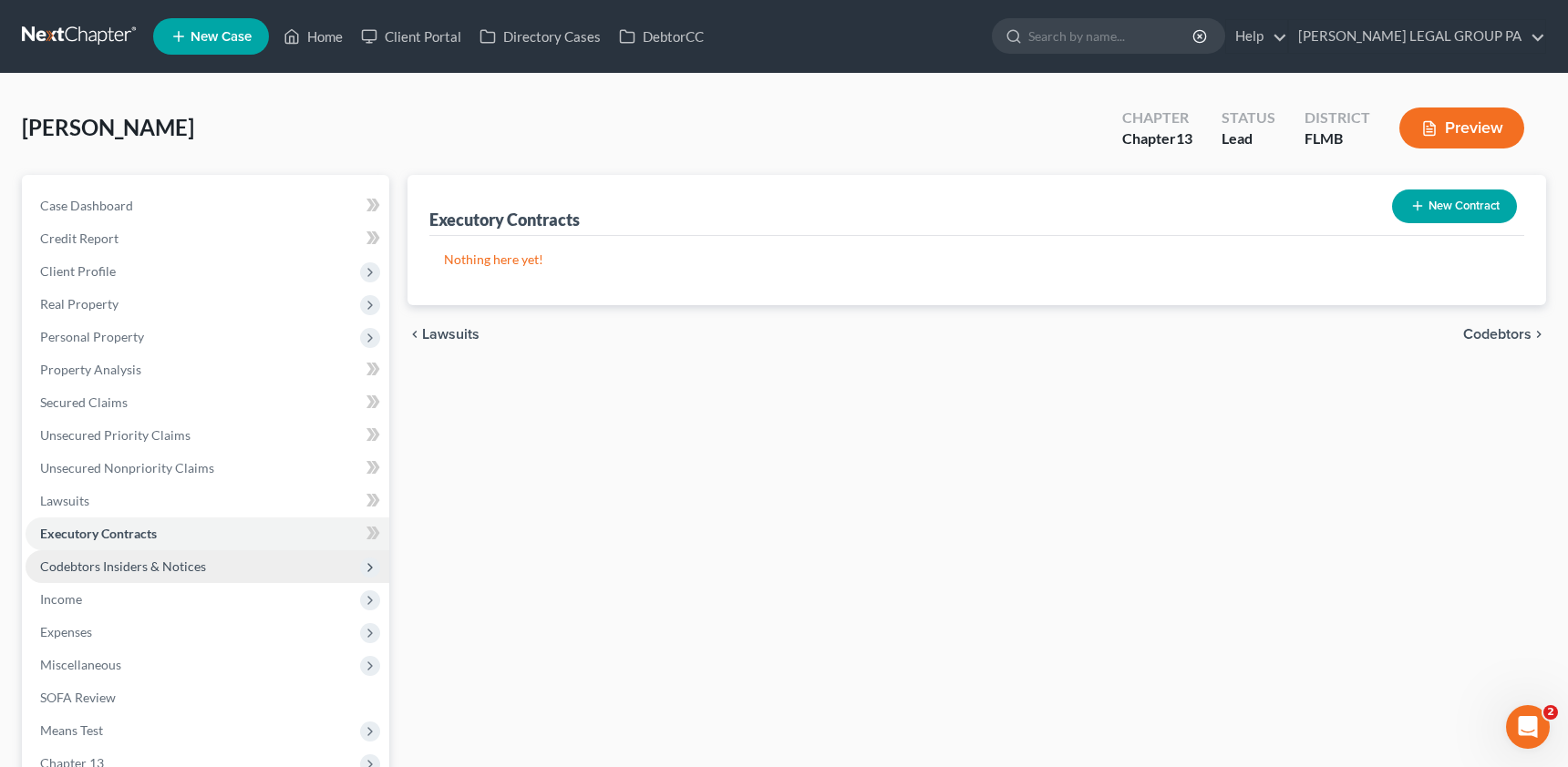
click at [95, 567] on span "Codebtors Insiders & Notices" at bounding box center [123, 566] width 165 height 16
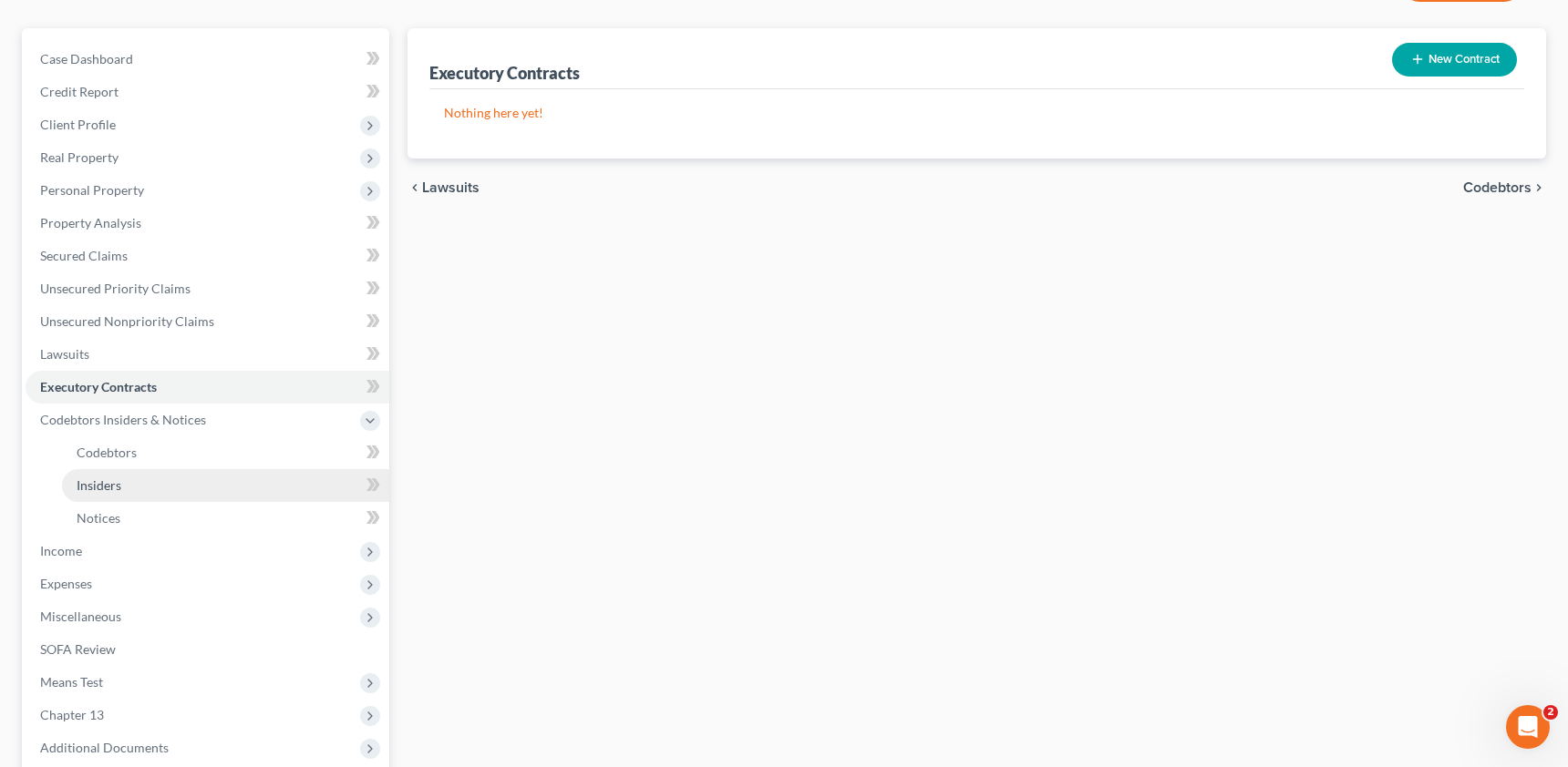
drag, startPoint x: 92, startPoint y: 480, endPoint x: 106, endPoint y: 482, distance: 14.1
click at [92, 480] on span "Insiders" at bounding box center [98, 485] width 44 height 16
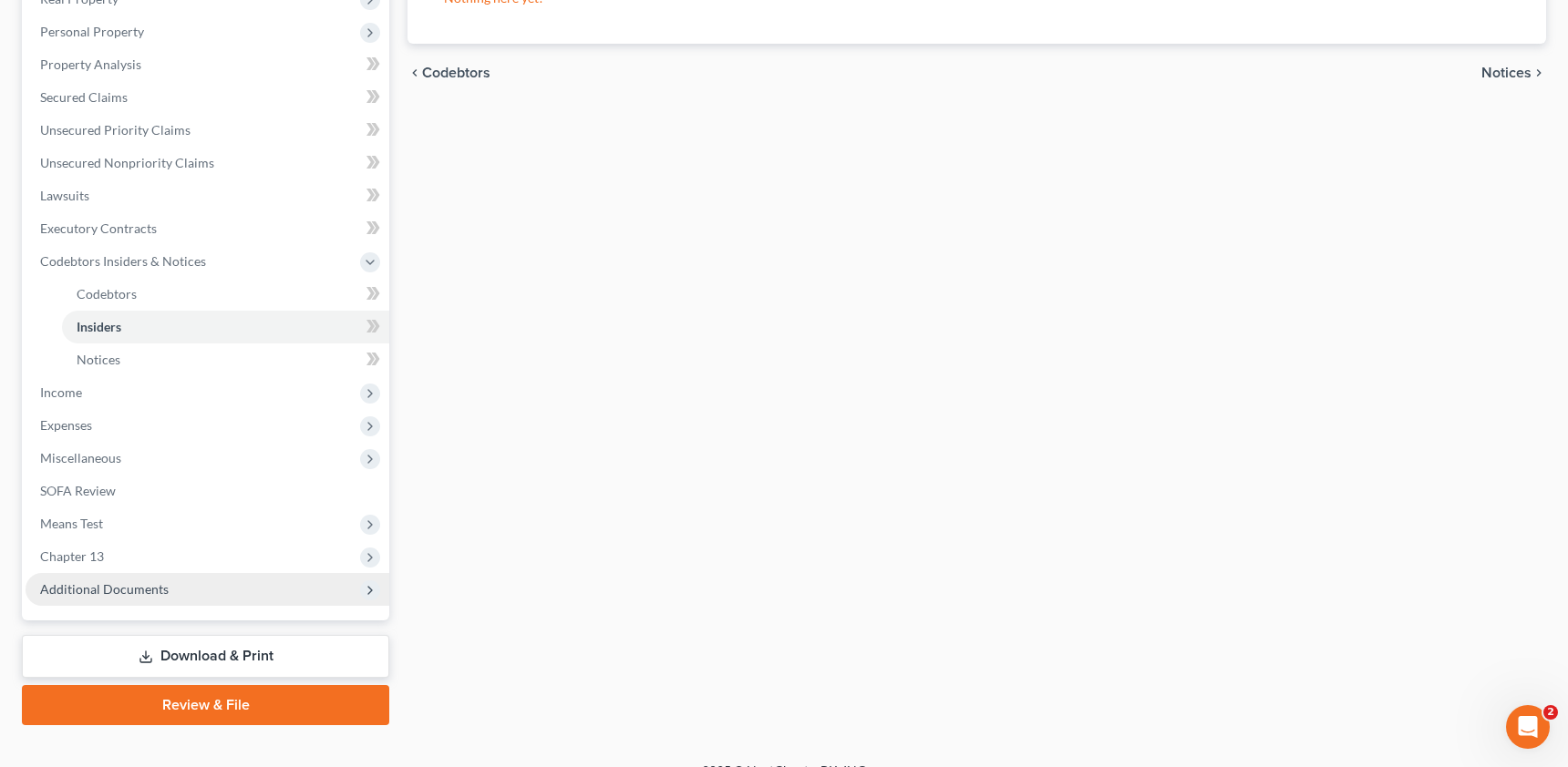
scroll to position [326, 0]
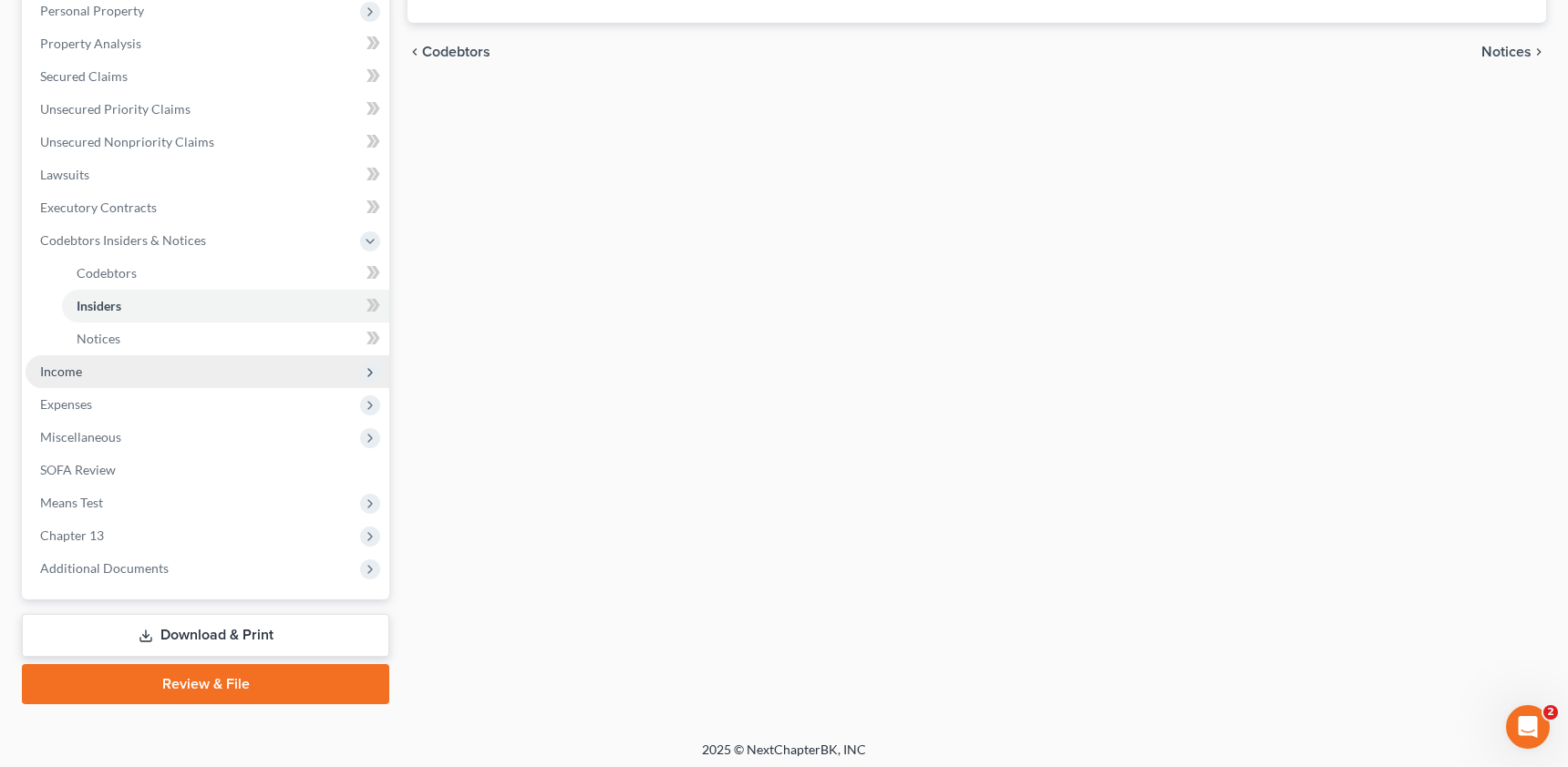
click at [68, 380] on span "Income" at bounding box center [207, 371] width 363 height 32
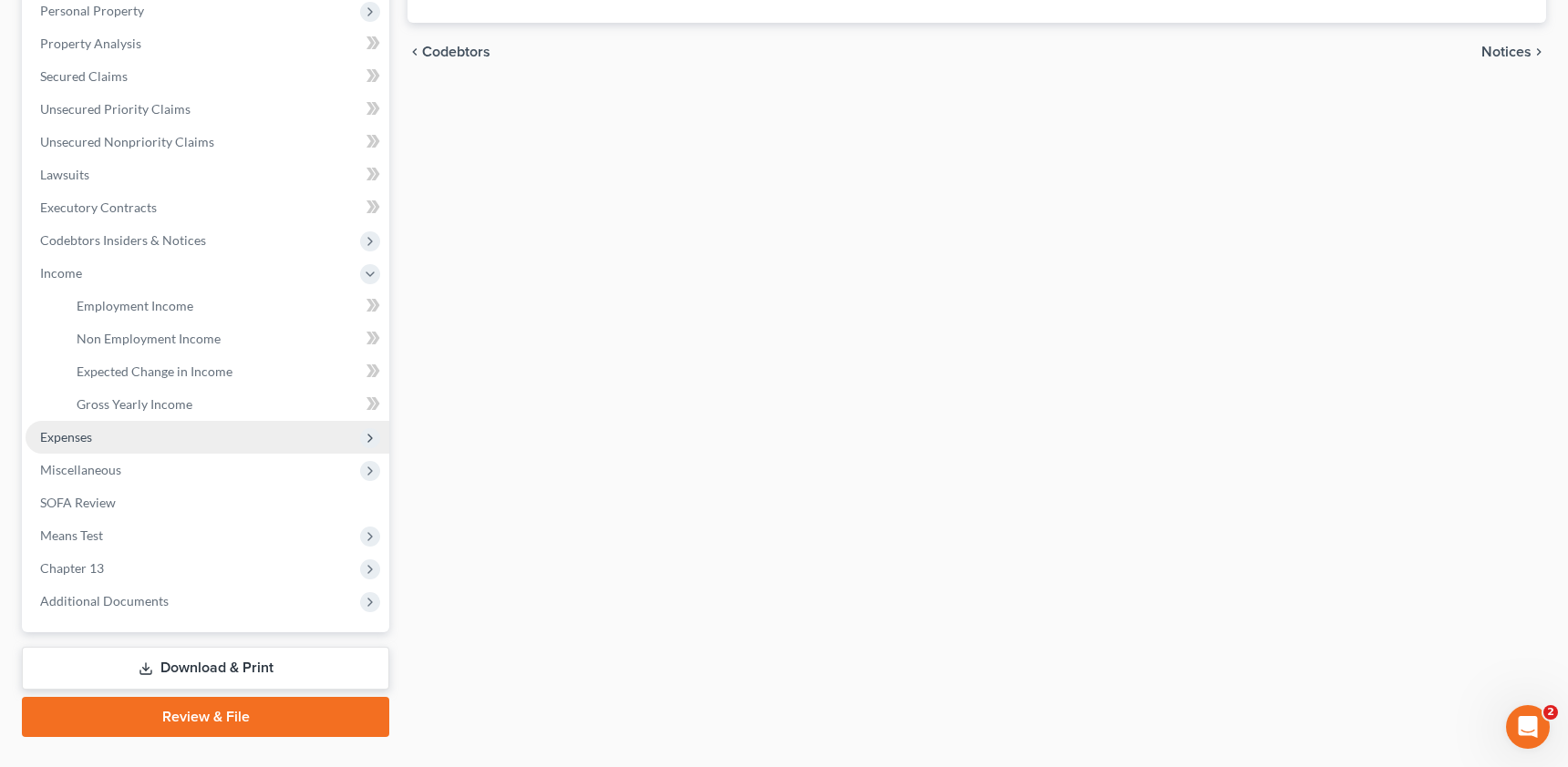
click at [64, 431] on span "Expenses" at bounding box center [66, 437] width 52 height 16
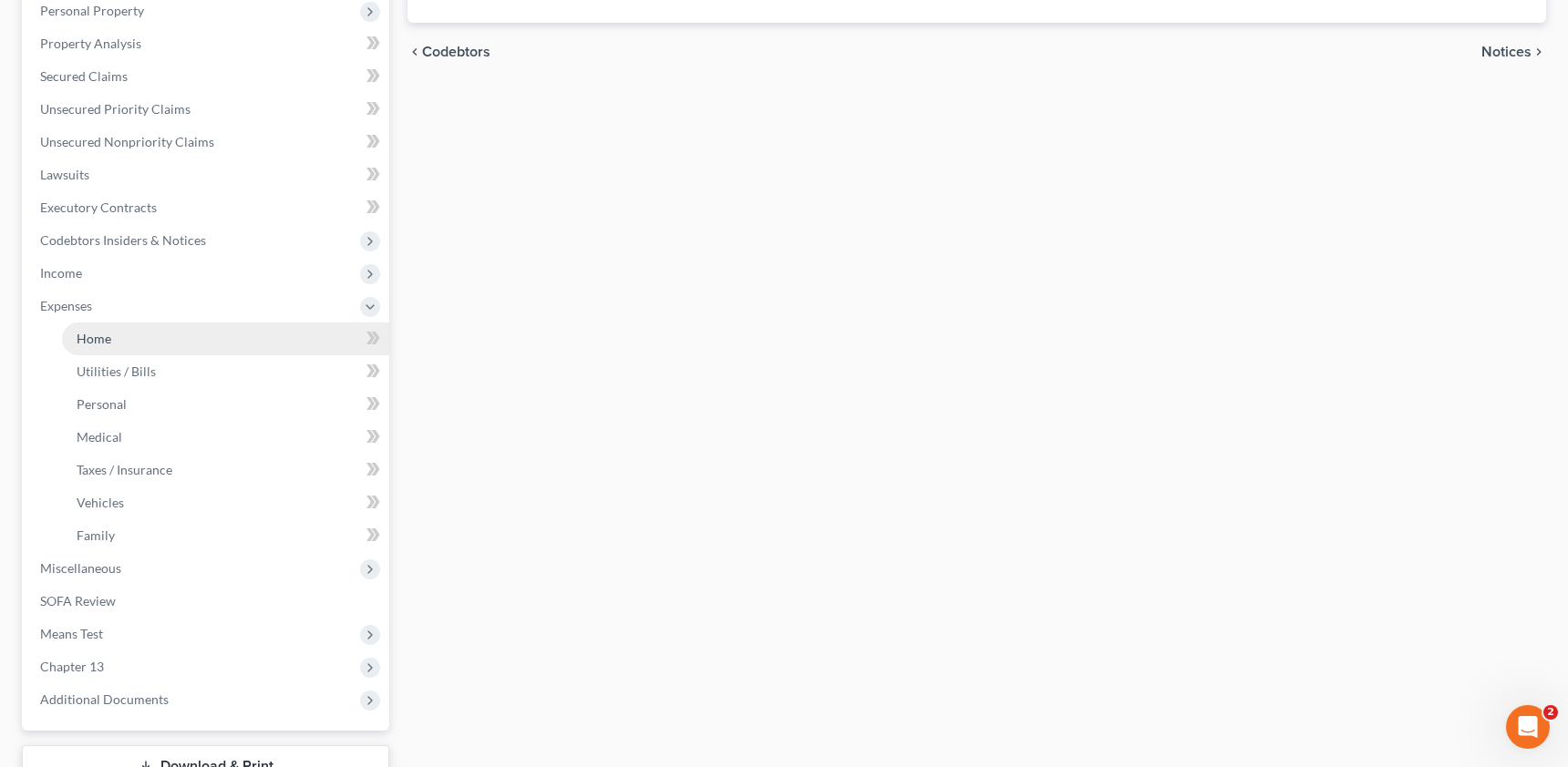
click at [83, 347] on link "Home" at bounding box center [226, 339] width 327 height 32
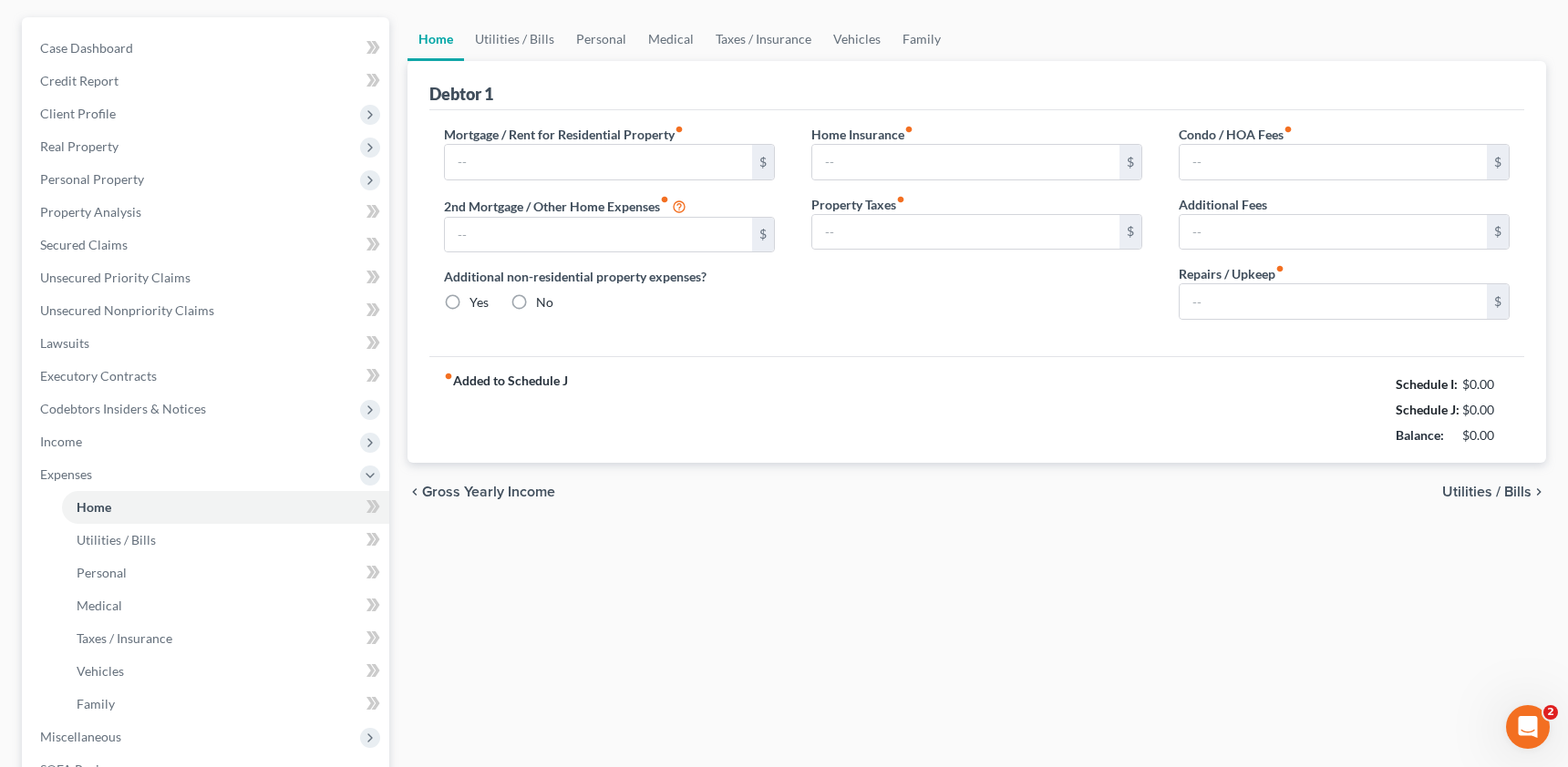
type input "0.00"
radio input "true"
type input "0.00"
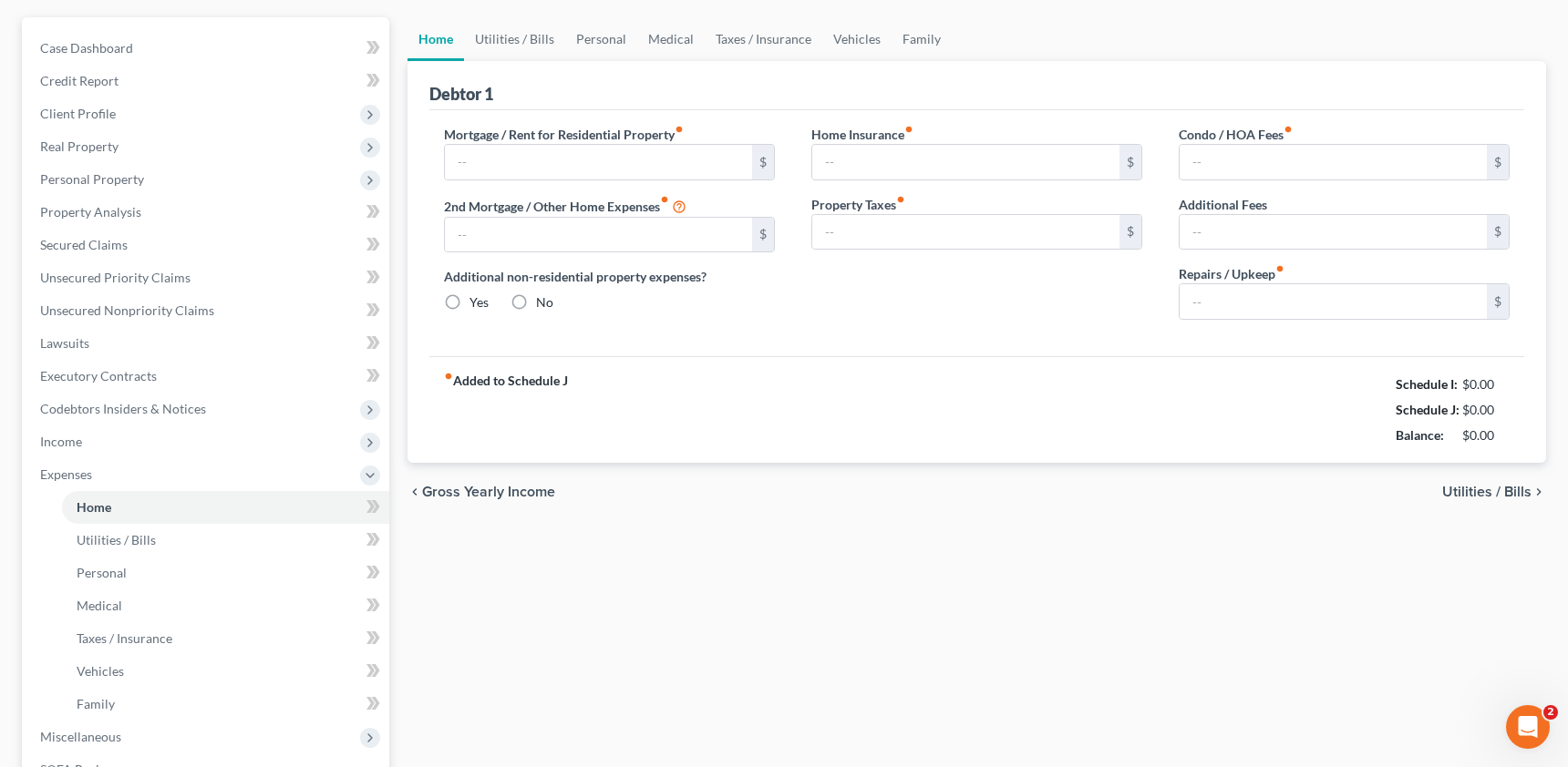
type input "0.00"
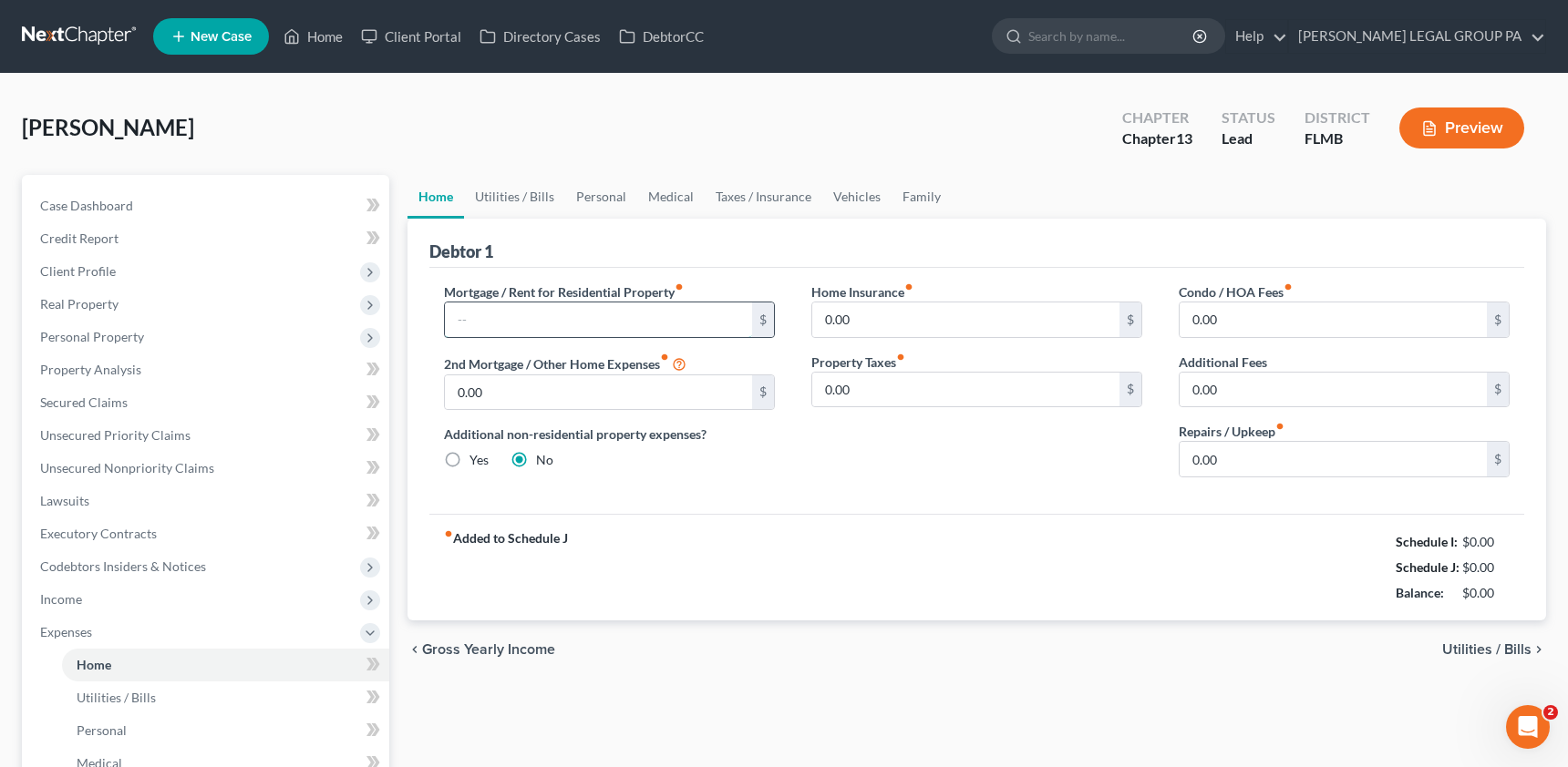
click at [552, 311] on input "text" at bounding box center [599, 319] width 307 height 34
click at [522, 203] on link "Utilities / Bills" at bounding box center [514, 197] width 101 height 43
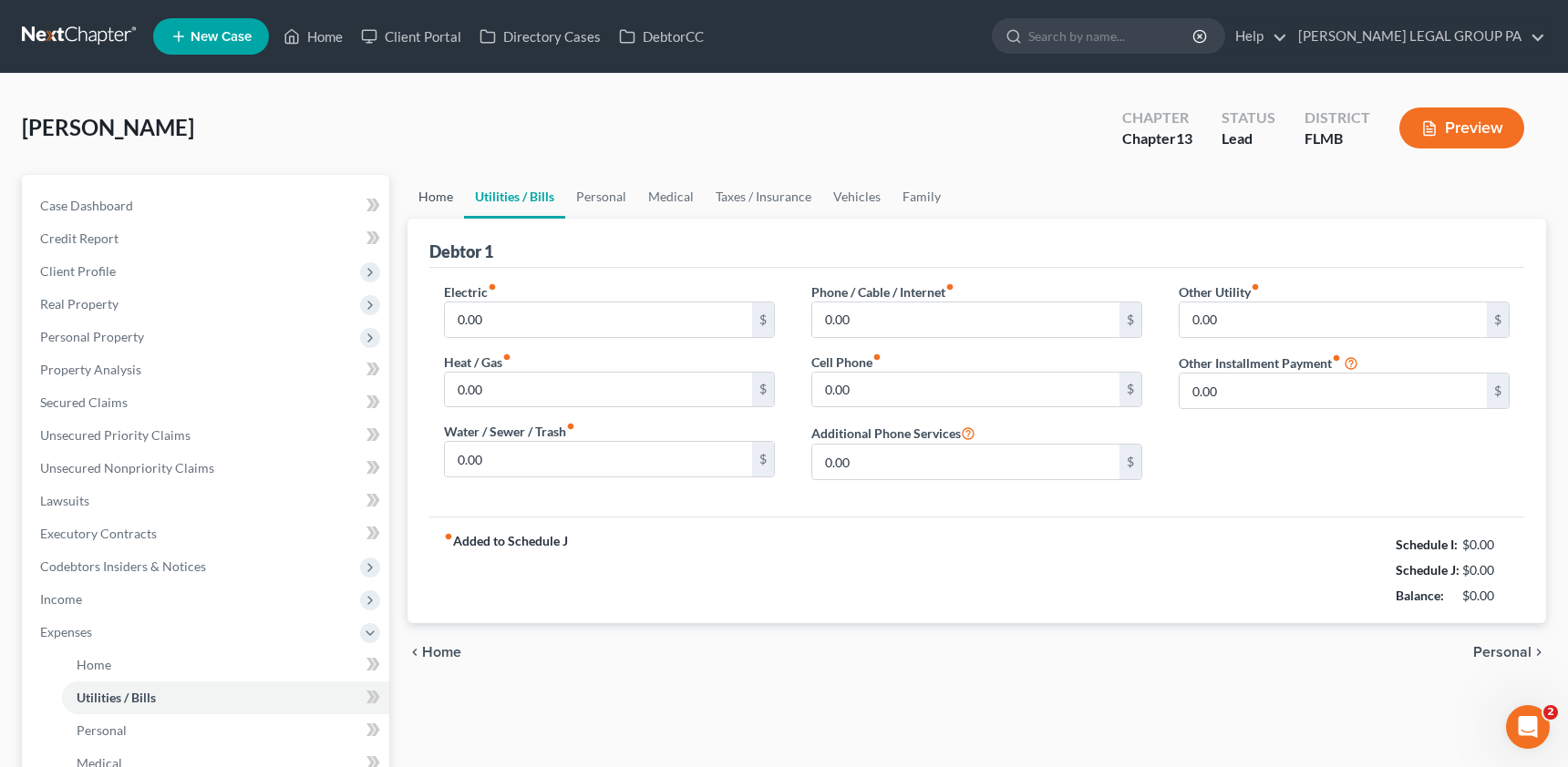
click at [454, 199] on link "Home" at bounding box center [435, 197] width 56 height 43
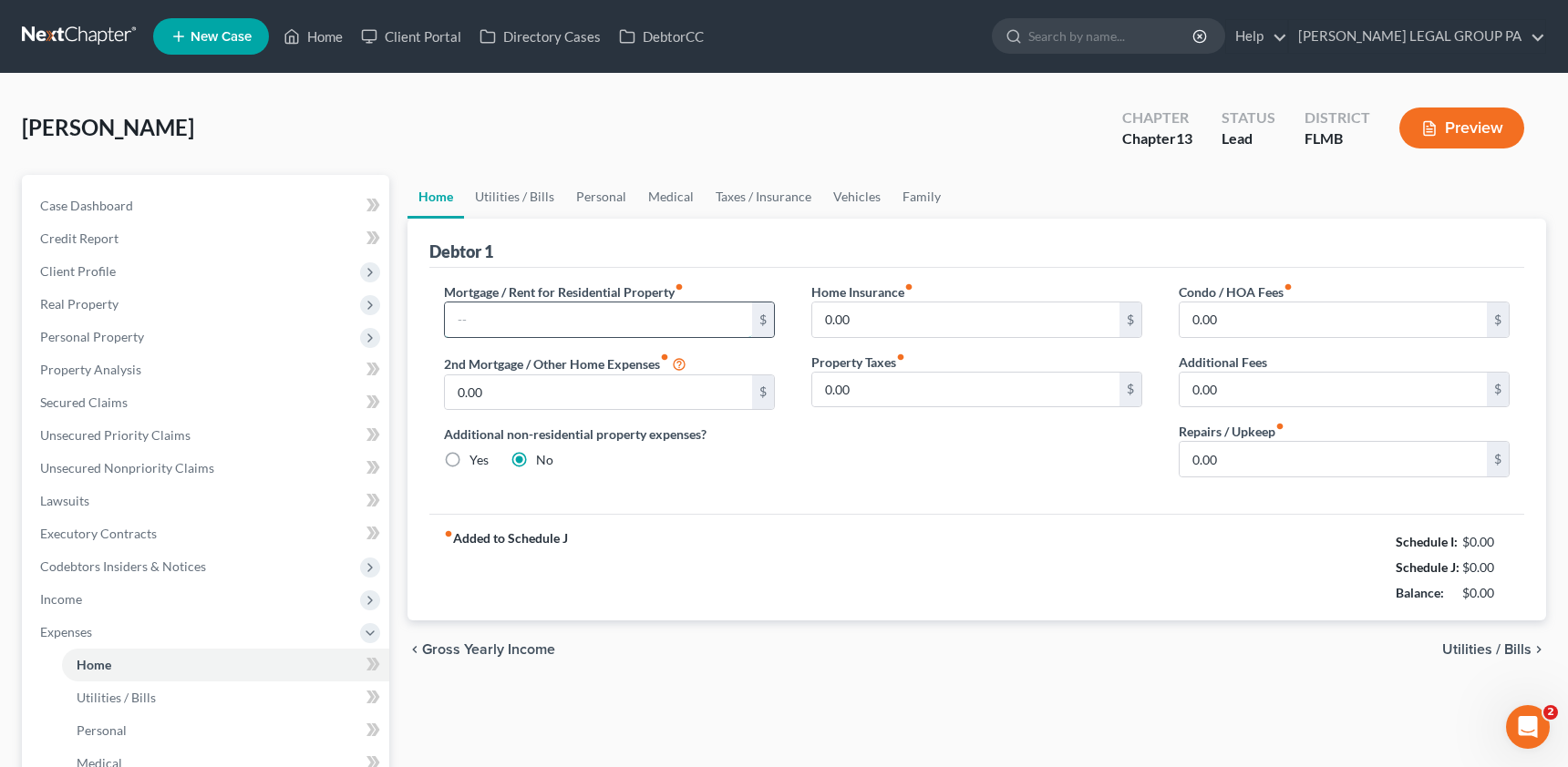
click at [479, 319] on input "text" at bounding box center [599, 319] width 307 height 34
paste input "948.00"
type input "948.00"
click at [521, 197] on link "Utilities / Bills" at bounding box center [514, 197] width 101 height 43
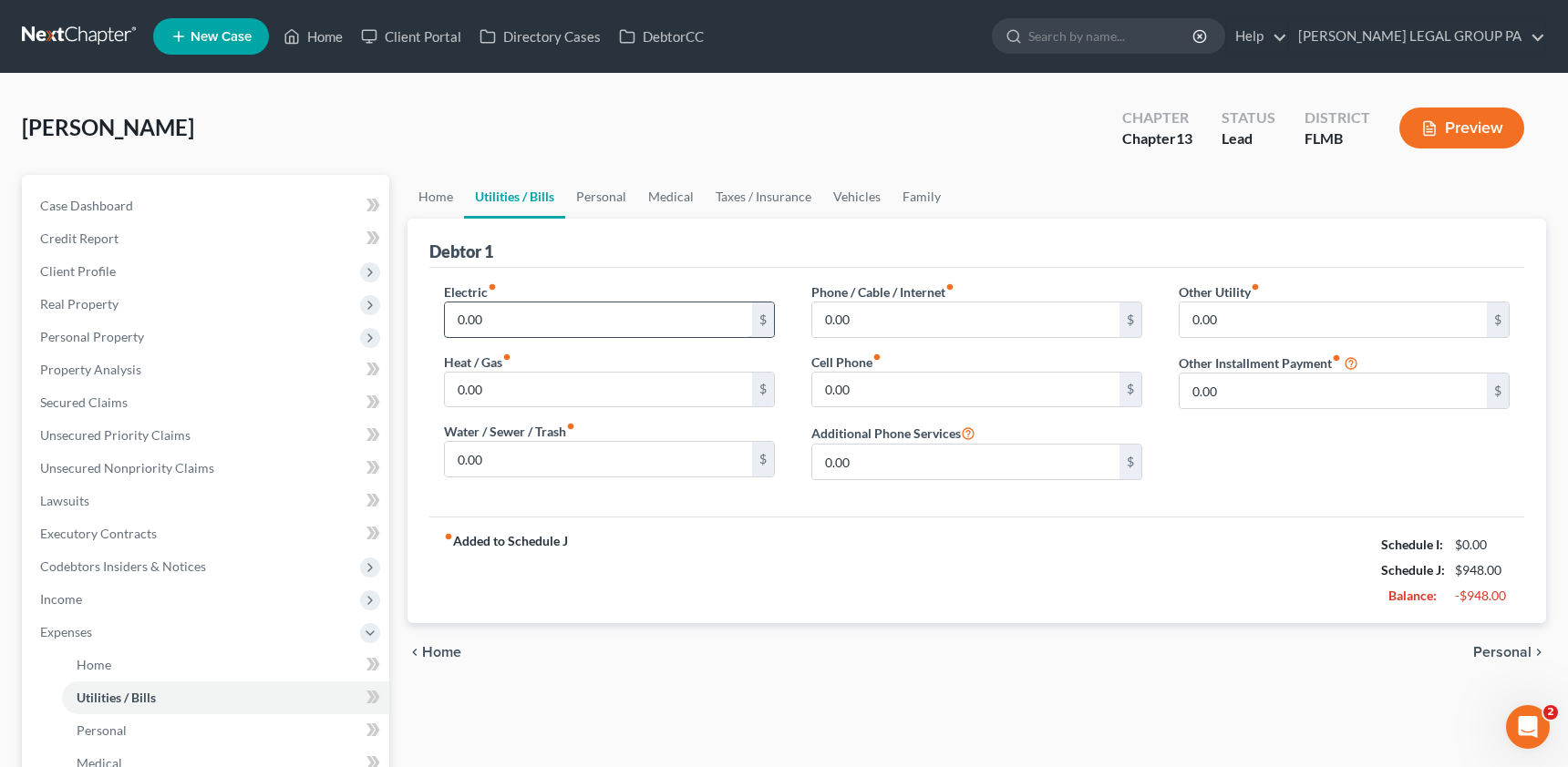
drag, startPoint x: 480, startPoint y: 330, endPoint x: 558, endPoint y: 333, distance: 78.1
click at [479, 330] on input "0.00" at bounding box center [599, 319] width 307 height 34
type input "300.00"
click at [427, 204] on link "Home" at bounding box center [435, 197] width 56 height 43
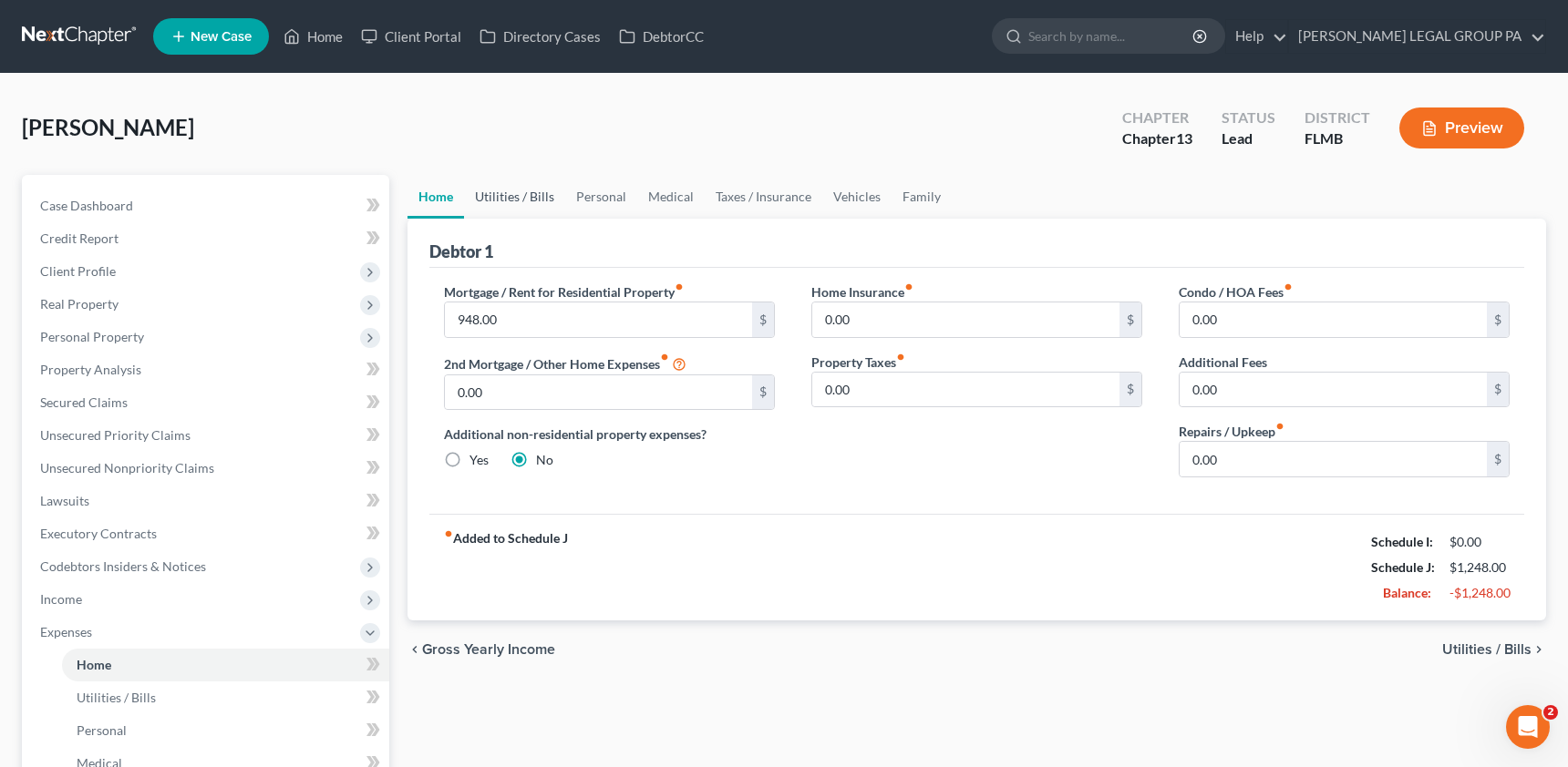
click at [521, 207] on link "Utilities / Bills" at bounding box center [514, 197] width 101 height 43
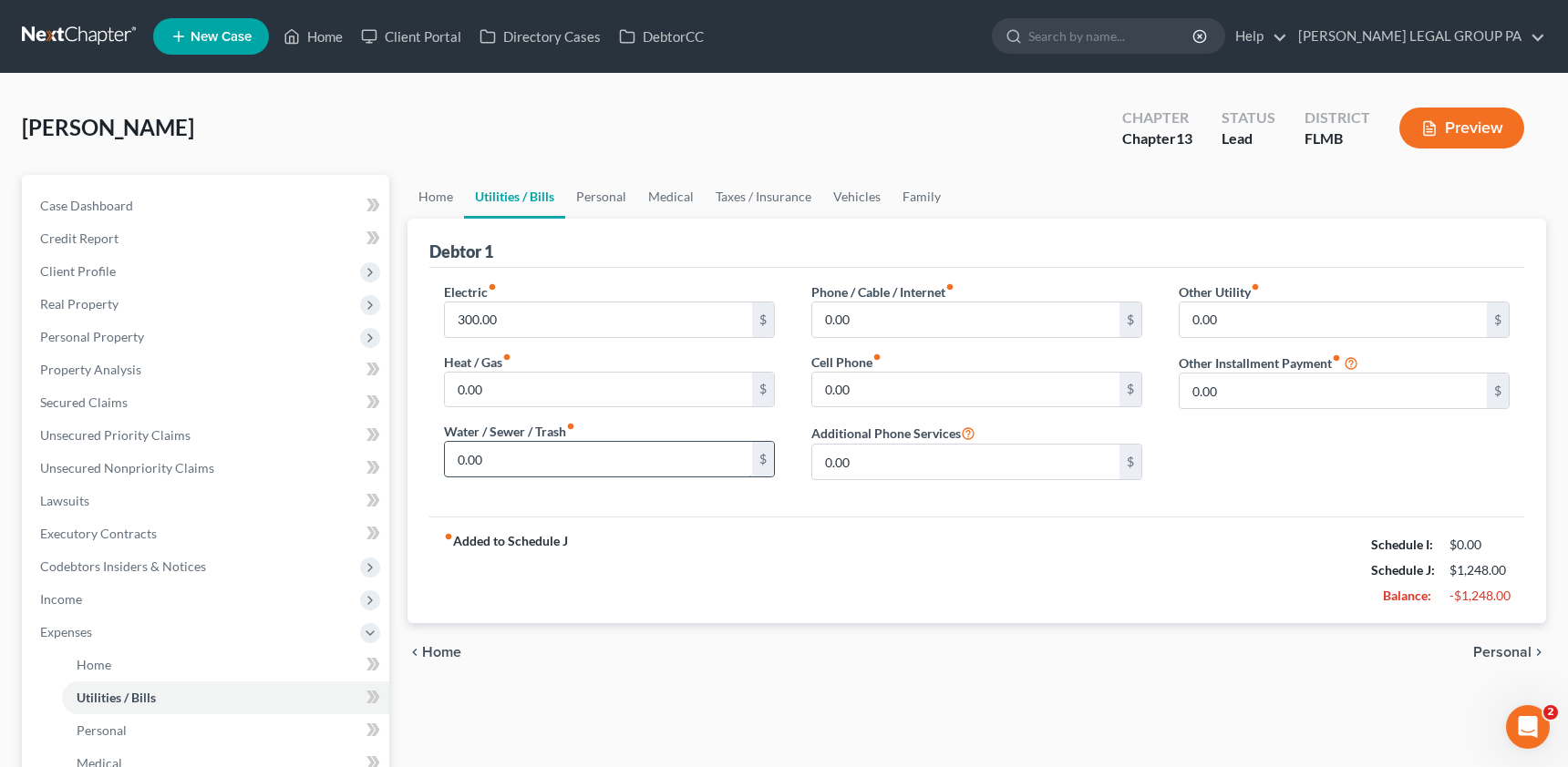
click at [504, 460] on input "0.00" at bounding box center [599, 459] width 307 height 34
type input "100.00"
click at [444, 205] on link "Home" at bounding box center [435, 197] width 56 height 43
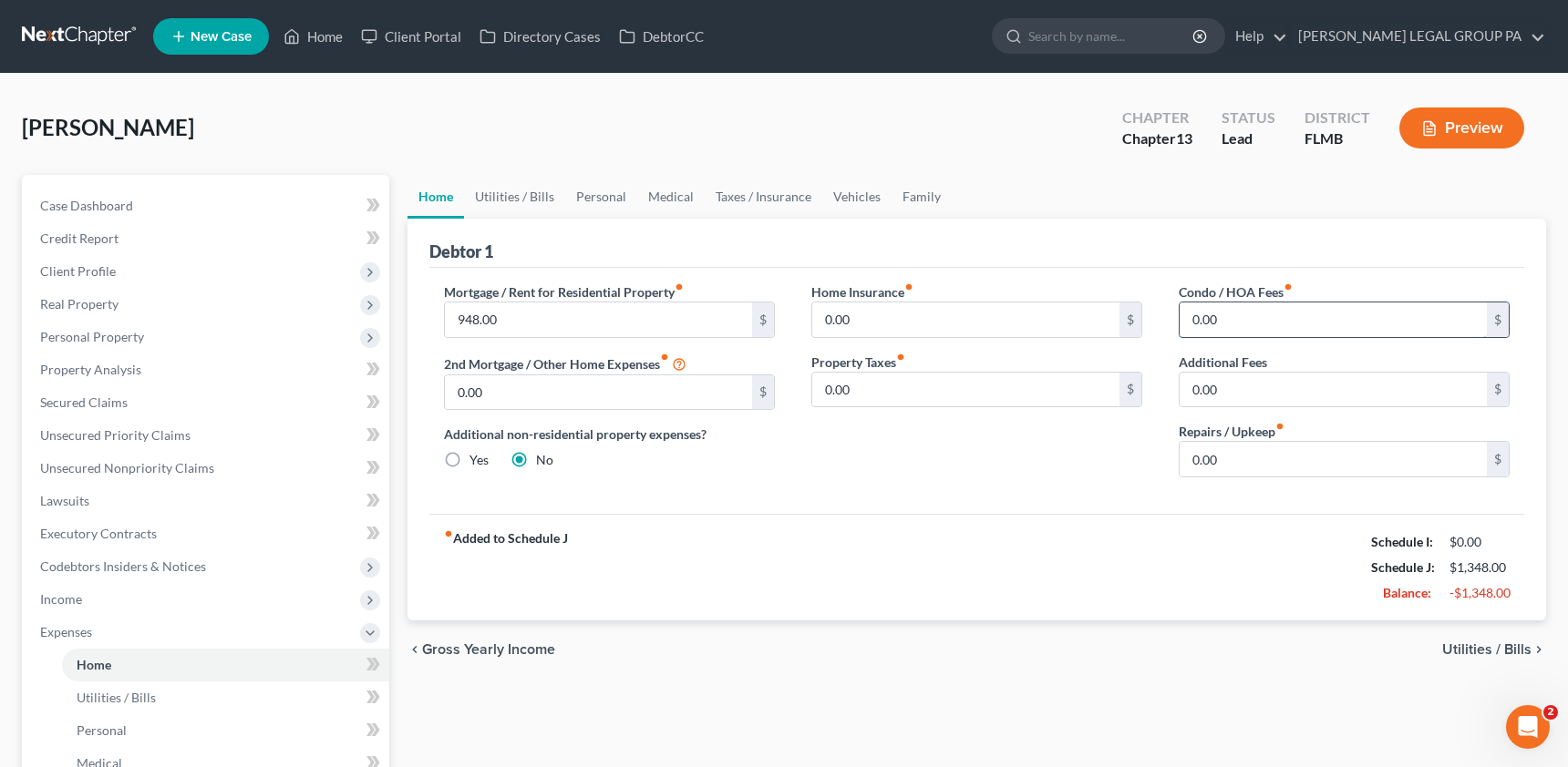
click at [1218, 318] on input "0.00" at bounding box center [1334, 319] width 307 height 34
type input "155.00"
click at [596, 191] on link "Personal" at bounding box center [601, 197] width 72 height 43
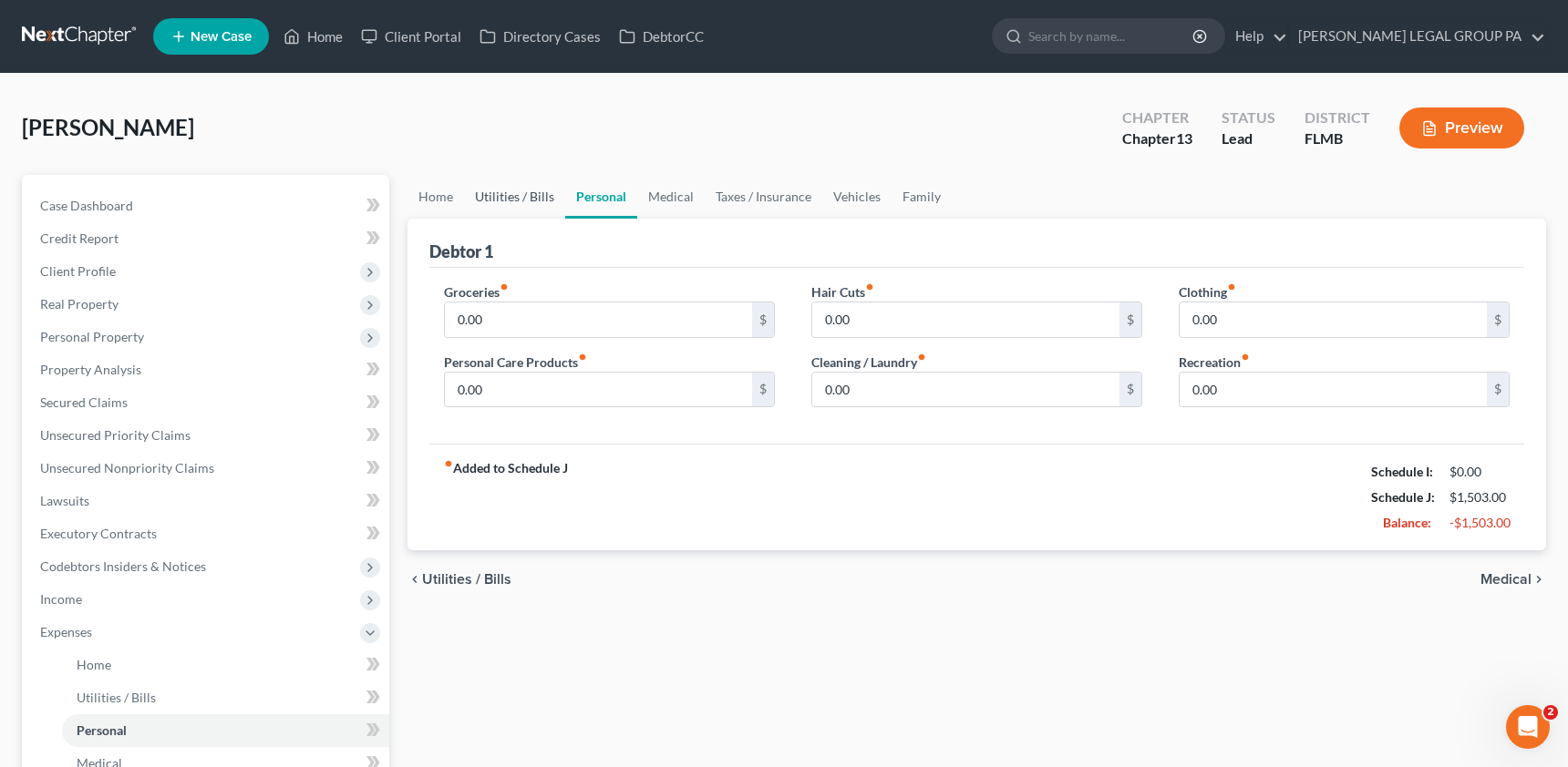
click at [528, 202] on link "Utilities / Bills" at bounding box center [514, 197] width 101 height 43
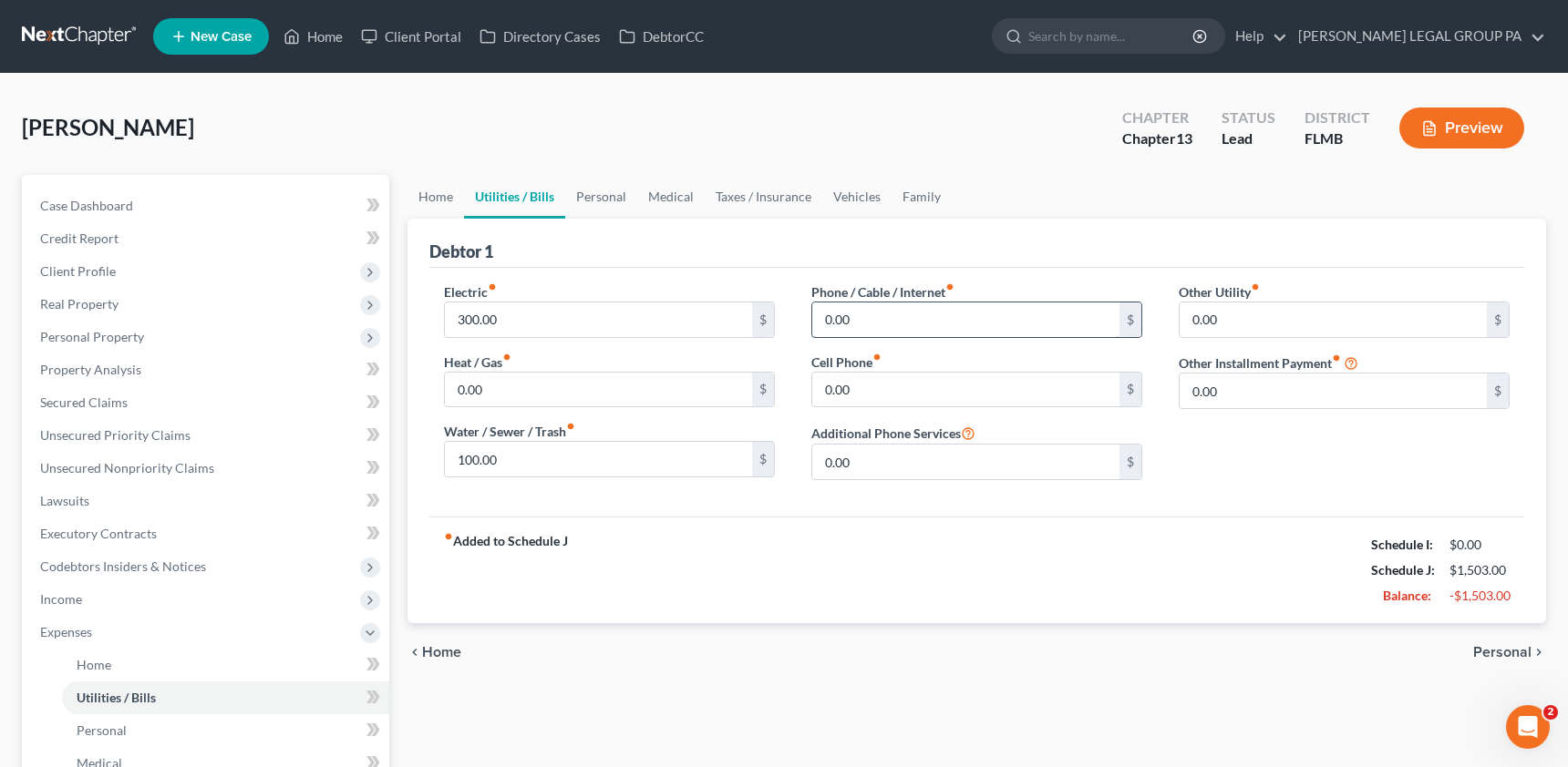
click at [866, 312] on input "0.00" at bounding box center [966, 319] width 307 height 34
type input "150.00"
type input "144.00"
click at [1255, 377] on input "0.00" at bounding box center [1334, 390] width 307 height 34
click at [583, 195] on link "Personal" at bounding box center [601, 197] width 72 height 43
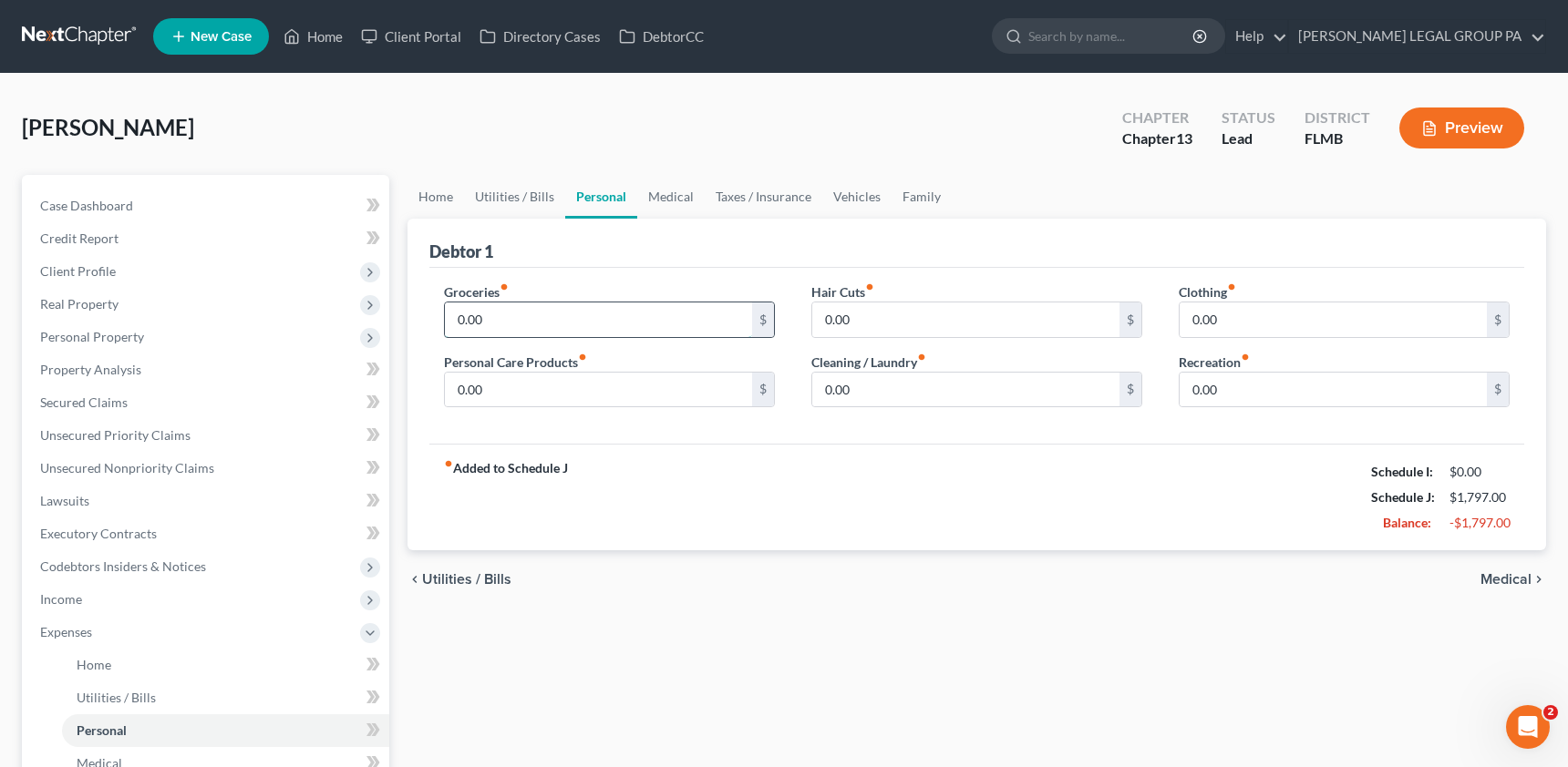
click at [520, 323] on input "0.00" at bounding box center [599, 319] width 307 height 34
click at [515, 399] on input "0.00" at bounding box center [599, 390] width 307 height 34
click at [525, 331] on input "1,000.00" at bounding box center [599, 319] width 307 height 34
type input "700.00"
click at [492, 389] on input "0.00" at bounding box center [599, 390] width 307 height 34
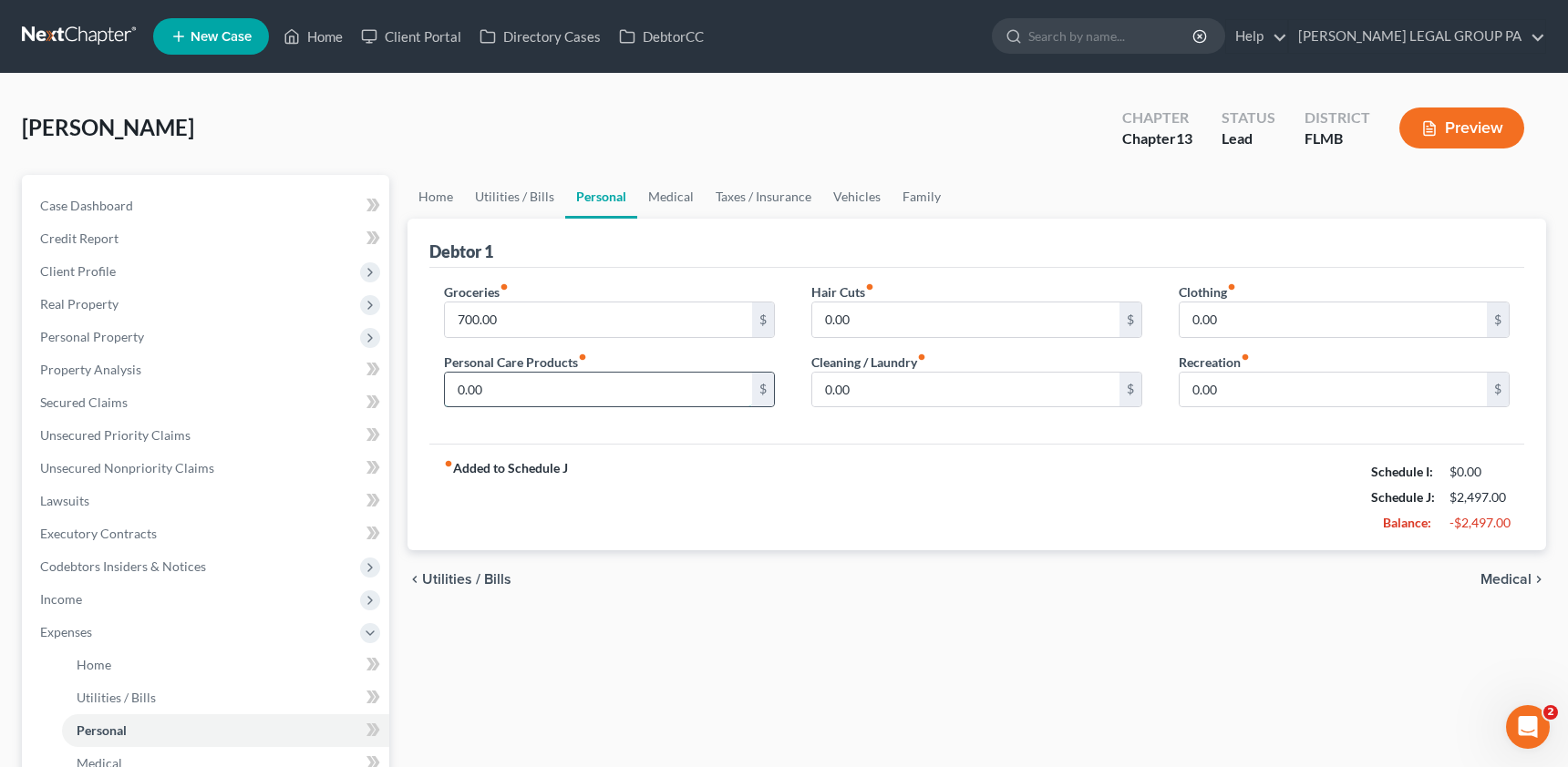
type input "3"
type input "2"
click at [874, 387] on input "0.00" at bounding box center [966, 390] width 307 height 34
type input "50.00"
click at [505, 389] on input "text" at bounding box center [599, 390] width 307 height 34
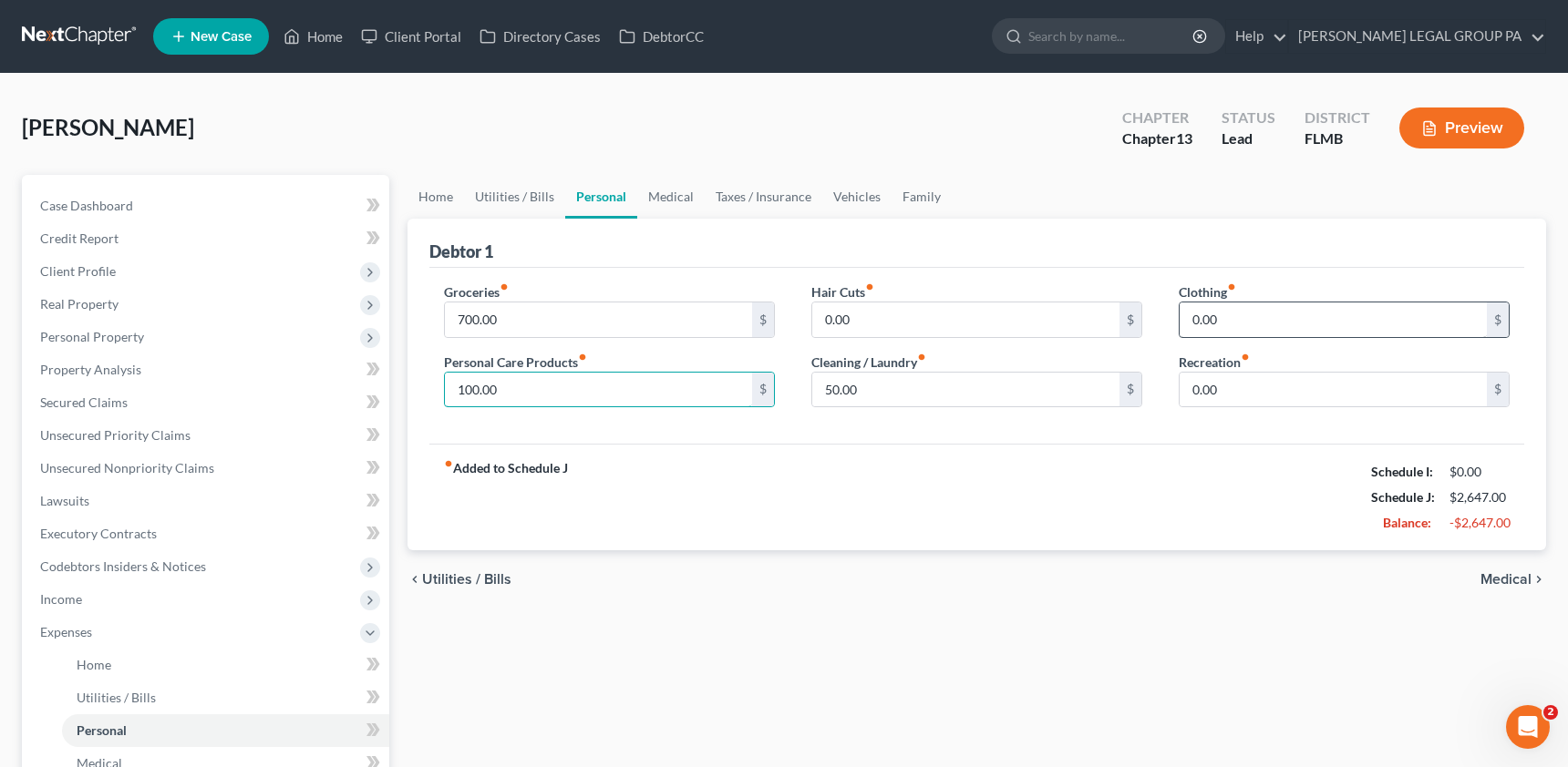
type input "100.00"
click at [1297, 332] on input "0.00" at bounding box center [1334, 319] width 307 height 34
type input "42.00"
click at [1233, 402] on input "0.00" at bounding box center [1334, 390] width 307 height 34
type input "200.00"
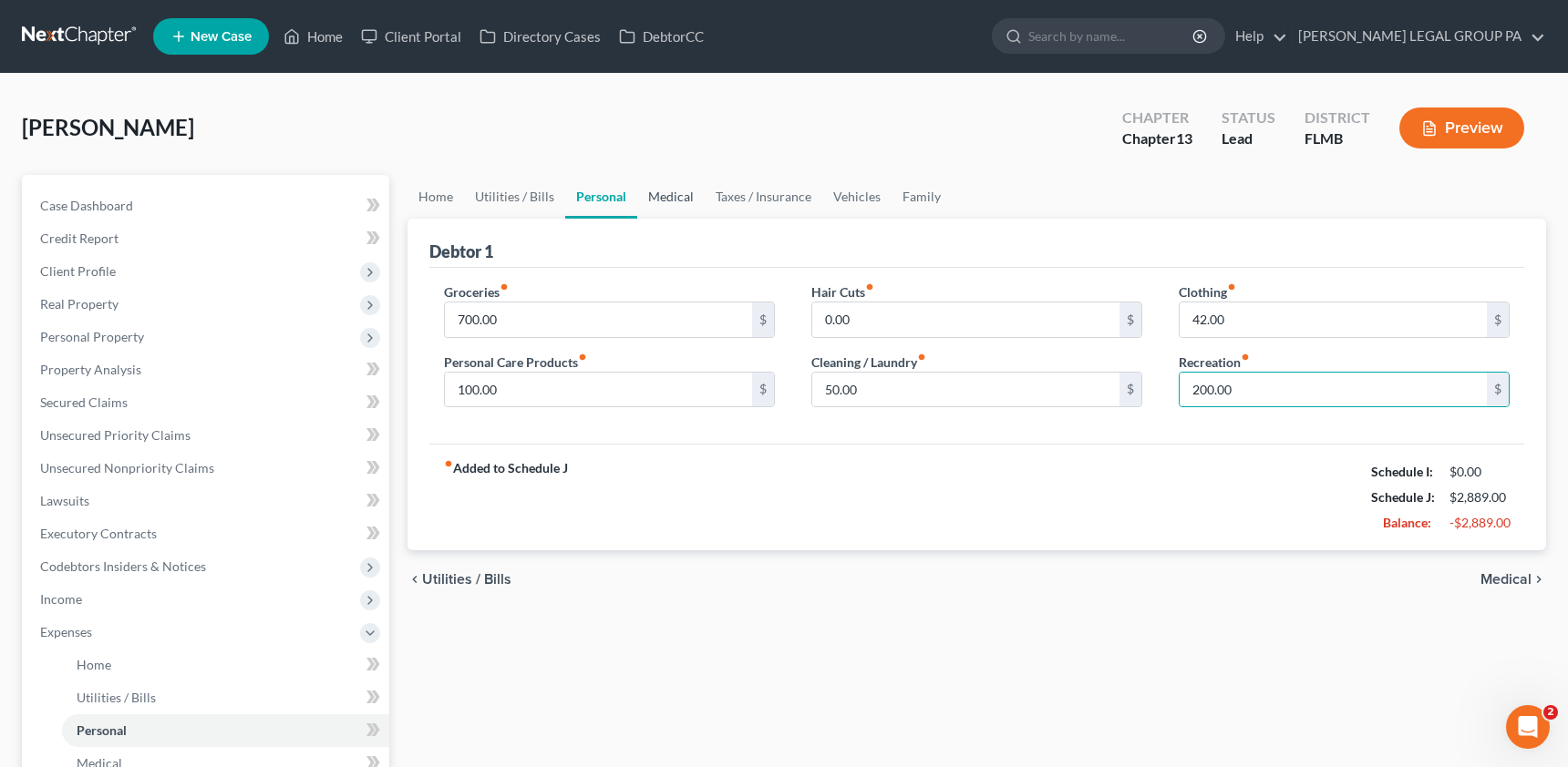
click at [676, 197] on link "Medical" at bounding box center [671, 197] width 67 height 43
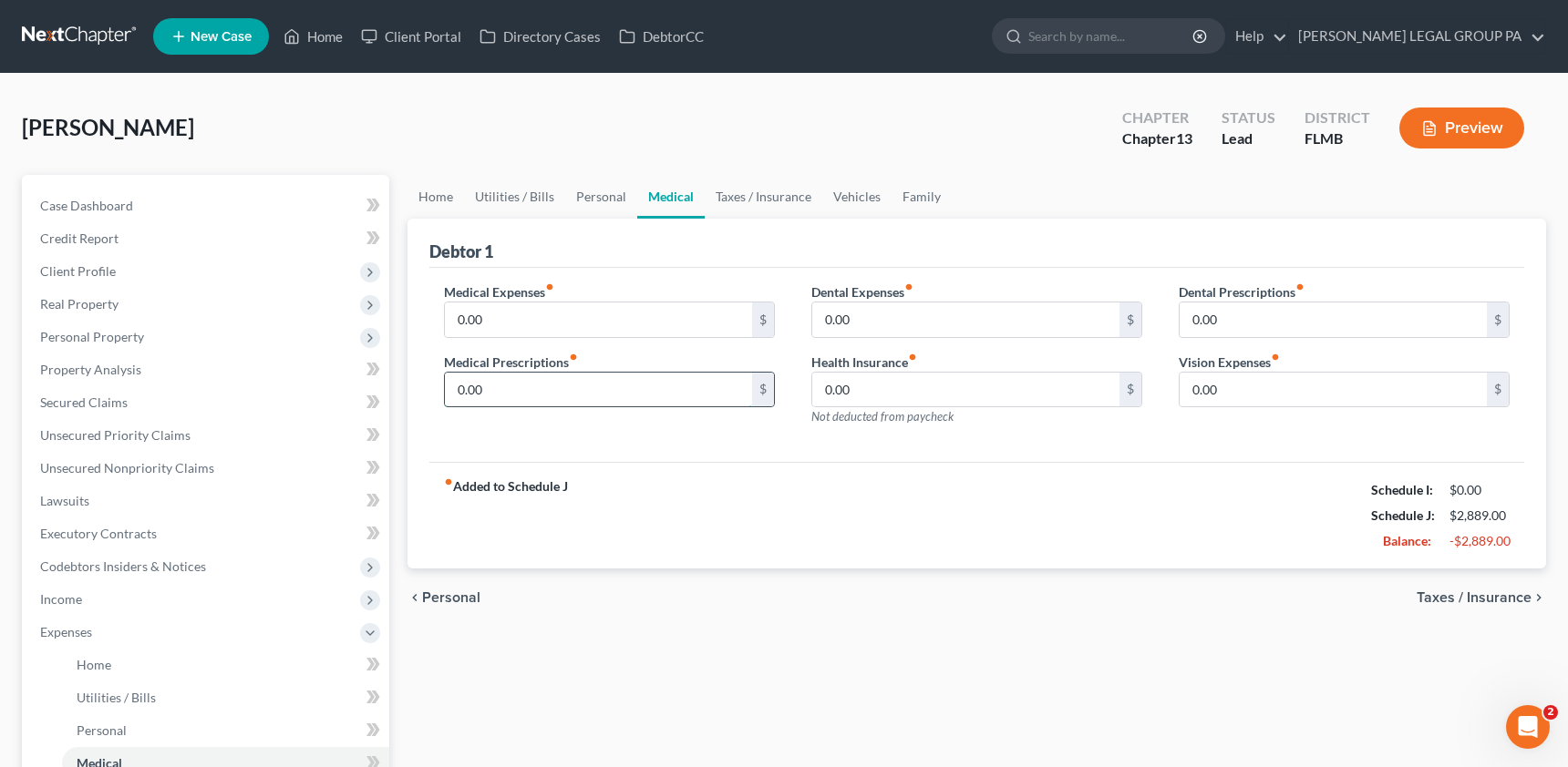
click at [504, 387] on input "0.00" at bounding box center [599, 390] width 307 height 34
type input "80.00"
click at [572, 332] on input "0.00" at bounding box center [599, 319] width 307 height 34
click at [854, 259] on div "Debtor 1" at bounding box center [977, 243] width 1095 height 49
click at [743, 193] on link "Taxes / Insurance" at bounding box center [762, 197] width 117 height 43
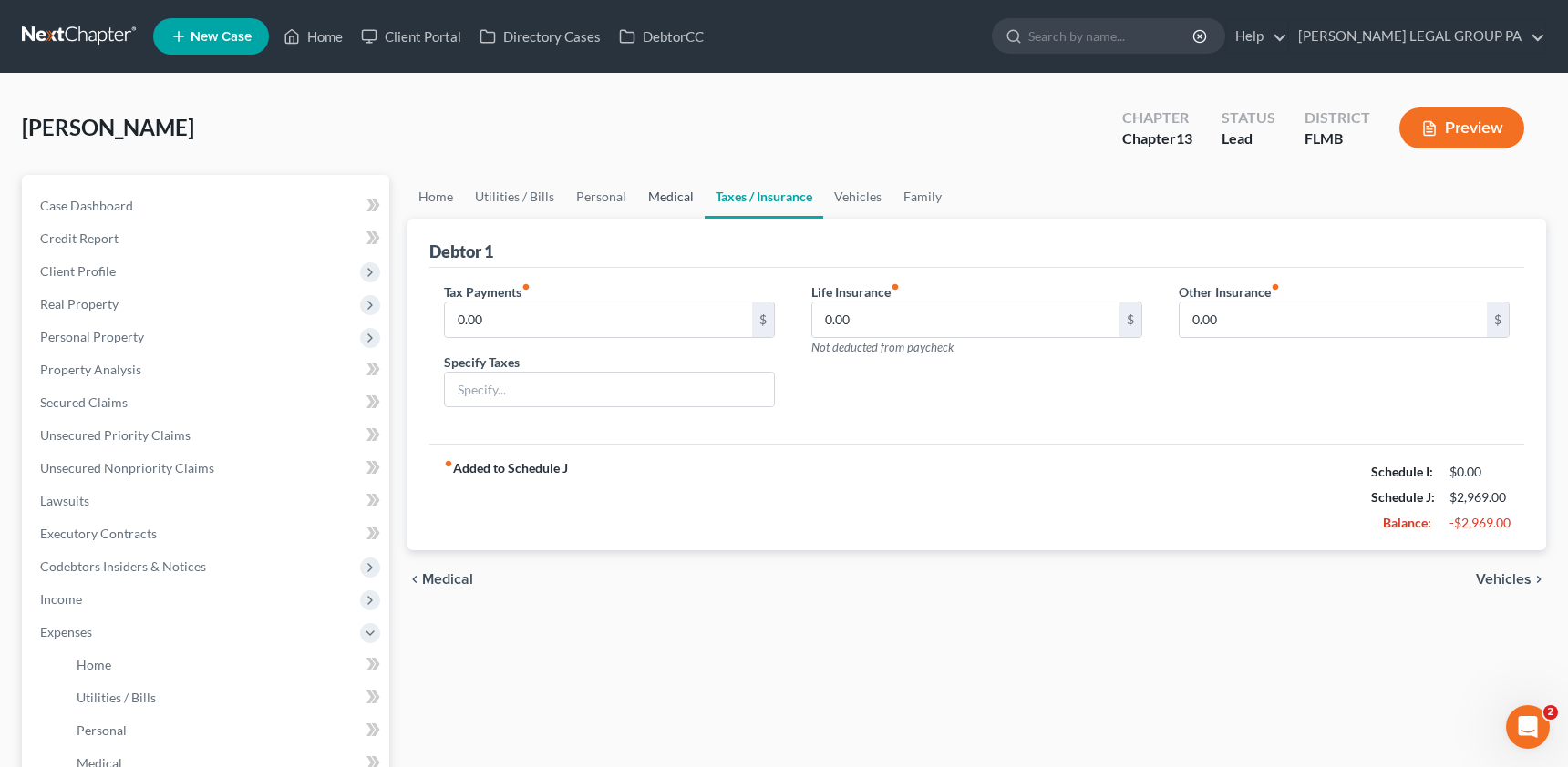
click at [676, 211] on link "Medical" at bounding box center [671, 197] width 67 height 43
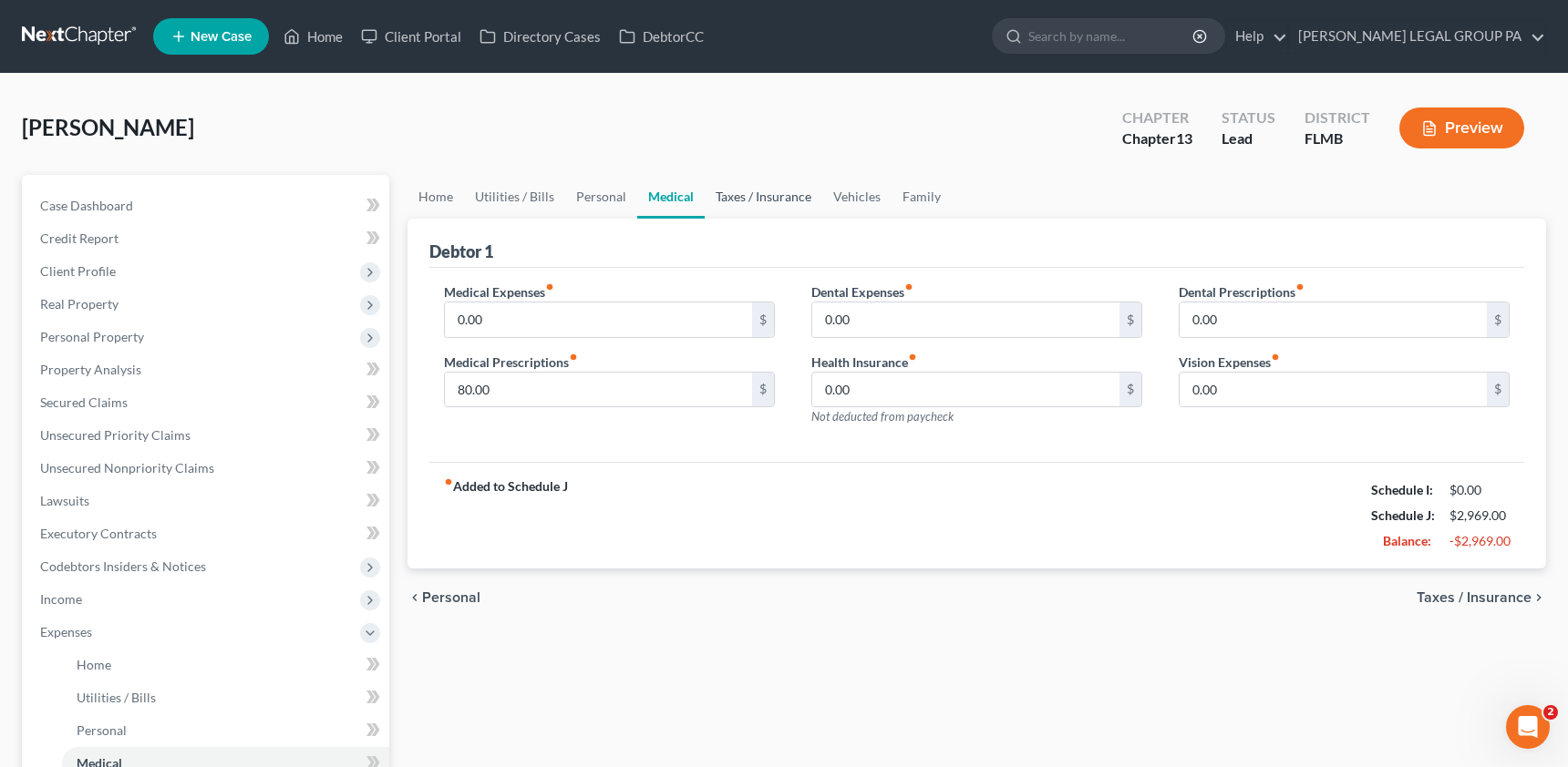
click at [755, 206] on link "Taxes / Insurance" at bounding box center [762, 197] width 117 height 43
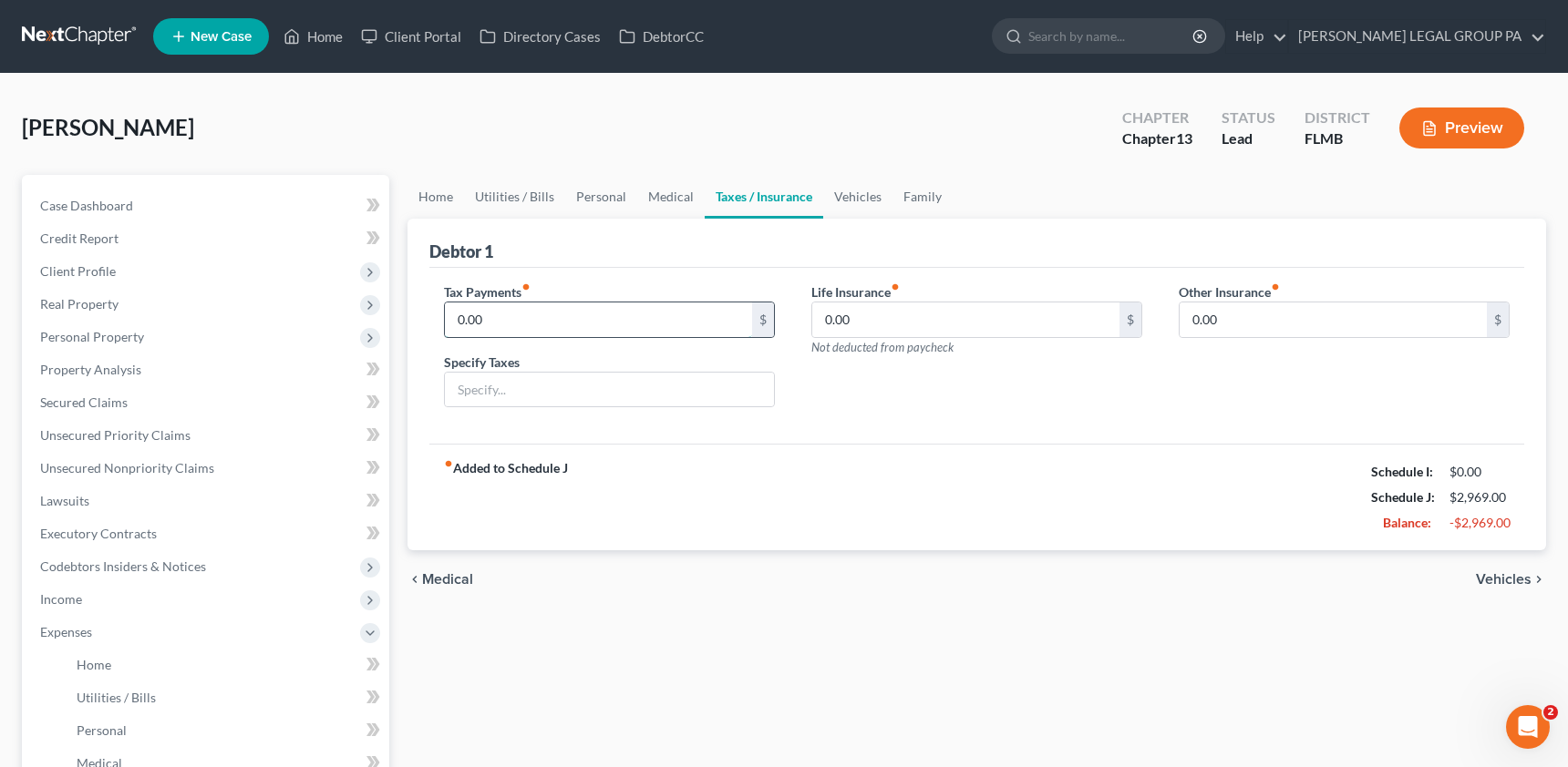
click at [542, 316] on input "0.00" at bounding box center [599, 319] width 307 height 34
click at [860, 315] on input "0.00" at bounding box center [966, 319] width 307 height 34
type input "136.00"
click at [1252, 332] on input "0.00" at bounding box center [1334, 319] width 307 height 34
click at [848, 205] on link "Vehicles" at bounding box center [858, 197] width 69 height 43
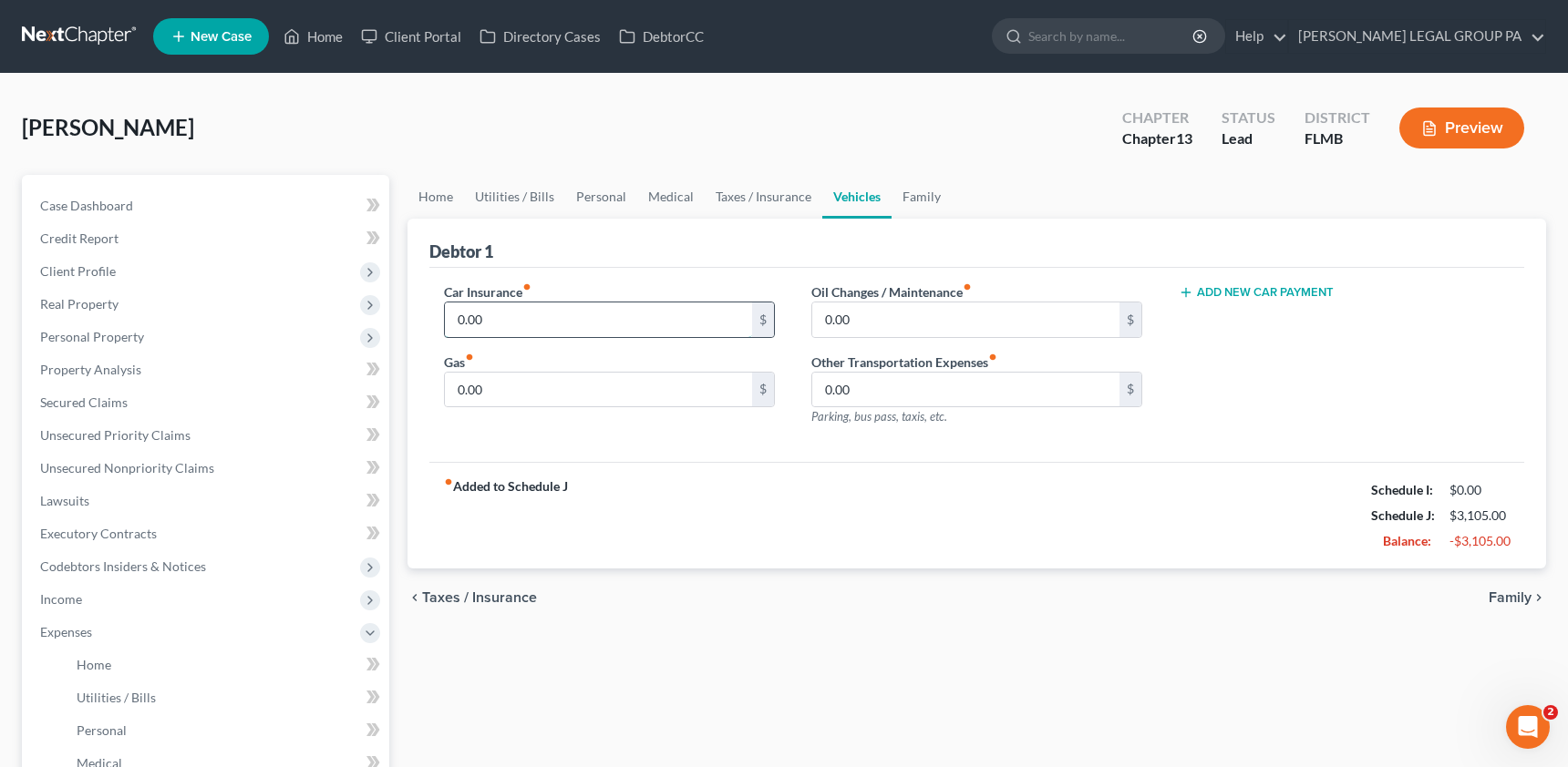
click at [514, 310] on input "0.00" at bounding box center [599, 319] width 307 height 34
type input "249.00"
click at [535, 397] on input "0.00" at bounding box center [599, 390] width 307 height 34
type input "150.00"
click at [922, 194] on link "Family" at bounding box center [921, 197] width 60 height 43
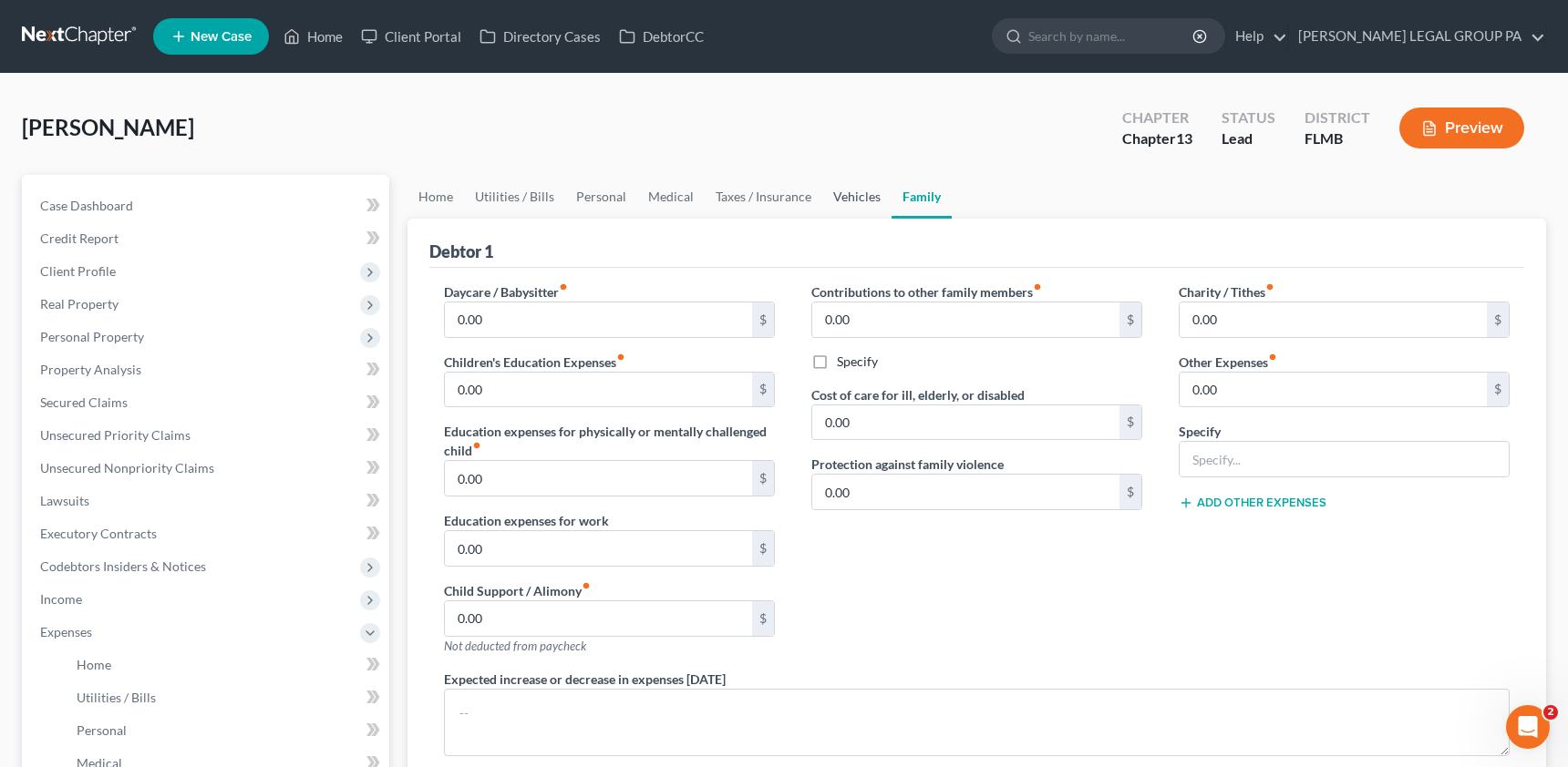
click at [851, 202] on link "Vehicles" at bounding box center [857, 197] width 69 height 43
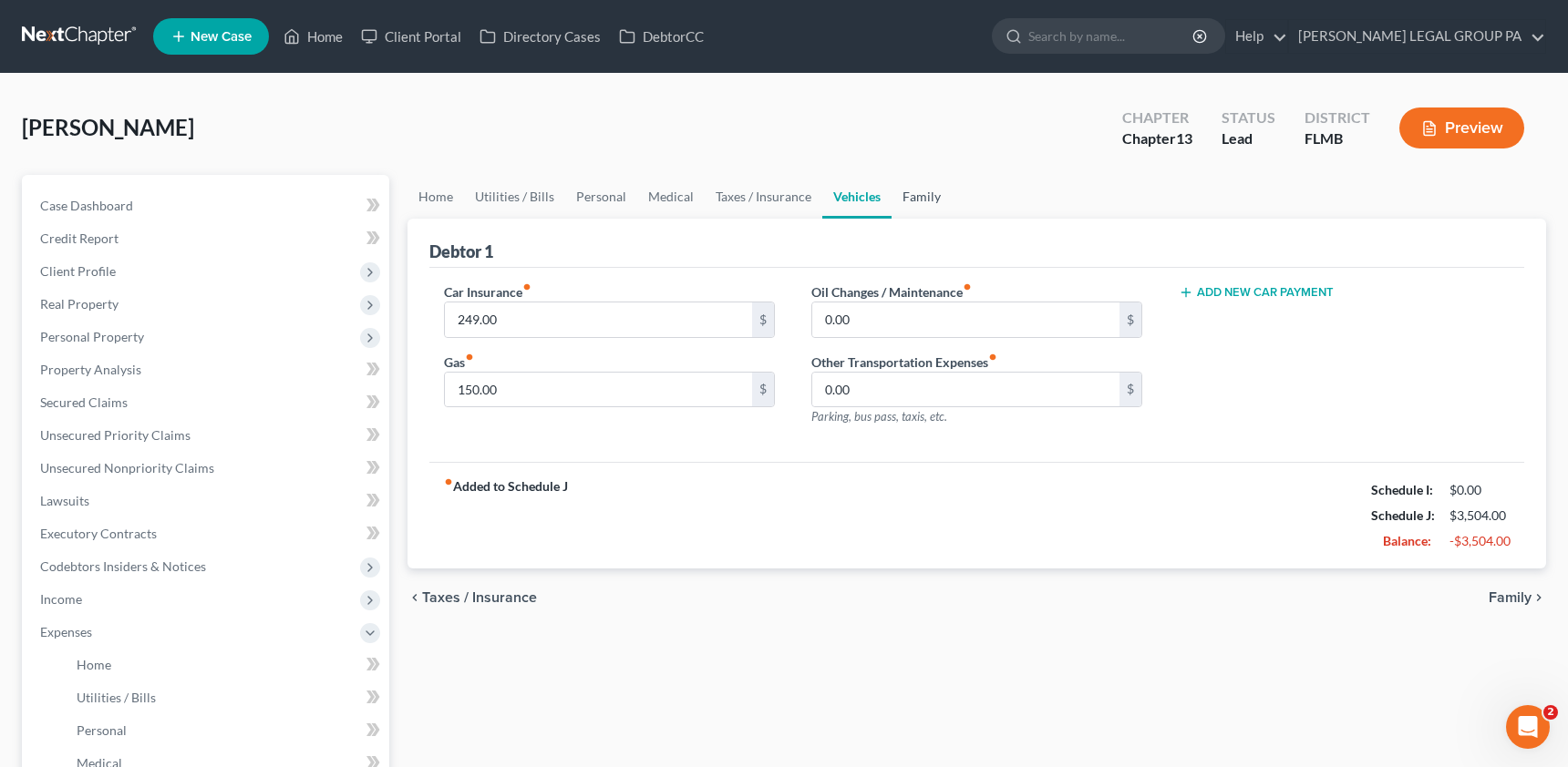
click at [924, 197] on link "Family" at bounding box center [921, 197] width 60 height 43
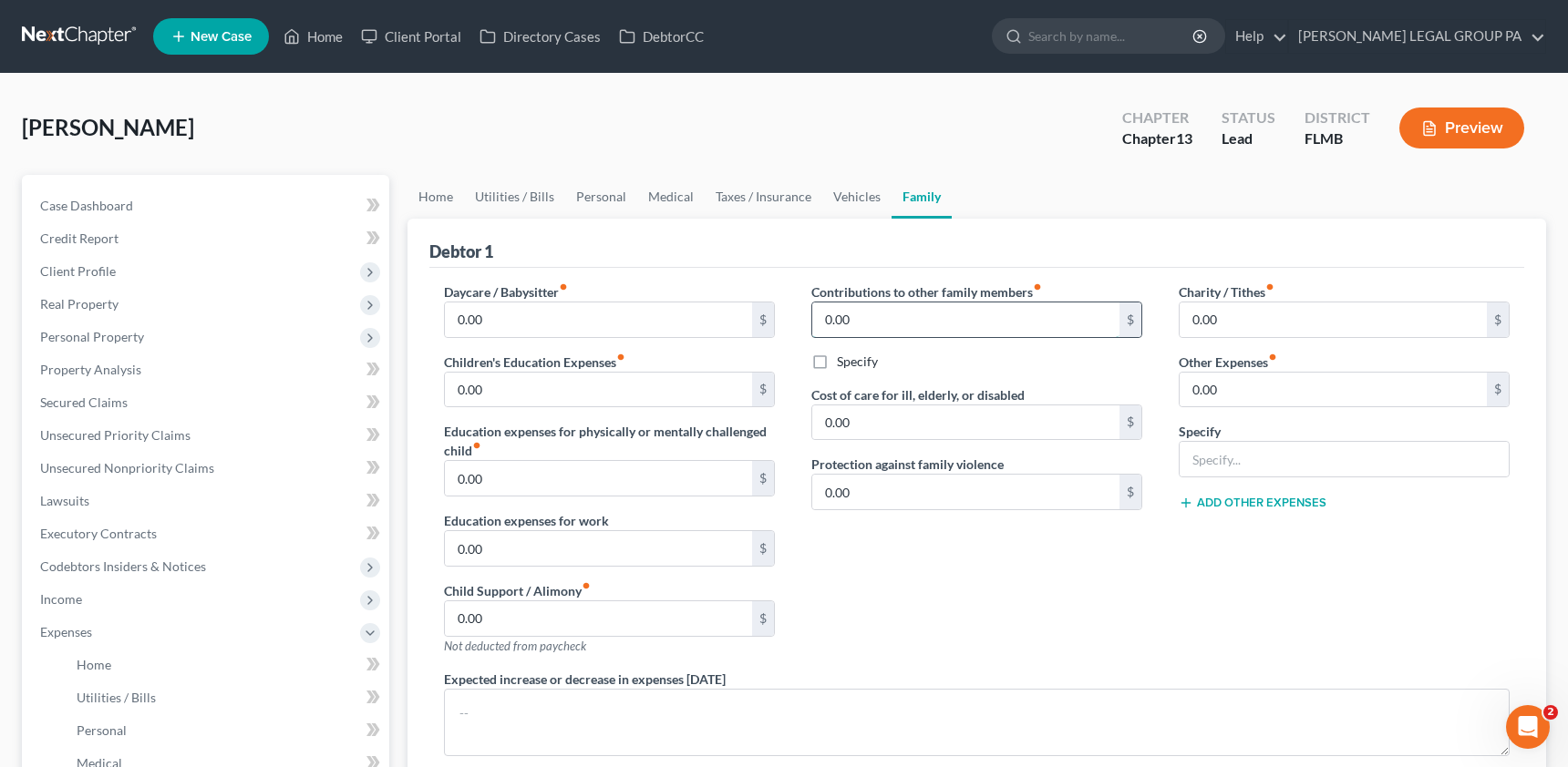
click at [864, 315] on input "0.00" at bounding box center [966, 319] width 307 height 34
click at [1244, 412] on div "Charity / Tithes fiber_manual_record 0.00 $ Other Expenses fiber_manual_record …" at bounding box center [1343, 476] width 367 height 387
click at [1240, 403] on input "0.00" at bounding box center [1334, 390] width 307 height 34
type input "100.00"
click at [1244, 460] on input "text" at bounding box center [1344, 459] width 329 height 34
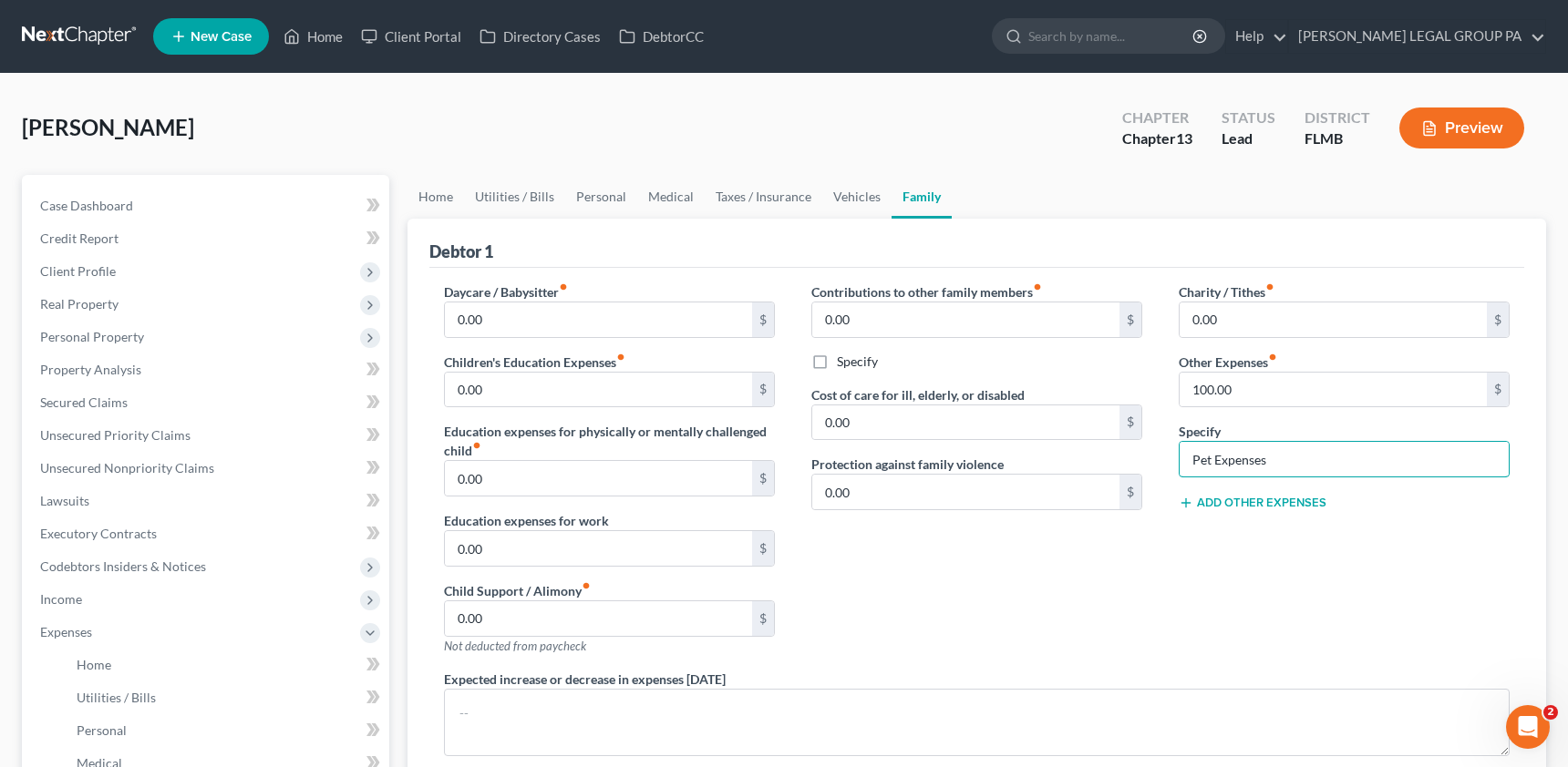
type input "Pet Expenses"
click at [1112, 607] on div "Contributions to other family members fiber_manual_record 0.00 $ Specify Cost o…" at bounding box center [976, 476] width 367 height 387
click at [142, 214] on link "Case Dashboard" at bounding box center [207, 206] width 363 height 32
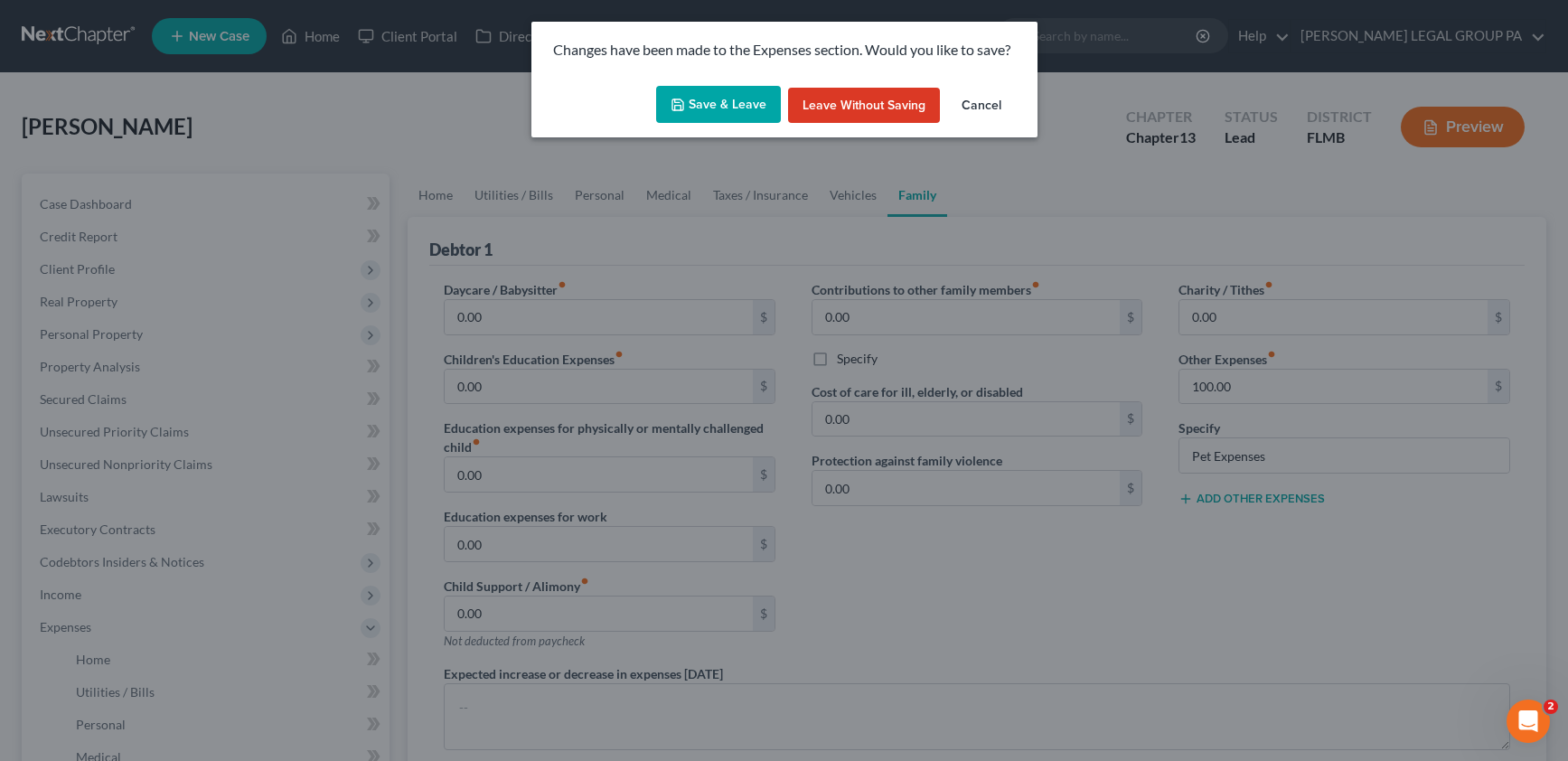
click at [709, 92] on button "Save & Leave" at bounding box center [719, 105] width 125 height 38
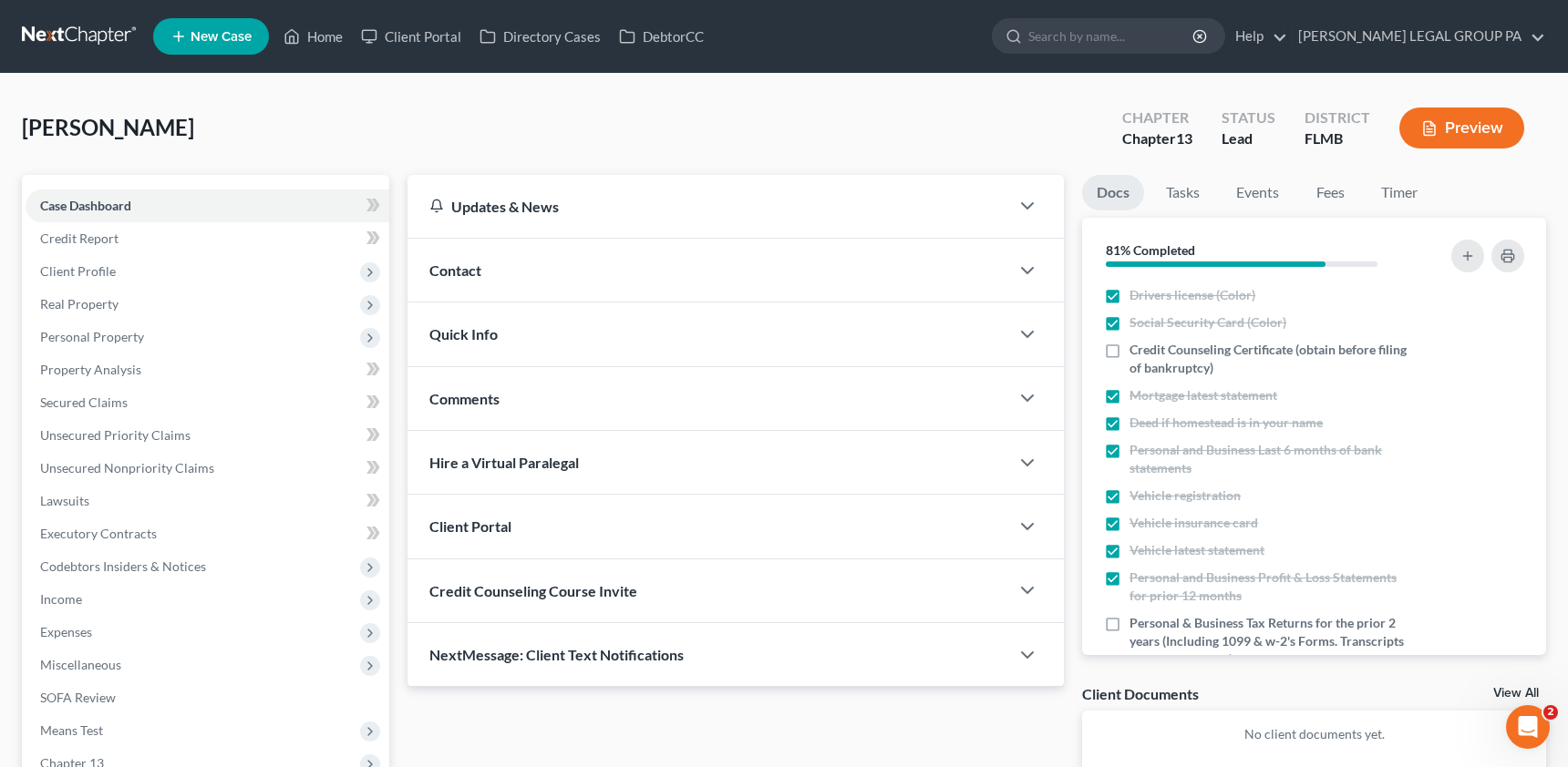
scroll to position [234, 0]
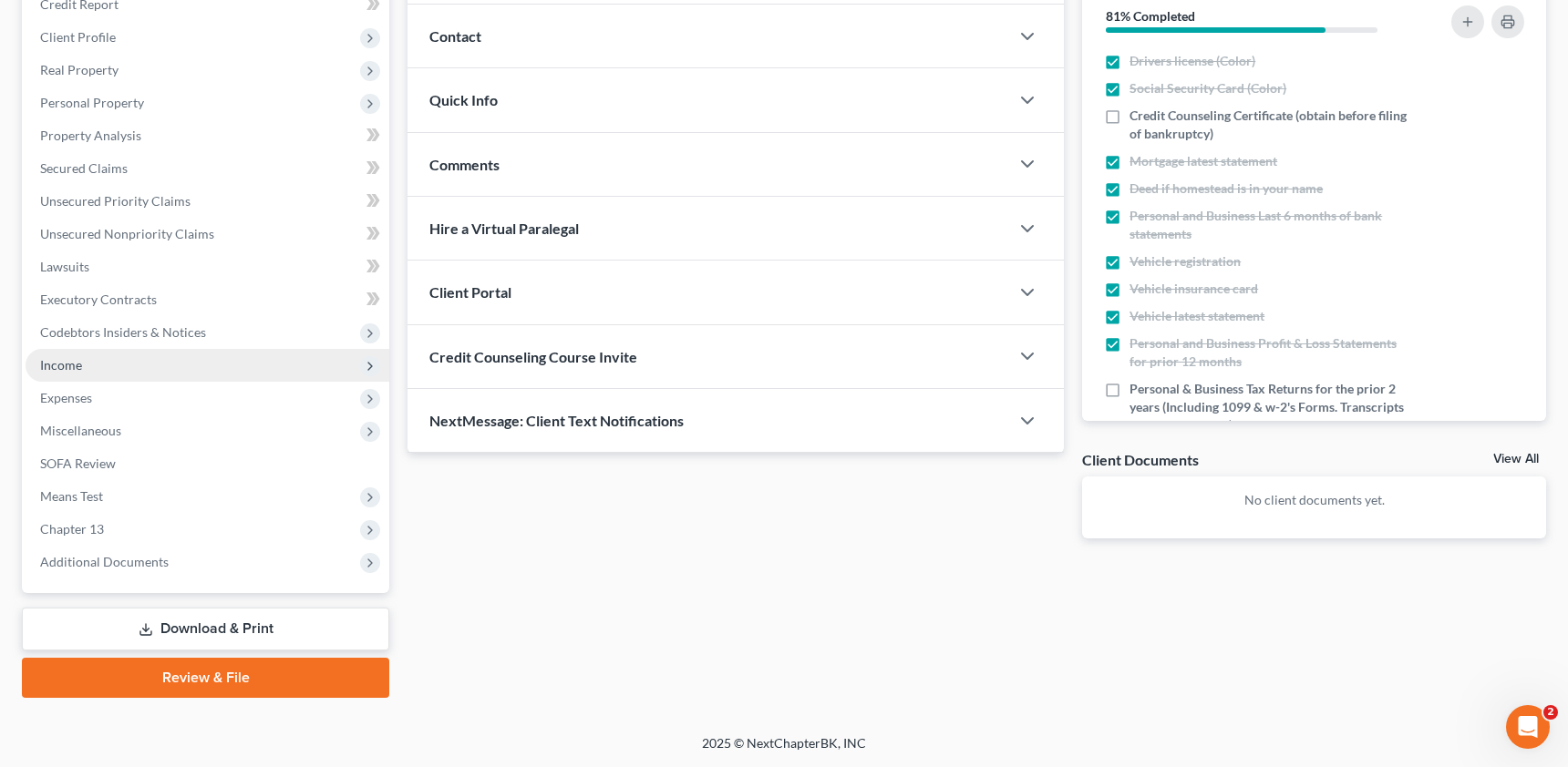
click at [78, 350] on span "Income" at bounding box center [207, 364] width 363 height 32
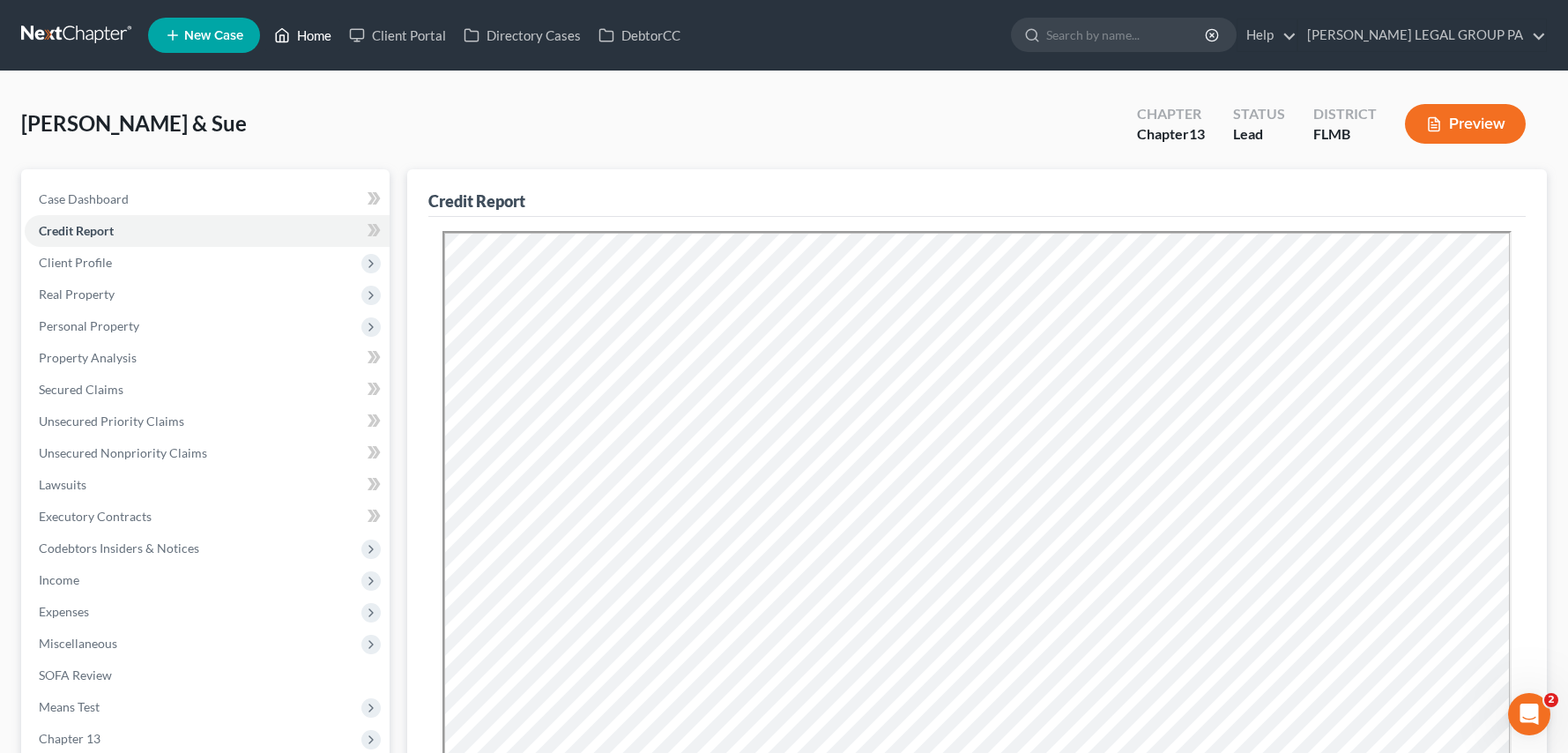
click at [305, 31] on link "Home" at bounding box center [303, 34] width 75 height 31
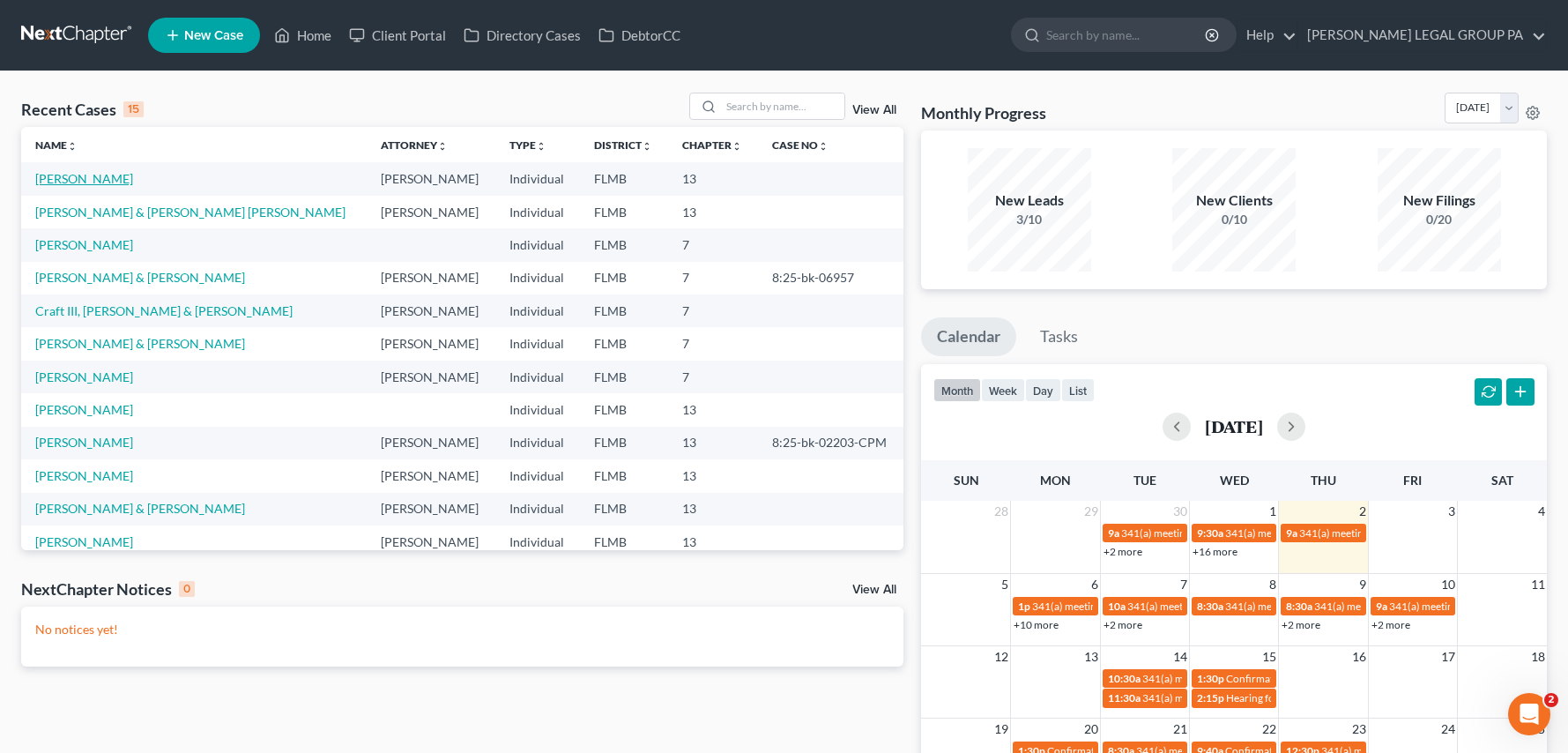
click at [75, 181] on link "[PERSON_NAME]" at bounding box center [84, 179] width 98 height 15
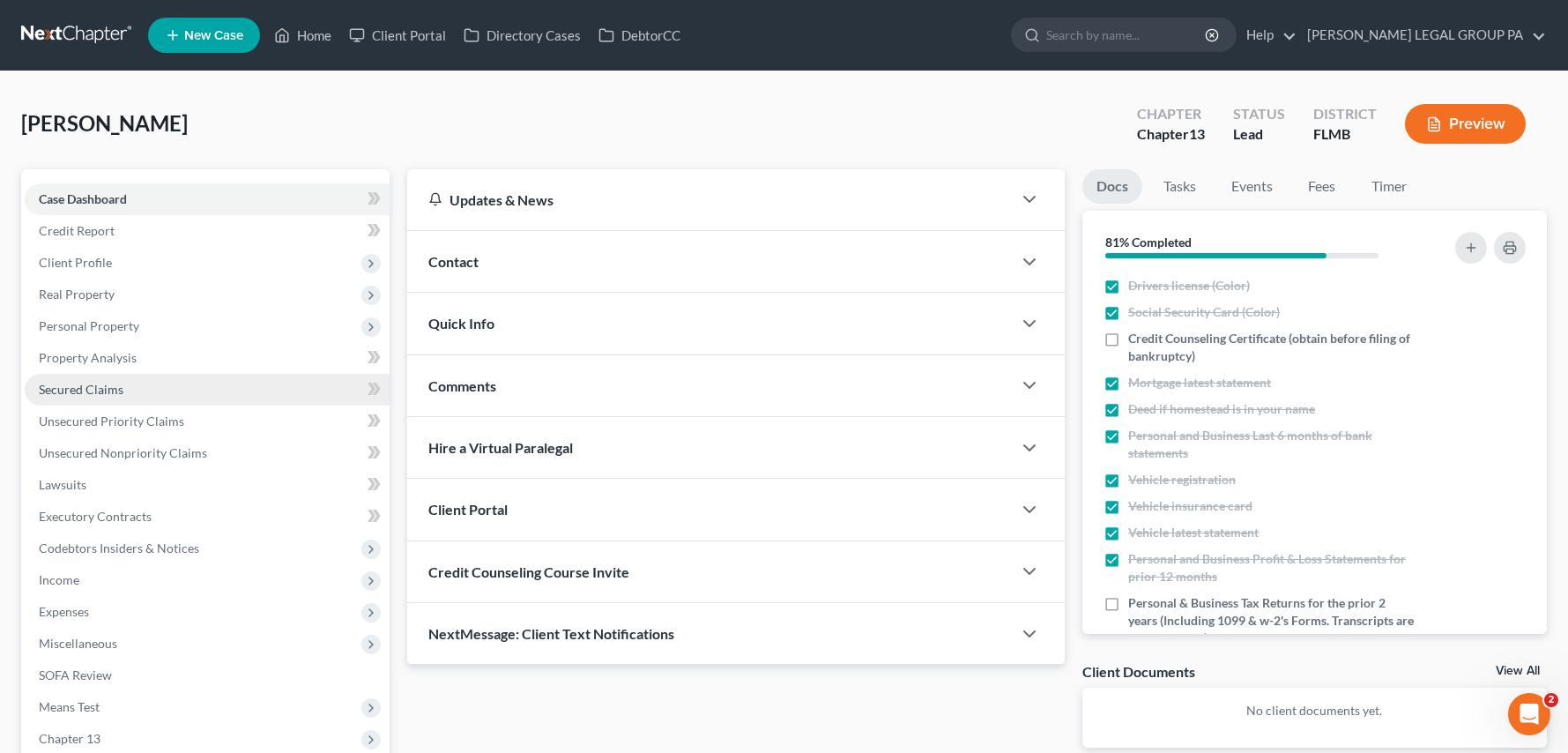
click at [89, 379] on link "Secured Claims" at bounding box center [207, 389] width 365 height 31
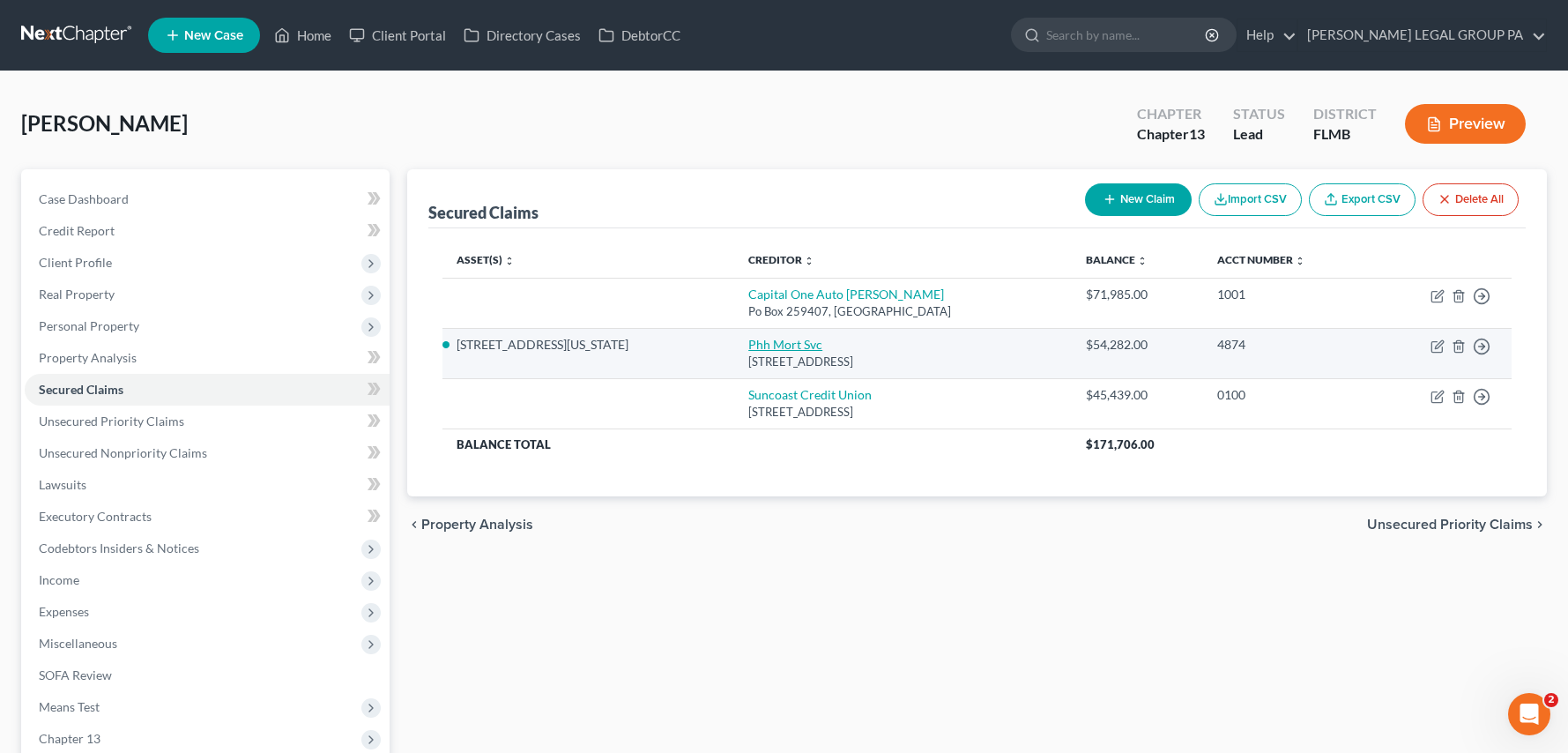
click at [749, 340] on link "Phh Mort Svc" at bounding box center [786, 345] width 74 height 15
select select "33"
select select "2"
select select "0"
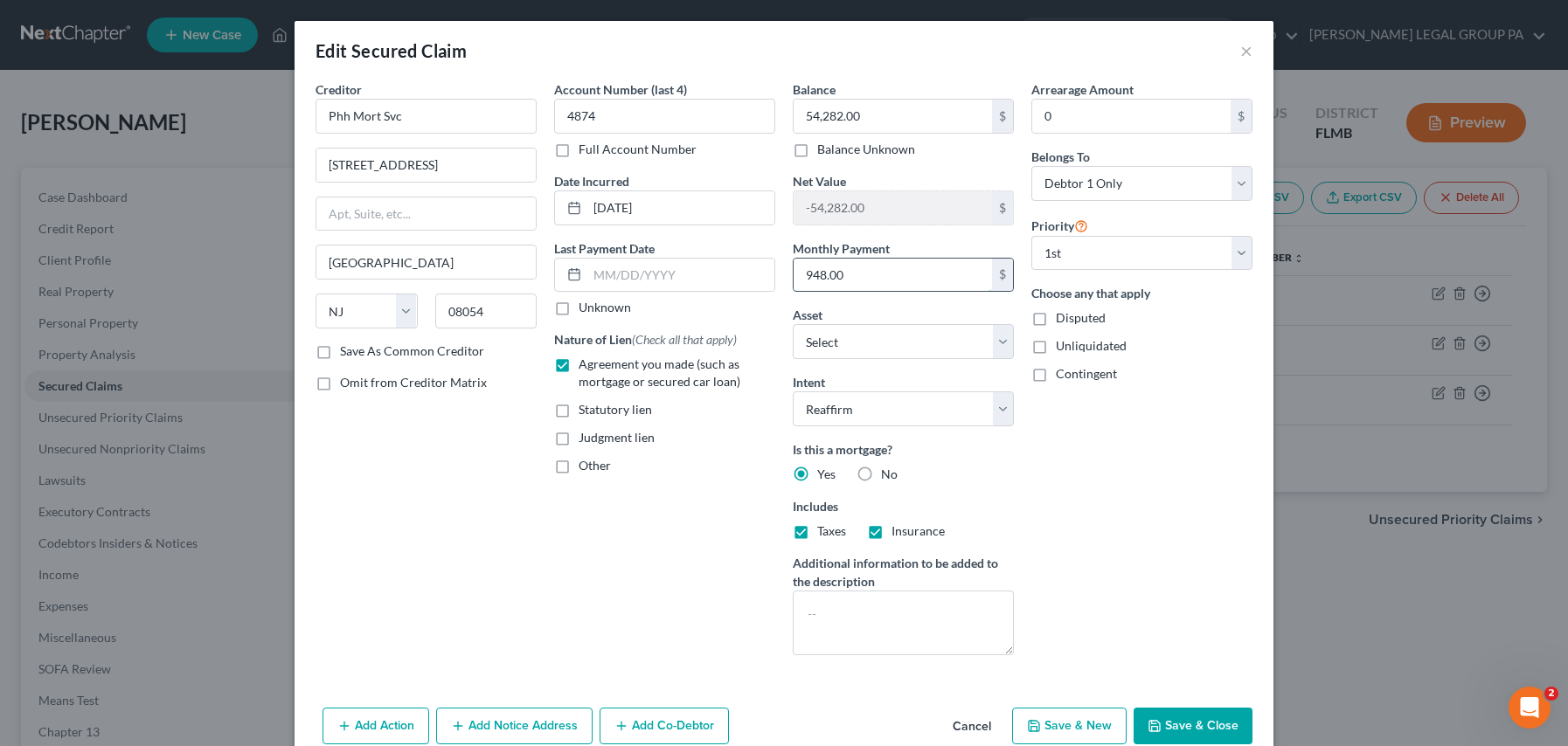
click at [859, 285] on input "948.00" at bounding box center [893, 275] width 198 height 33
click at [1198, 724] on button "Save & Close" at bounding box center [1193, 726] width 119 height 37
